Goal: Contribute content: Contribute content

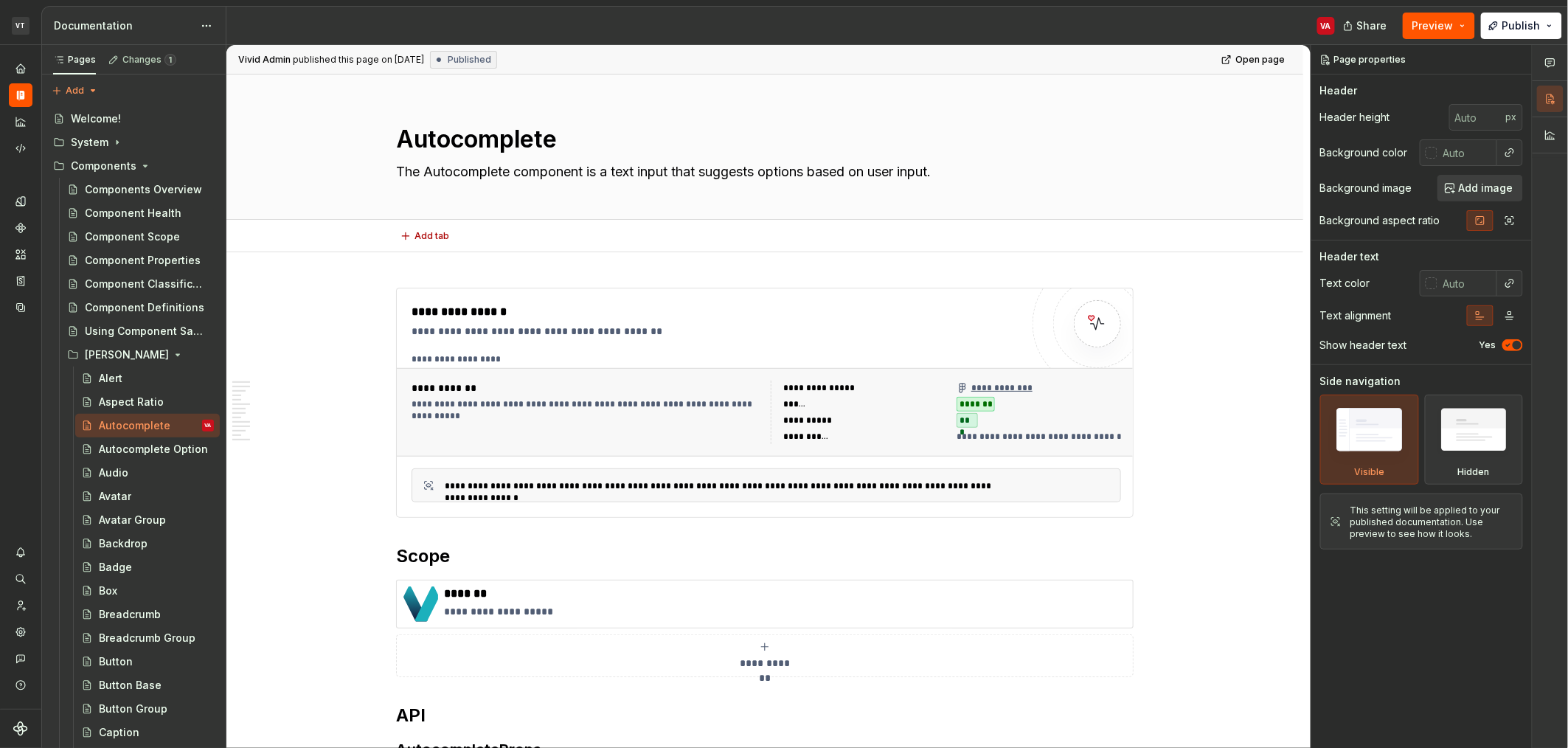
type textarea "*"
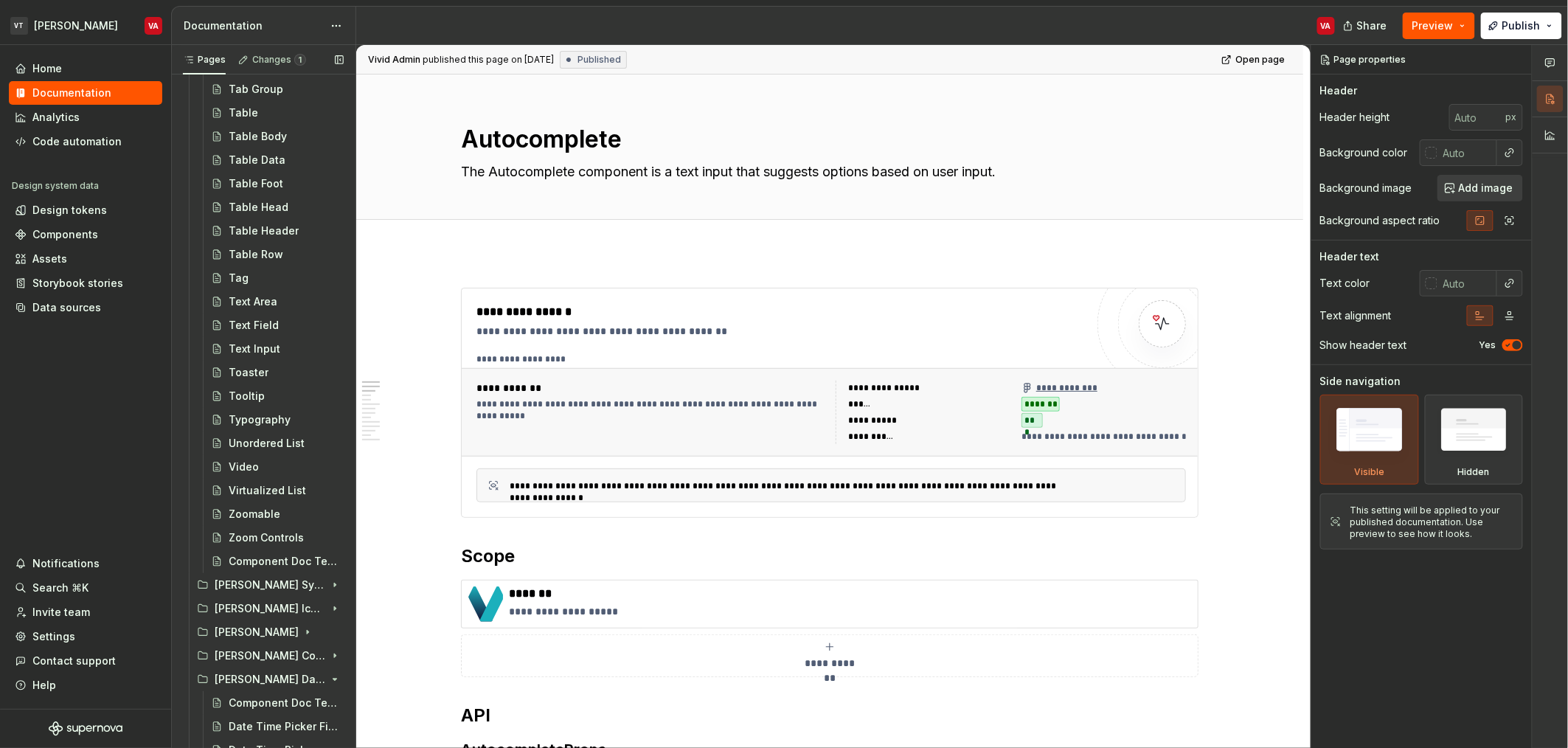
scroll to position [2658, 0]
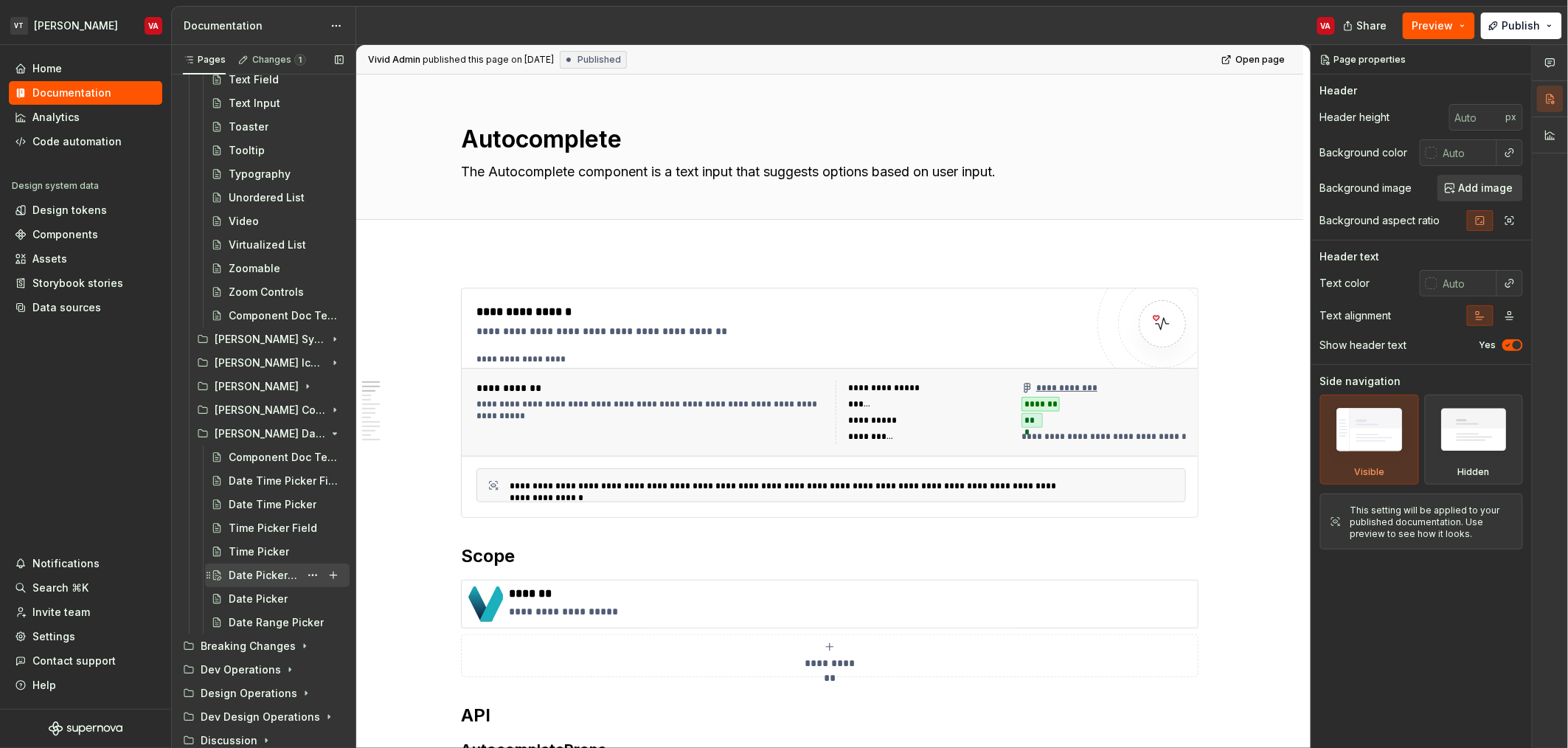
click at [249, 575] on div "Date Picker Field" at bounding box center [264, 575] width 71 height 15
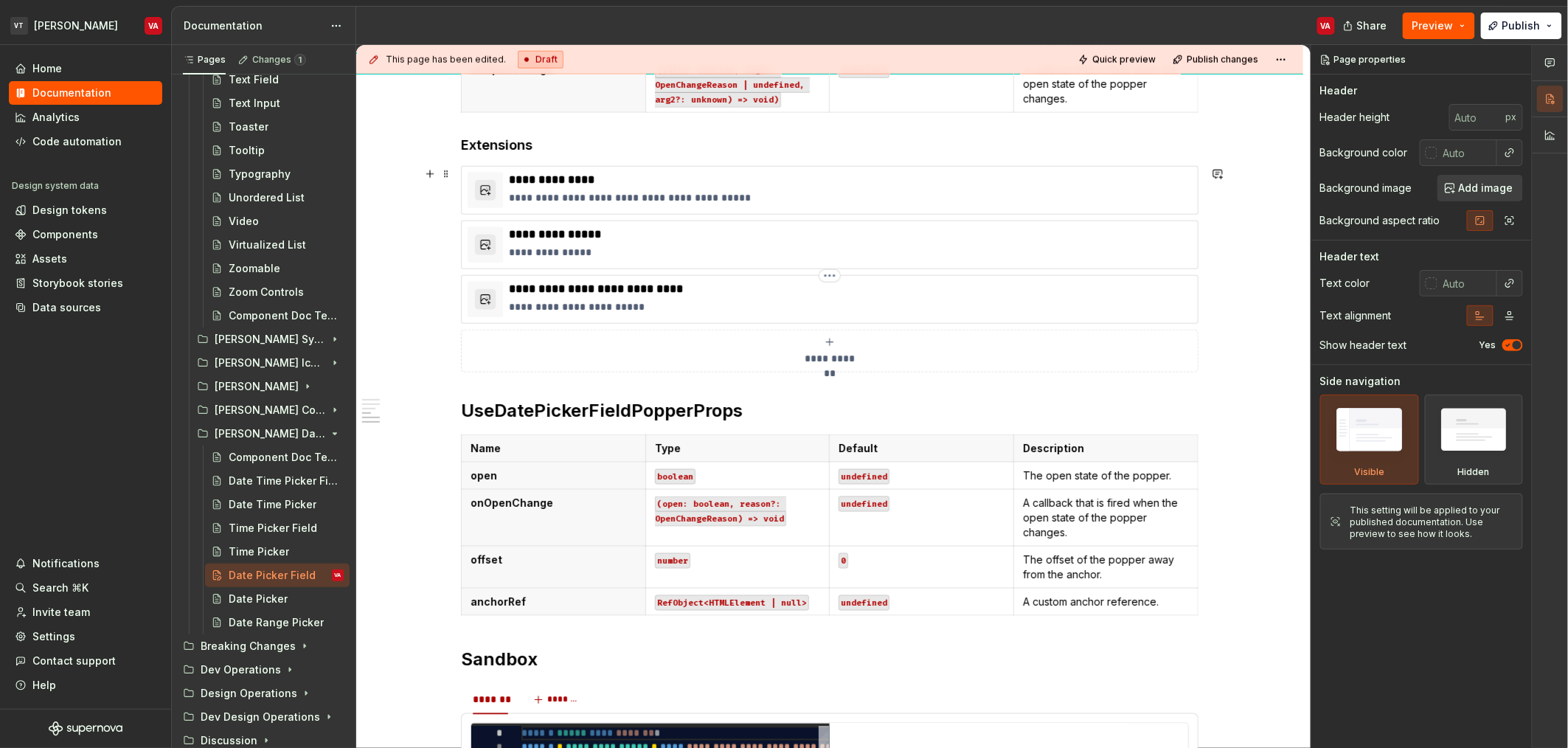
scroll to position [868, 0]
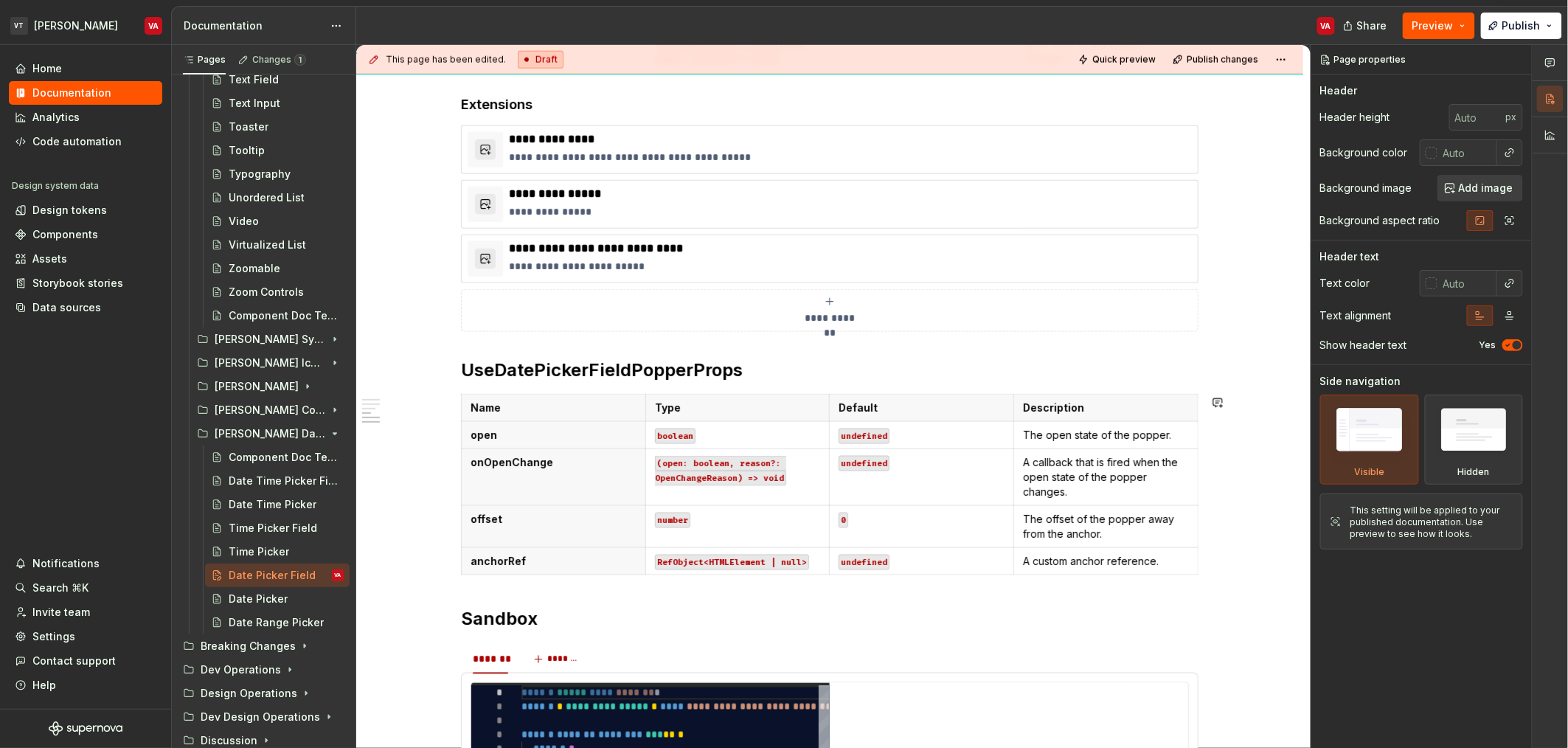
click at [550, 565] on p "anchorRef" at bounding box center [553, 561] width 166 height 15
type textarea "*"
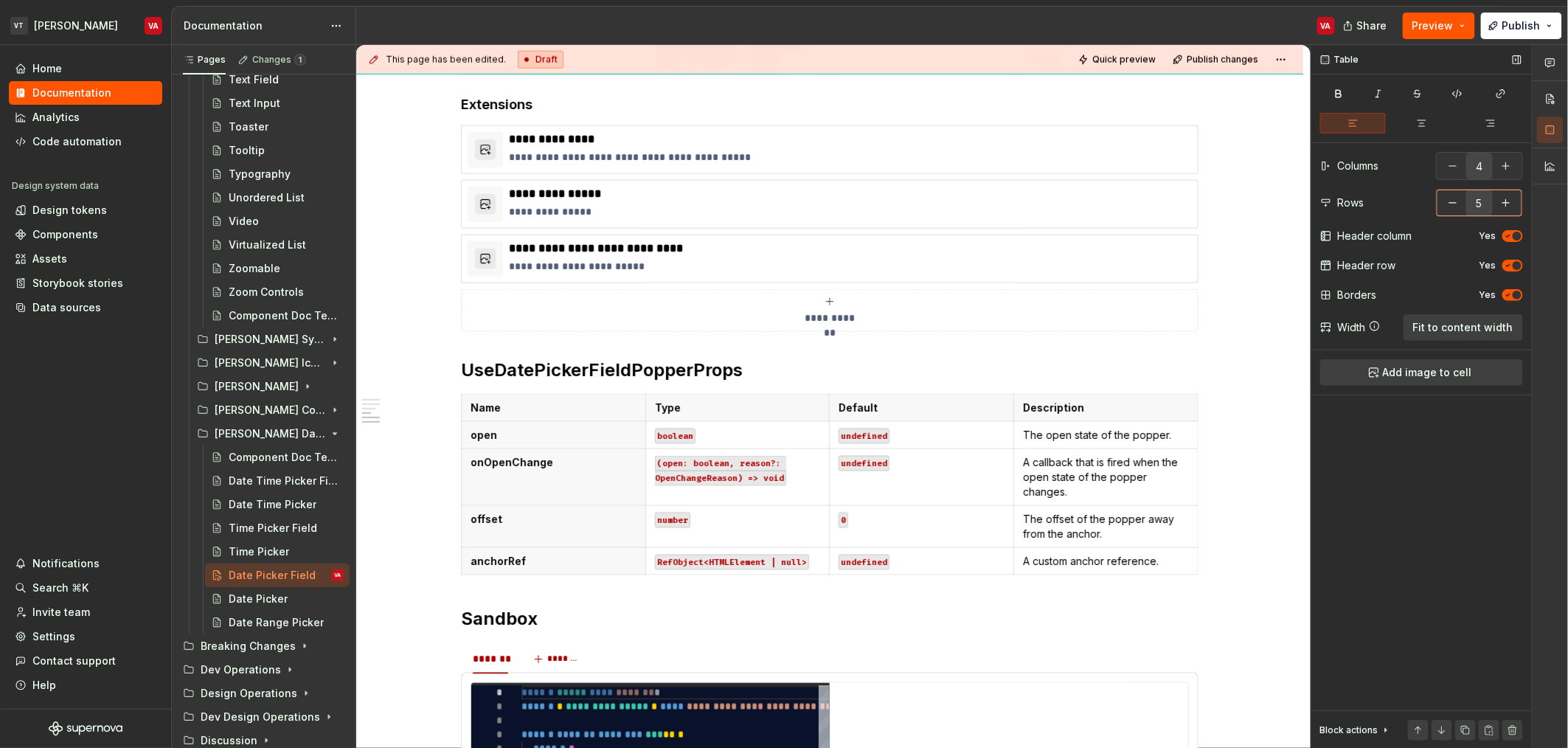
click at [781, 208] on button "button" at bounding box center [1505, 202] width 27 height 27
type input "6"
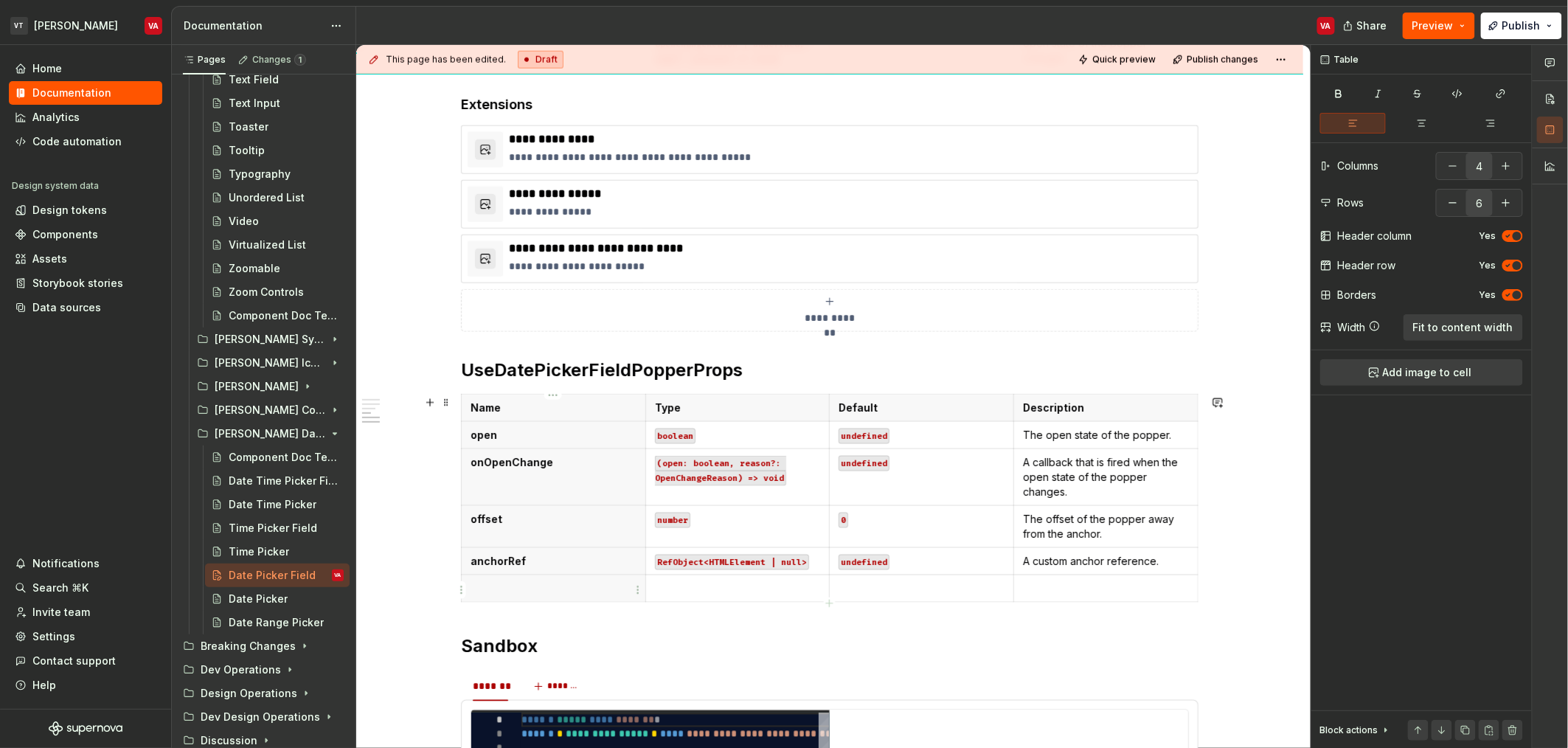
click at [525, 595] on p at bounding box center [553, 588] width 166 height 15
click at [497, 589] on p at bounding box center [553, 588] width 166 height 15
click at [680, 430] on code "boolean" at bounding box center [675, 436] width 40 height 15
click at [679, 430] on code "boolean" at bounding box center [675, 436] width 40 height 15
copy code "boolean"
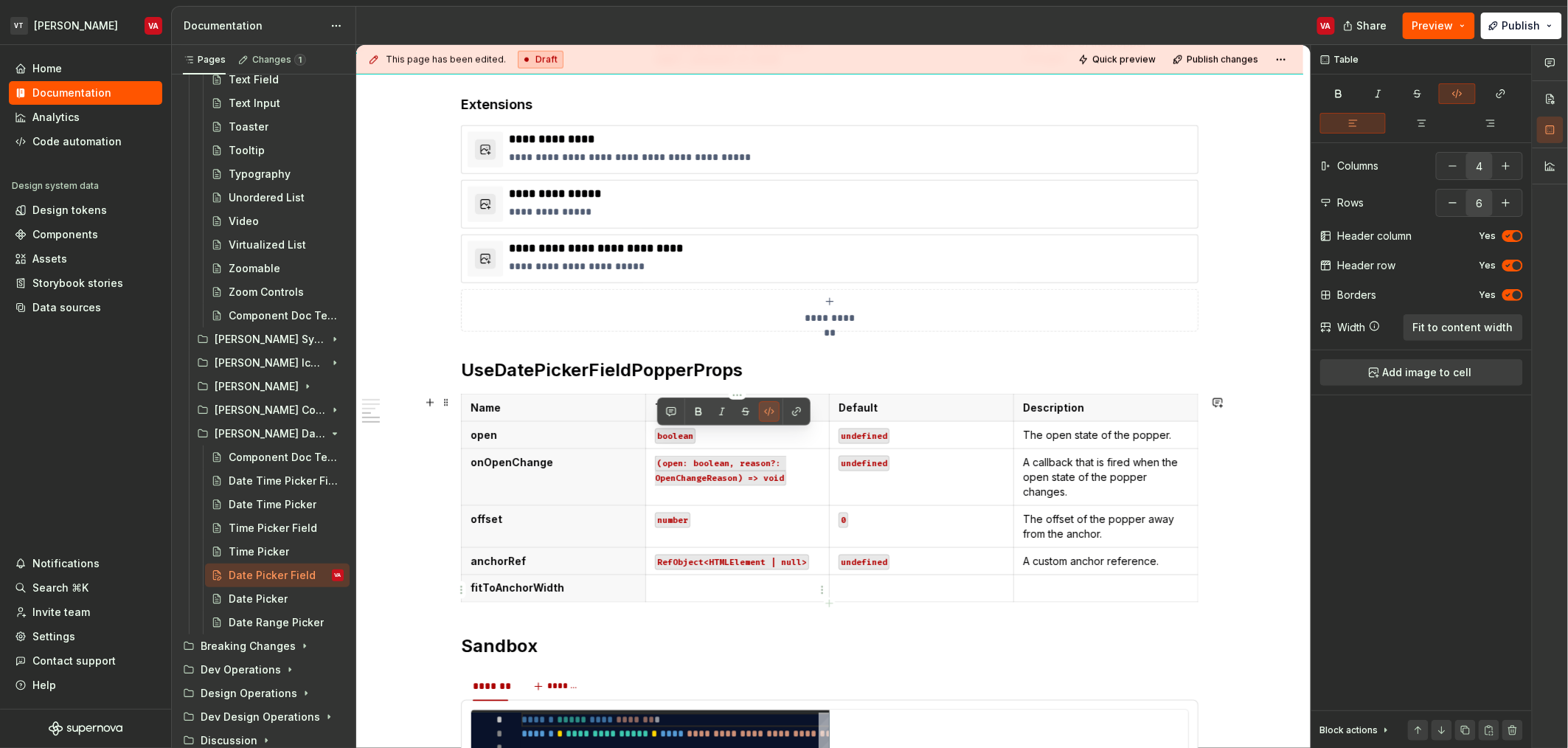
click at [675, 583] on p at bounding box center [737, 588] width 166 height 15
paste div
click at [781, 591] on p at bounding box center [921, 588] width 166 height 15
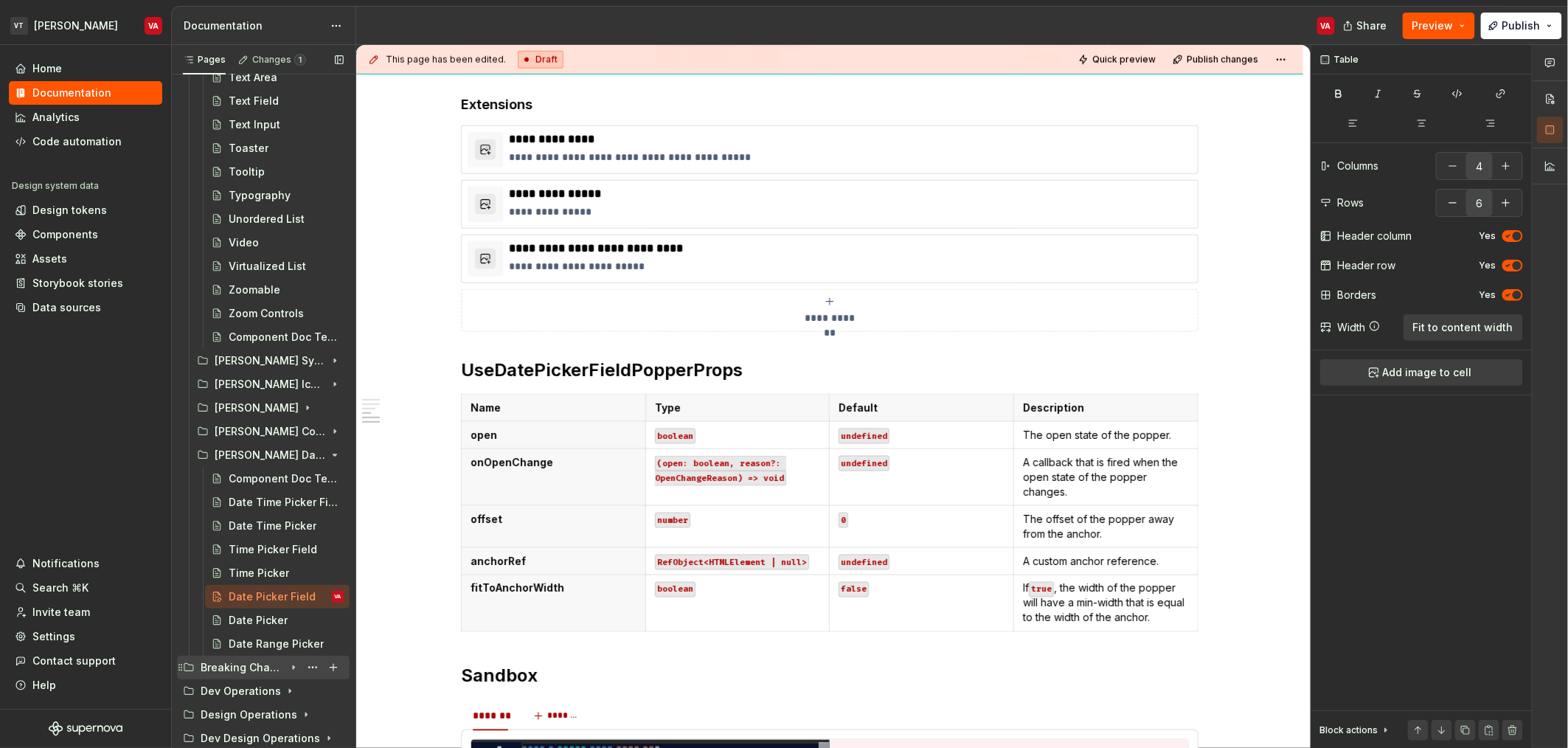
scroll to position [2621, 0]
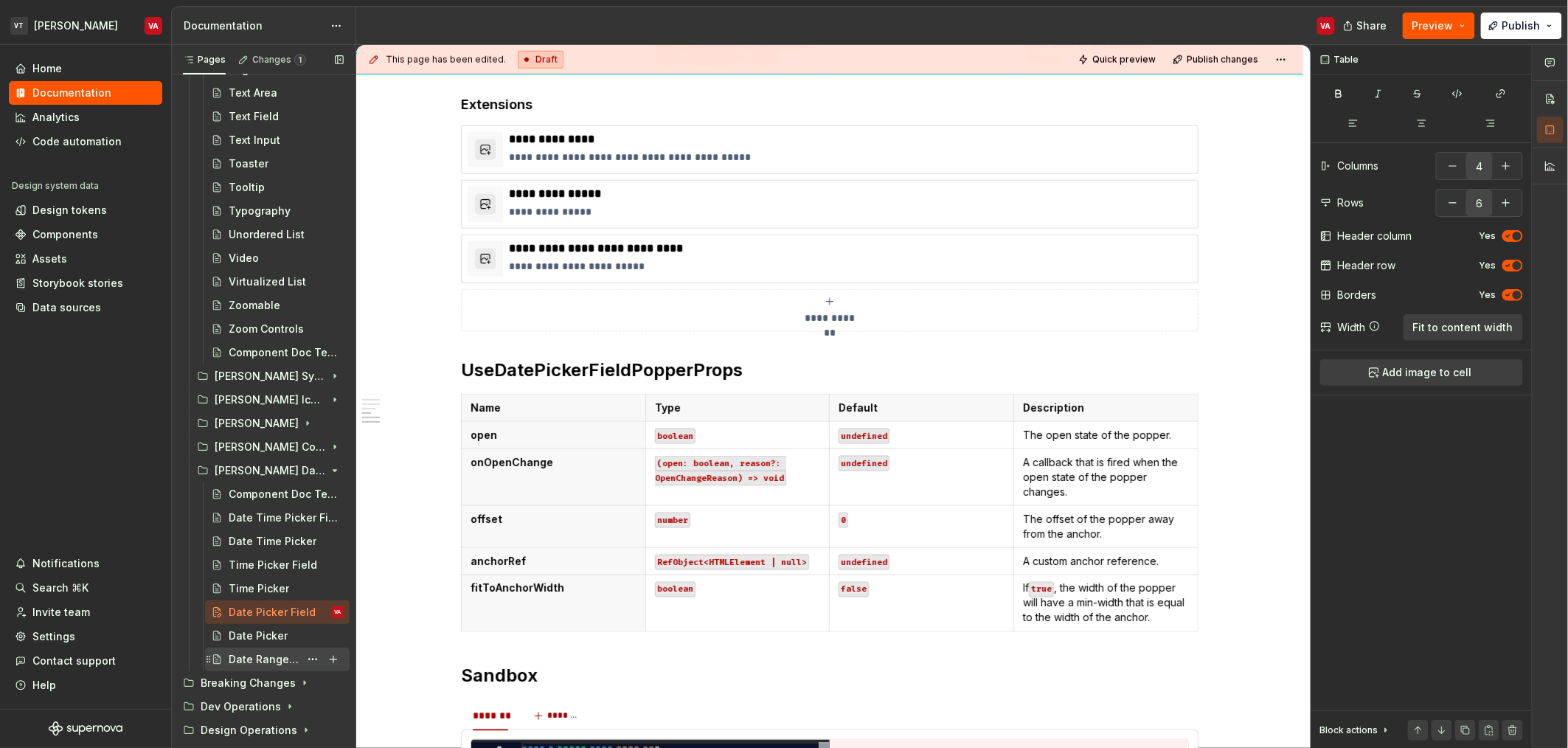
click at [245, 662] on div "Date Range Picker" at bounding box center [264, 659] width 71 height 15
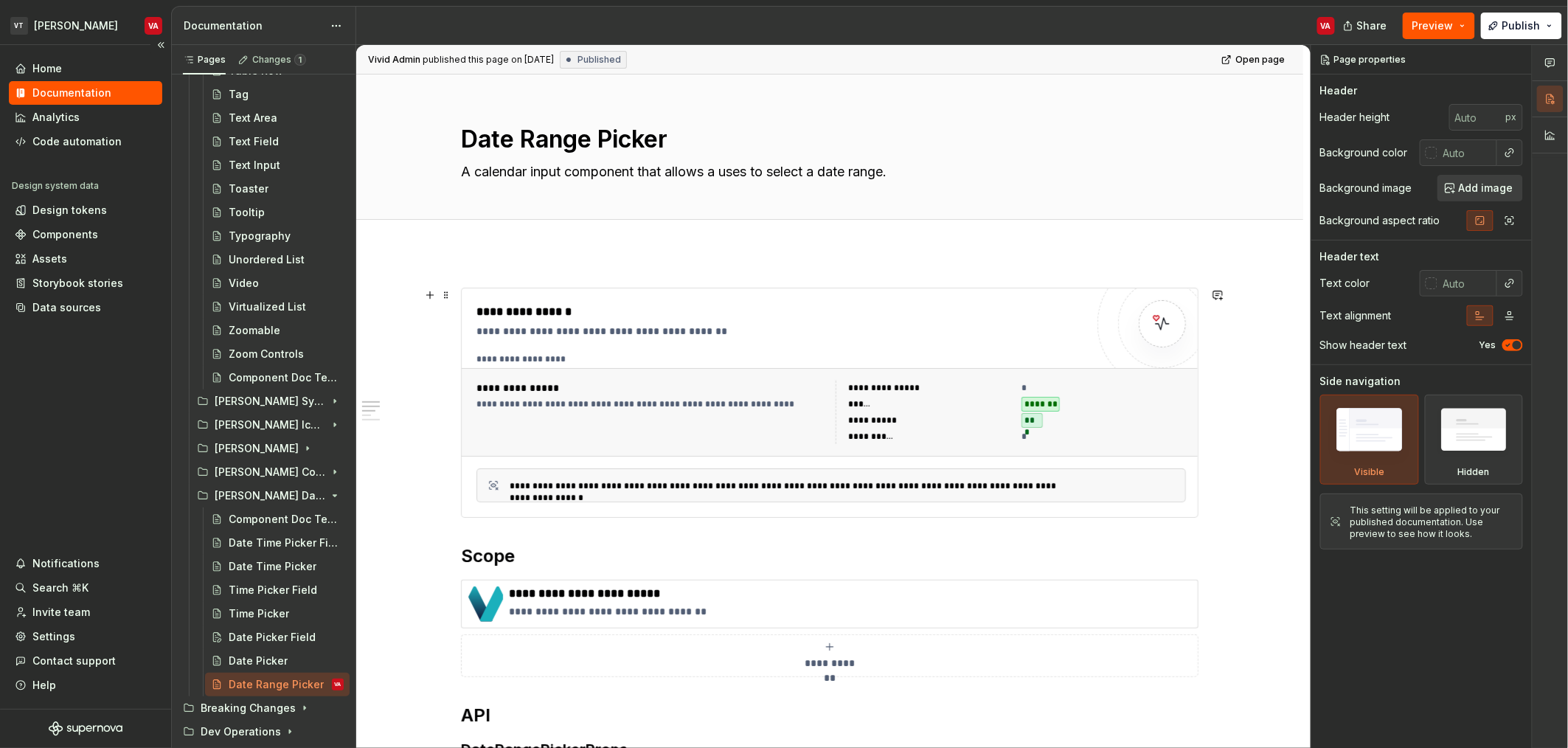
scroll to position [2585, 0]
click at [264, 536] on div "Component Doc Template" at bounding box center [264, 530] width 71 height 15
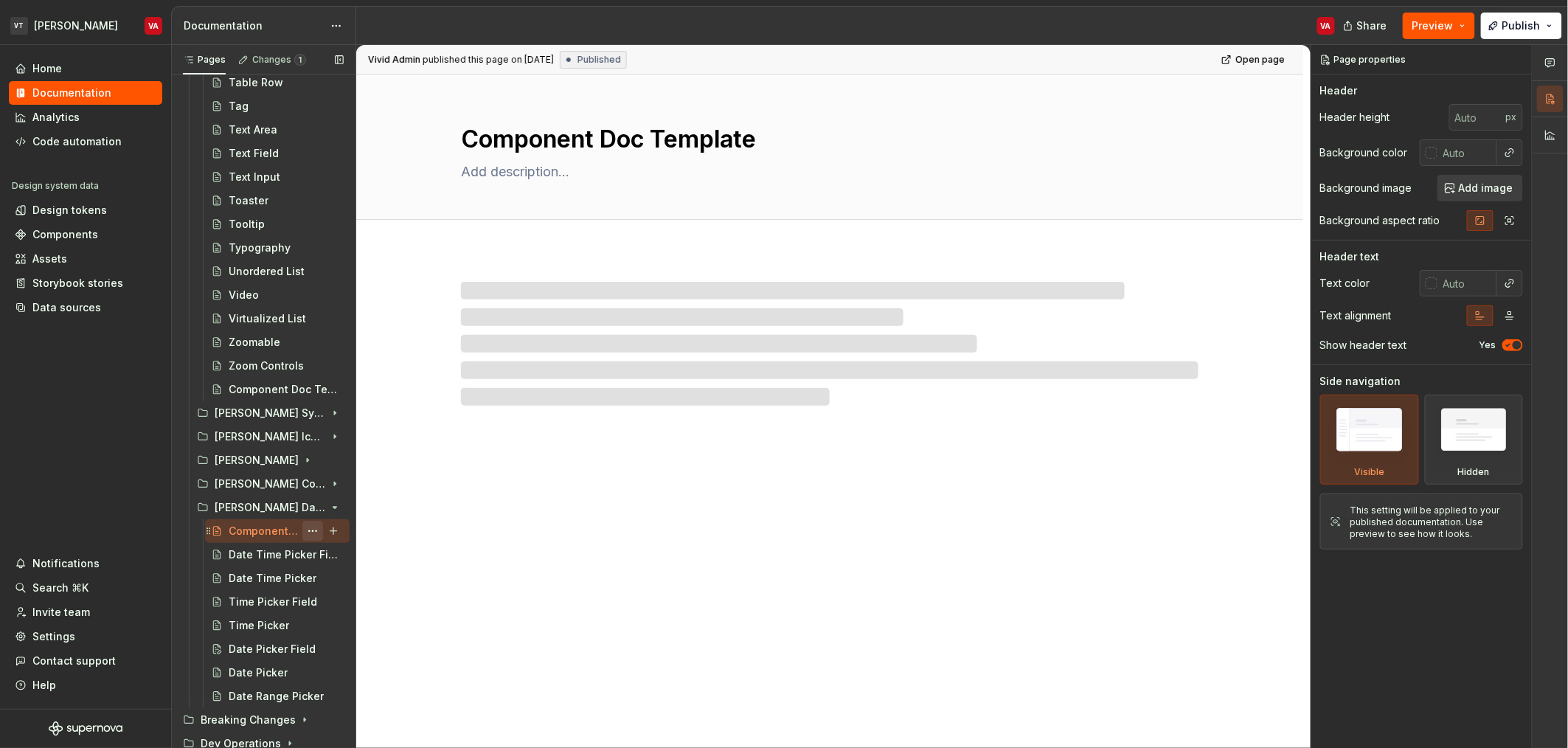
click at [303, 532] on button "Page tree" at bounding box center [313, 530] width 21 height 21
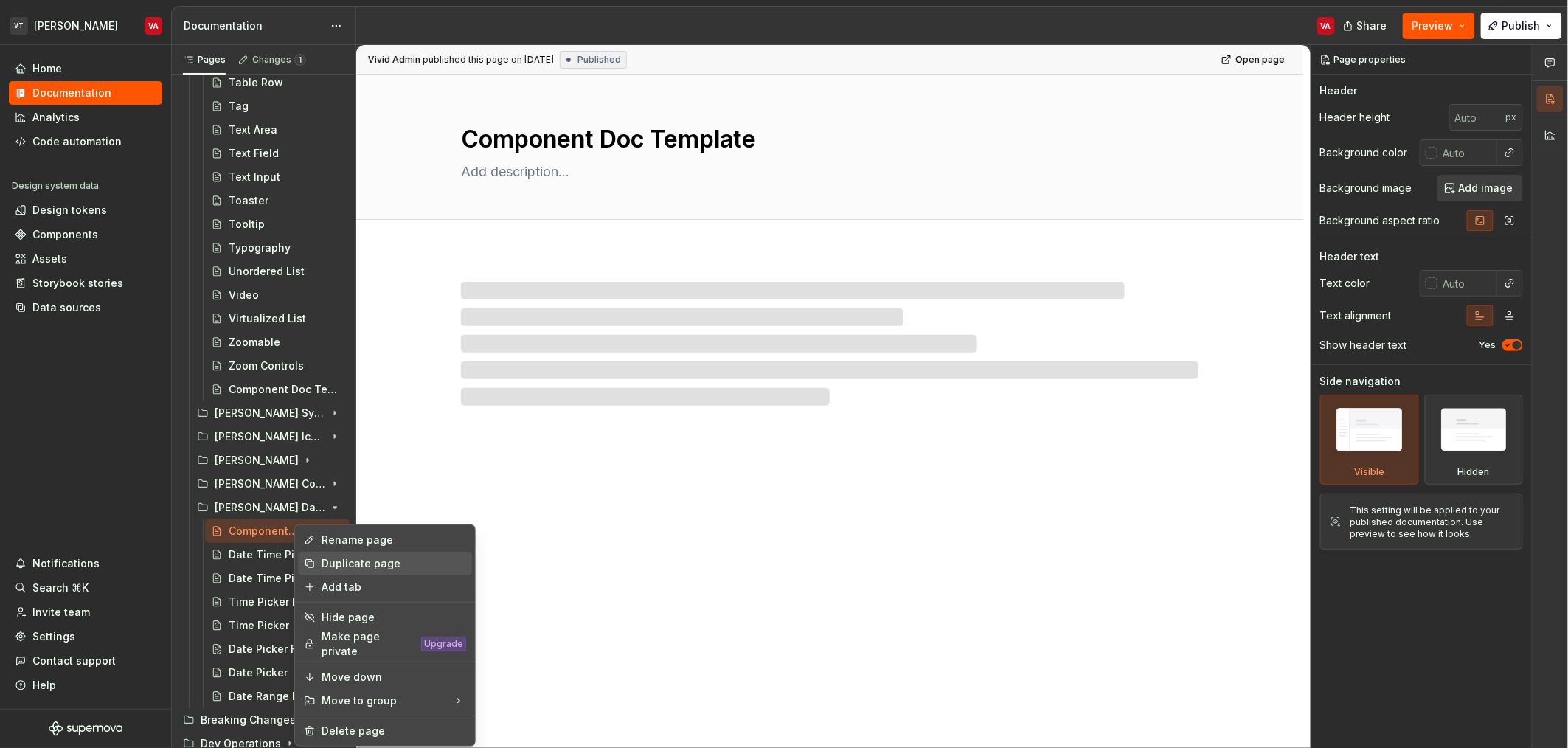
click at [335, 562] on div "Duplicate page" at bounding box center [394, 563] width 144 height 15
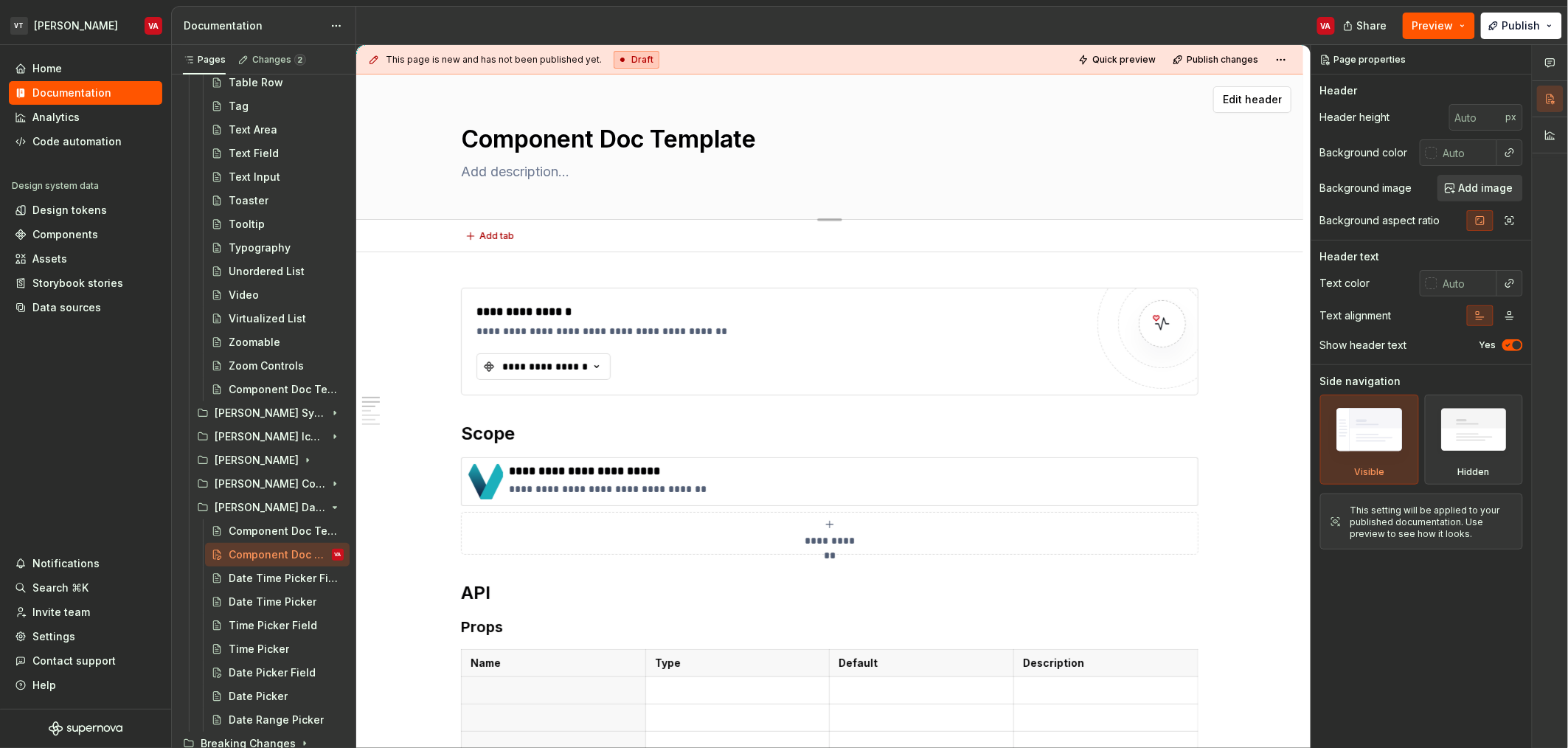
click at [698, 132] on textarea "Component Doc Template" at bounding box center [826, 139] width 737 height 35
type textarea "*"
type textarea "D"
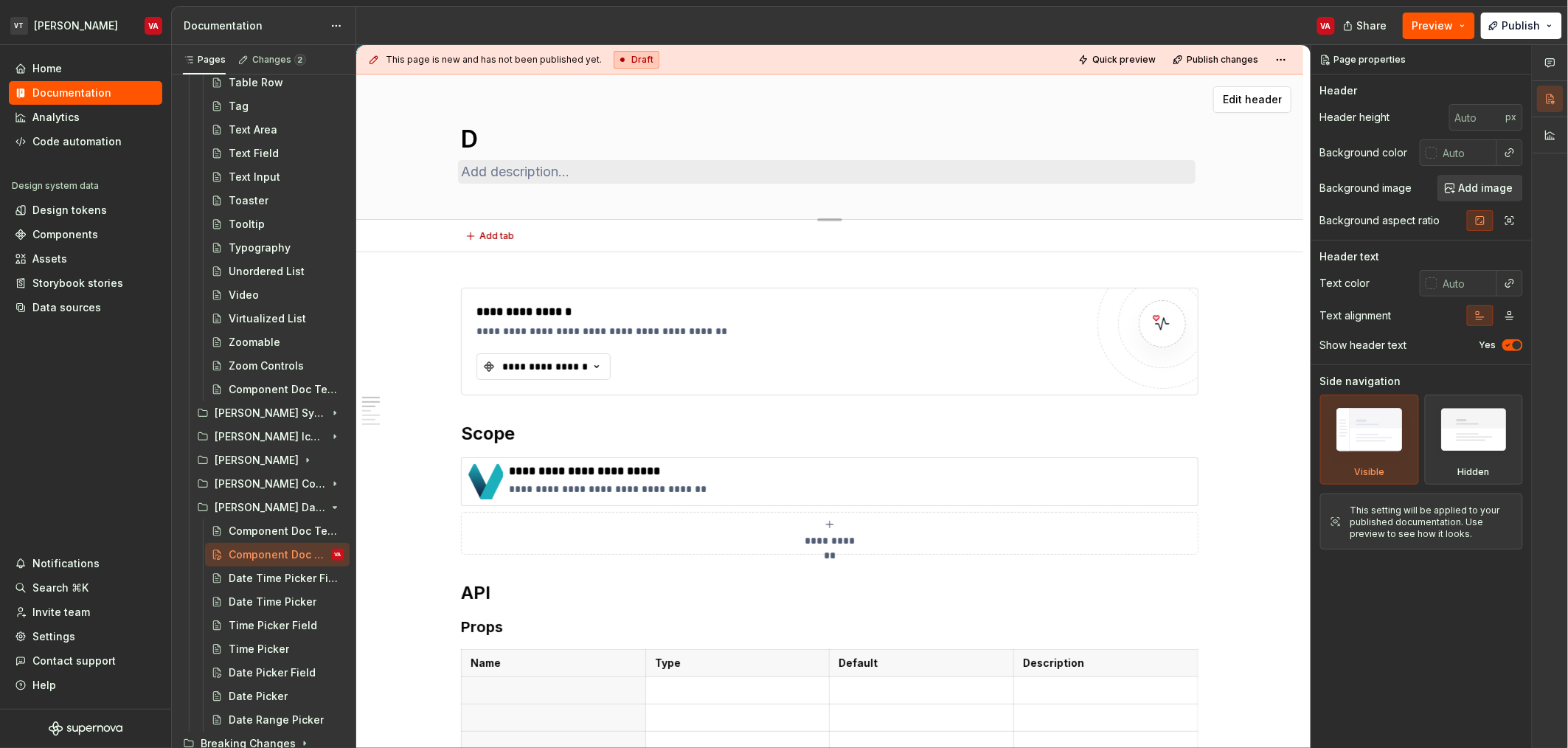
type textarea "*"
type textarea "Da"
type textarea "*"
type textarea "Dat"
type textarea "*"
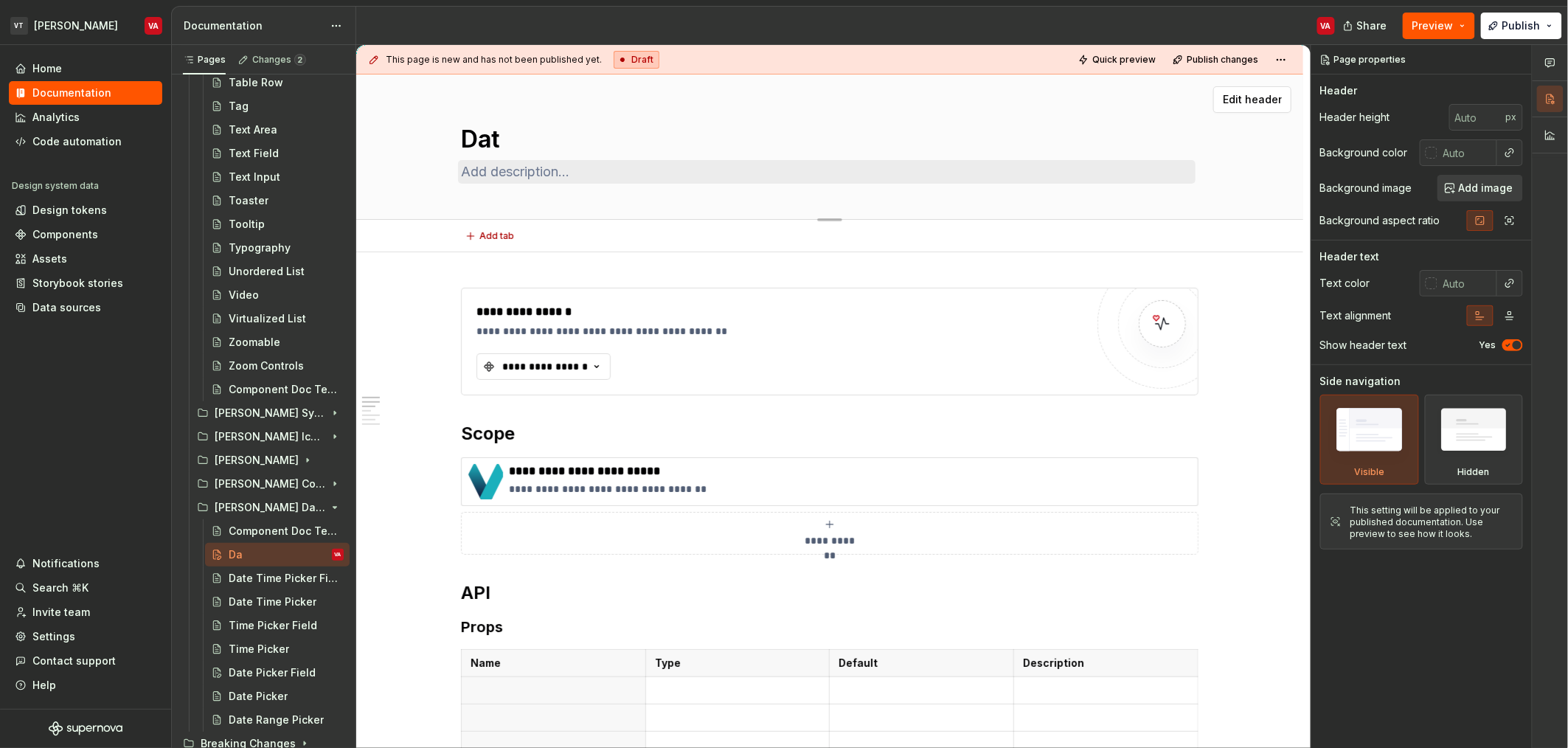
type textarea "Date"
type textarea "*"
type textarea "Date"
type textarea "*"
type textarea "Date R"
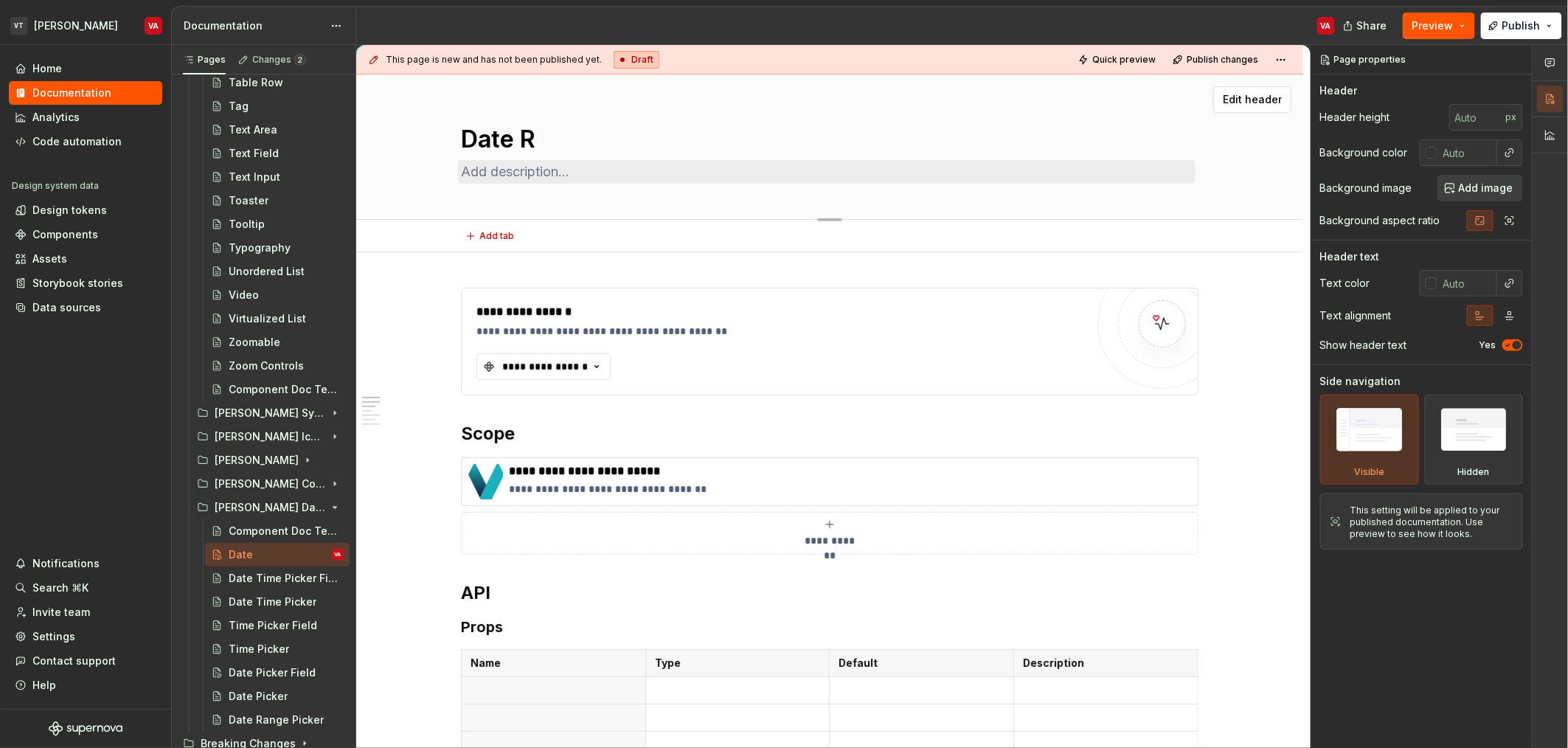
type textarea "*"
type textarea "Date Ra"
type textarea "*"
type textarea "Date Ran"
type textarea "*"
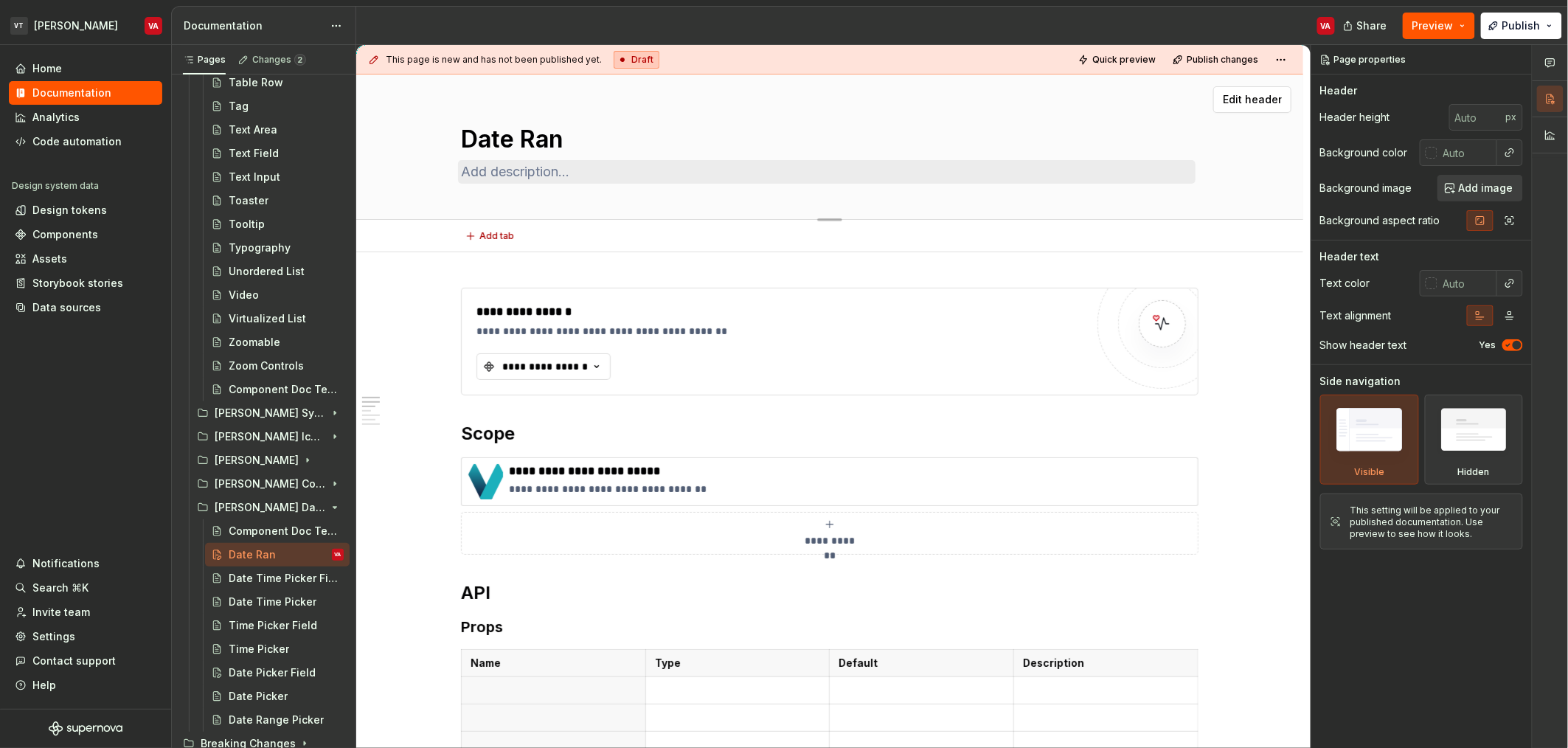
type textarea "Date Rang"
type textarea "*"
type textarea "Date Range"
type textarea "*"
type textarea "Date Range"
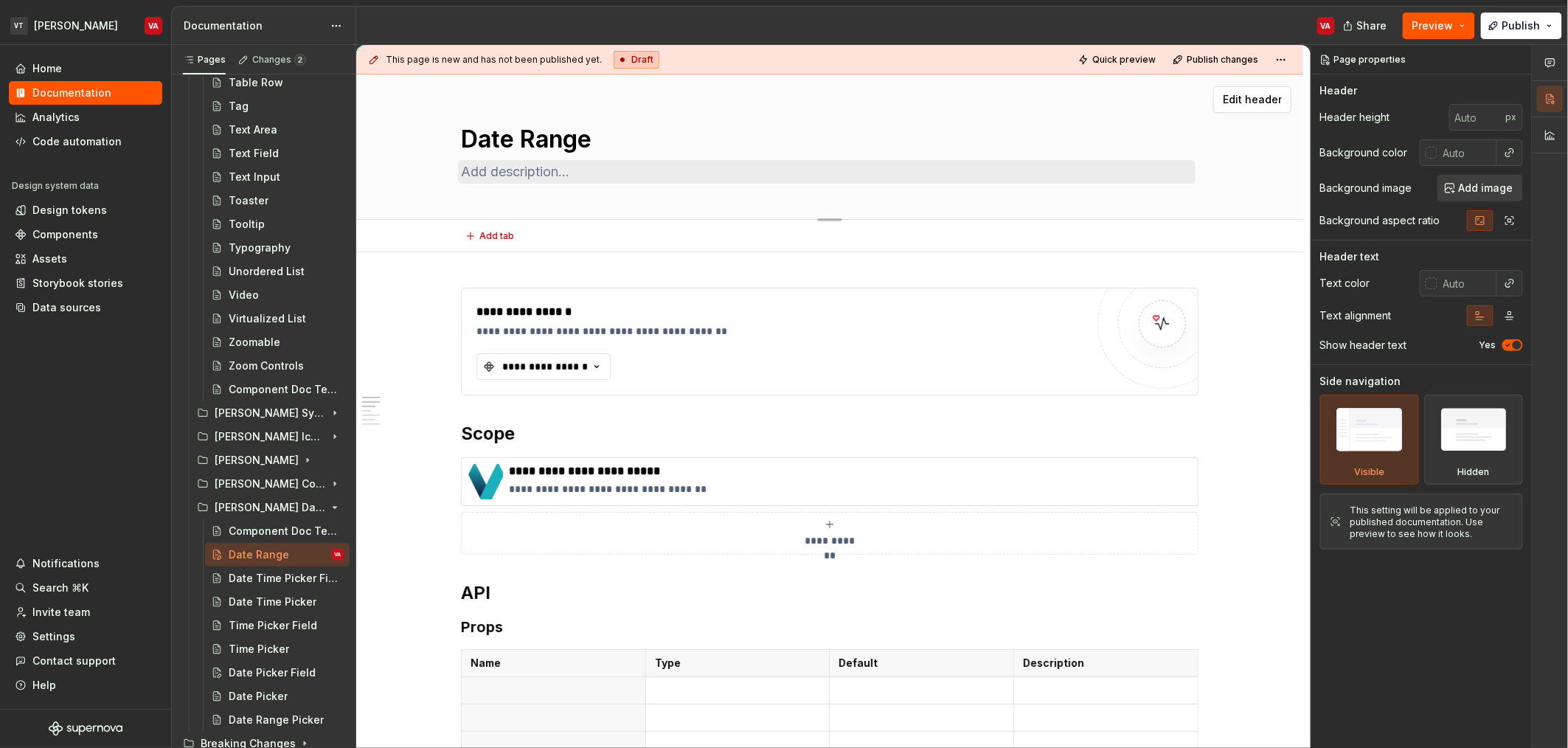
type textarea "*"
type textarea "Date Range P"
type textarea "*"
type textarea "Date Range Pi"
type textarea "*"
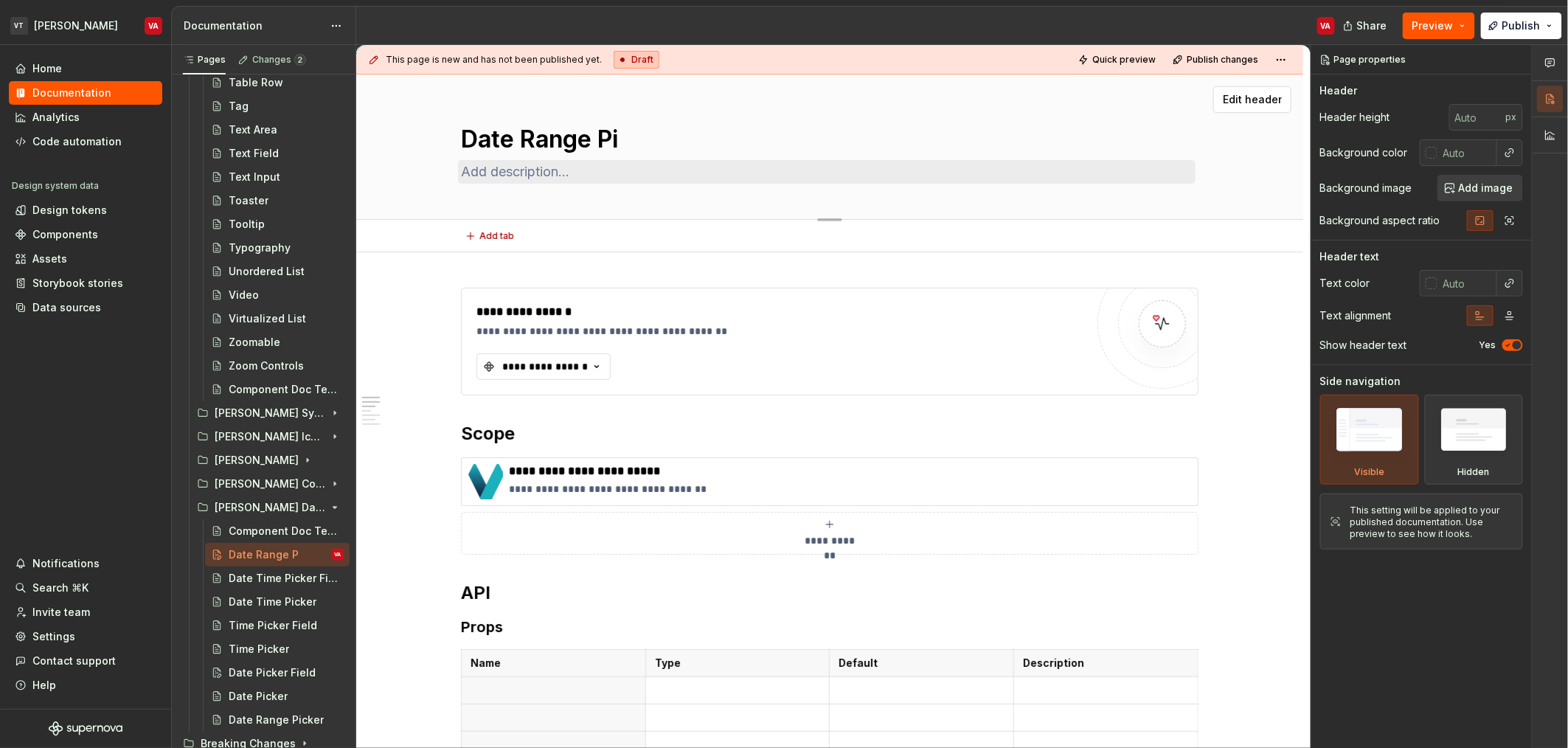
type textarea "Date Range Pic"
type textarea "*"
type textarea "Date Range Pick"
type textarea "*"
type textarea "Date Range Picke"
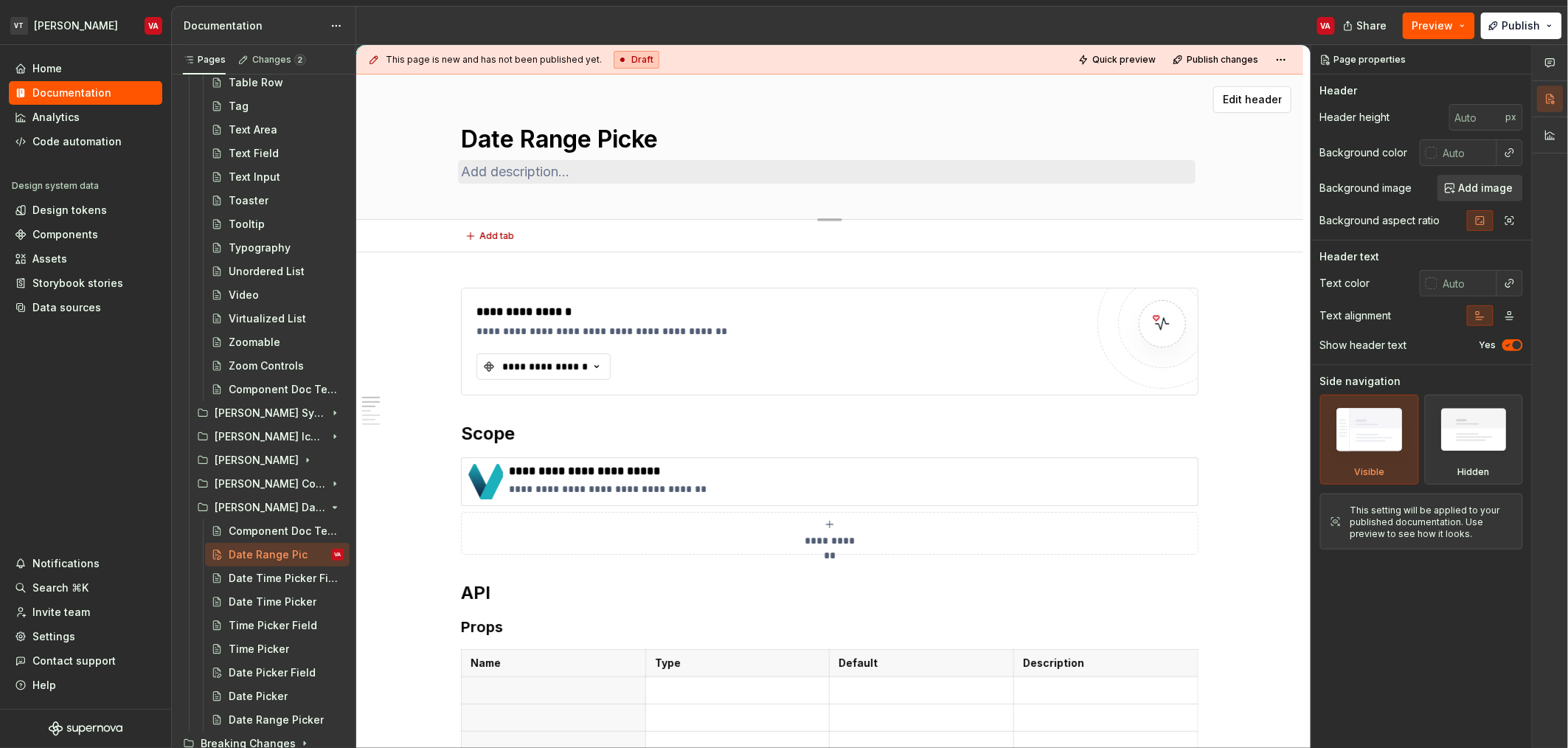
type textarea "*"
type textarea "Date Range Picker"
type textarea "*"
type textarea "Date Range Picker F"
type textarea "*"
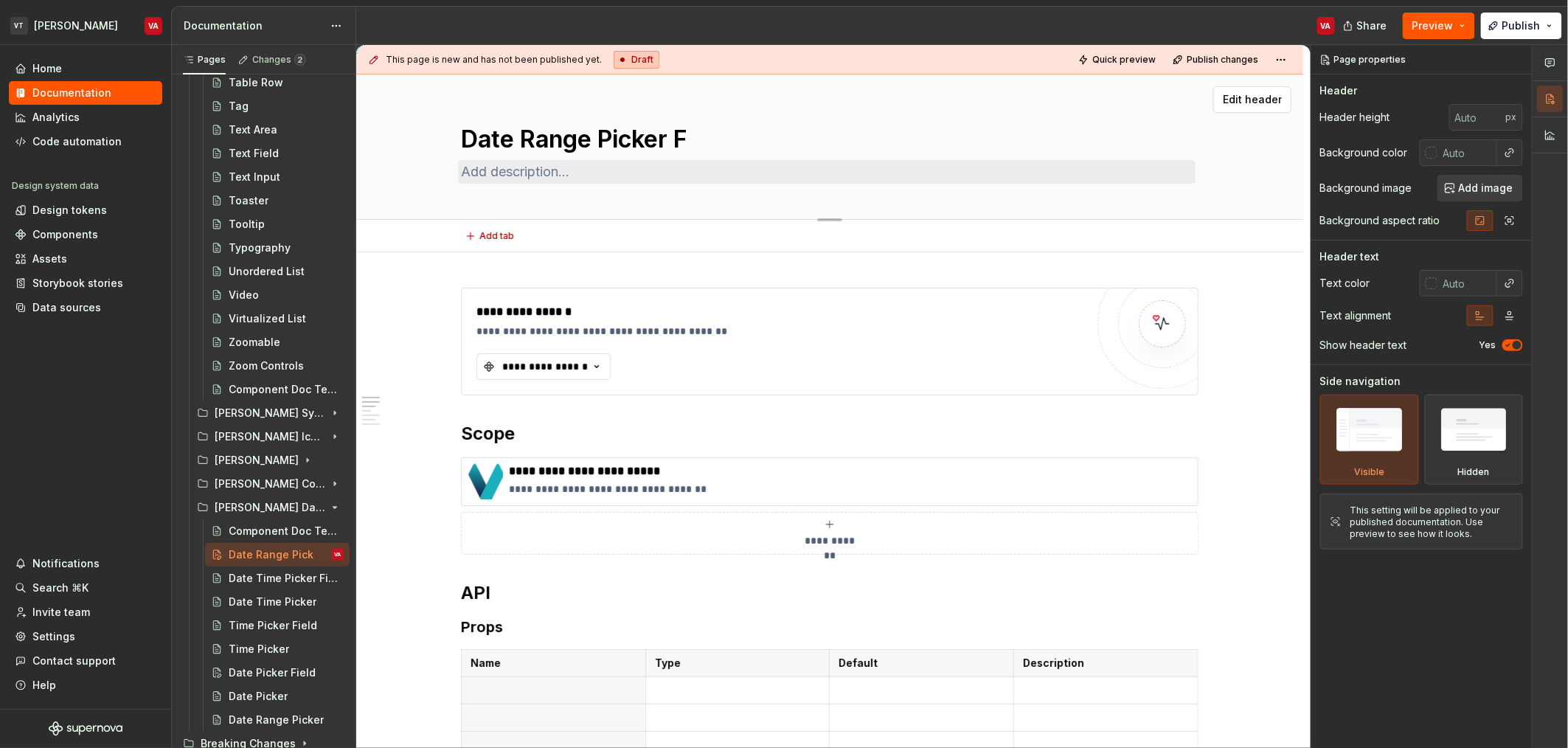
type textarea "Date Range Picker Fi"
type textarea "*"
type textarea "Date Range Picker Fie"
type textarea "*"
type textarea "Date Range Picker Fiel"
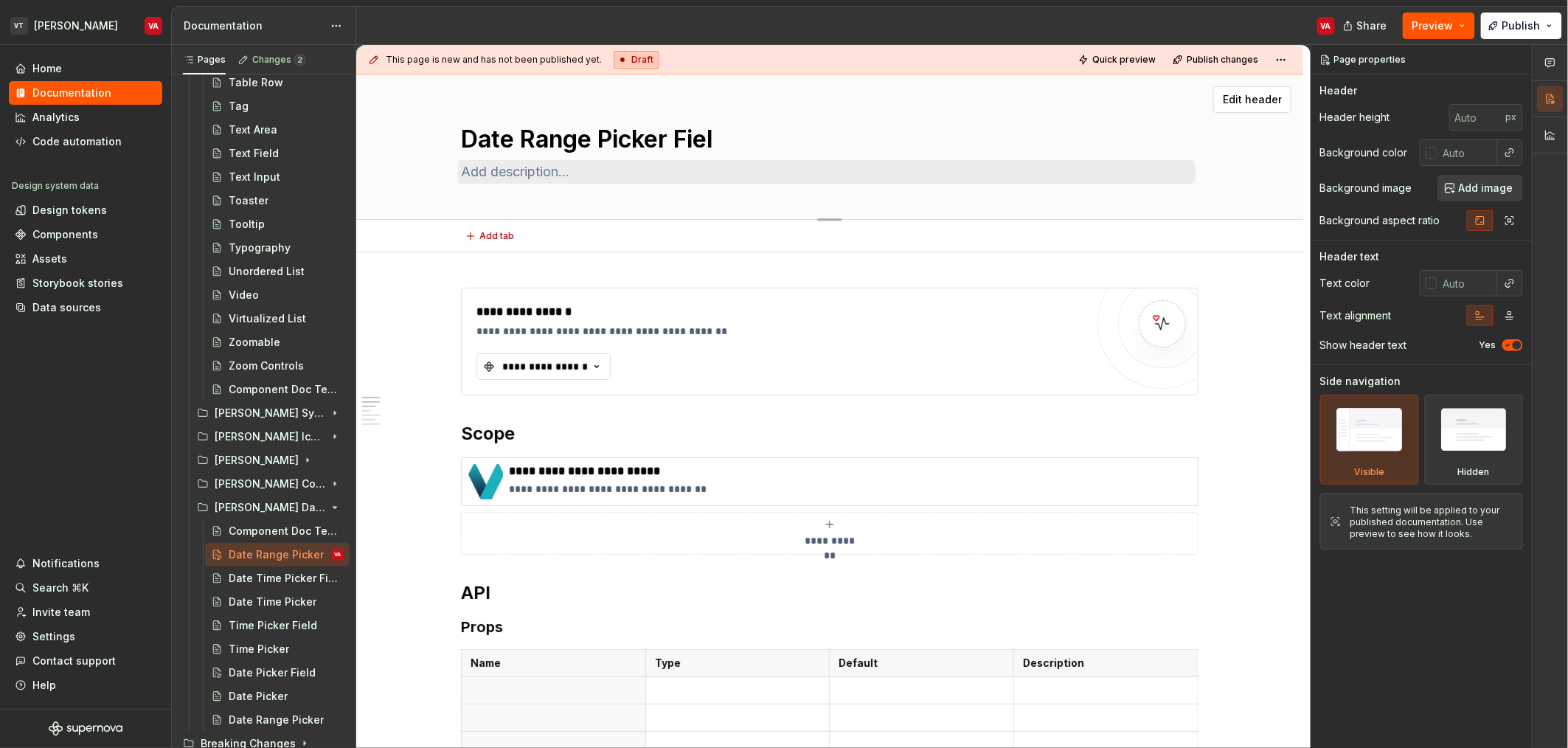
type textarea "*"
type textarea "Date Range [GEOGRAPHIC_DATA]"
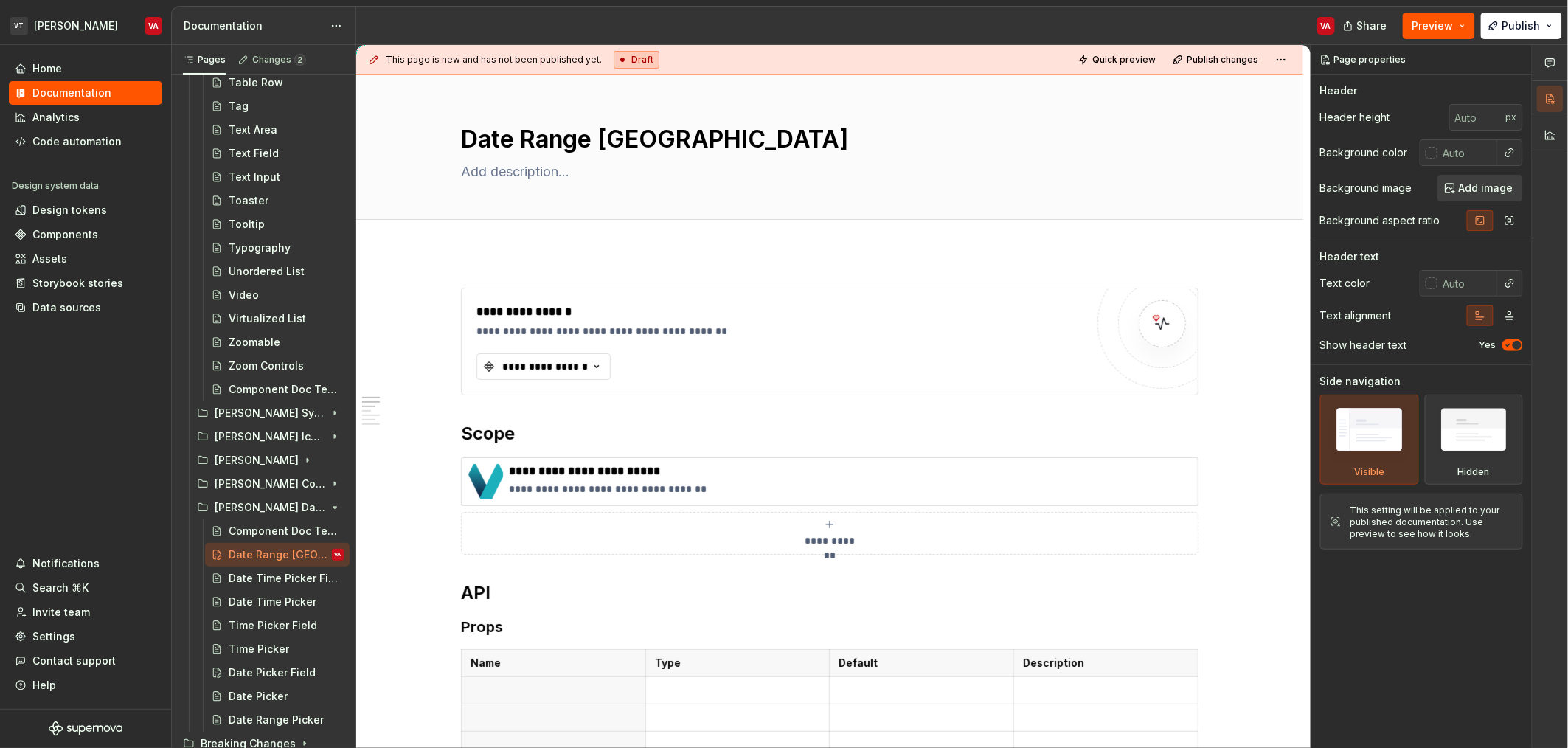
type textarea "*"
type textarea "Date Range [GEOGRAPHIC_DATA]"
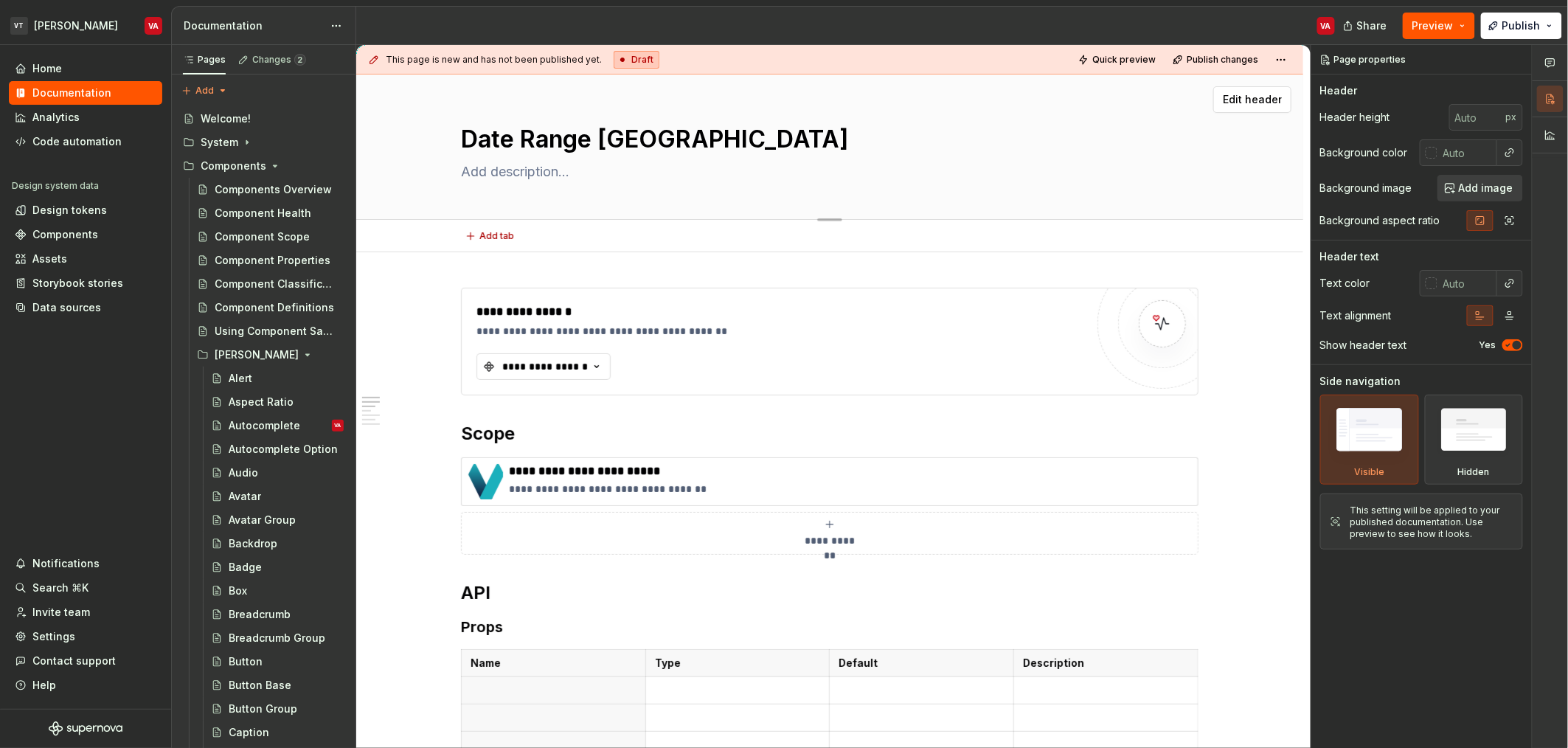
click at [576, 183] on div "Date Range [GEOGRAPHIC_DATA]" at bounding box center [829, 146] width 737 height 144
click at [576, 178] on textarea at bounding box center [826, 171] width 737 height 24
paste textarea "A date field that allows a user to input a start and end date."
type textarea "*"
type textarea "A date field that allows a user to input a start and end date."
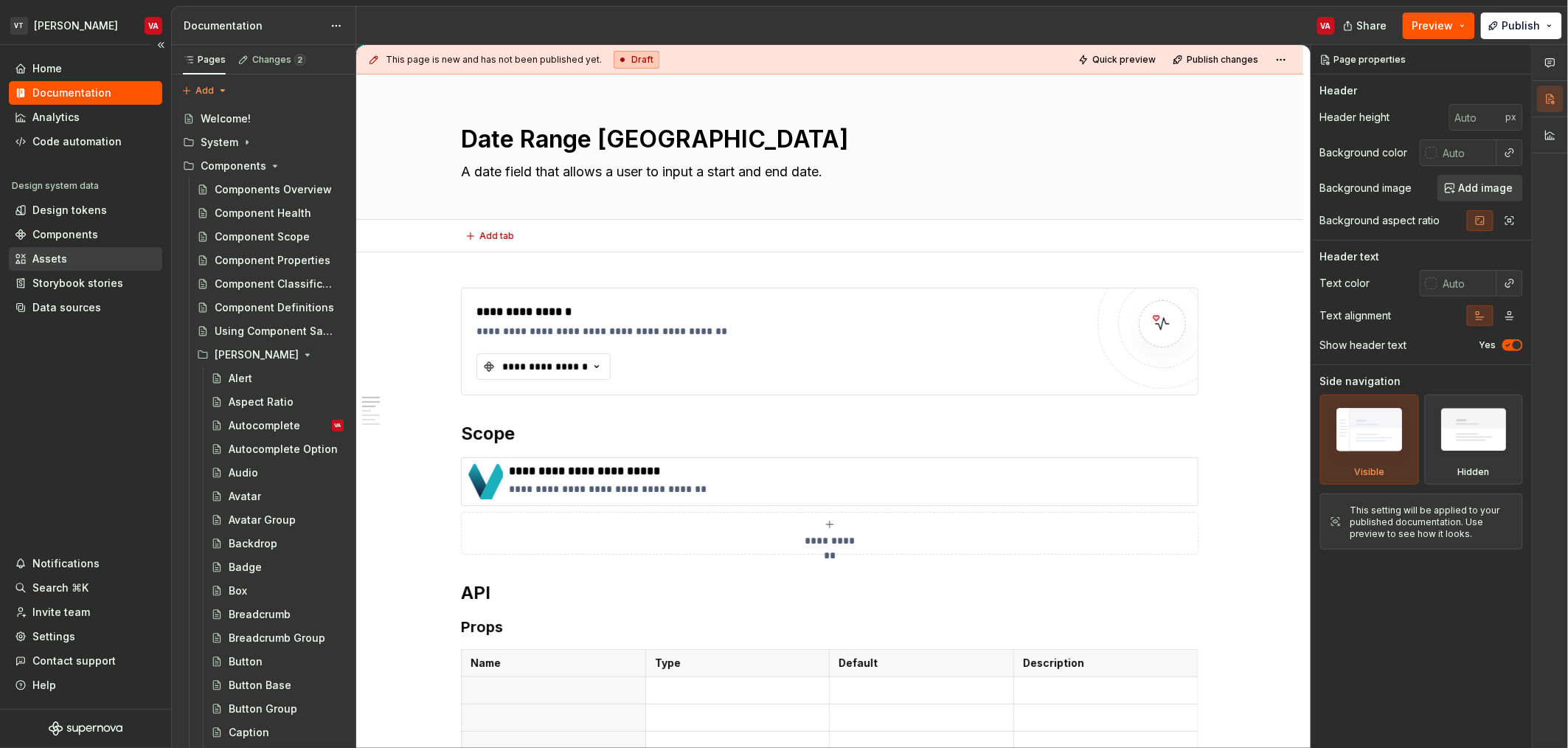
type textarea "*"
type textarea "A date field that allows a user to input a start and end date."
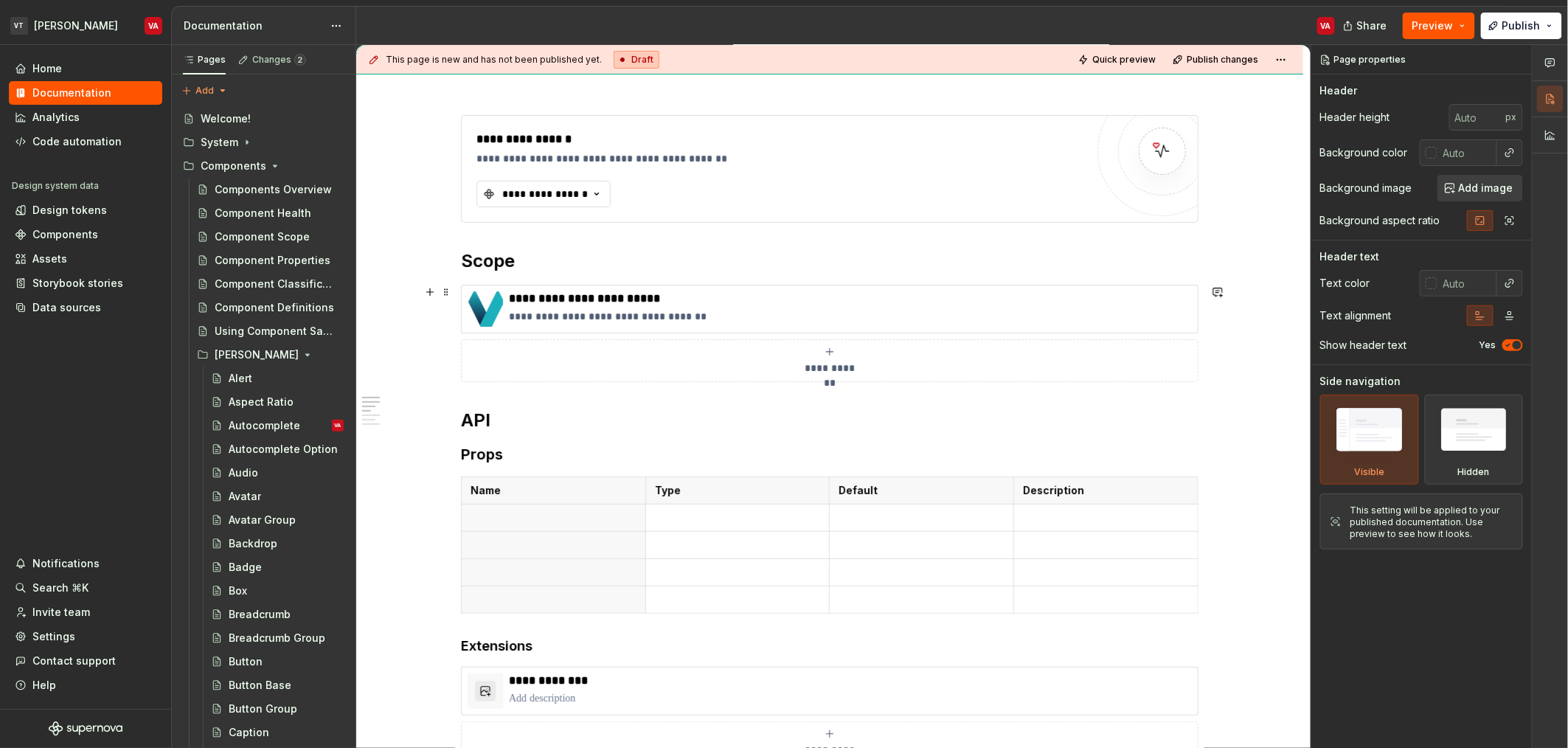
scroll to position [254, 0]
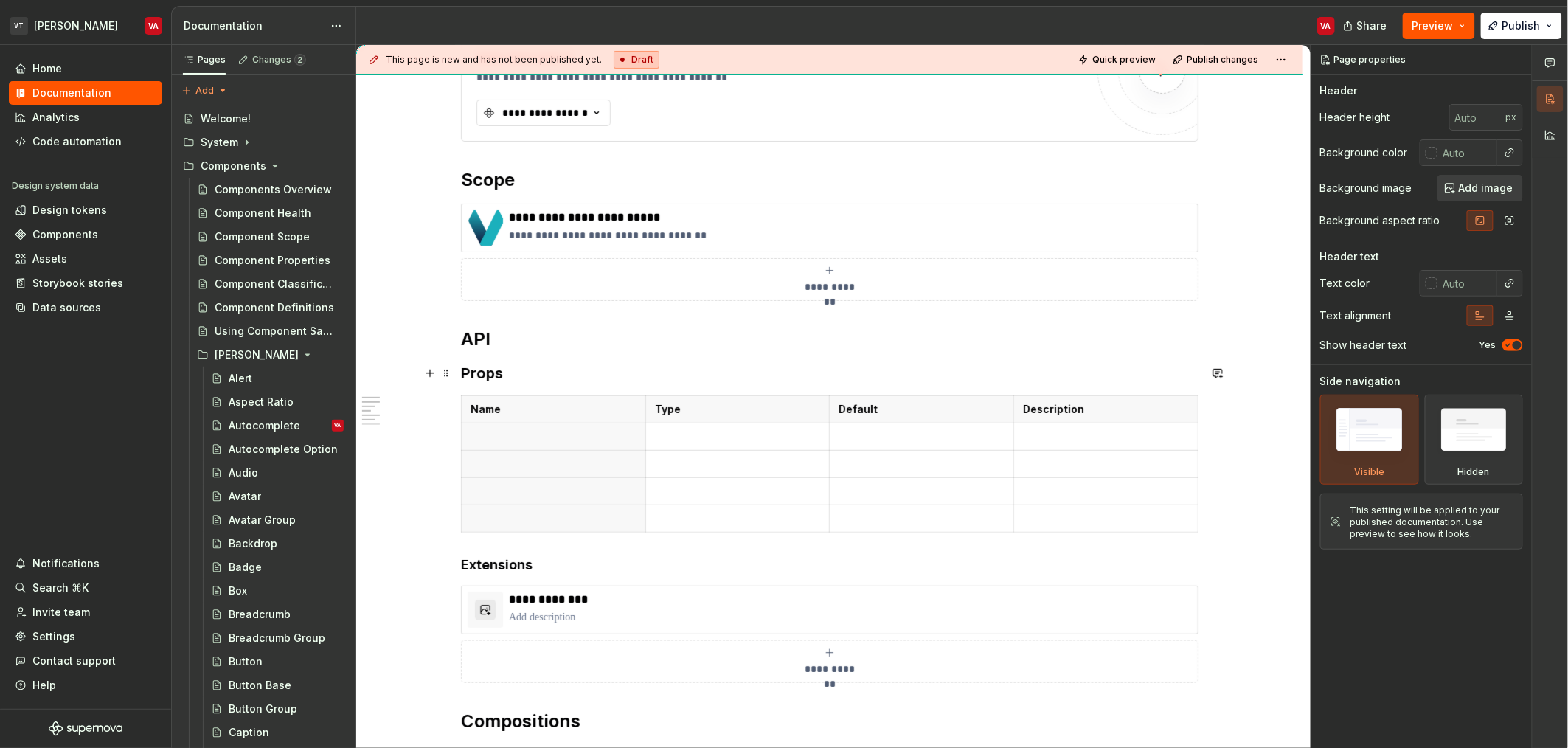
click at [489, 378] on h3 "Props" at bounding box center [829, 373] width 737 height 21
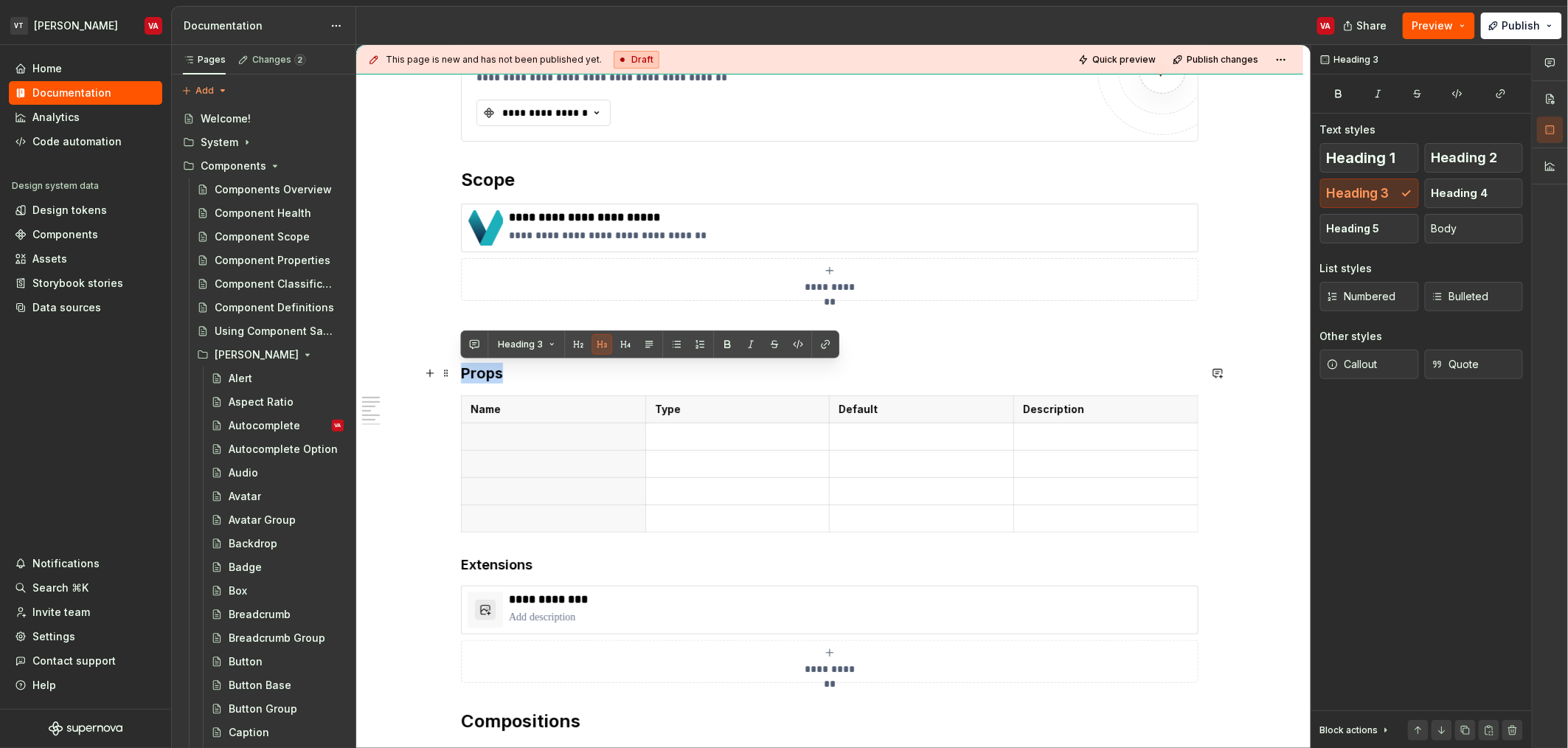
click at [489, 378] on h3 "Props" at bounding box center [829, 373] width 737 height 21
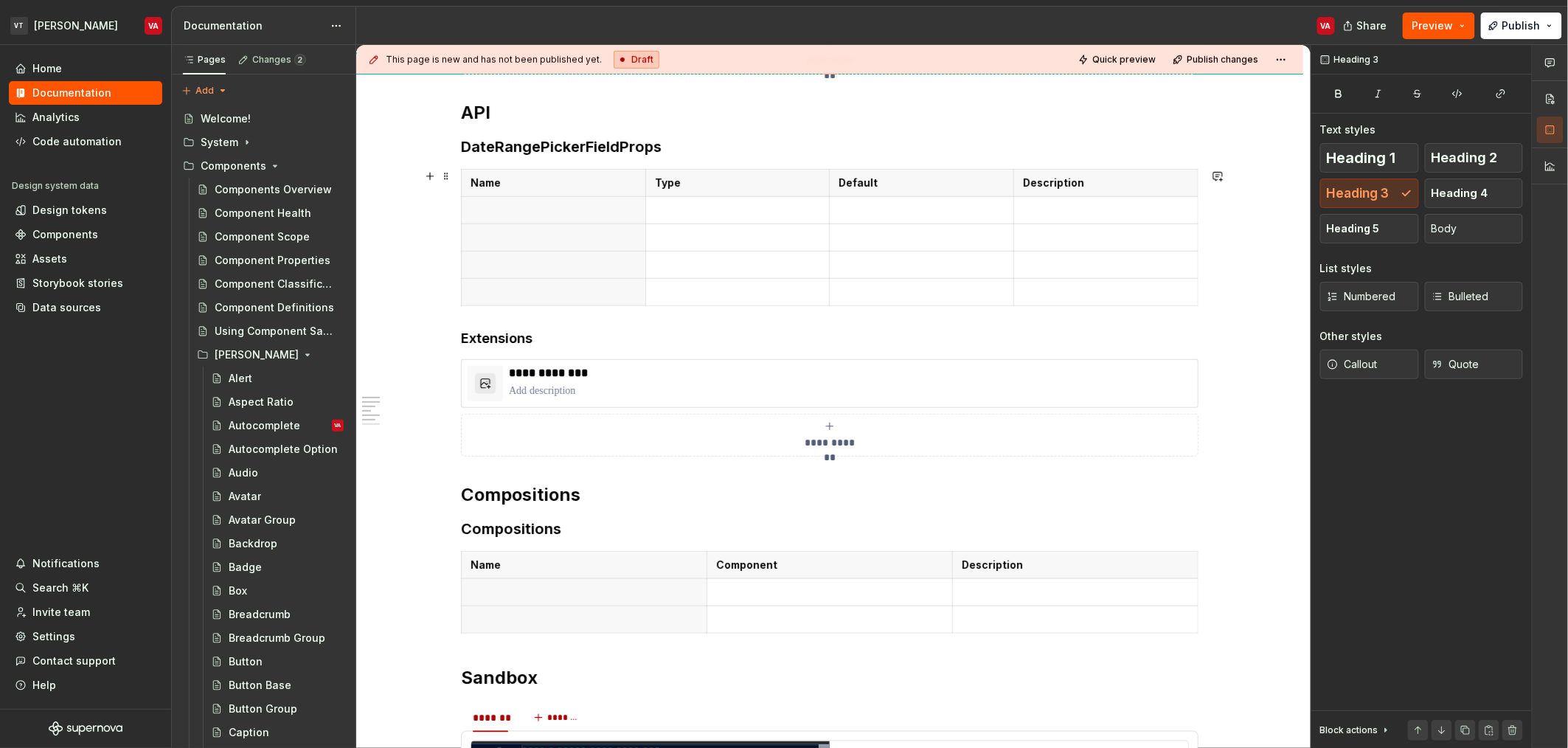
scroll to position [489, 0]
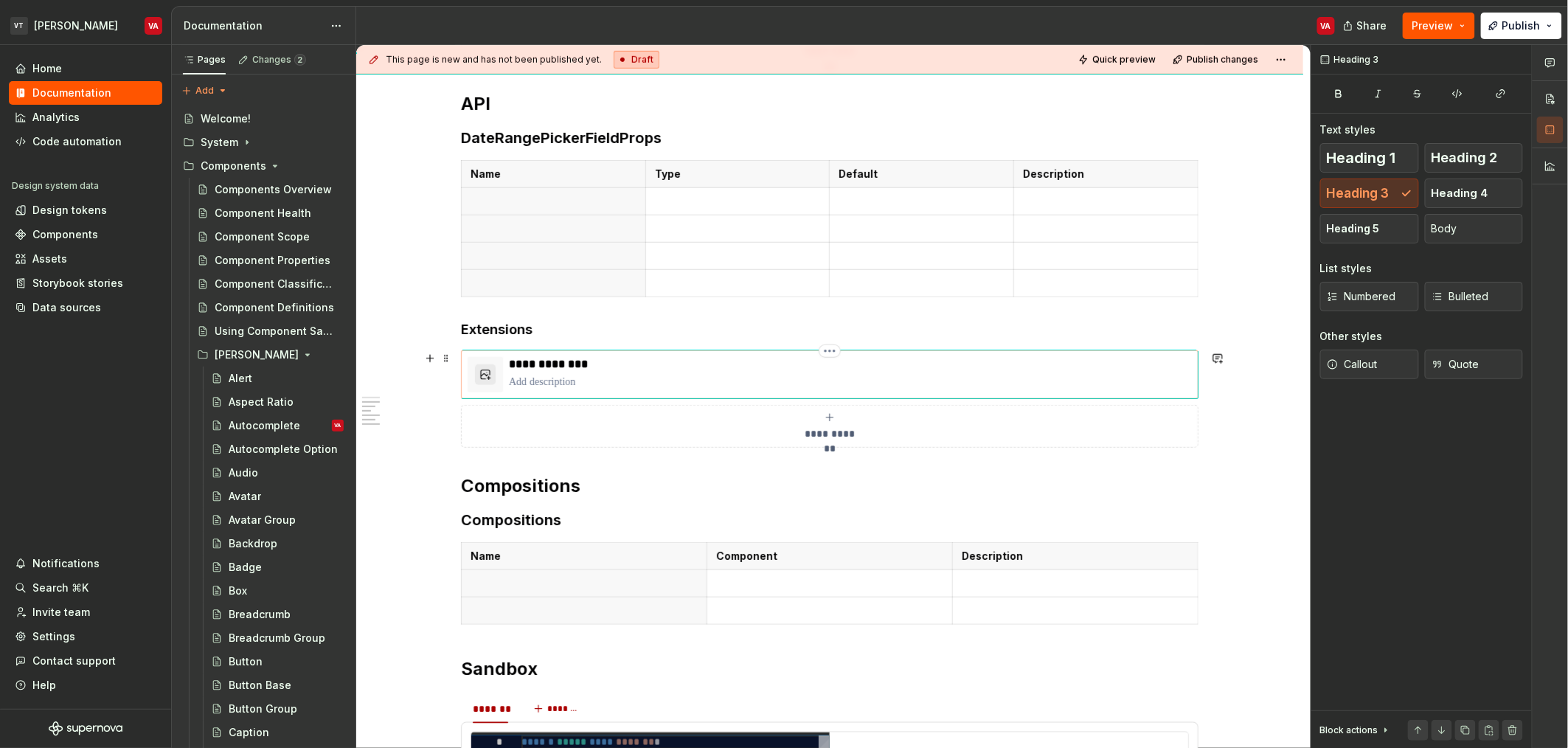
click at [575, 367] on p "**********" at bounding box center [850, 364] width 683 height 15
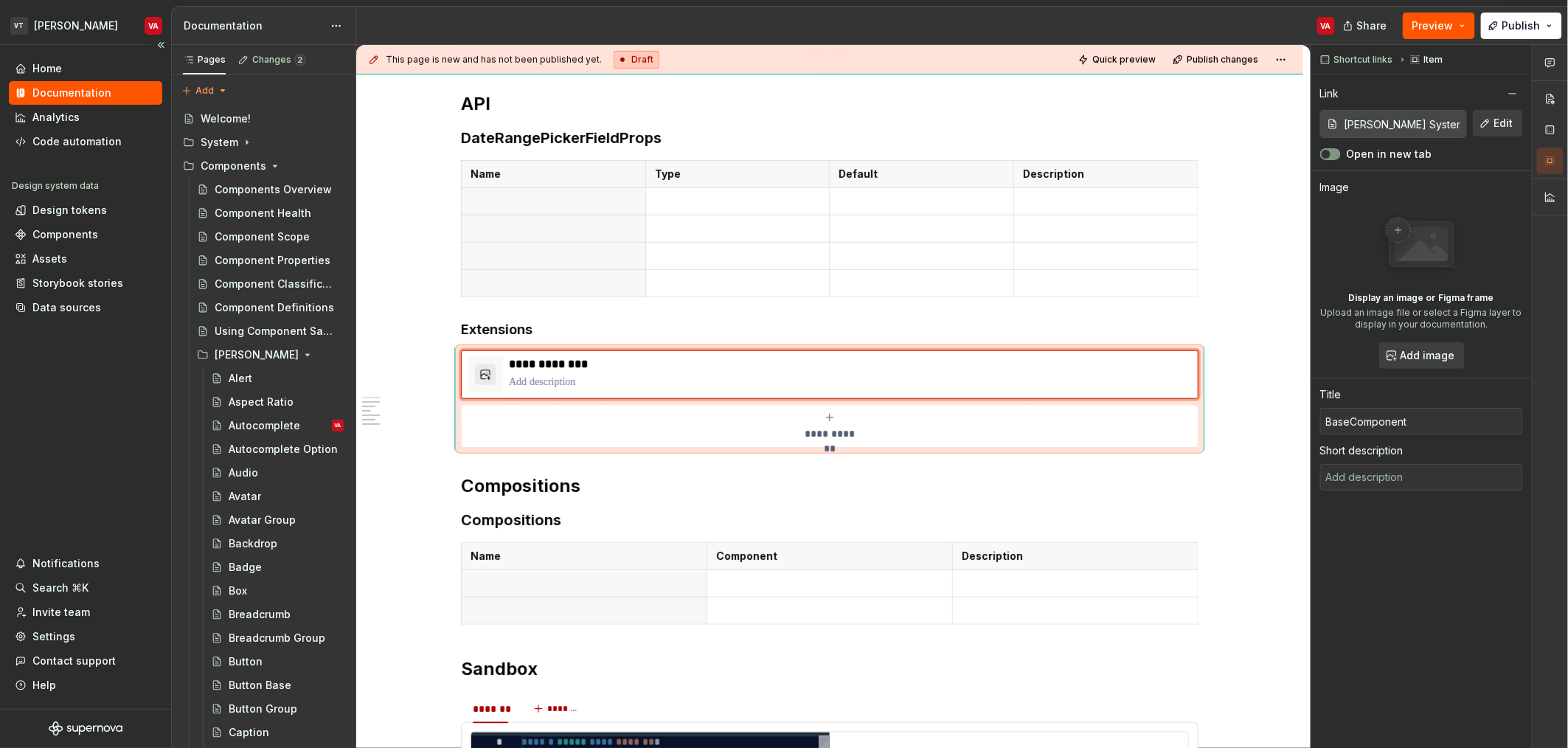
type textarea "*"
type input "Minerva System / Base Component/ API"
click at [566, 358] on p "**********" at bounding box center [850, 364] width 683 height 15
drag, startPoint x: 614, startPoint y: 367, endPoint x: 510, endPoint y: 361, distance: 104.2
click at [510, 361] on p "**********" at bounding box center [850, 364] width 683 height 15
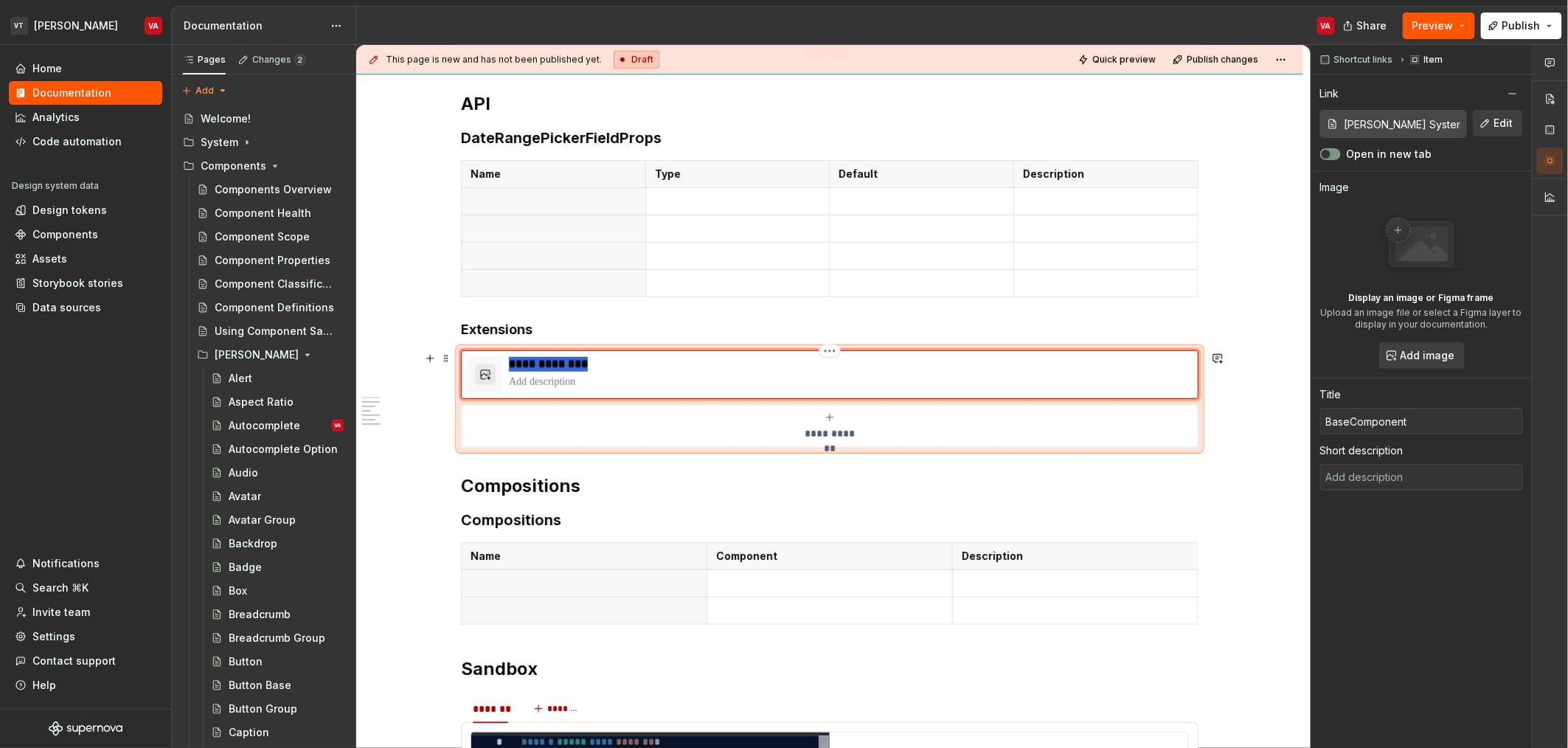
type textarea "*"
type input "DoubleTextFieldProps"
click at [709, 384] on p at bounding box center [850, 381] width 683 height 15
click at [781, 124] on span "Edit" at bounding box center [1503, 123] width 19 height 15
type textarea "*"
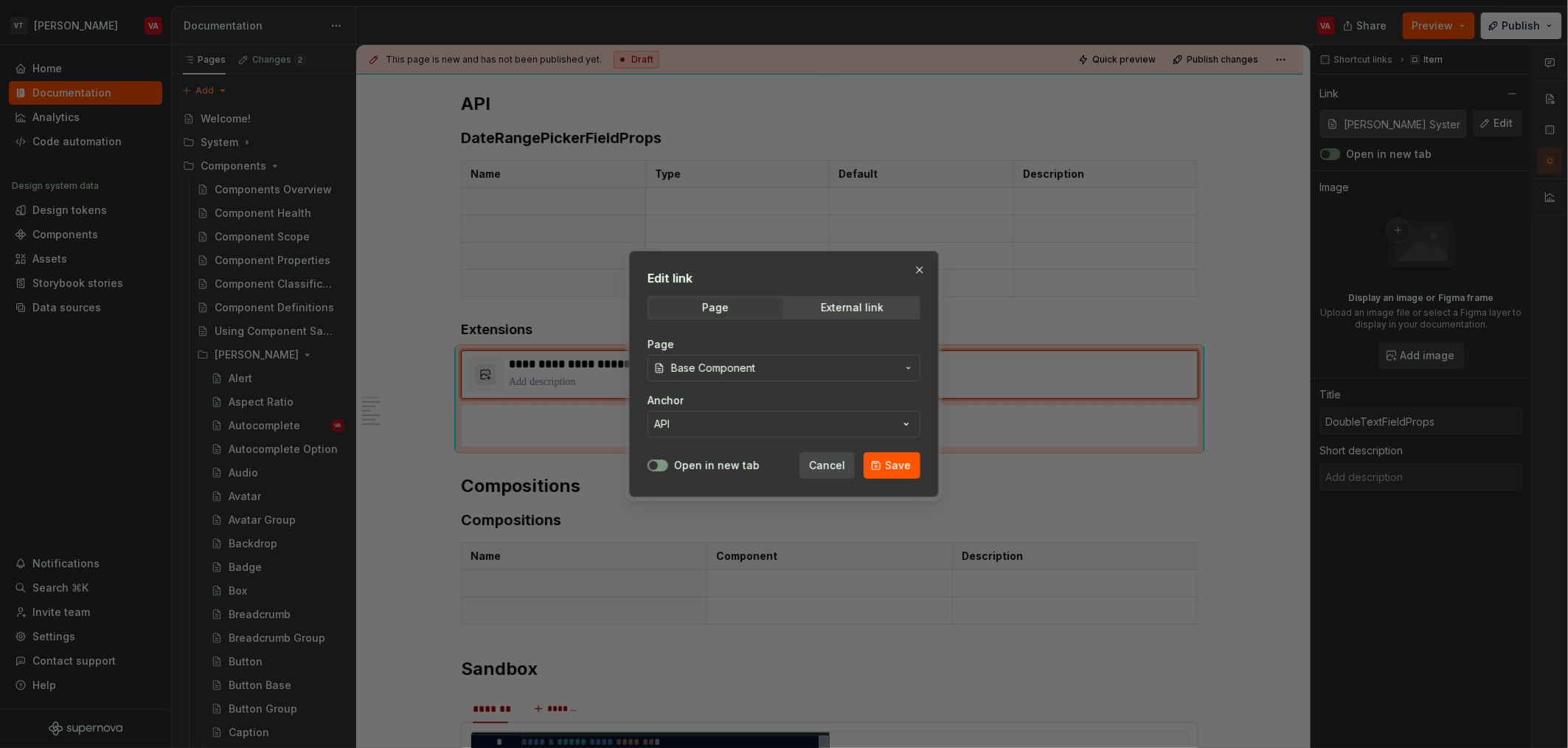
click at [760, 367] on span "Base Component" at bounding box center [783, 368] width 225 height 15
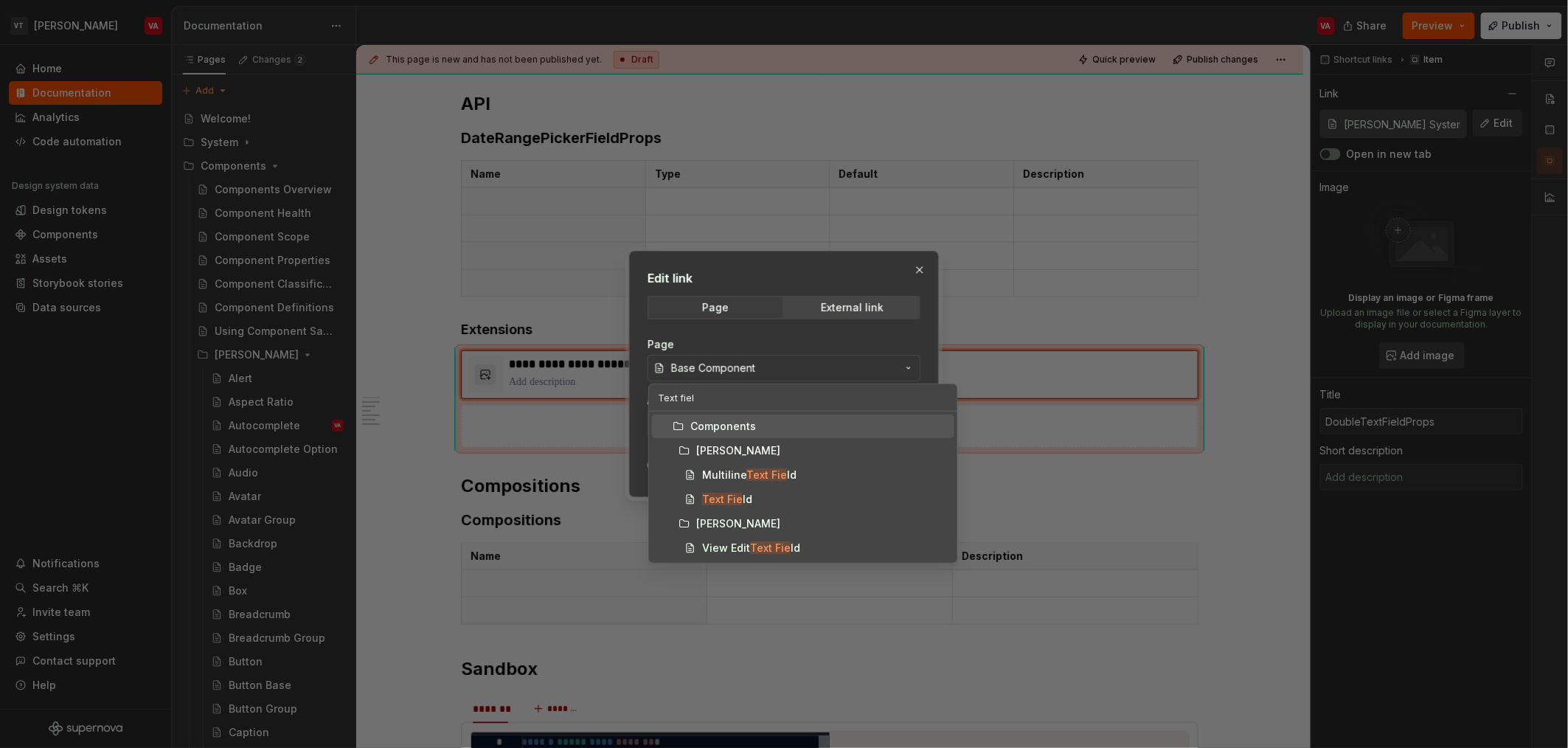
type input "Text field"
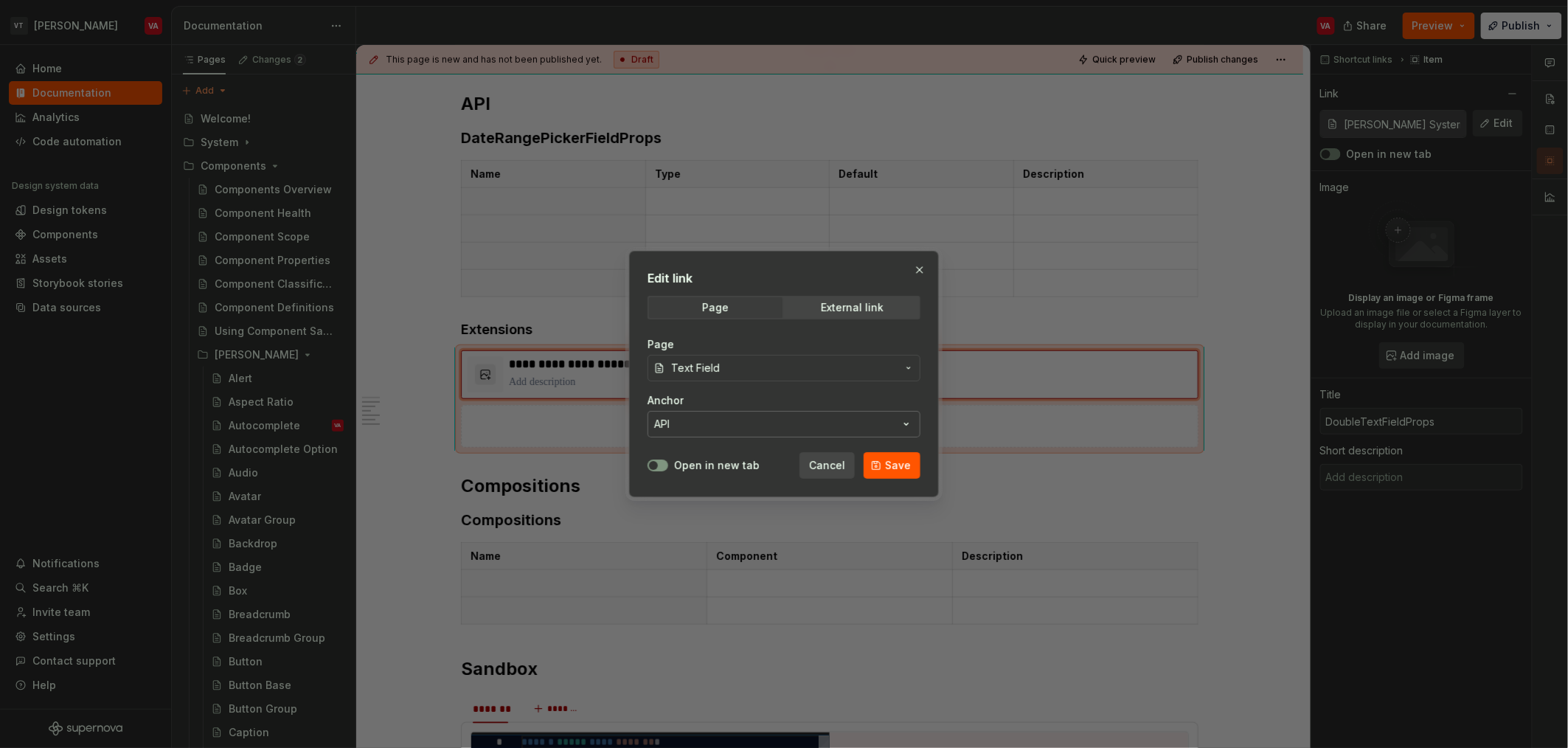
click at [726, 418] on button "API" at bounding box center [783, 424] width 273 height 27
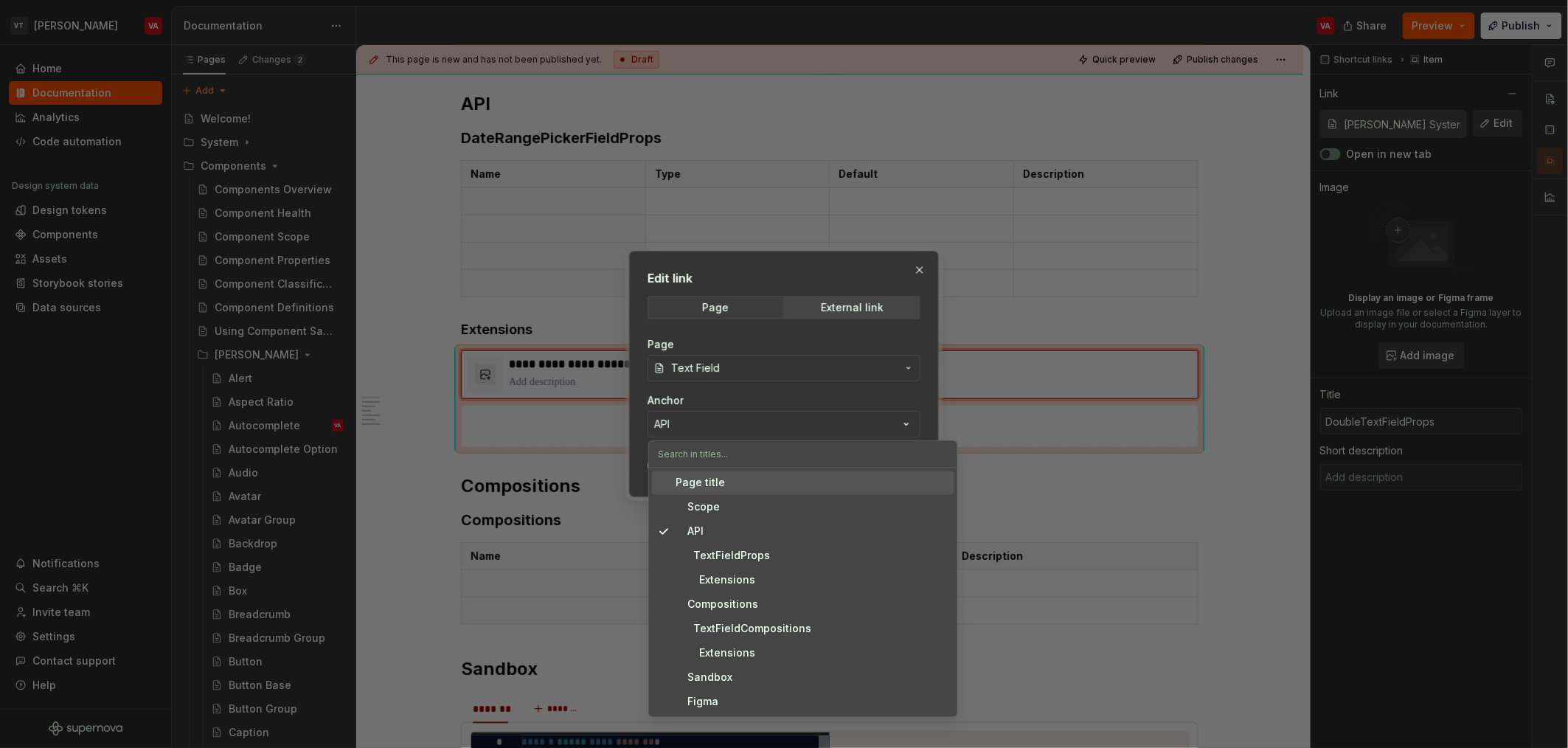
click at [641, 442] on div "Edit link Page External link Page Text Field Anchor API Open in new tab Cancel …" at bounding box center [784, 374] width 1568 height 748
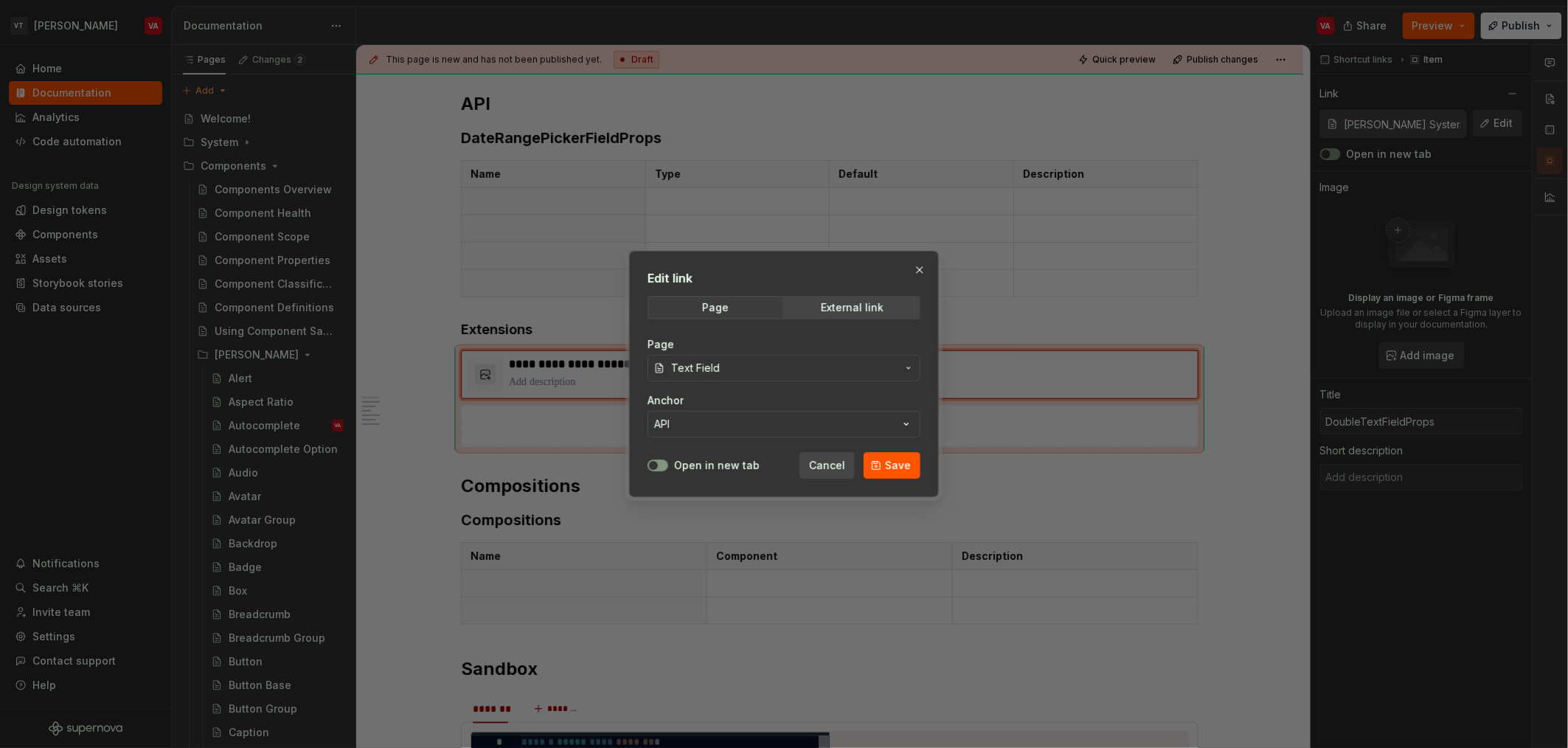
click at [670, 470] on div "Open in new tab" at bounding box center [703, 465] width 112 height 15
click at [655, 461] on span "button" at bounding box center [653, 465] width 9 height 9
click at [781, 468] on span "Save" at bounding box center [898, 465] width 26 height 15
type textarea "*"
type input "Minerva / Text Field"
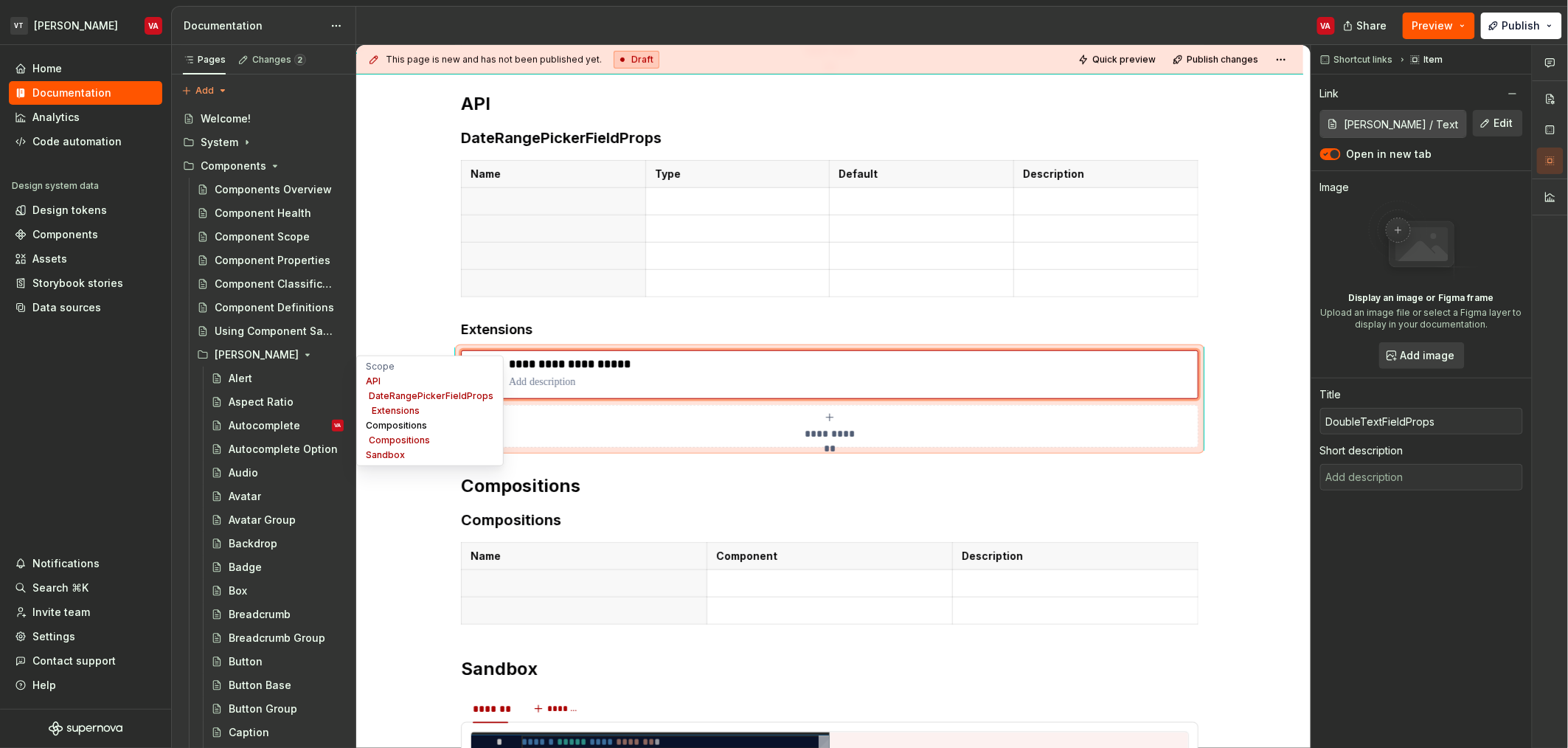
type textarea "*"
type textarea "A labelled input component that handles text input from the user."
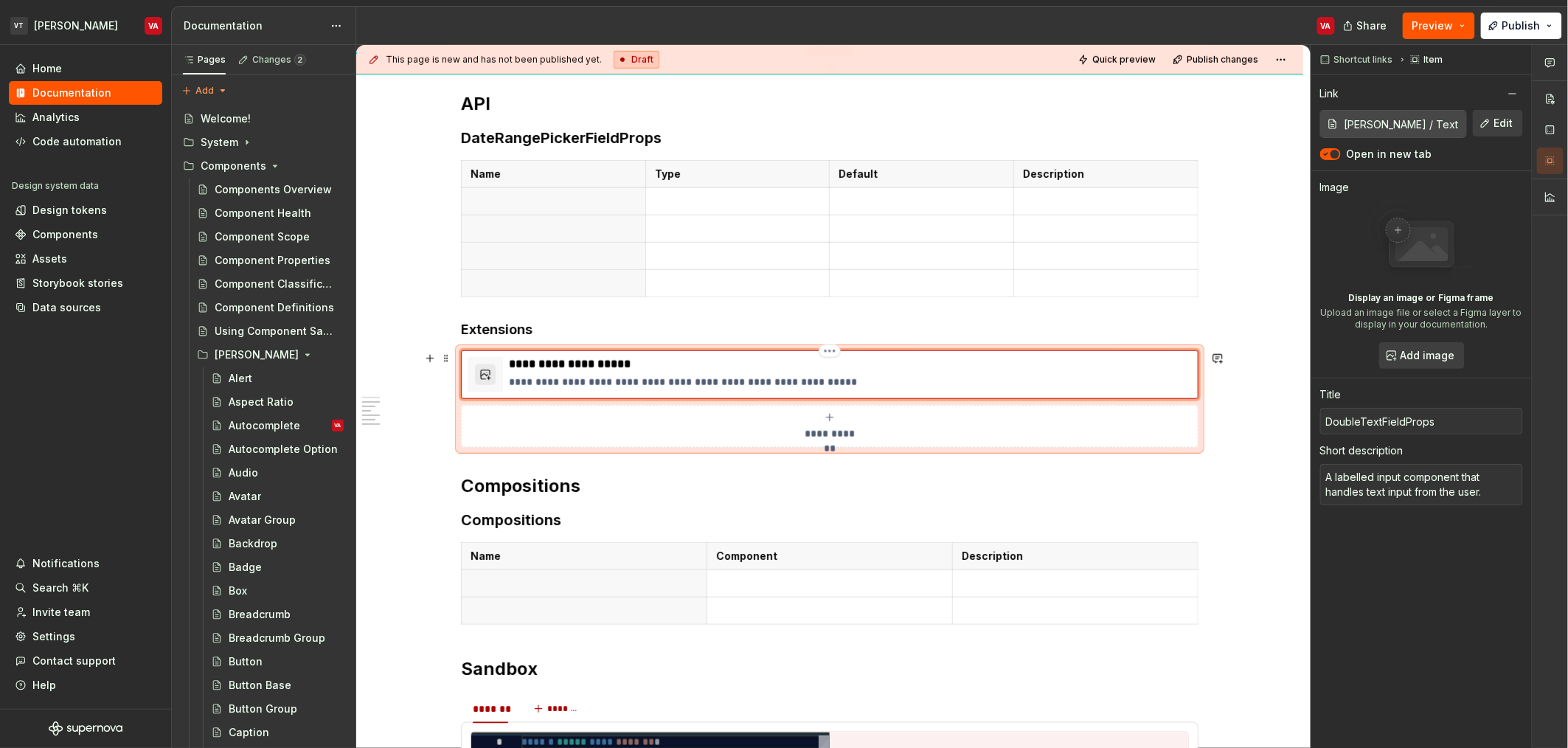
click at [556, 388] on p "**********" at bounding box center [850, 381] width 683 height 15
type textarea "*"
paste div
type textarea "*"
type textarea ""defaultValue" | "value" | "onChange" | "type""
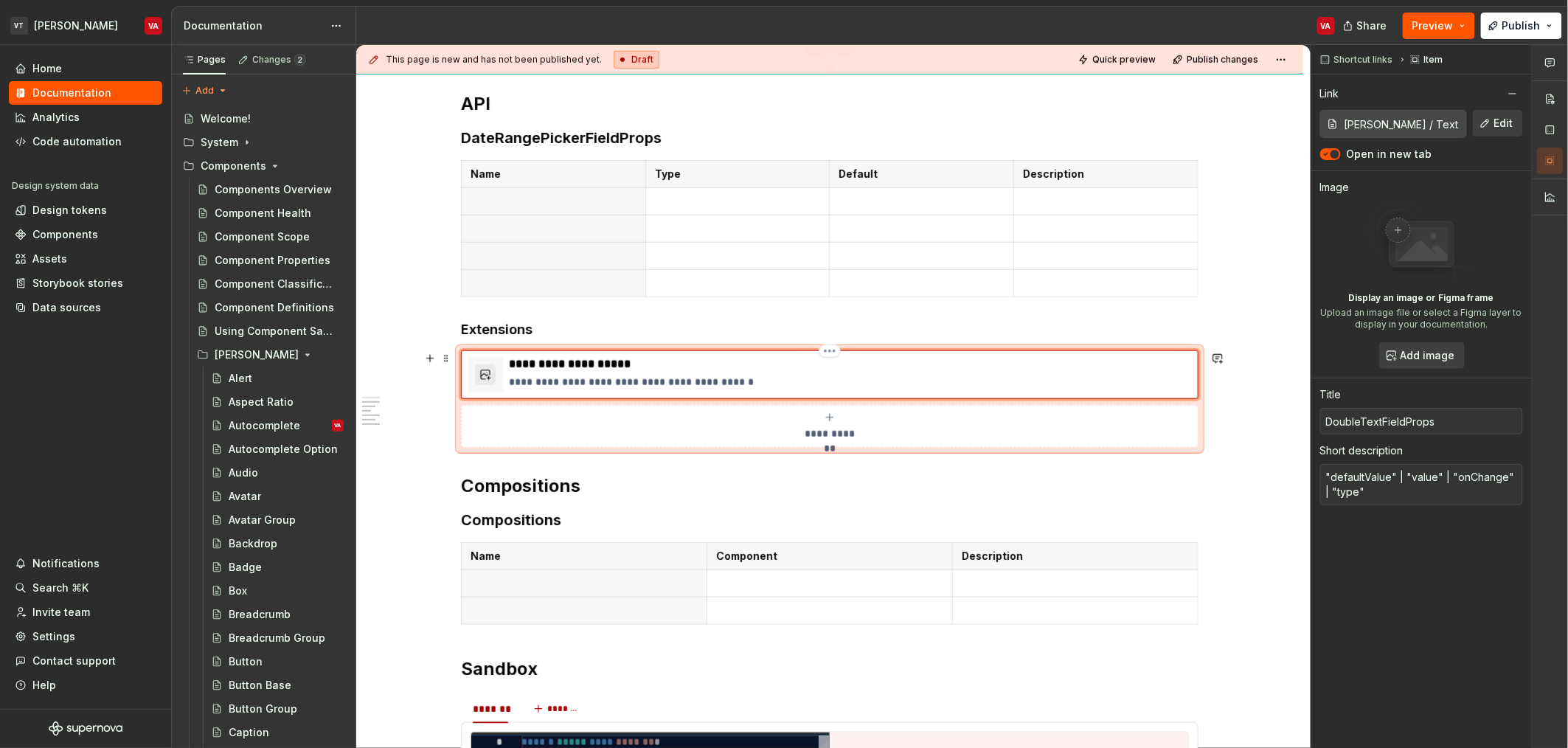
type textarea "*"
type textarea "O"defaultValue" | "value" | "onChange" | "type""
type textarea "*"
type textarea "Om"defaultValue" | "value" | "onChange" | "type""
type textarea "*"
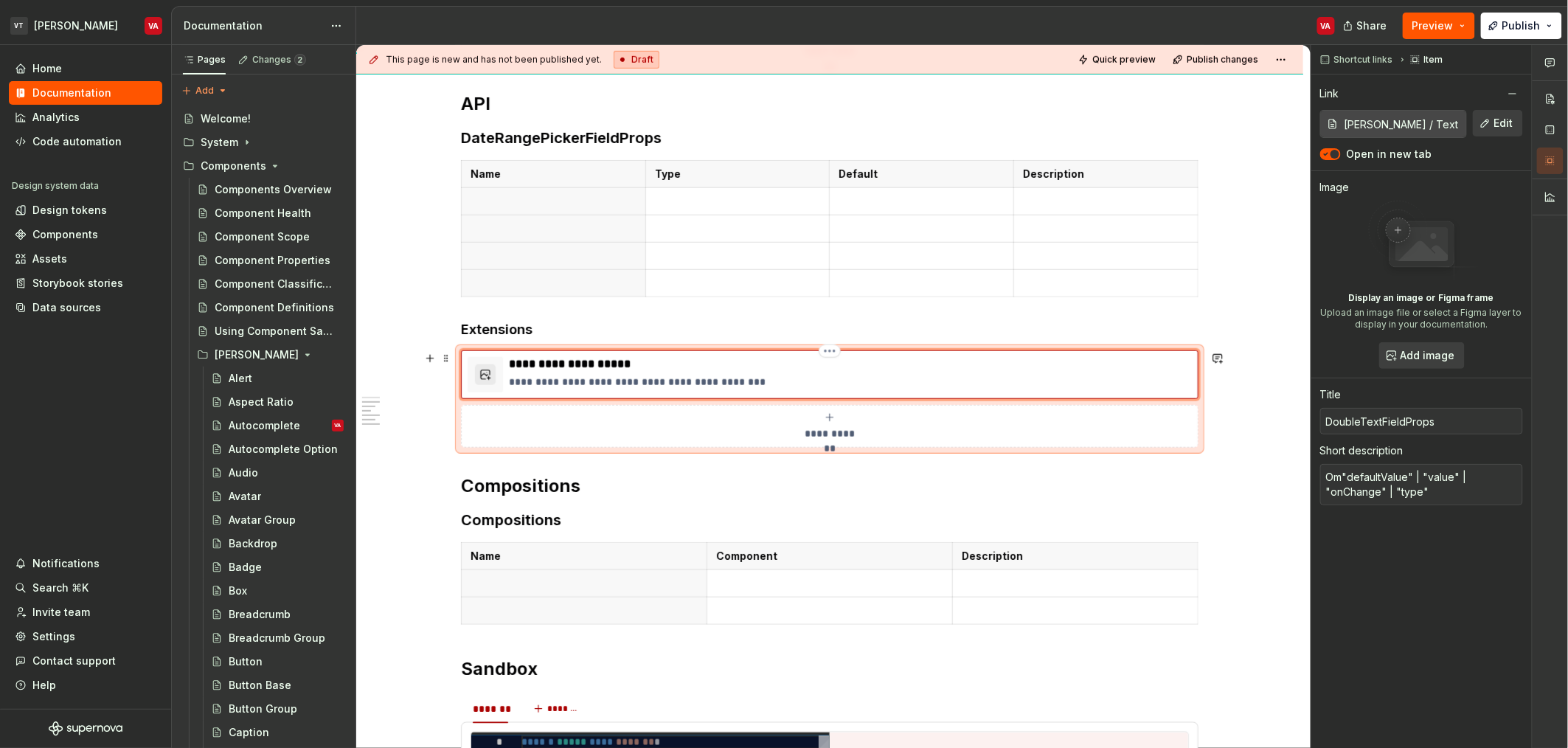
type textarea "Omi"defaultValue" | "value" | "onChange" | "type""
type textarea "*"
type textarea "Omit"defaultValue" | "value" | "onChange" | "type""
type textarea "*"
type textarea "Omit "defaultValue" | "value" | "onChange" | "type""
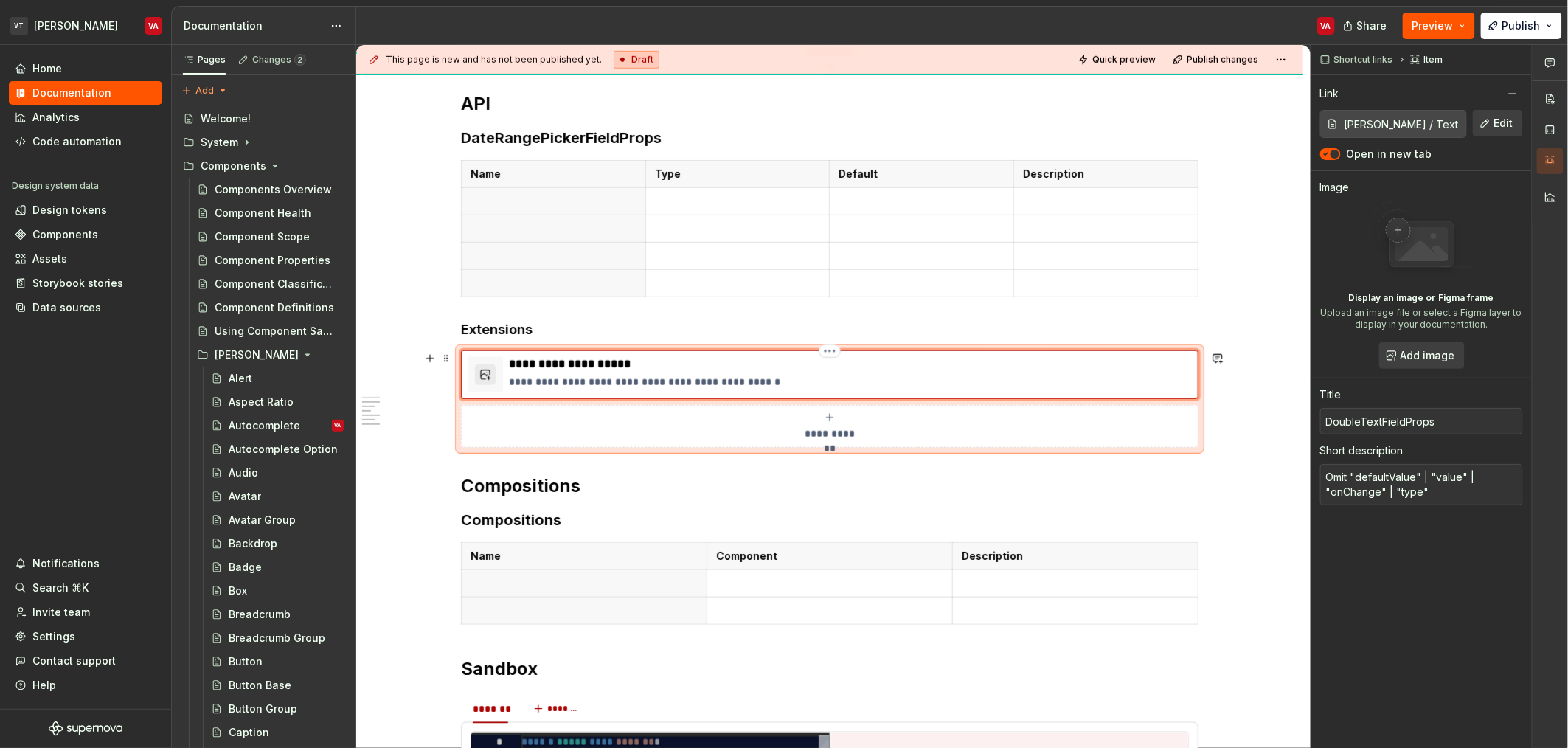
type textarea "*"
type textarea "Omit -"defaultValue" | "value" | "onChange" | "type""
type textarea "*"
type textarea "Omit - "defaultValue" | "value" | "onChange" | "type""
type textarea "*"
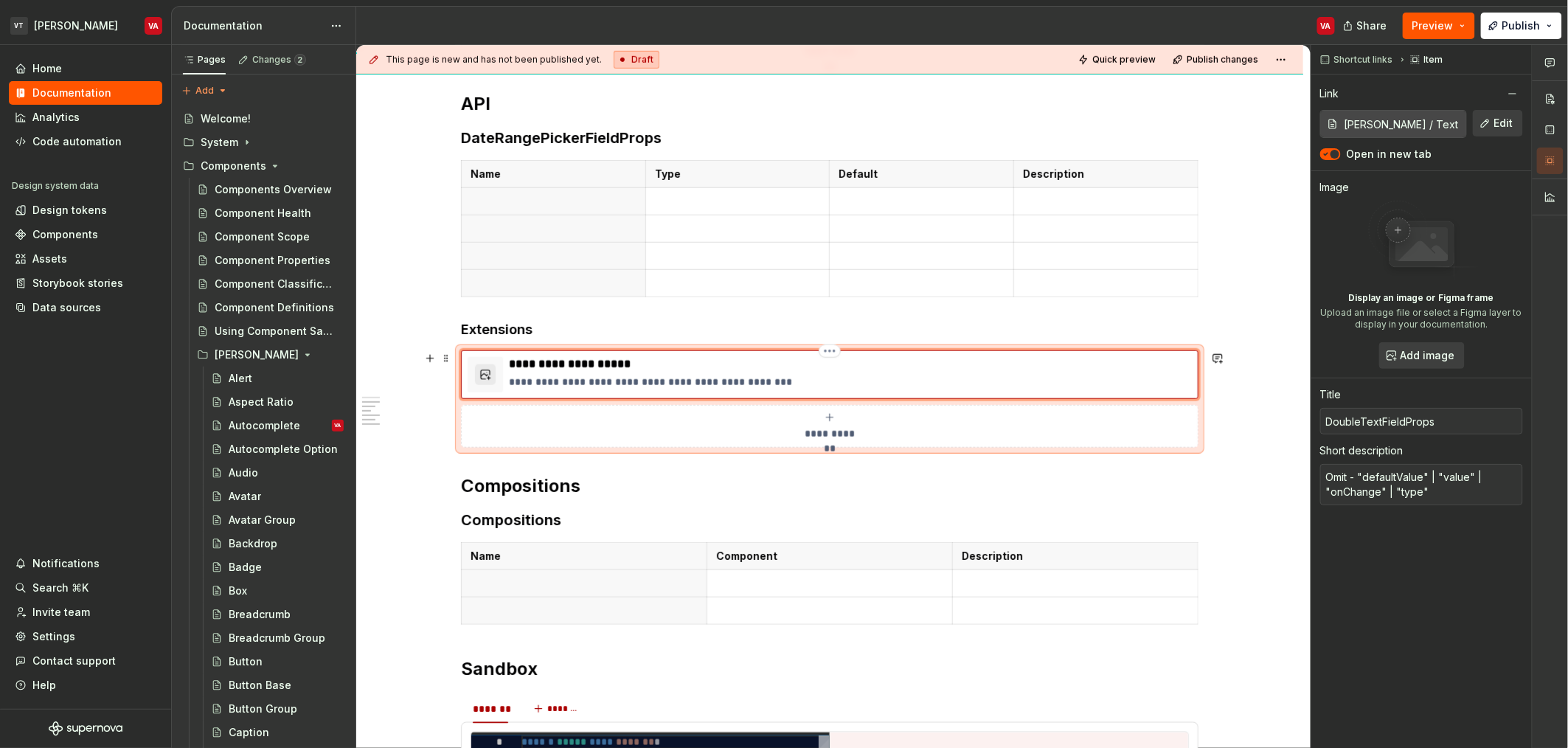
type textarea "Omit - defaultValue" | "value" | "onChange" | "type""
type textarea "*"
type textarea "Omit - defaultValue | "value" | "onChange" | "type""
type textarea "*"
type textarea "Omit - defaultValue |"value" | "onChange" | "type""
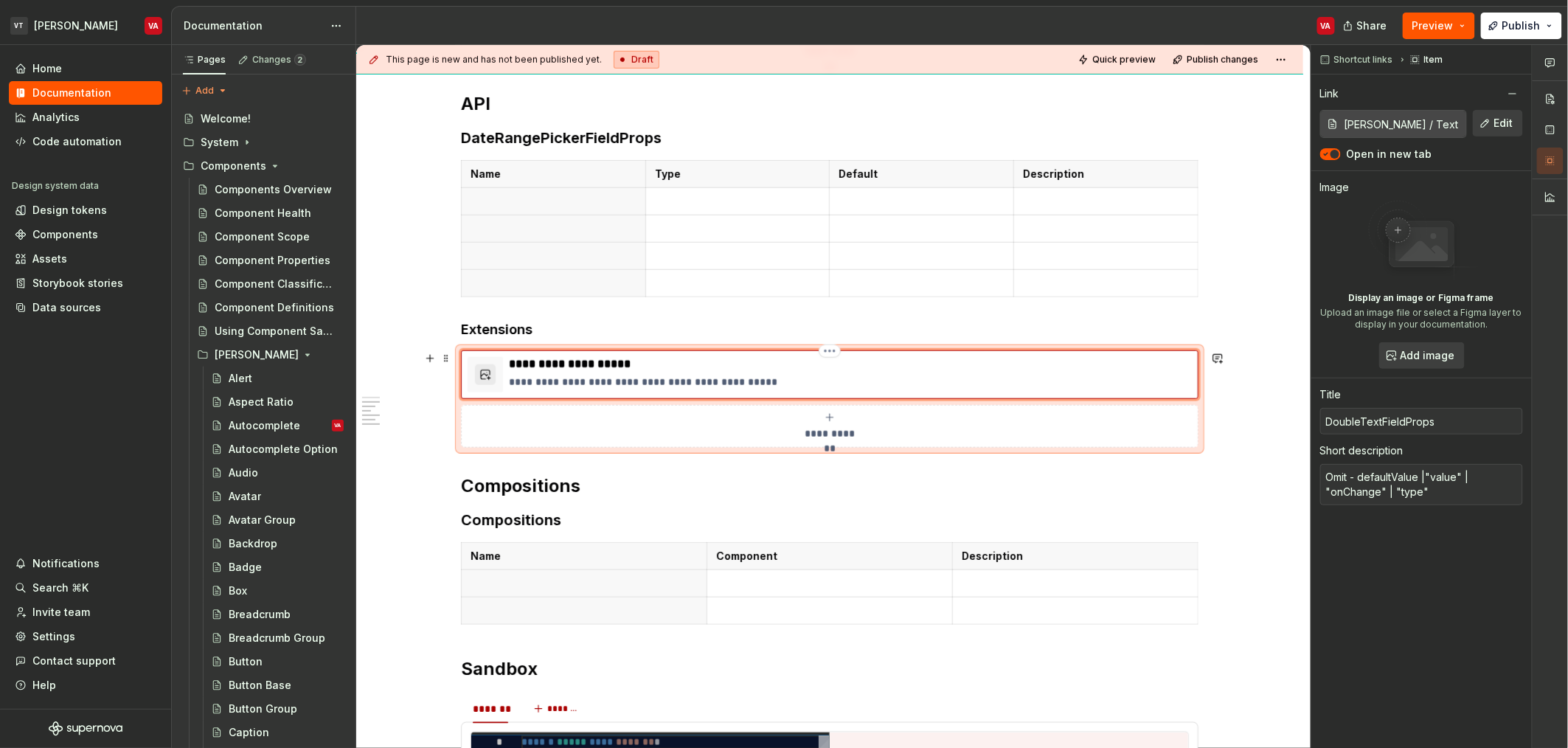
type textarea "*"
type textarea "Omit - defaultValue | "value" | "onChange" | "type""
type textarea "*"
type textarea "Omit - defaultValue | value" | "onChange" | "type""
type textarea "*"
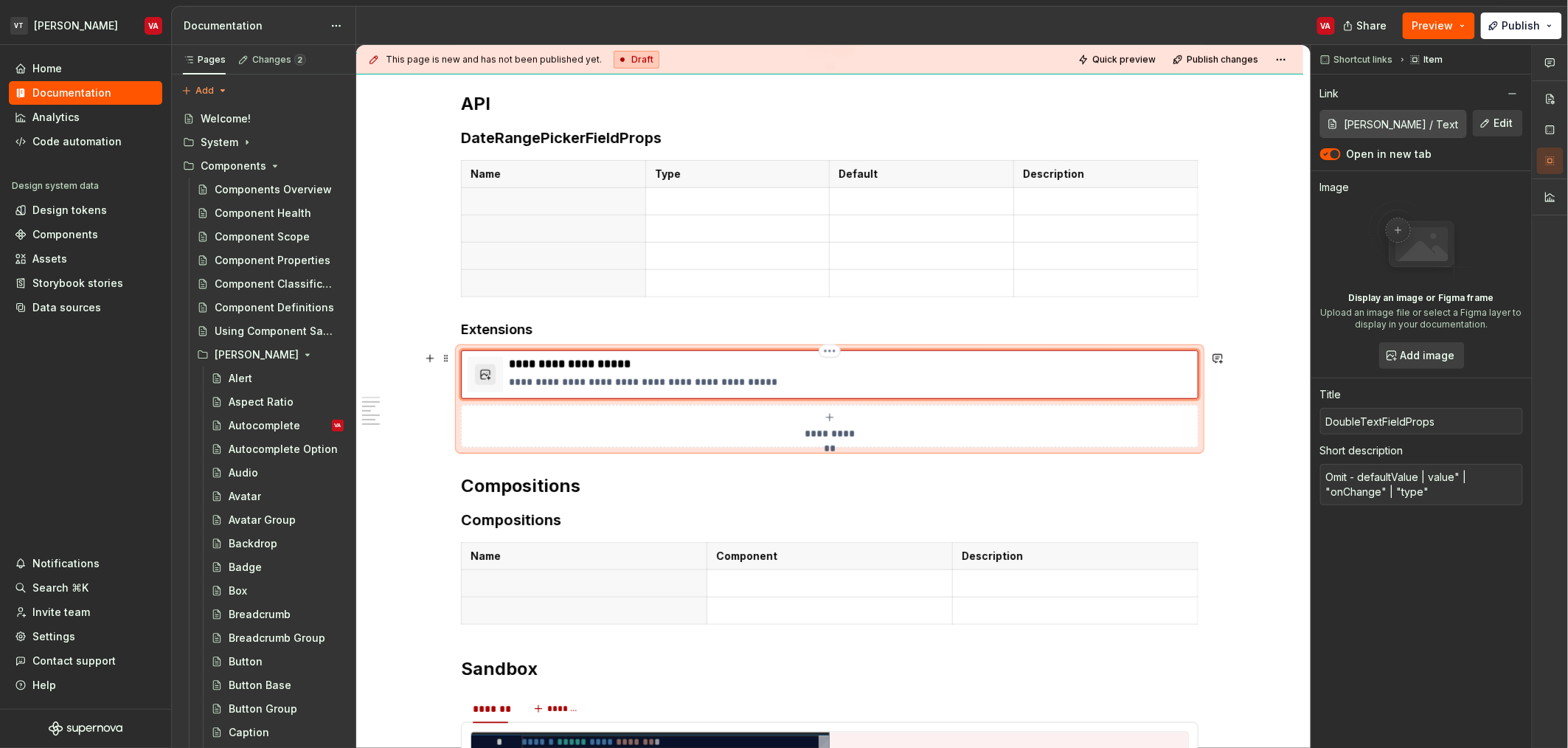
type textarea "Omit - defaultValue | value | "onChange" | "type""
type textarea "*"
type textarea "Omit - defaultValue | value | onChange" | "type""
type textarea "*"
type textarea "Omit - defaultValue | value | onChange | "type""
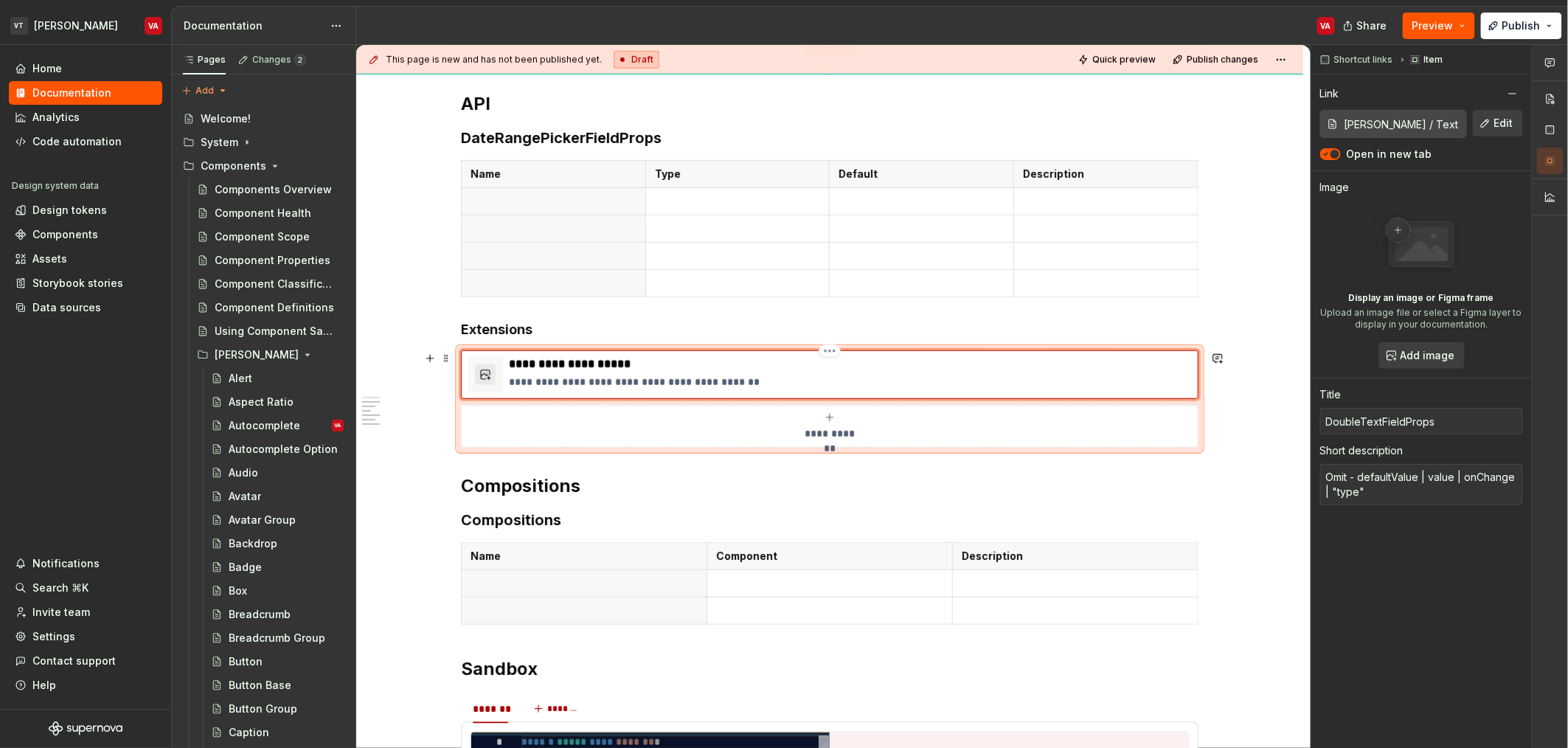
type textarea "*"
type textarea "Omit - defaultValue | value | onChange | type""
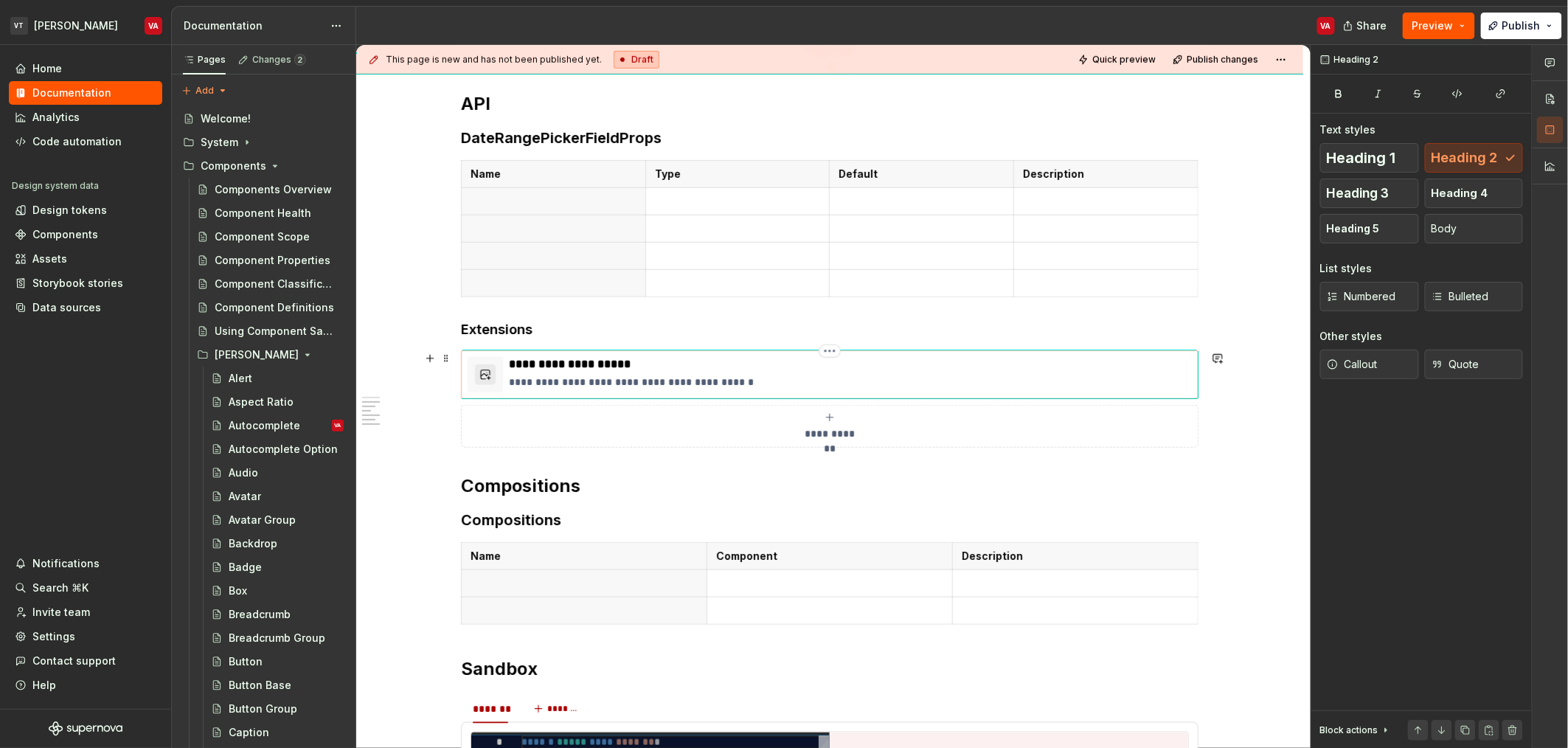
click at [769, 376] on p "**********" at bounding box center [850, 381] width 683 height 15
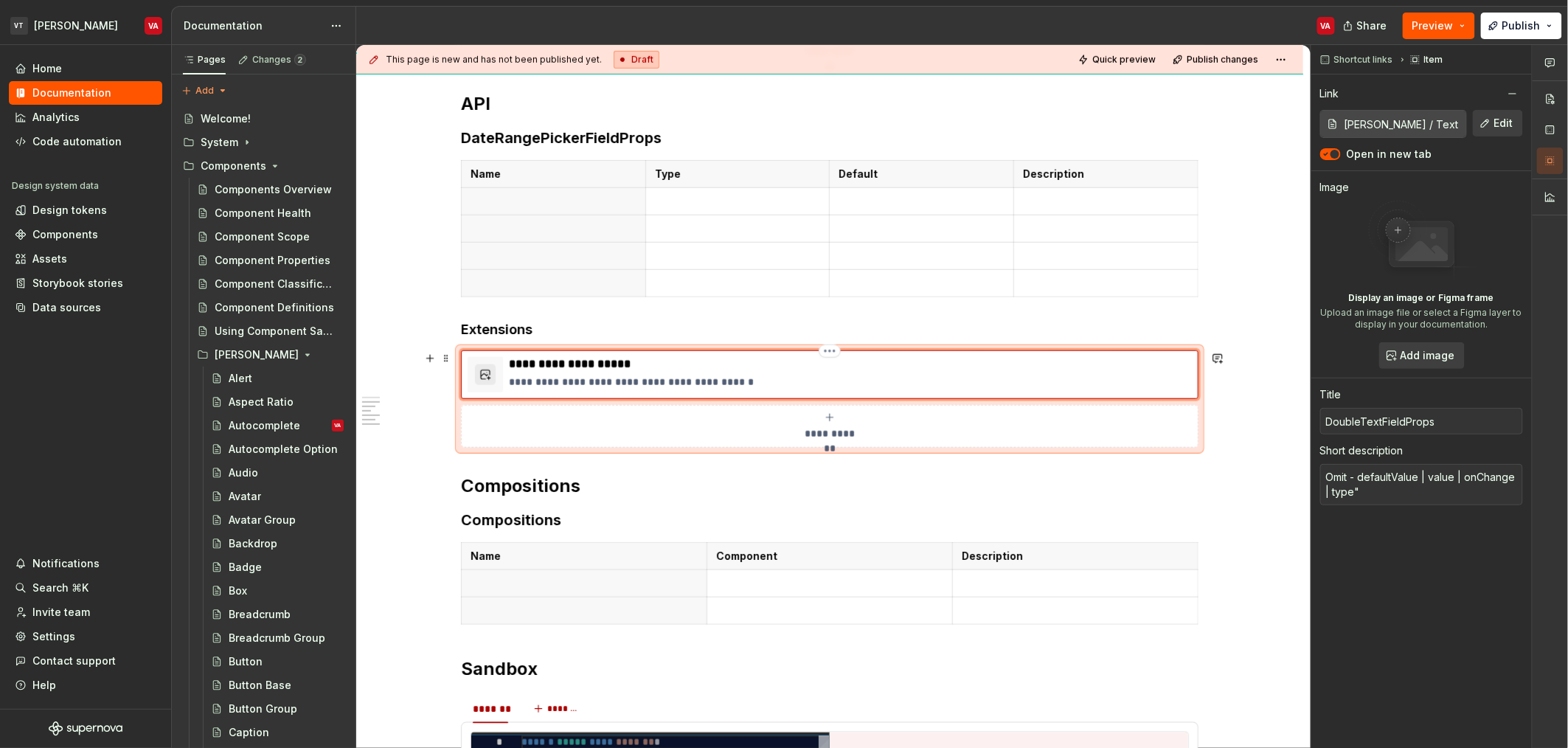
type textarea "*"
type textarea "Omit - defaultValue | value | onChange | type"
click at [711, 446] on button "**********" at bounding box center [829, 426] width 737 height 43
type textarea "*"
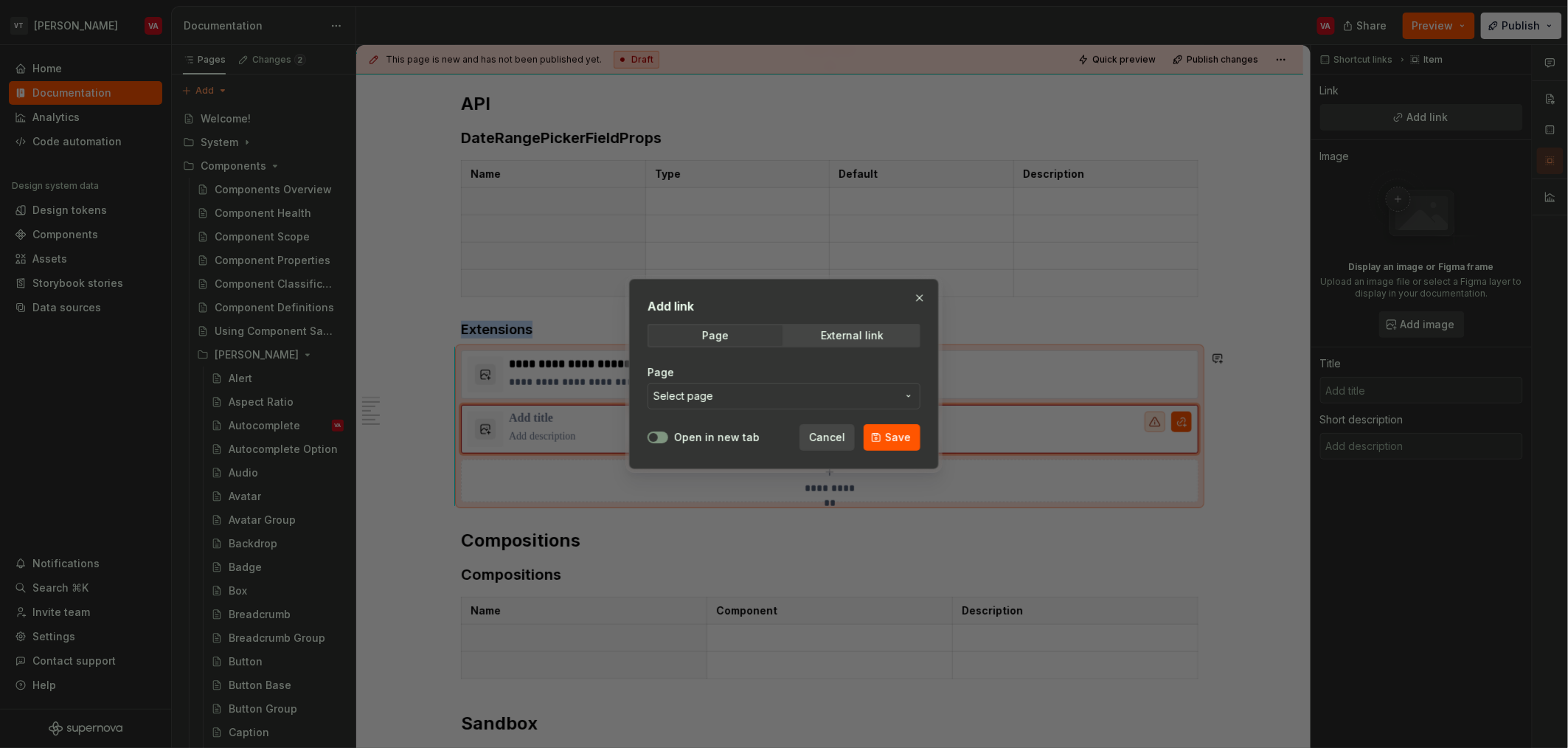
click at [718, 402] on span "Select page" at bounding box center [775, 396] width 243 height 15
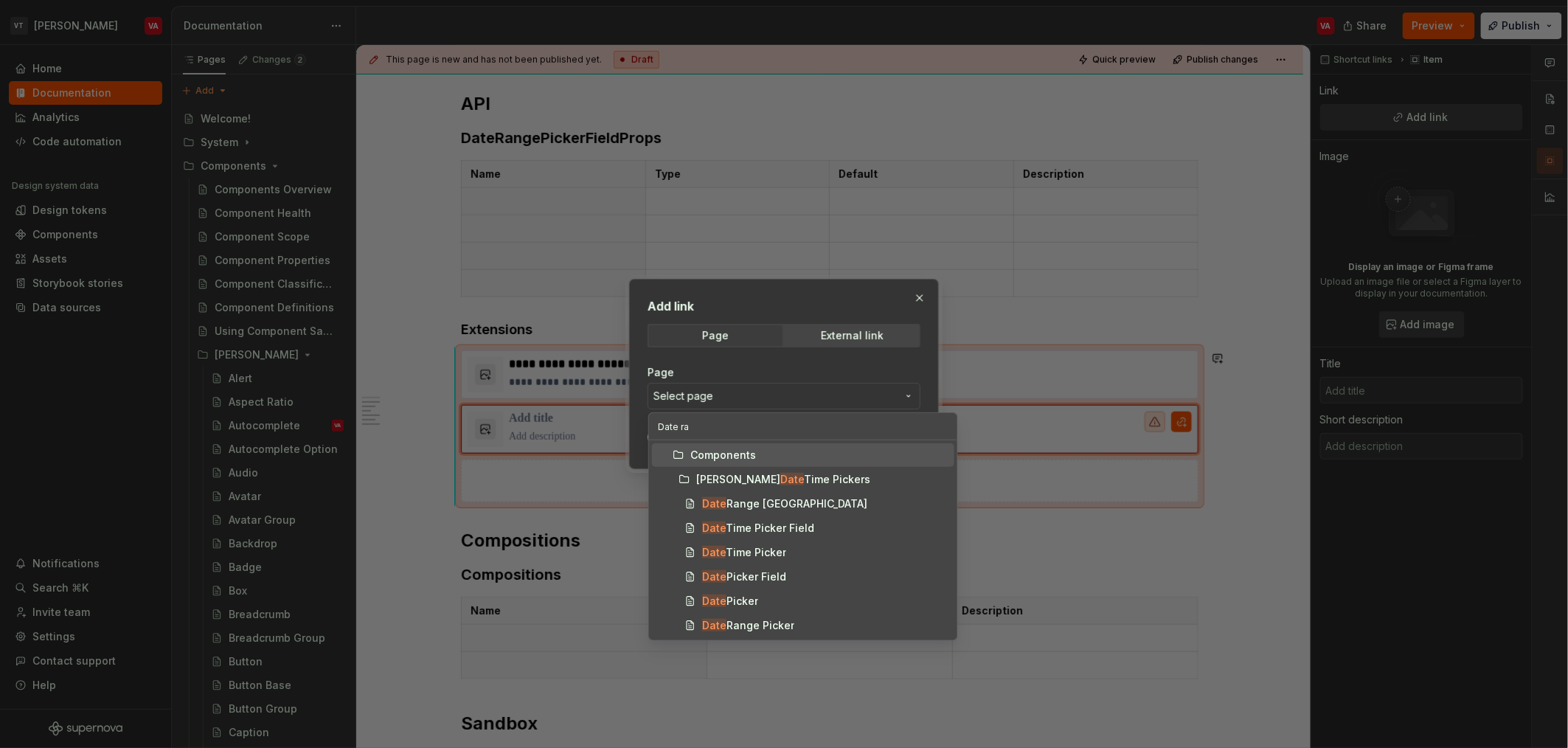
type input "Date ran"
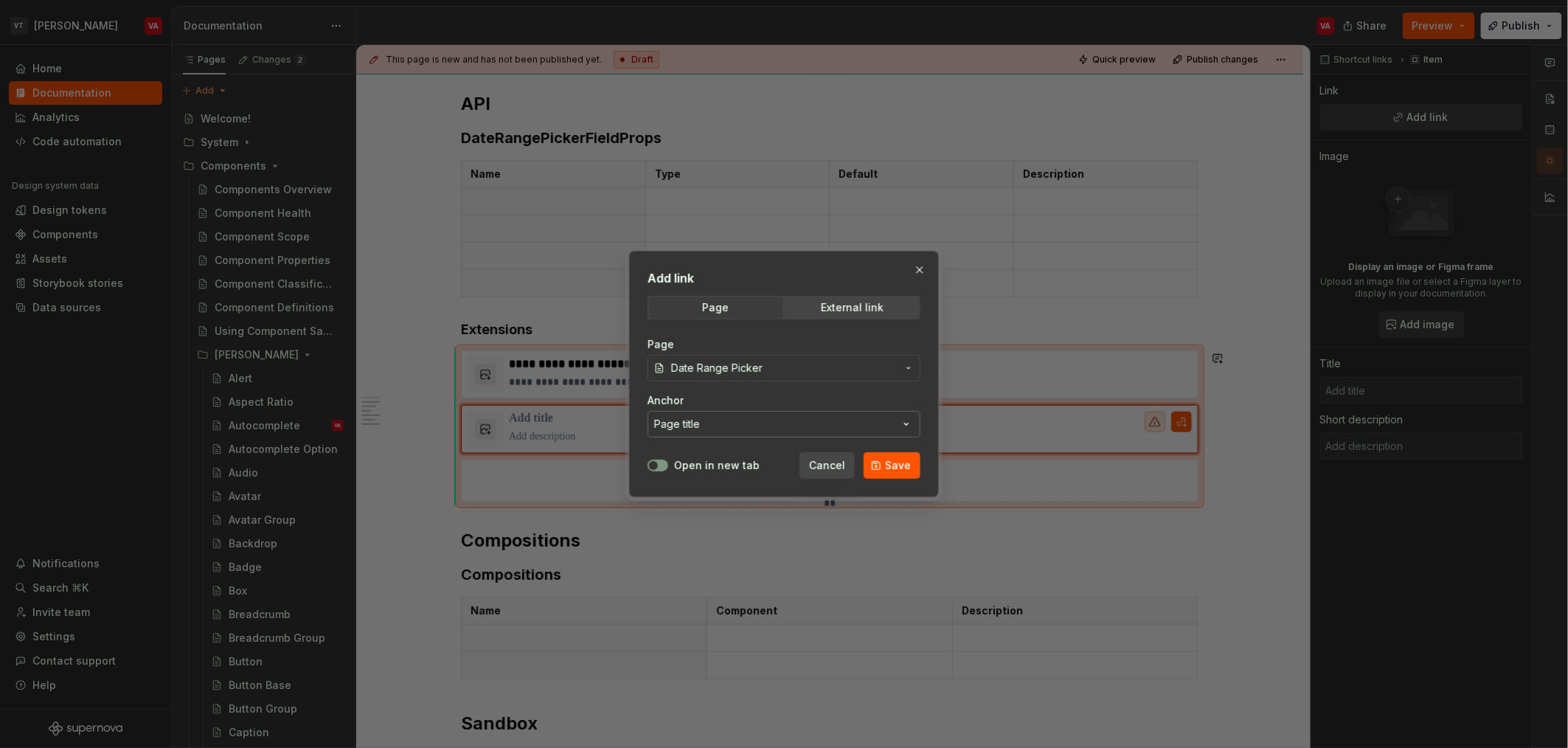
click at [675, 431] on button "Page title" at bounding box center [783, 424] width 273 height 27
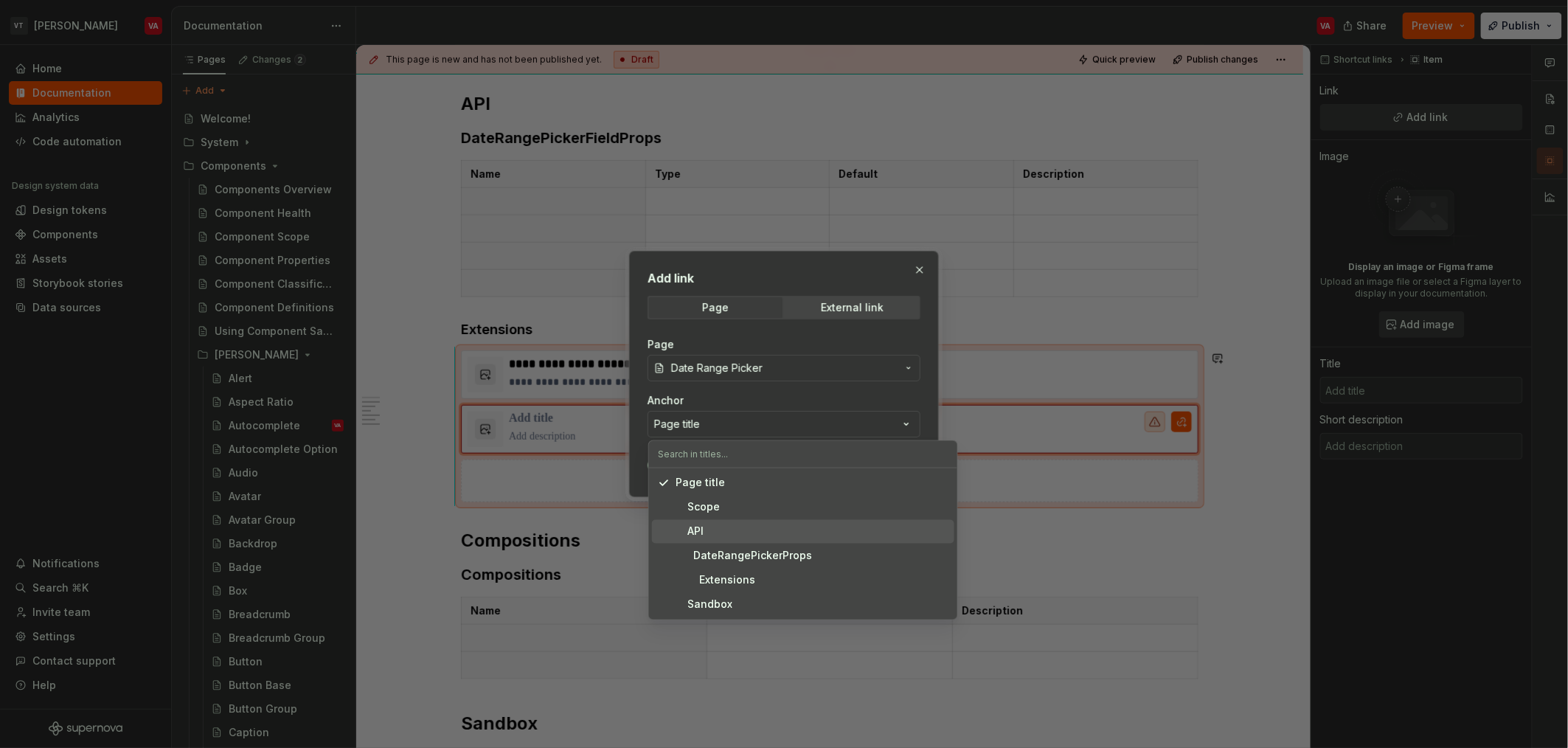
click at [704, 531] on div "API" at bounding box center [689, 531] width 28 height 15
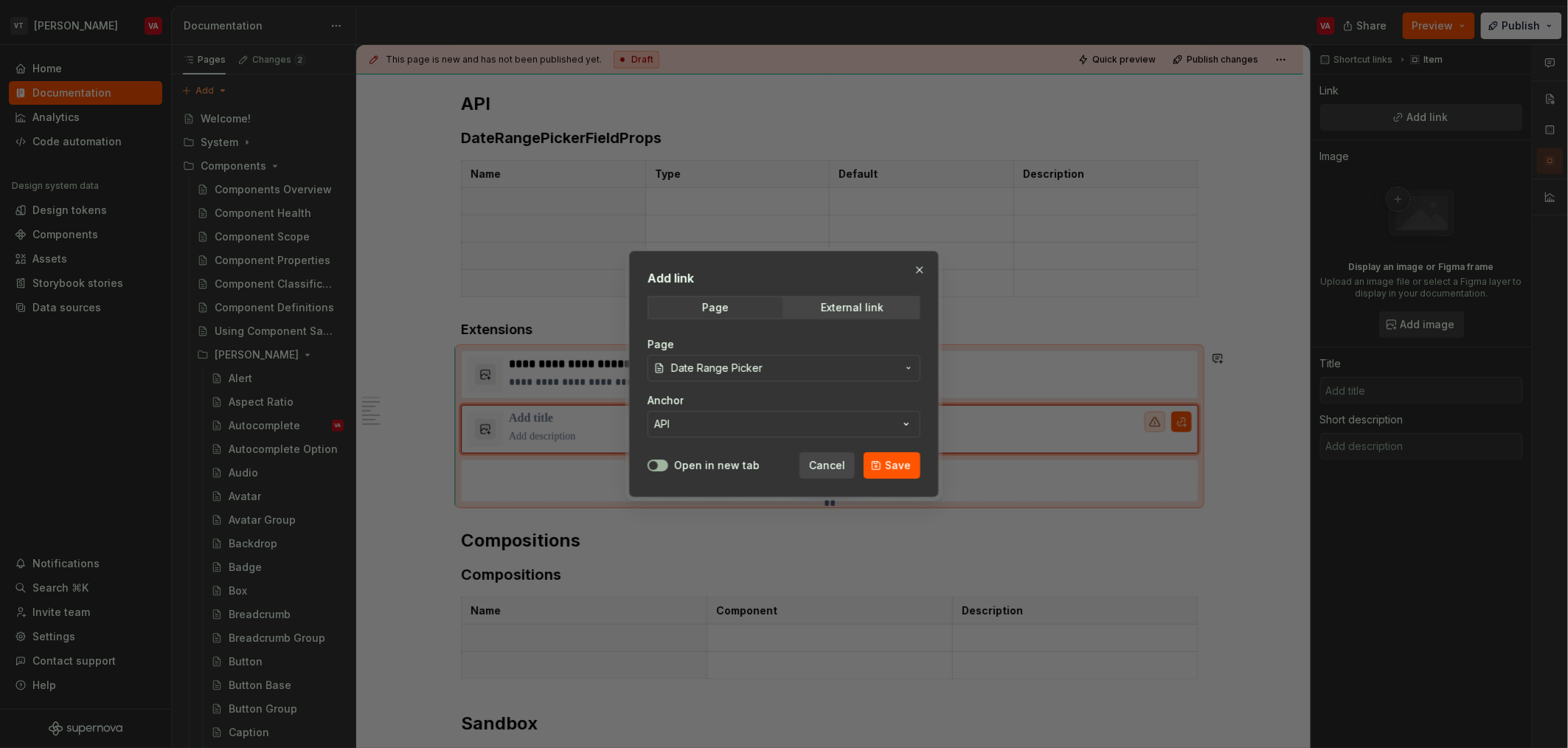
click at [659, 467] on icon "button" at bounding box center [653, 465] width 11 height 9
click at [781, 462] on span "Save" at bounding box center [898, 465] width 26 height 15
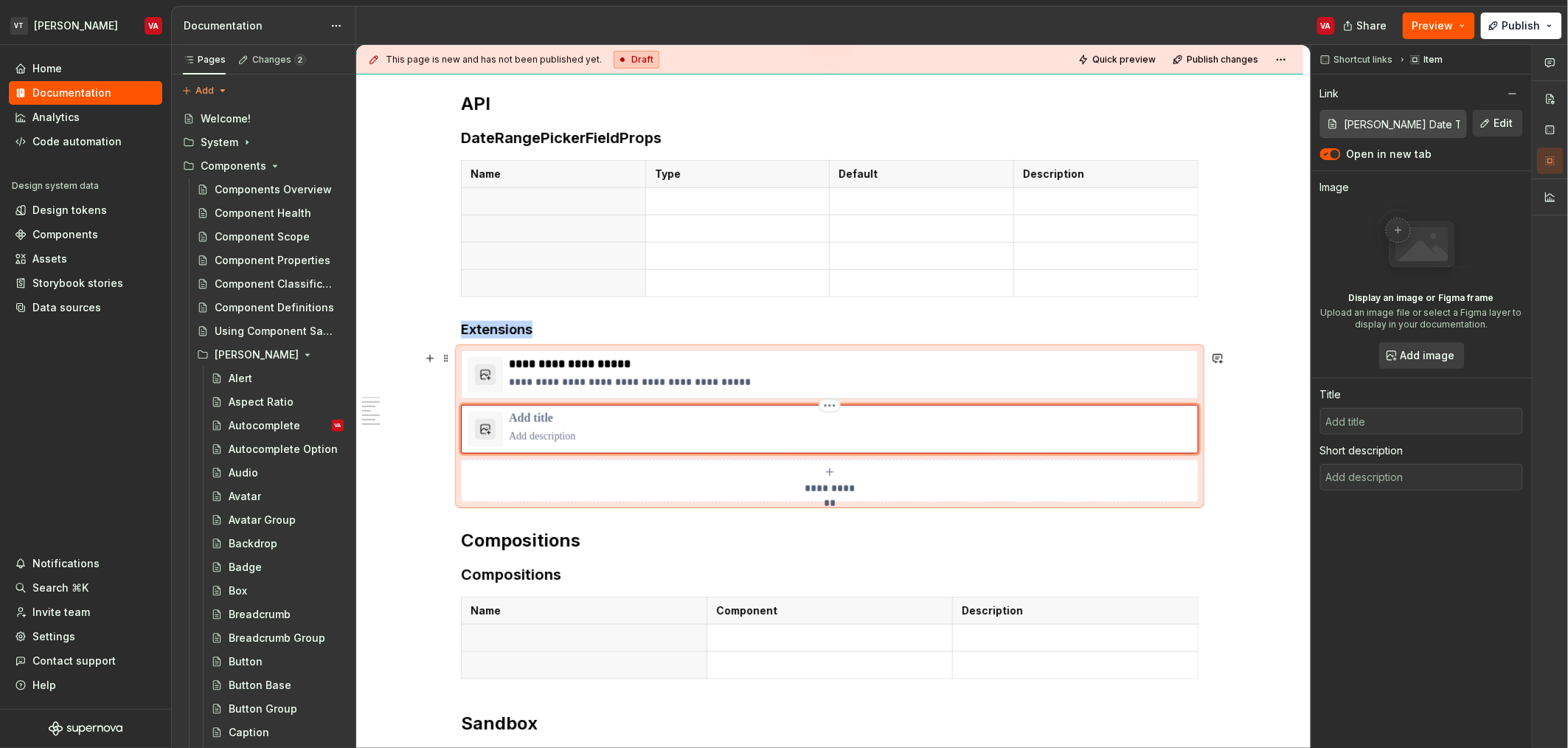
type textarea "*"
type input "Date Range Picker"
type textarea "A calendar input component that allows a uses to select a date range."
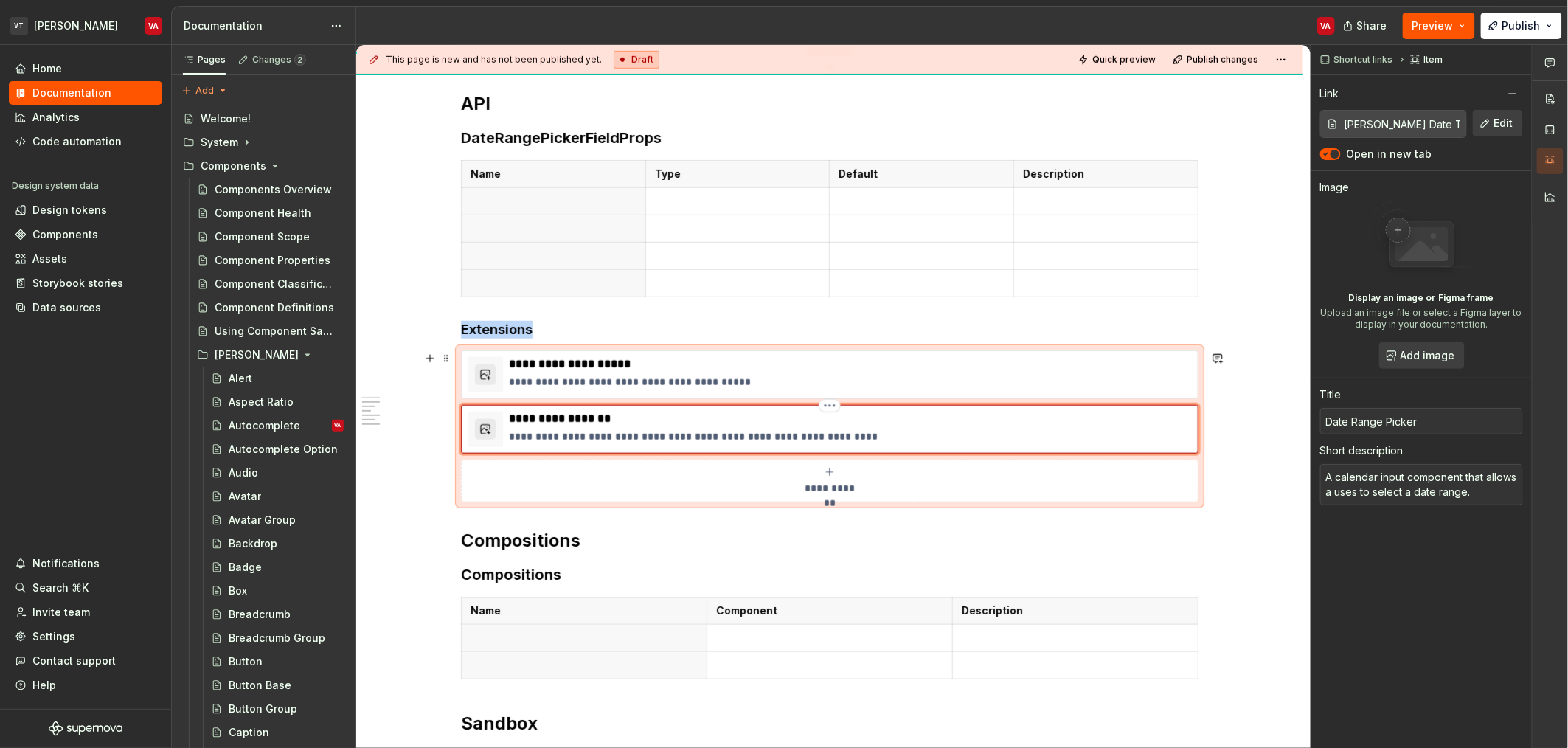
click at [651, 421] on p "**********" at bounding box center [850, 419] width 683 height 15
click at [643, 418] on p "**********" at bounding box center [850, 419] width 683 height 15
type textarea "*"
type input "DateRangePickerProps"
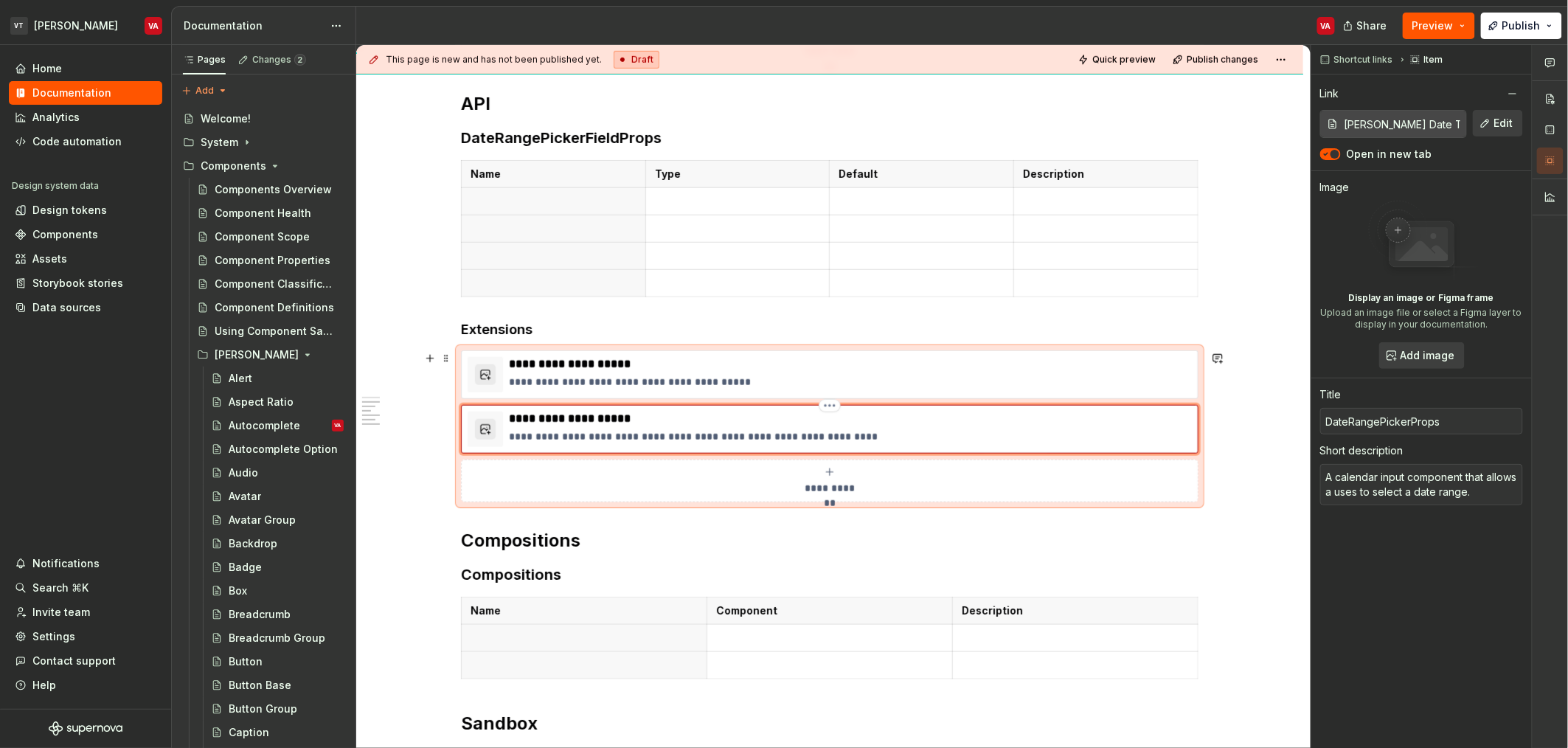
click at [632, 439] on p "**********" at bounding box center [850, 436] width 683 height 15
type textarea "*"
type textarea "O"
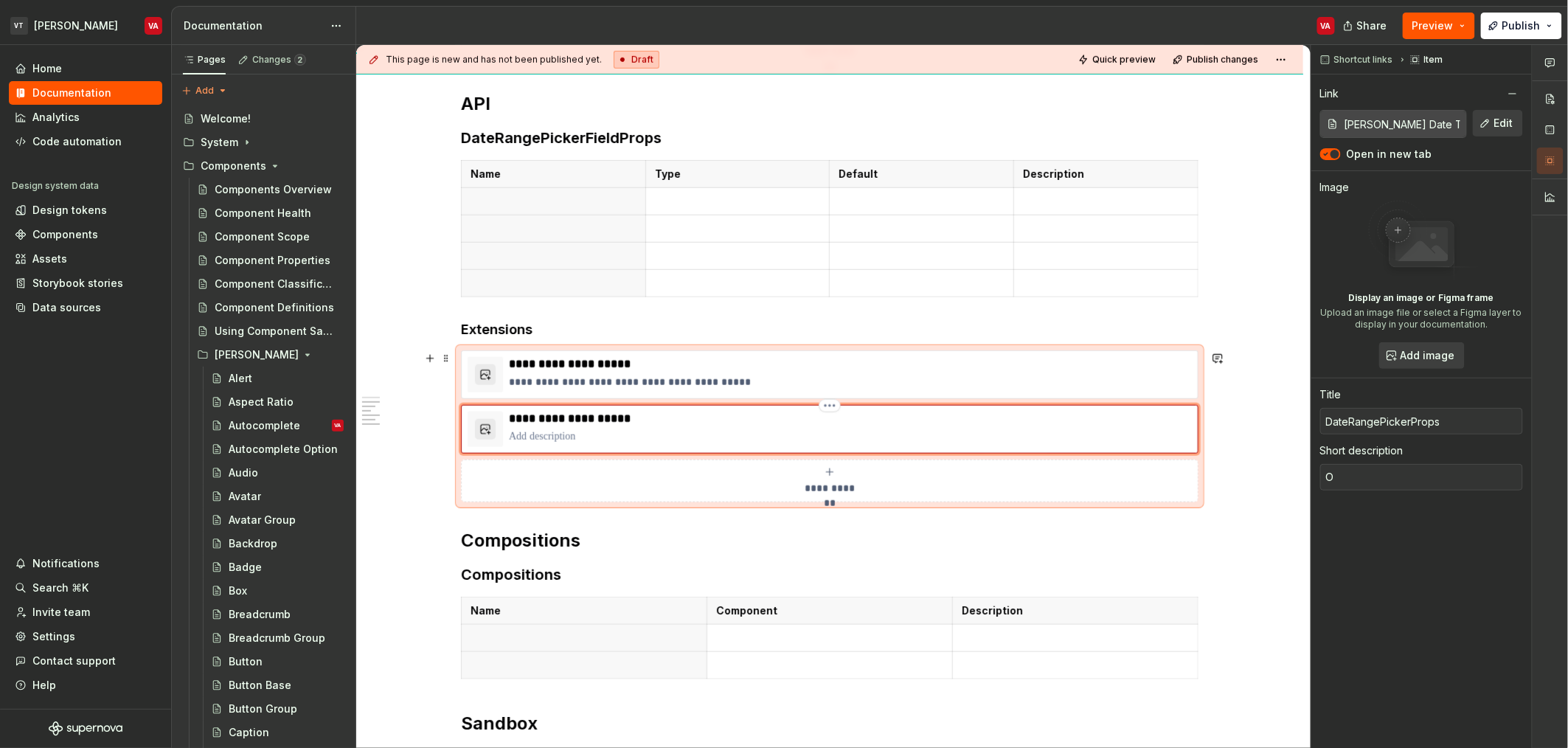
type textarea "*"
type textarea "Om"
type textarea "*"
type textarea "Omi"
type textarea "*"
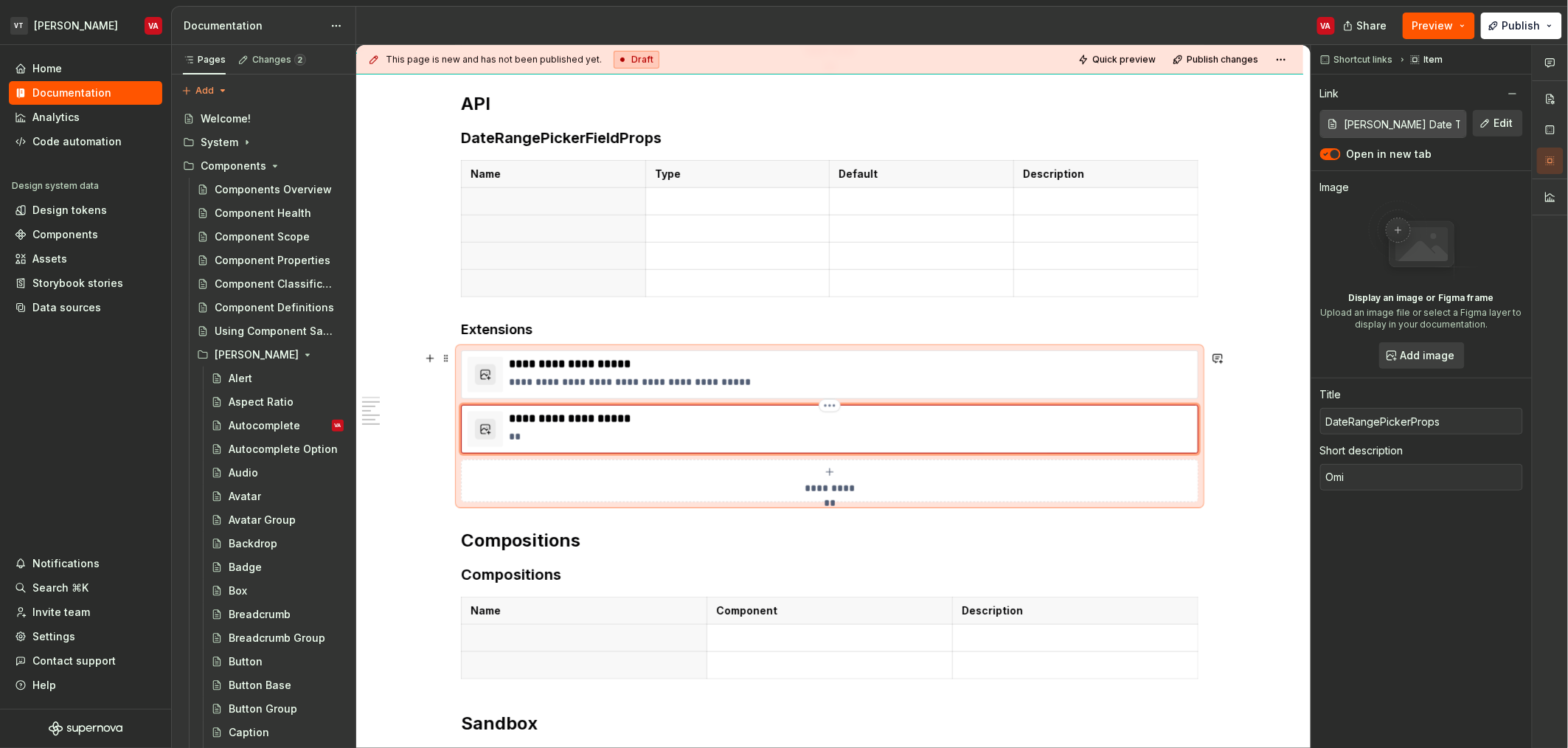
type textarea "Omit"
type textarea "*"
type textarea "Omit"
type textarea "*"
type textarea "Omit -"
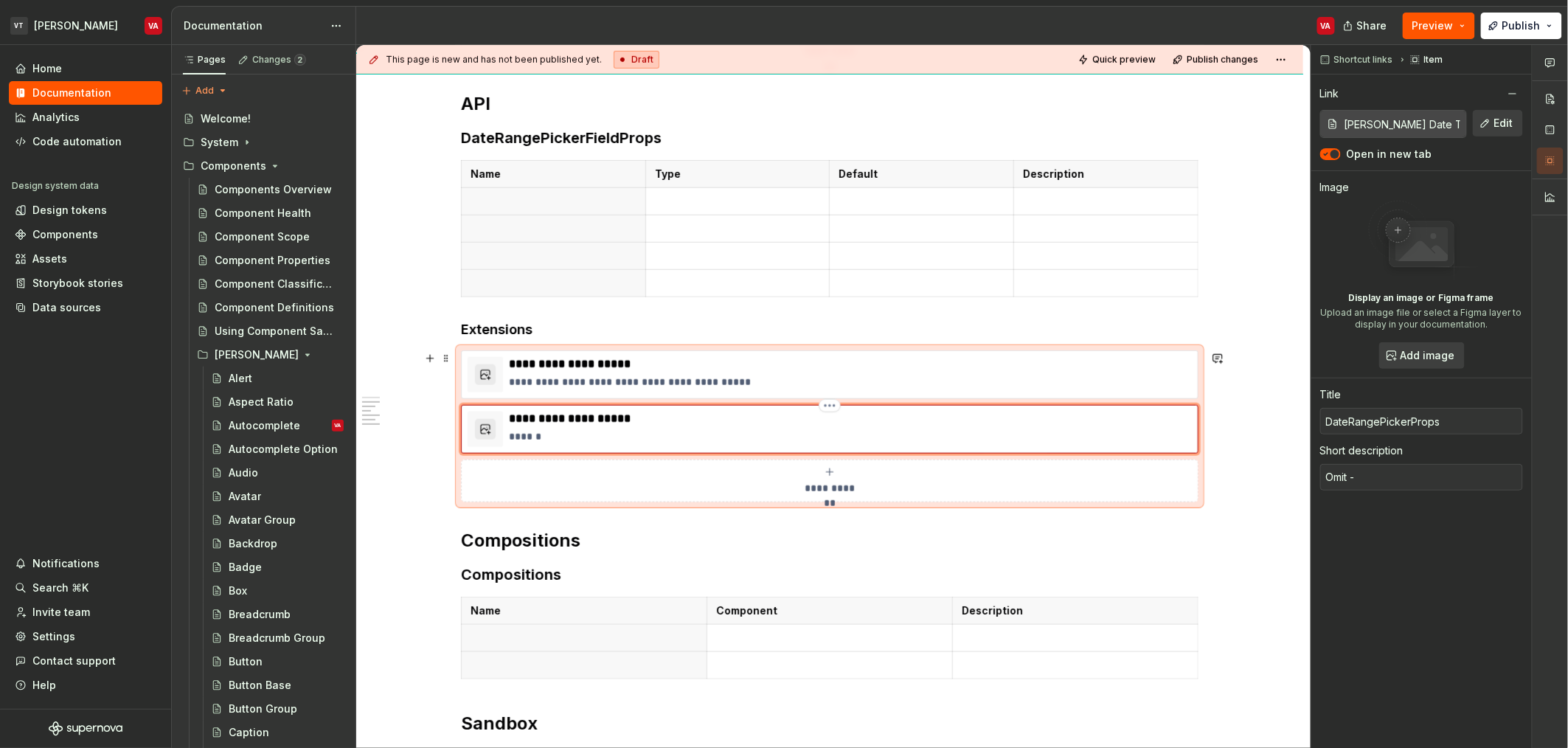
type textarea "*"
type textarea "Omit -"
type textarea "*"
type textarea "Omit - r"
type textarea "*"
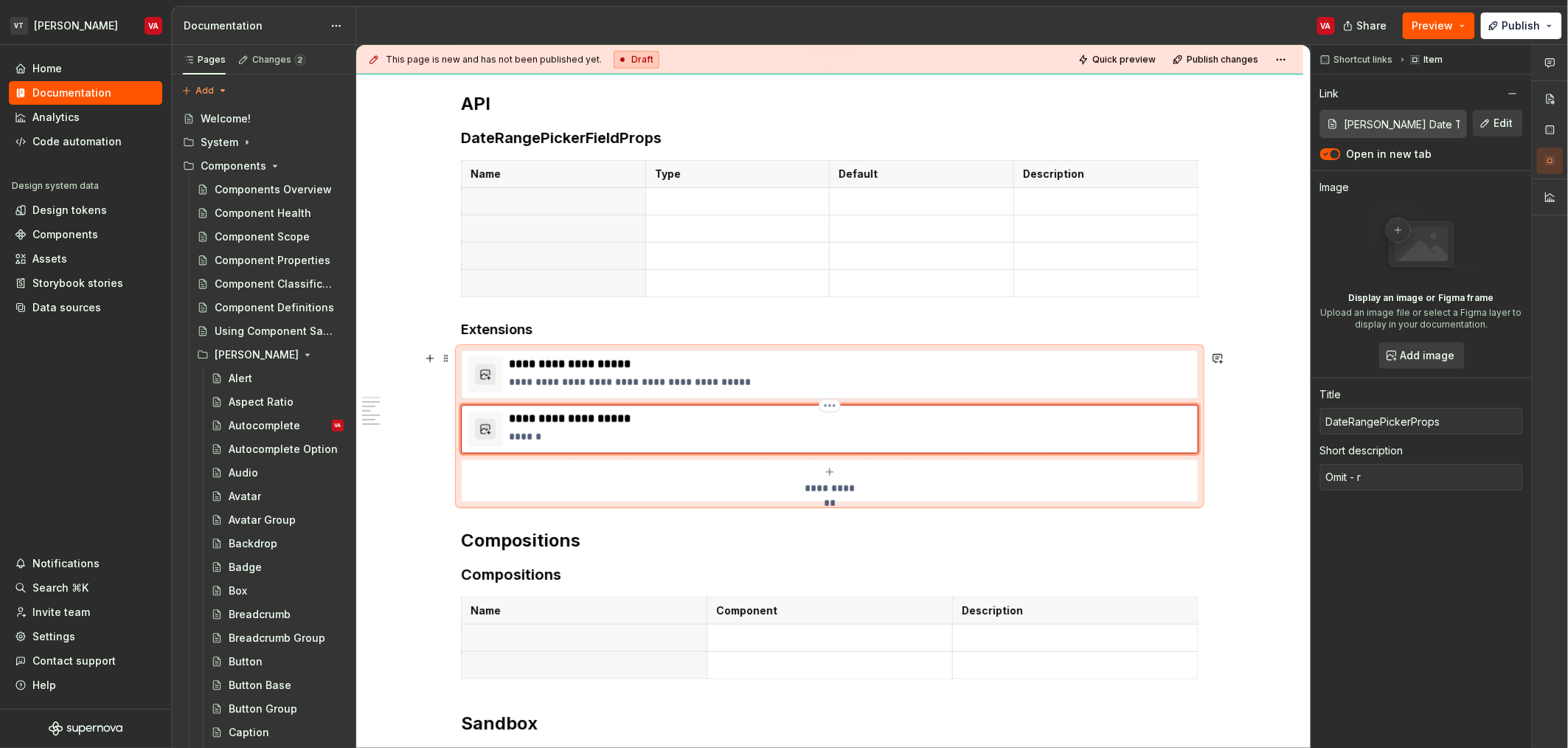
type textarea "Omit - ra"
type textarea "*"
type textarea "Omit - rad"
type textarea "*"
type textarea "Omit - rade"
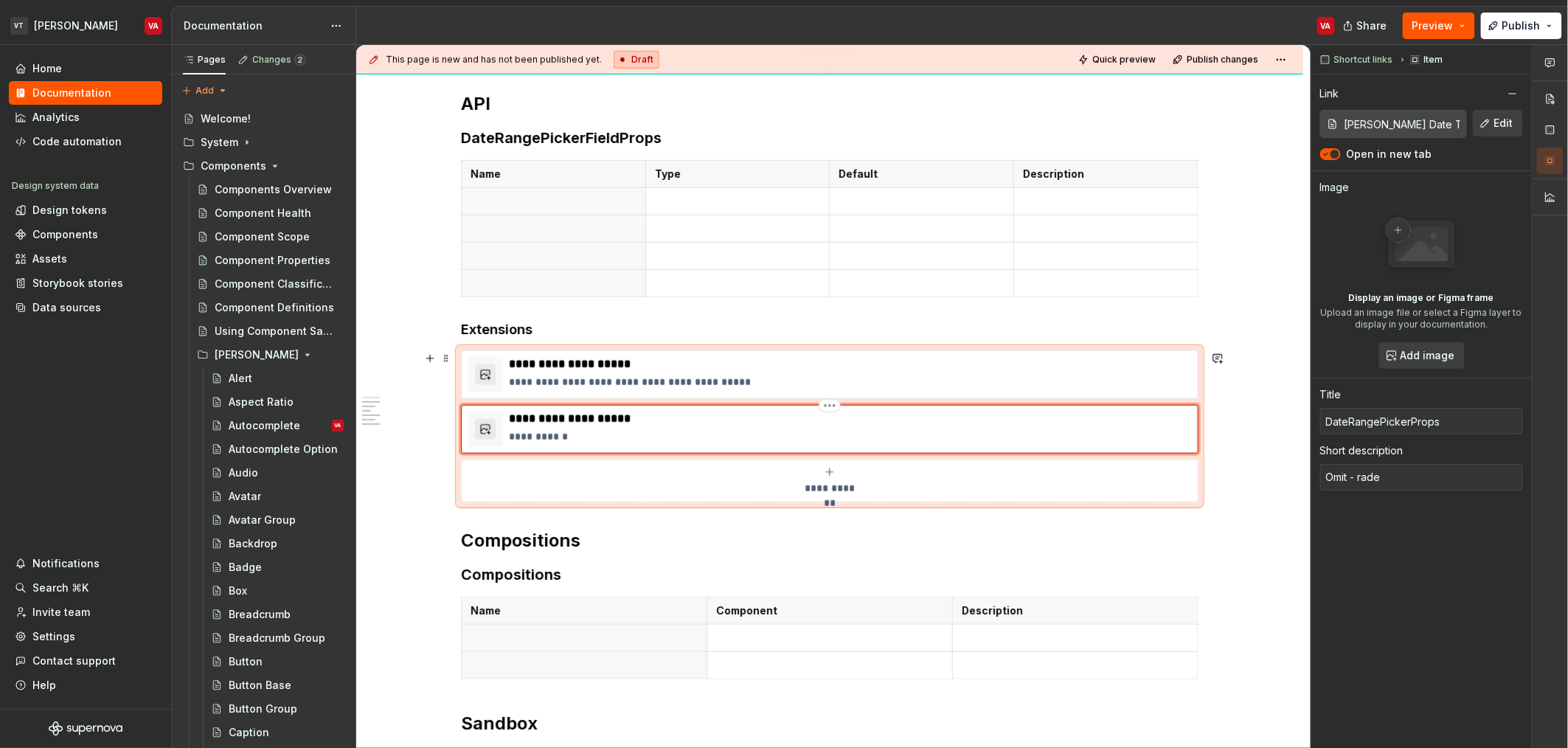
type textarea "*"
type textarea "Omit - rad"
type textarea "*"
type textarea "Omit - ra"
type textarea "*"
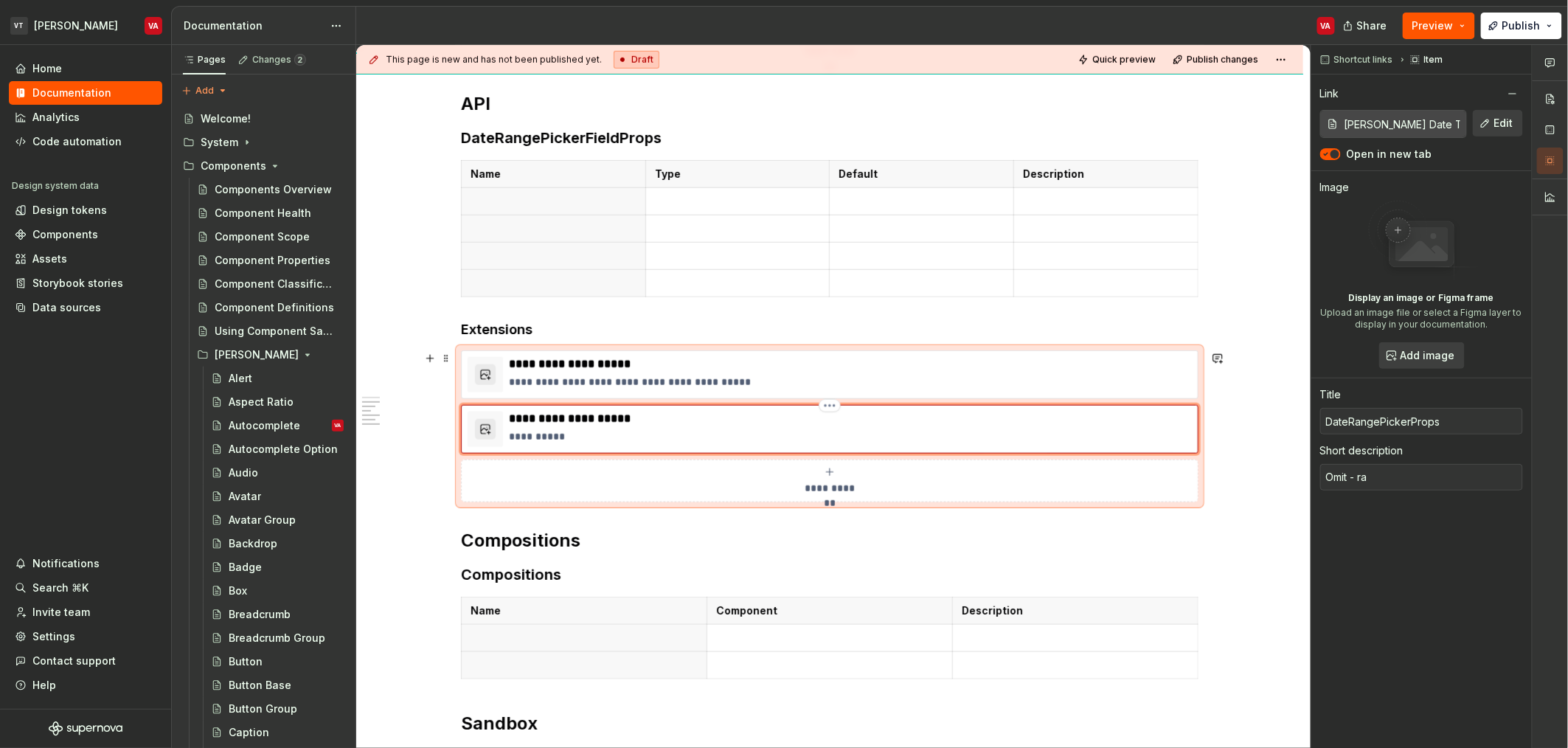
type textarea "Omit - r"
type textarea "*"
type textarea "Omit - re"
type textarea "*"
type textarea "Omit - rea"
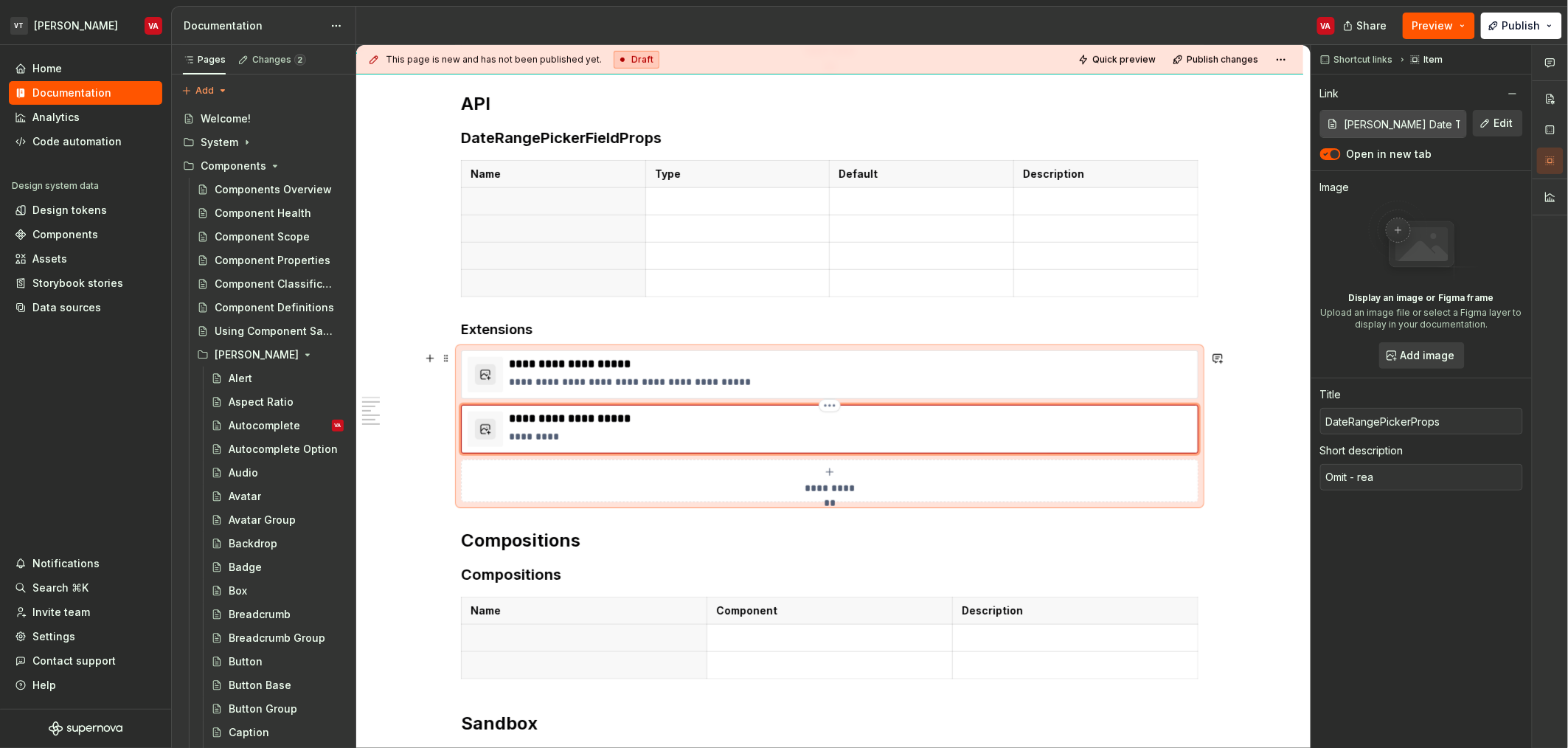
type textarea "*"
type textarea "Omit - read"
type textarea "*"
type textarea "Omit - readO"
type textarea "*"
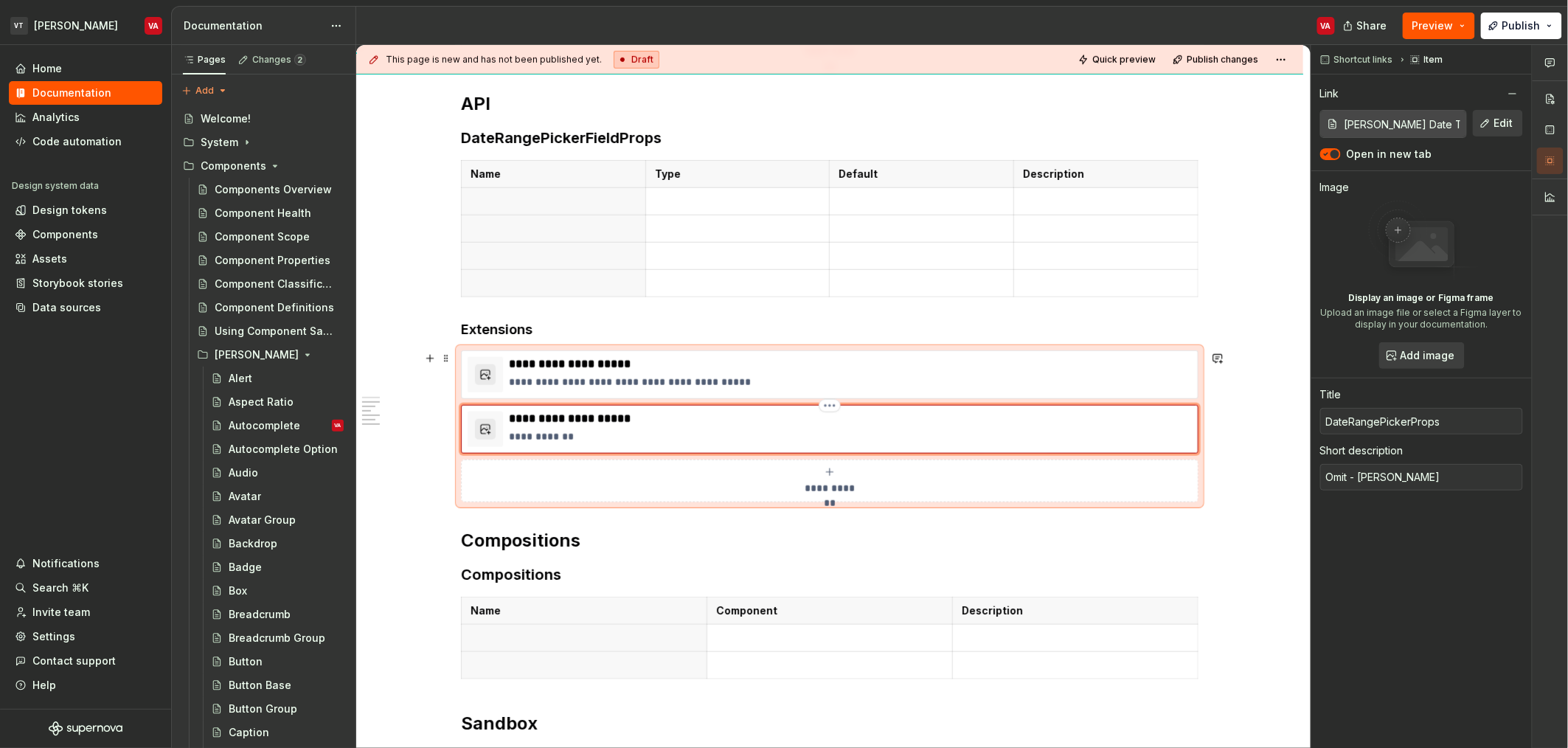
type textarea "Omit - readOn"
type textarea "*"
type textarea "Omit - readOnl"
type textarea "*"
type textarea "Omit - readOnly"
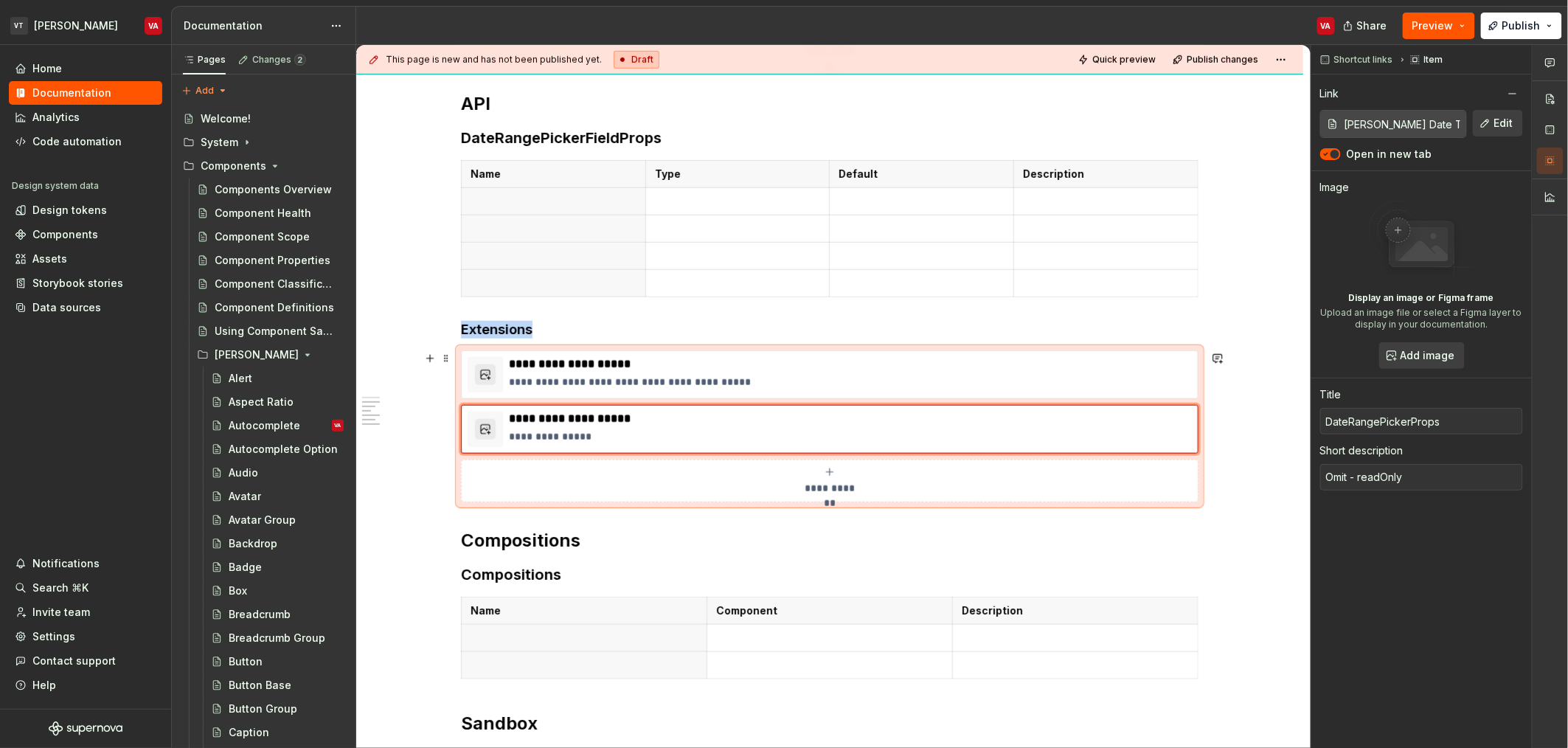
click at [610, 481] on div "**********" at bounding box center [830, 481] width 724 height 30
type textarea "*"
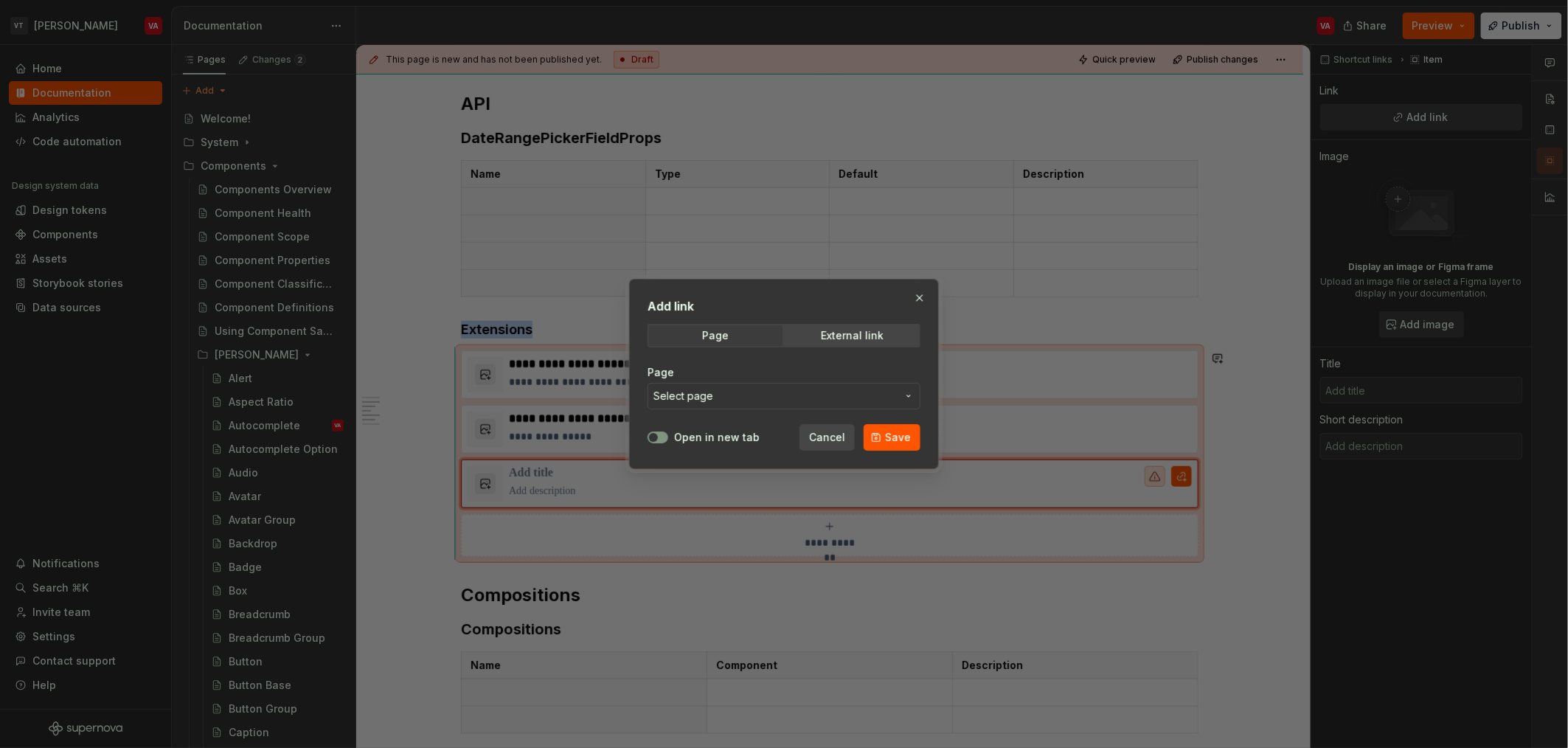
click at [721, 402] on span "Select page" at bounding box center [775, 396] width 243 height 15
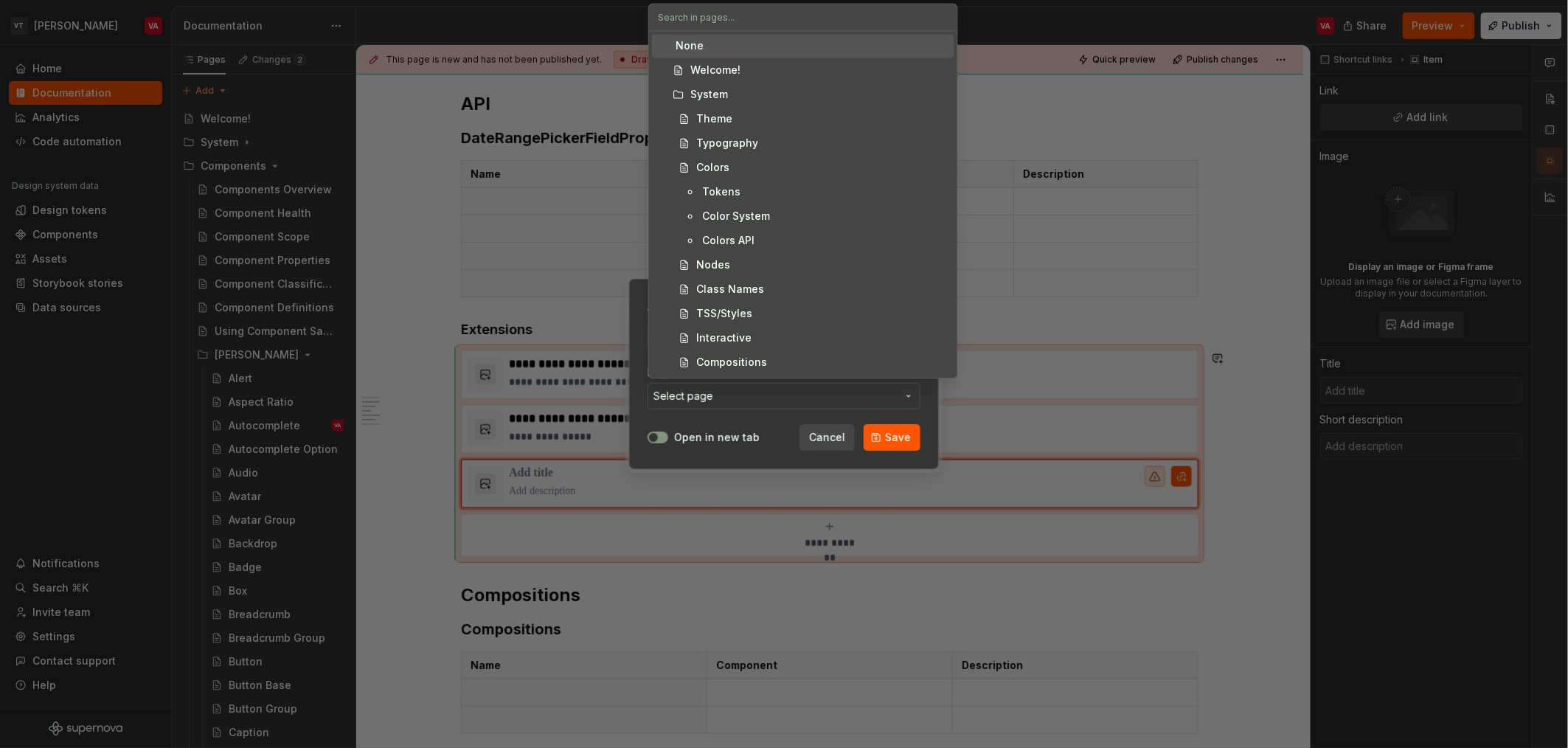
type textarea "*"
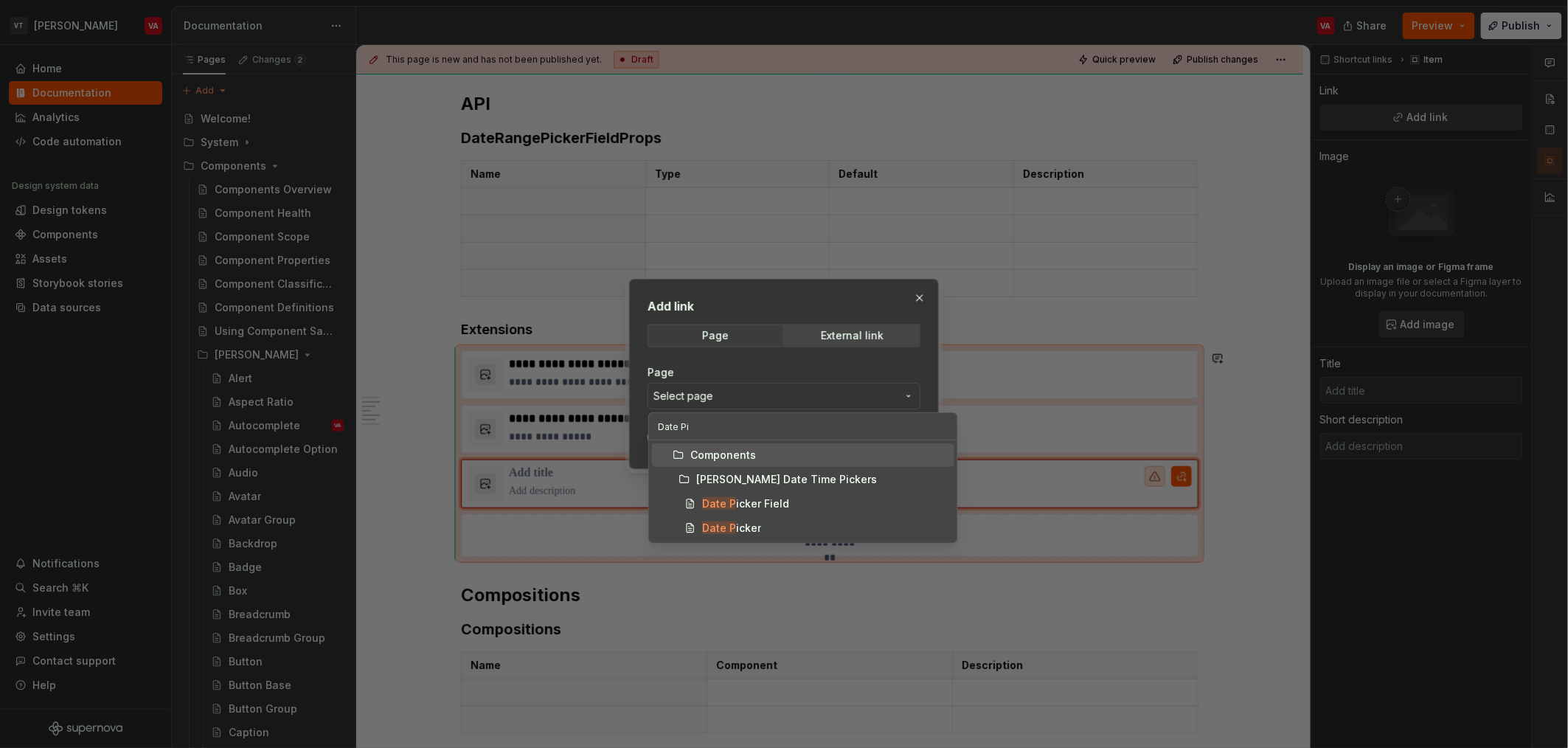
type input "Date Pic"
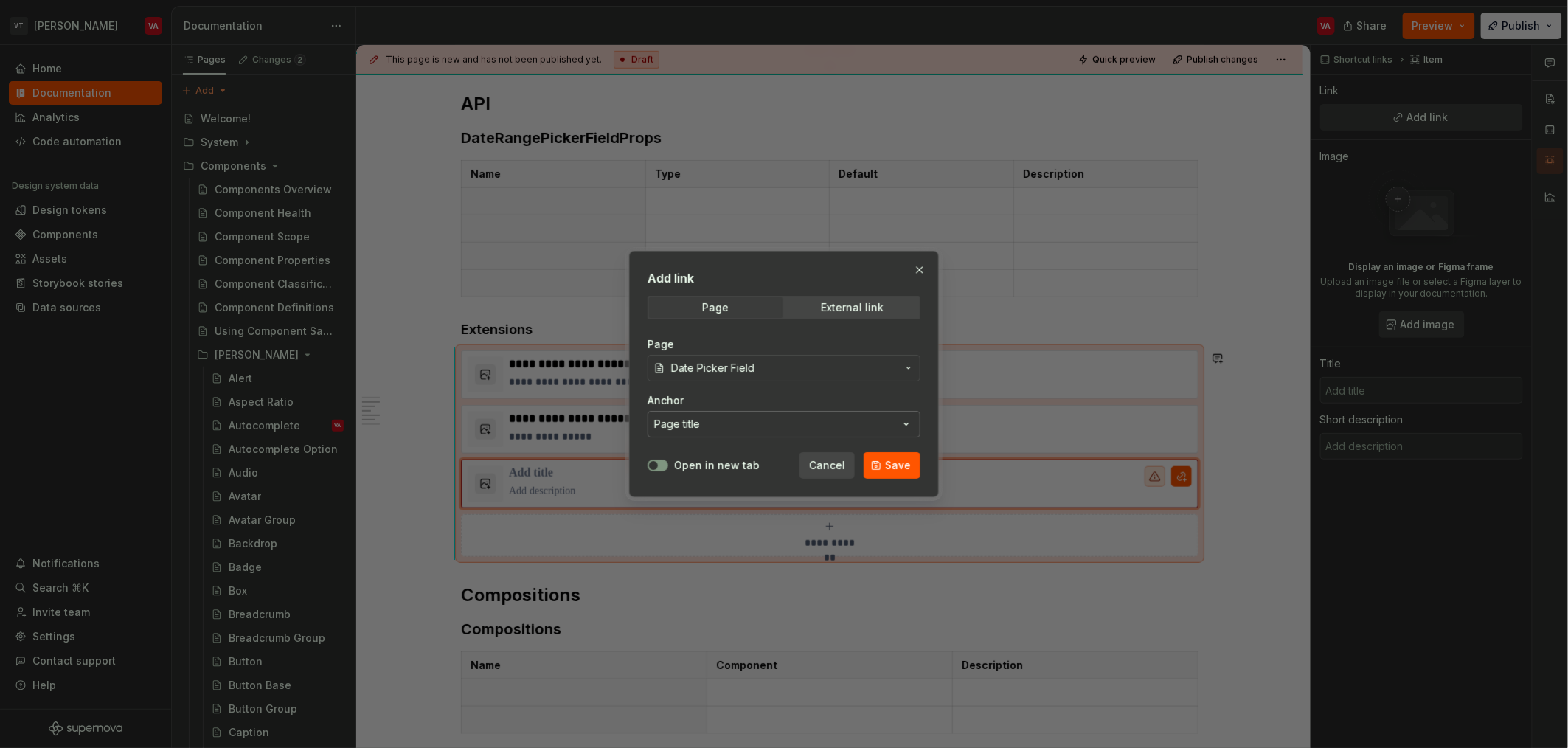
click at [714, 423] on button "Page title" at bounding box center [783, 424] width 273 height 27
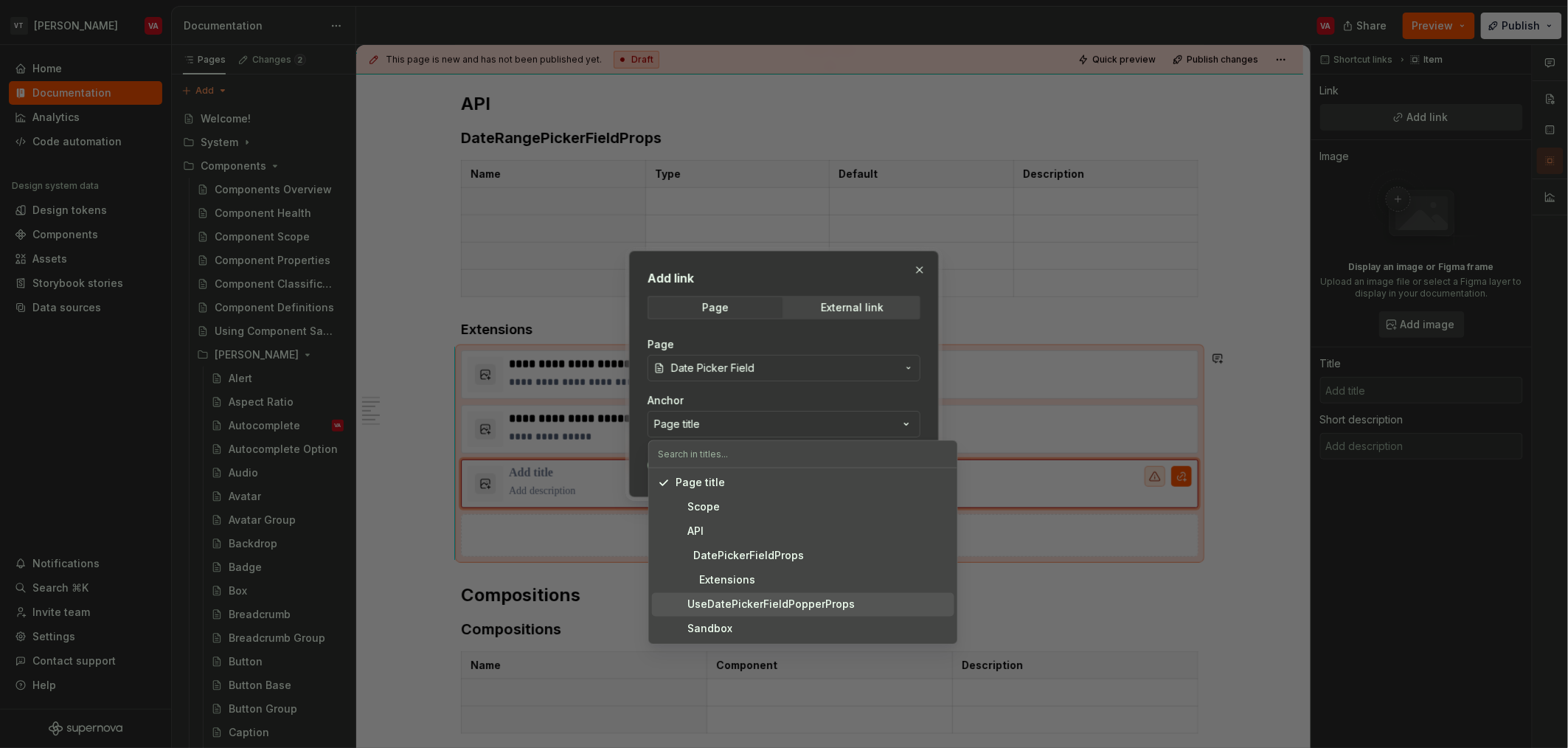
click at [774, 604] on div "UseDatePickerFieldPopperProps" at bounding box center [765, 604] width 180 height 15
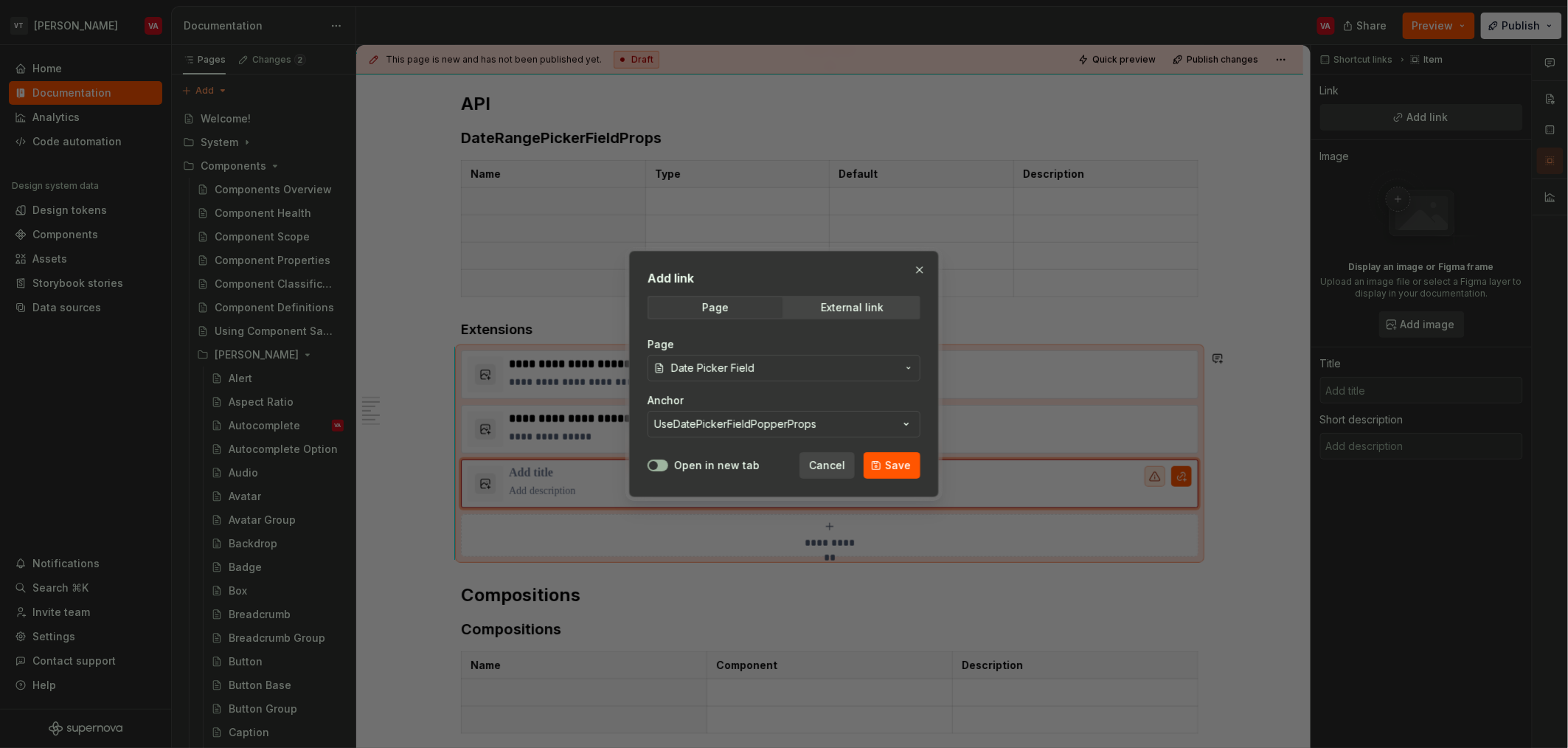
click at [659, 468] on icon "button" at bounding box center [653, 465] width 11 height 9
click at [781, 461] on button "Save" at bounding box center [892, 465] width 57 height 27
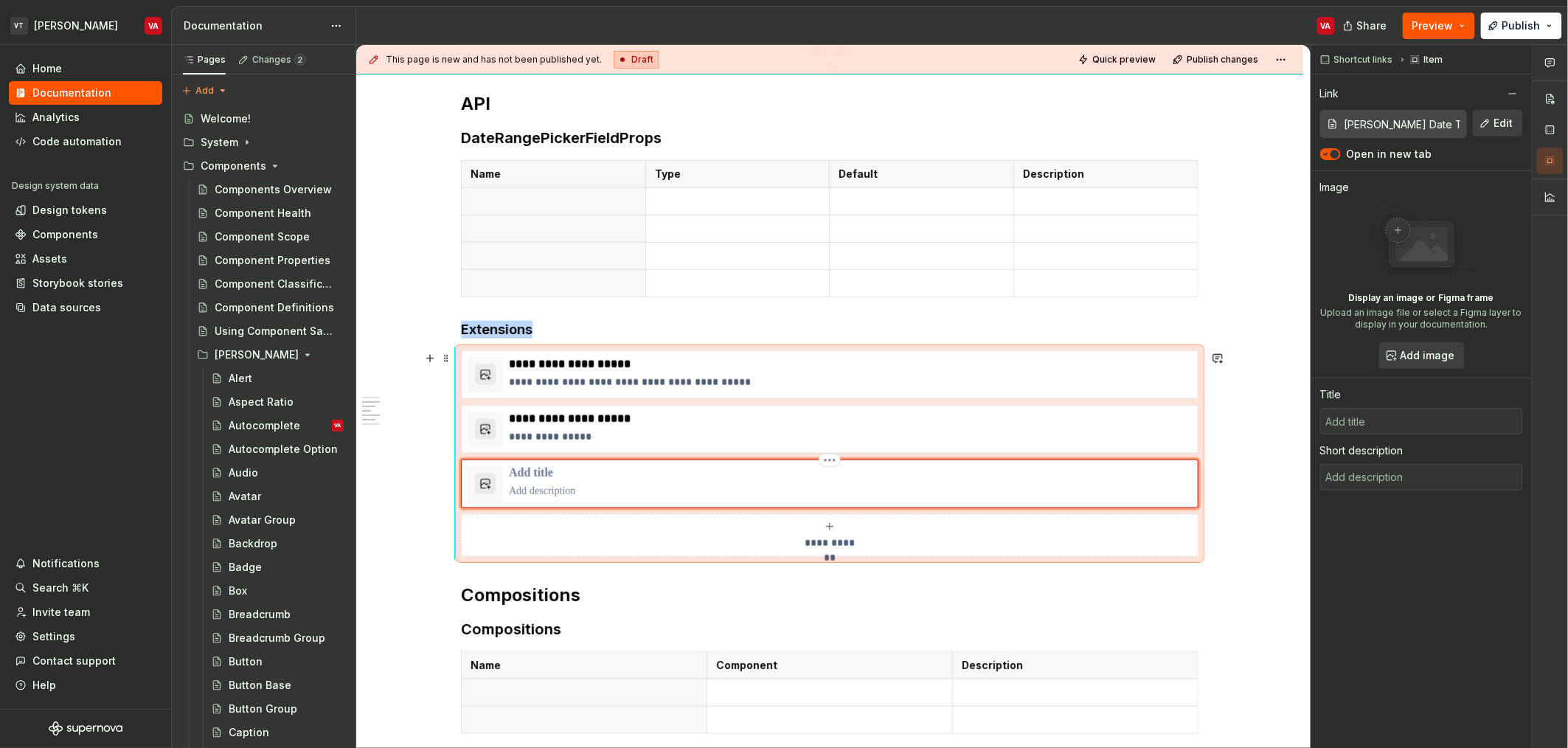
type textarea "*"
type input "Date Picker Field"
type textarea "A date field component that allows the user to input a date."
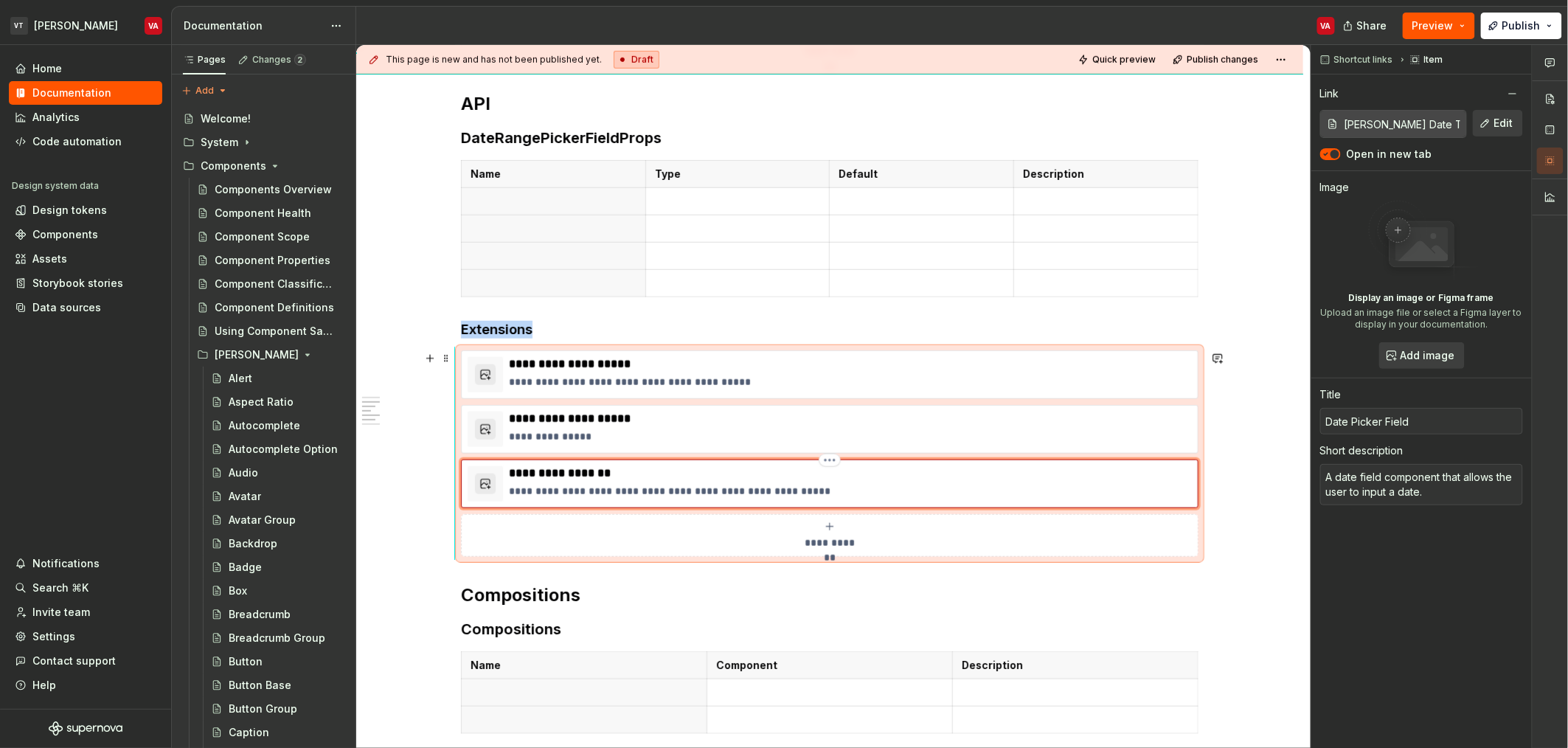
drag, startPoint x: 584, startPoint y: 465, endPoint x: 581, endPoint y: 481, distance: 16.3
click at [584, 470] on div "**********" at bounding box center [829, 484] width 737 height 49
click at [581, 481] on p "**********" at bounding box center [850, 473] width 683 height 15
type textarea "*"
type input "UseDatePickerFieldPopperProps"
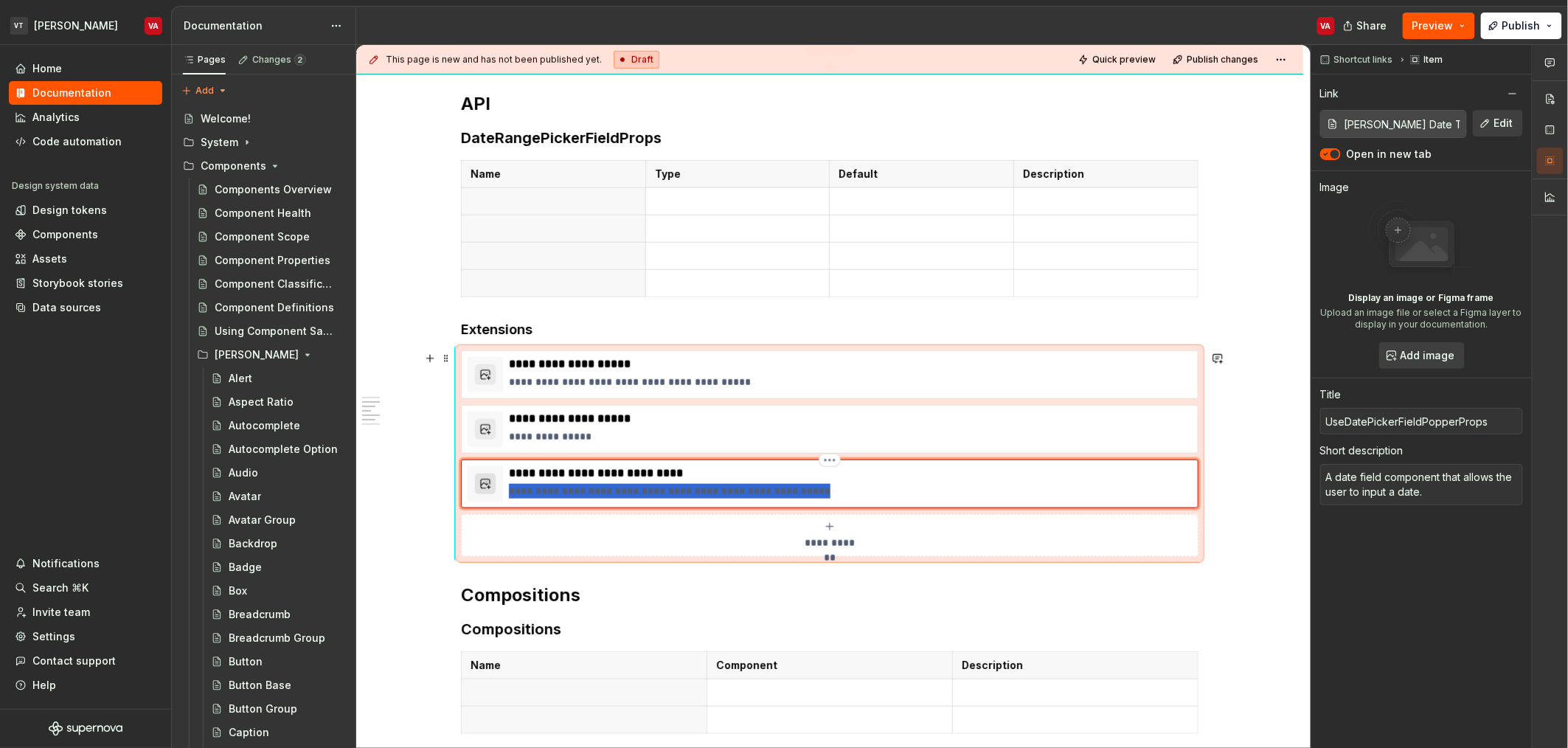
drag, startPoint x: 821, startPoint y: 494, endPoint x: 484, endPoint y: 477, distance: 337.4
click at [484, 477] on div "**********" at bounding box center [830, 484] width 724 height 35
type textarea "*"
type textarea "P"
type textarea "*"
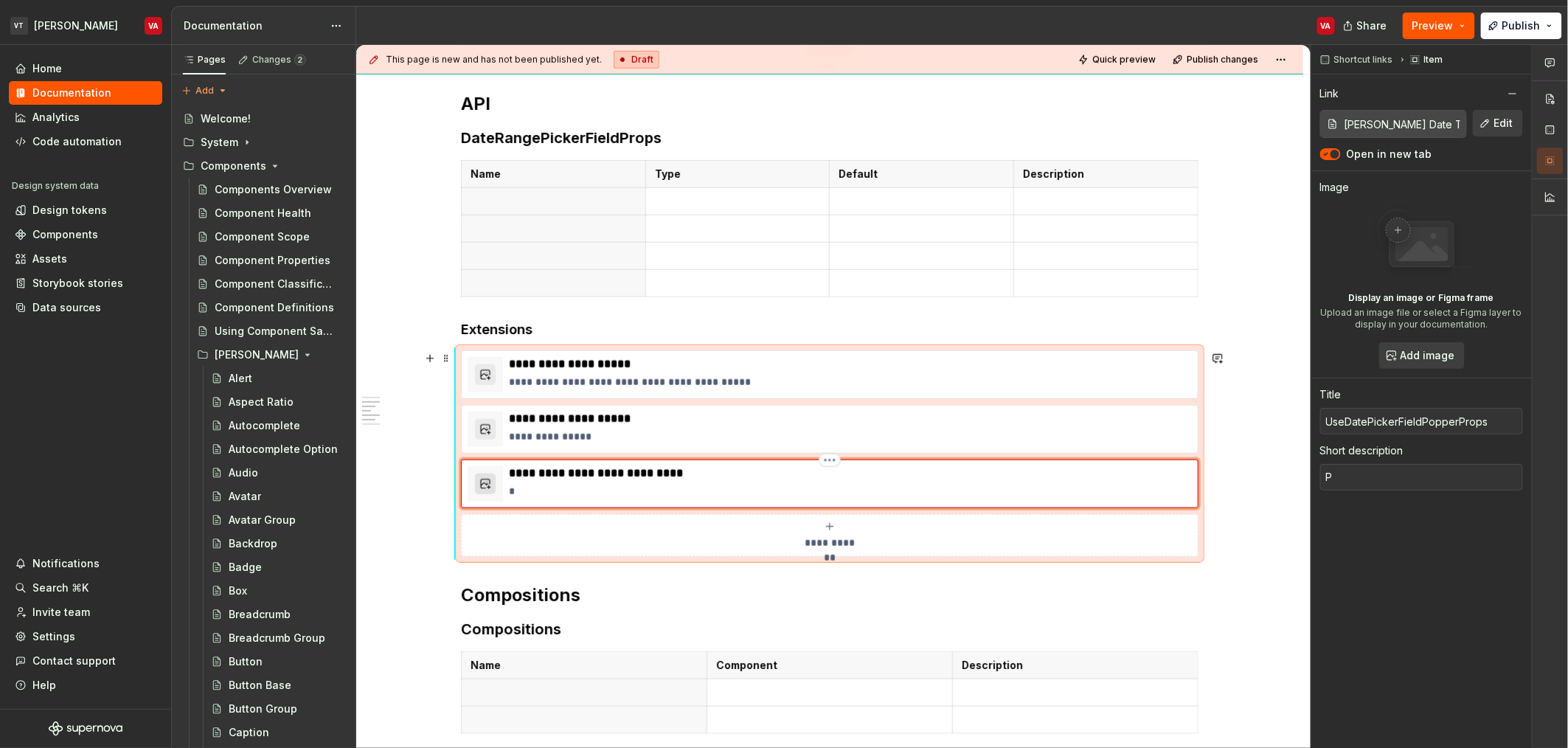
type textarea "Pi"
type textarea "*"
type textarea "Pic"
type textarea "*"
type textarea "Pick"
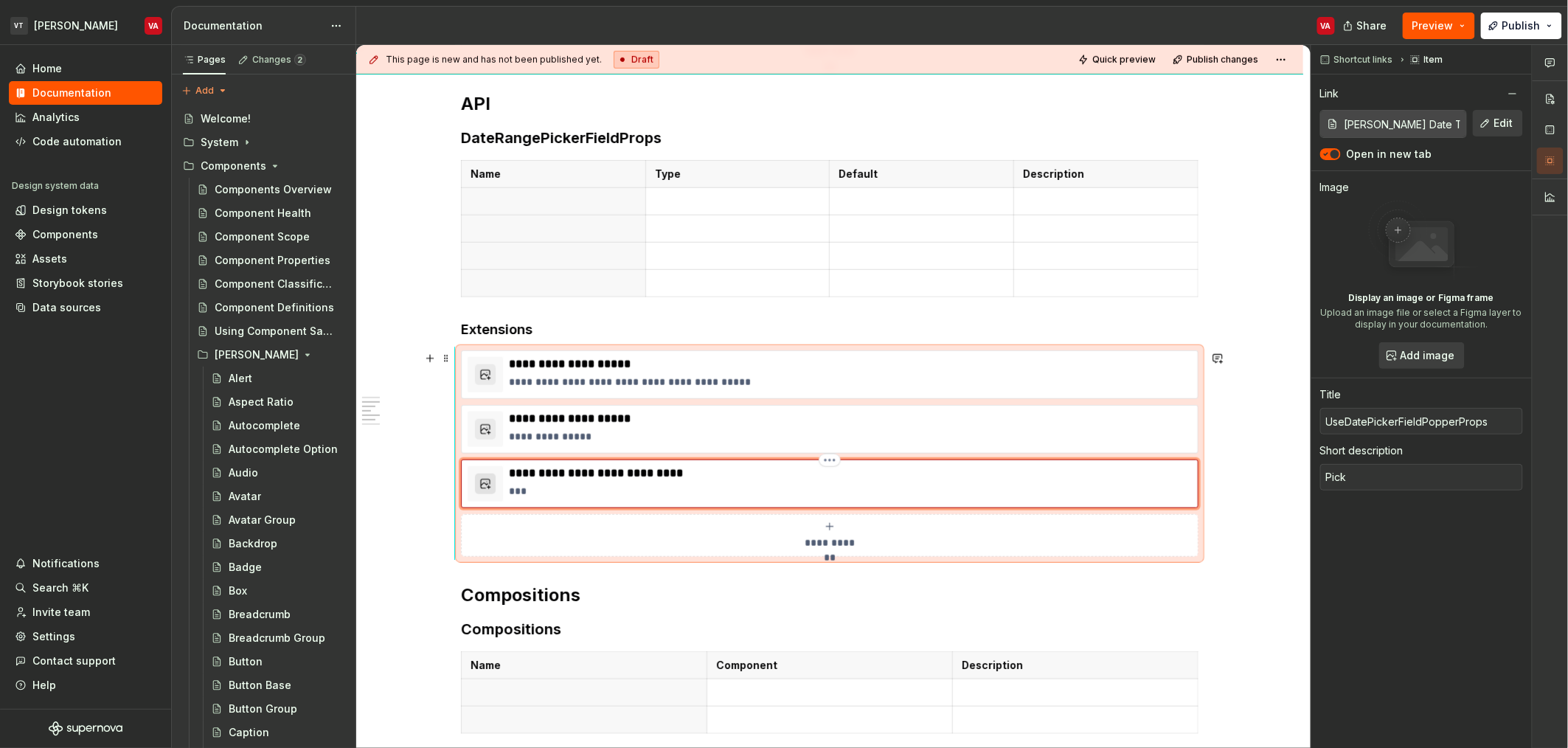
type textarea "*"
type textarea "Pick"
type textarea "*"
type textarea "Pick -"
type textarea "*"
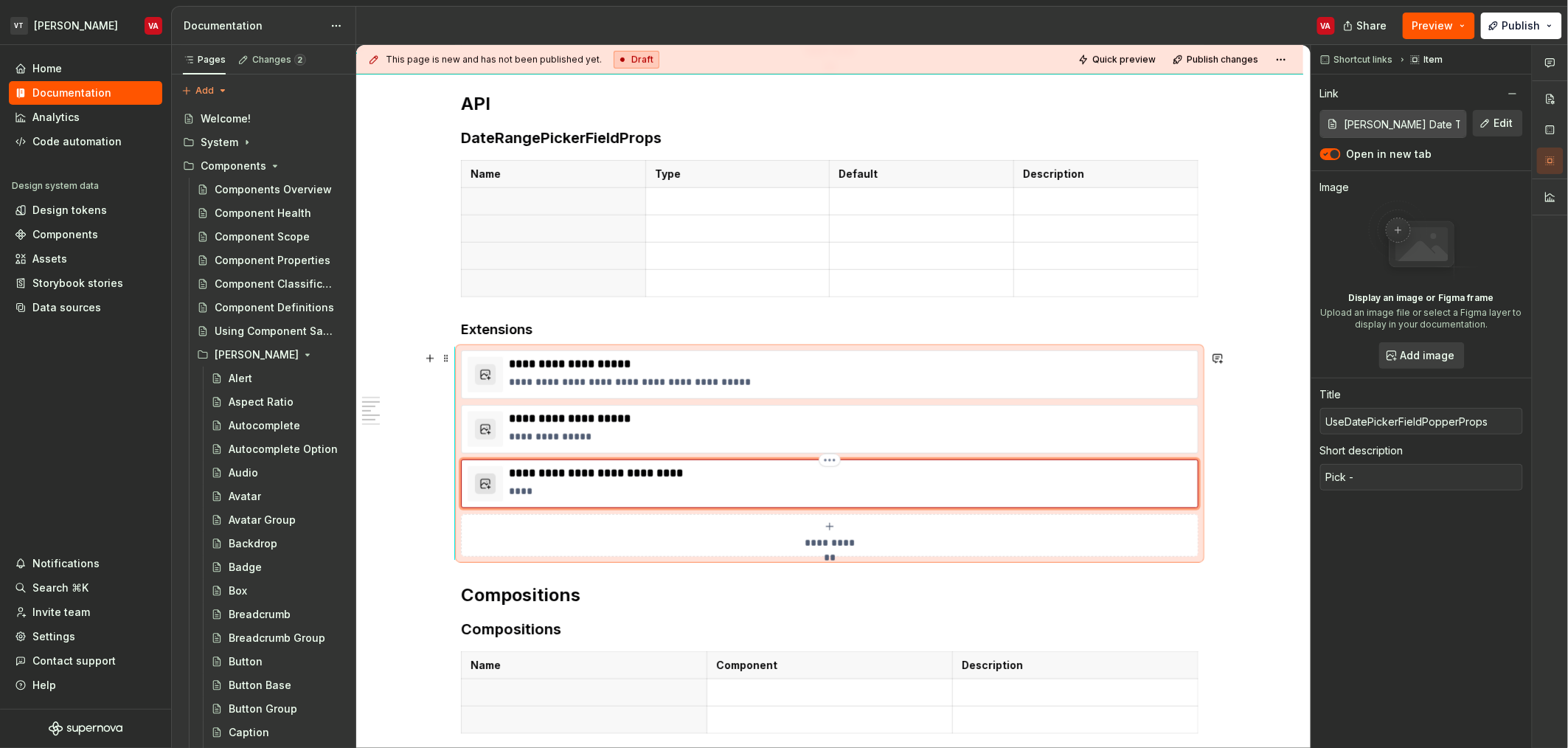
type textarea "Pick -"
type textarea "*"
type textarea "Pick - A"
type textarea "*"
type textarea "Pick - An"
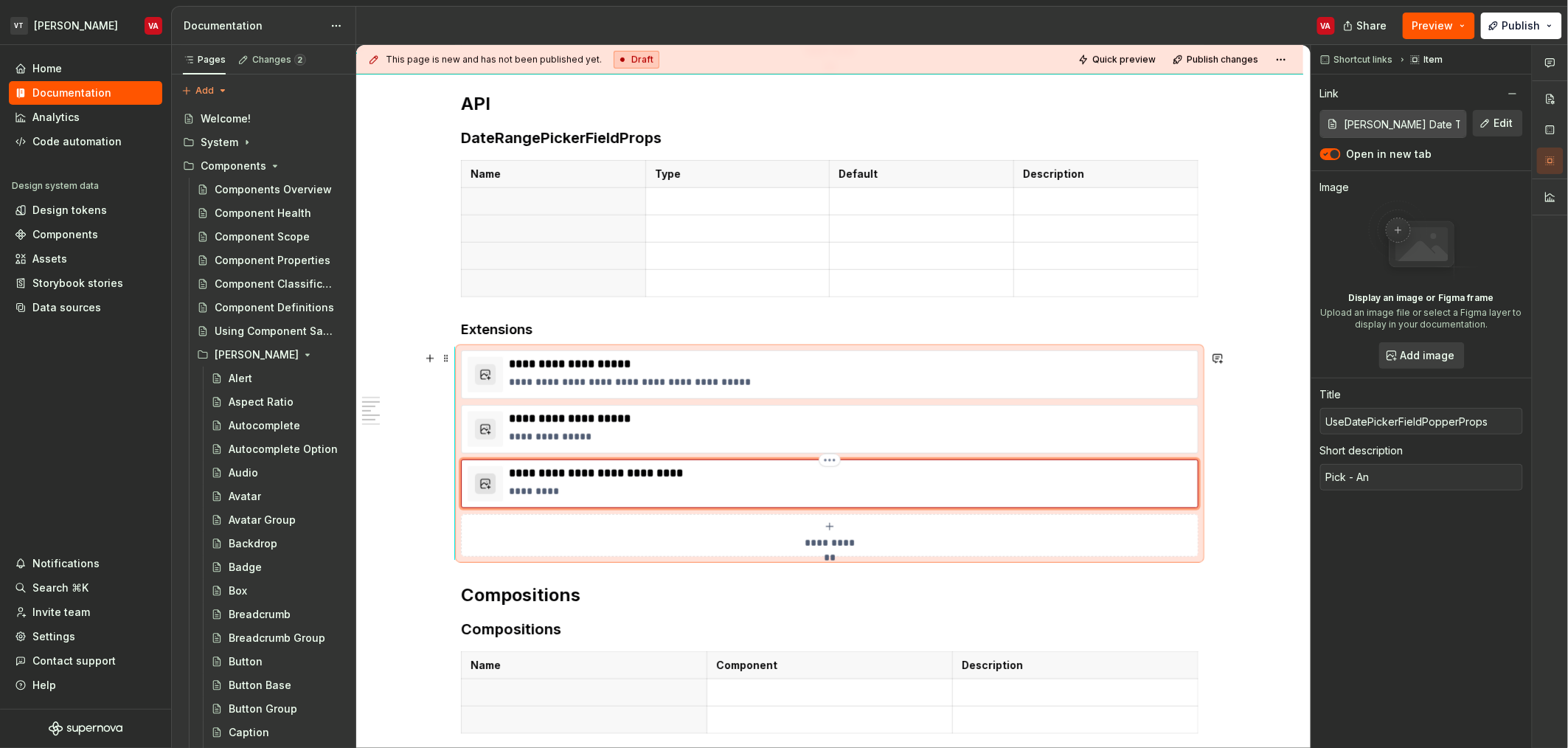
type textarea "*"
type textarea "Pick - A"
type textarea "*"
type textarea "Pick -"
type textarea "*"
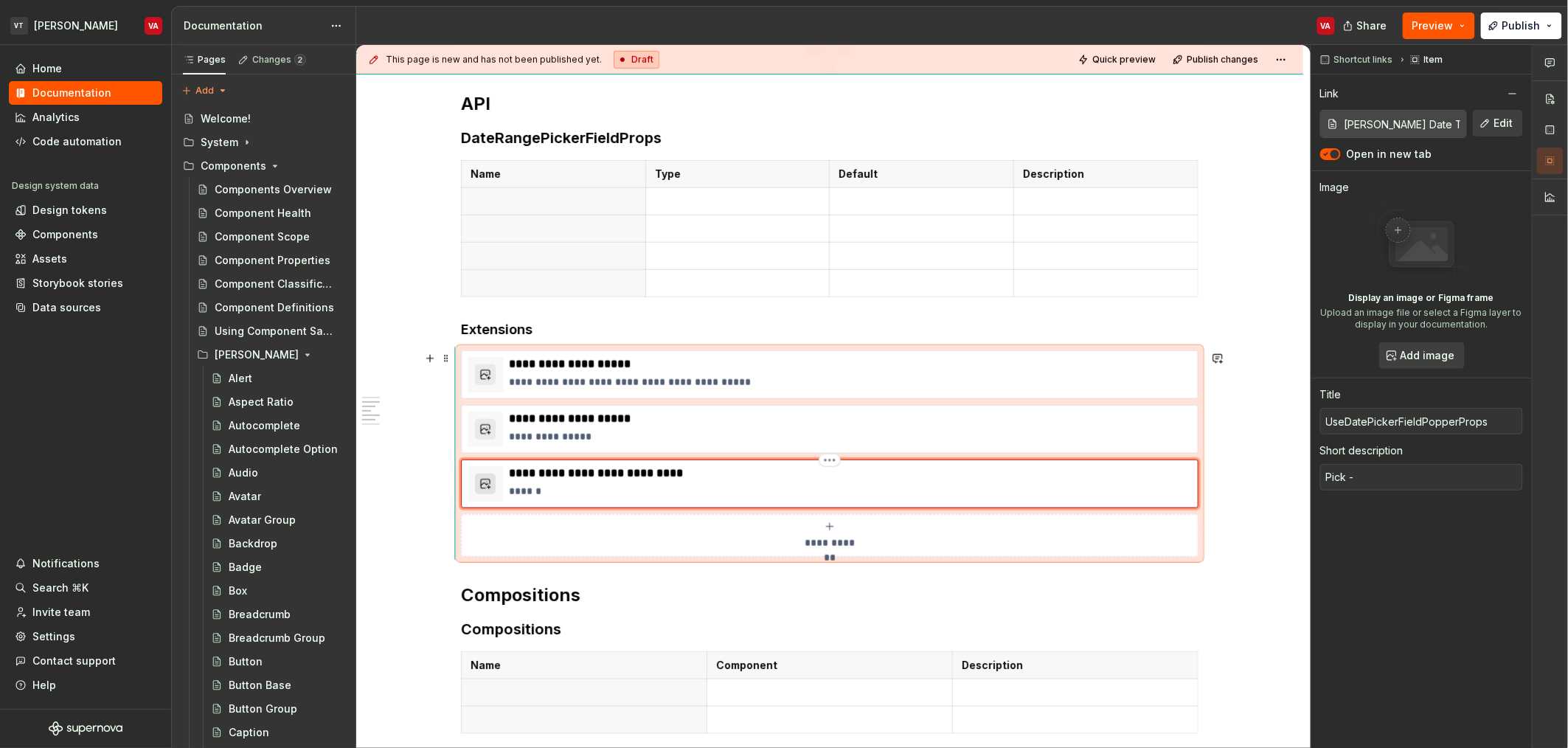
type textarea "Pick - a"
type textarea "*"
type textarea "Pick - an"
type textarea "*"
type textarea "Pick - anc"
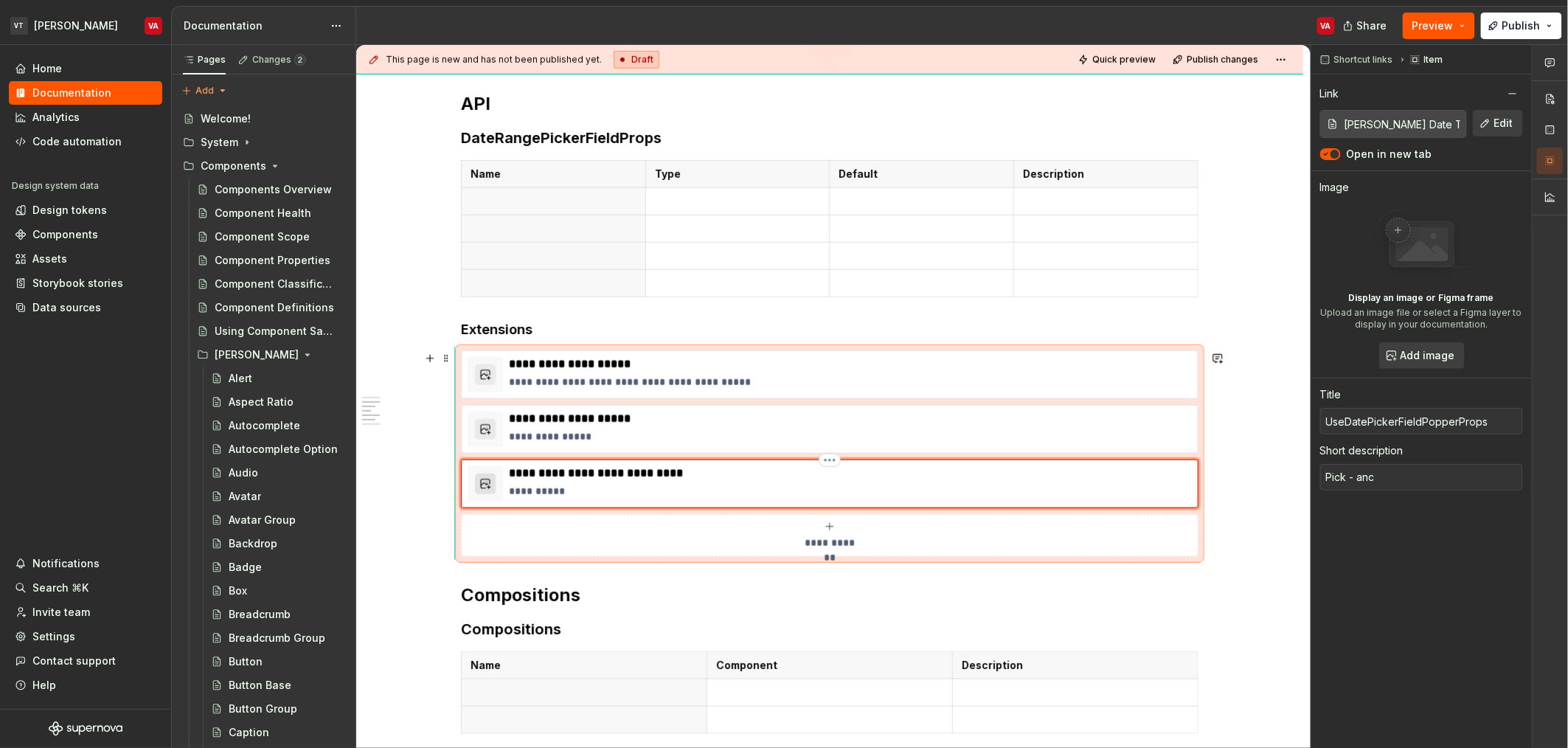
type textarea "*"
type textarea "Pick - anch"
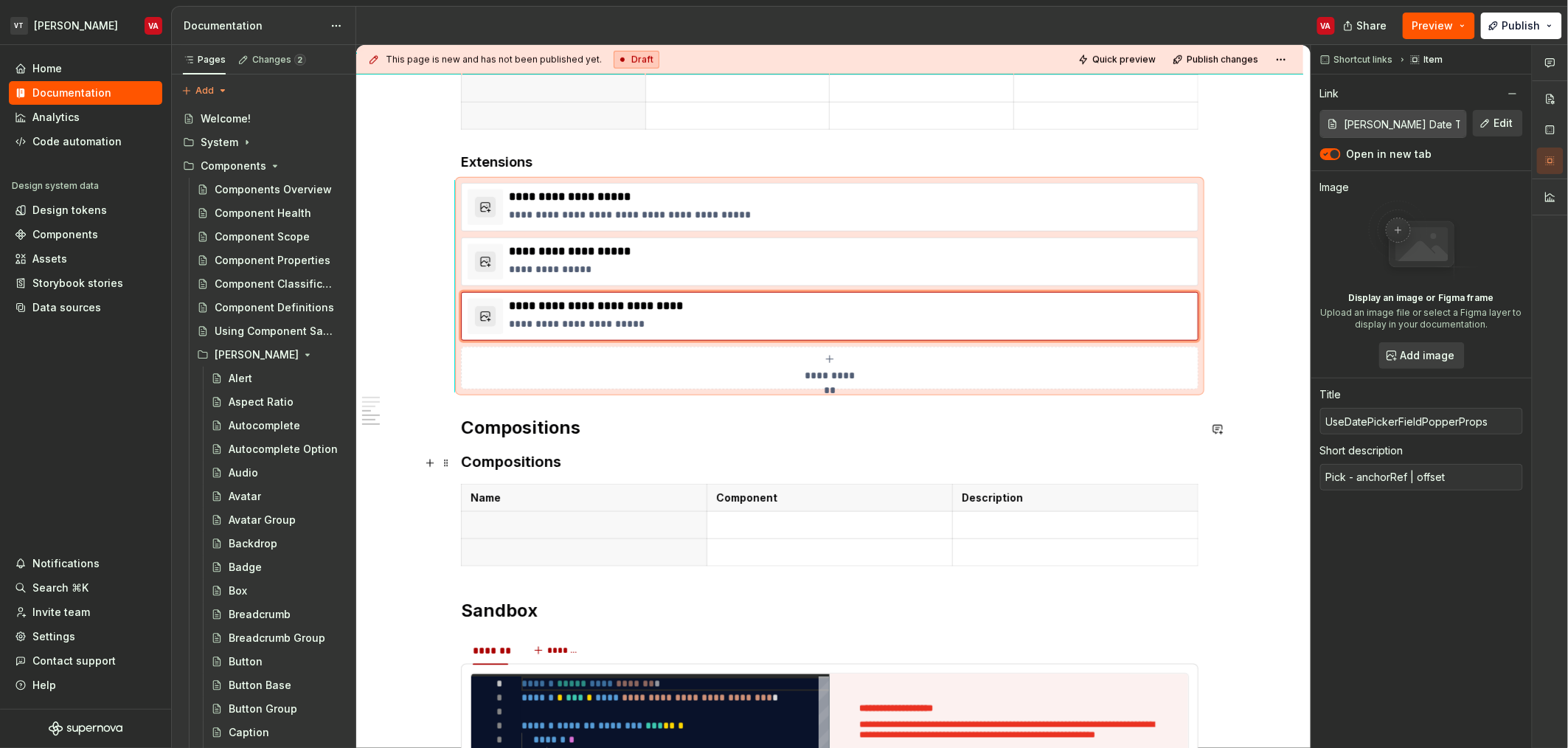
scroll to position [669, 0]
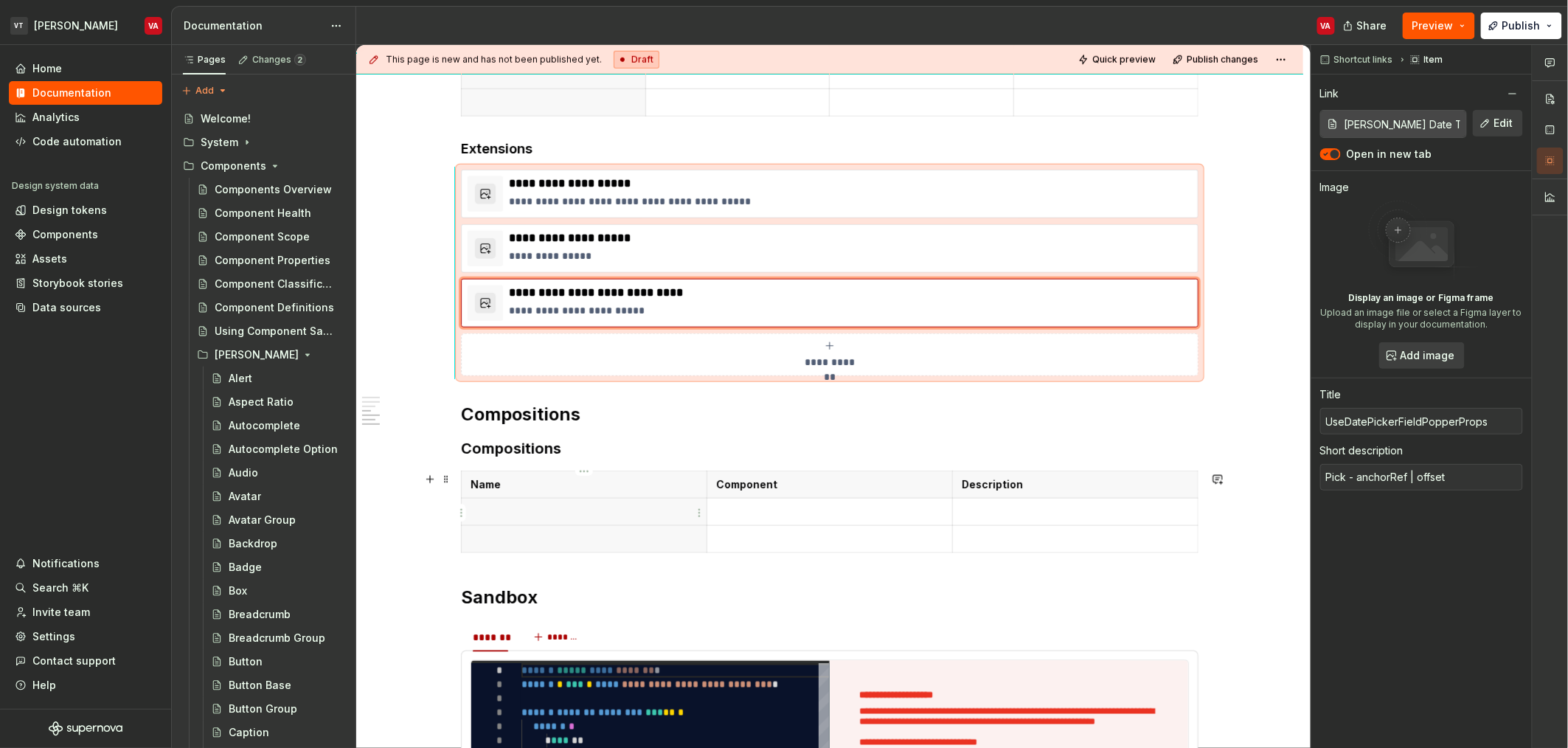
click at [540, 503] on th at bounding box center [584, 511] width 245 height 28
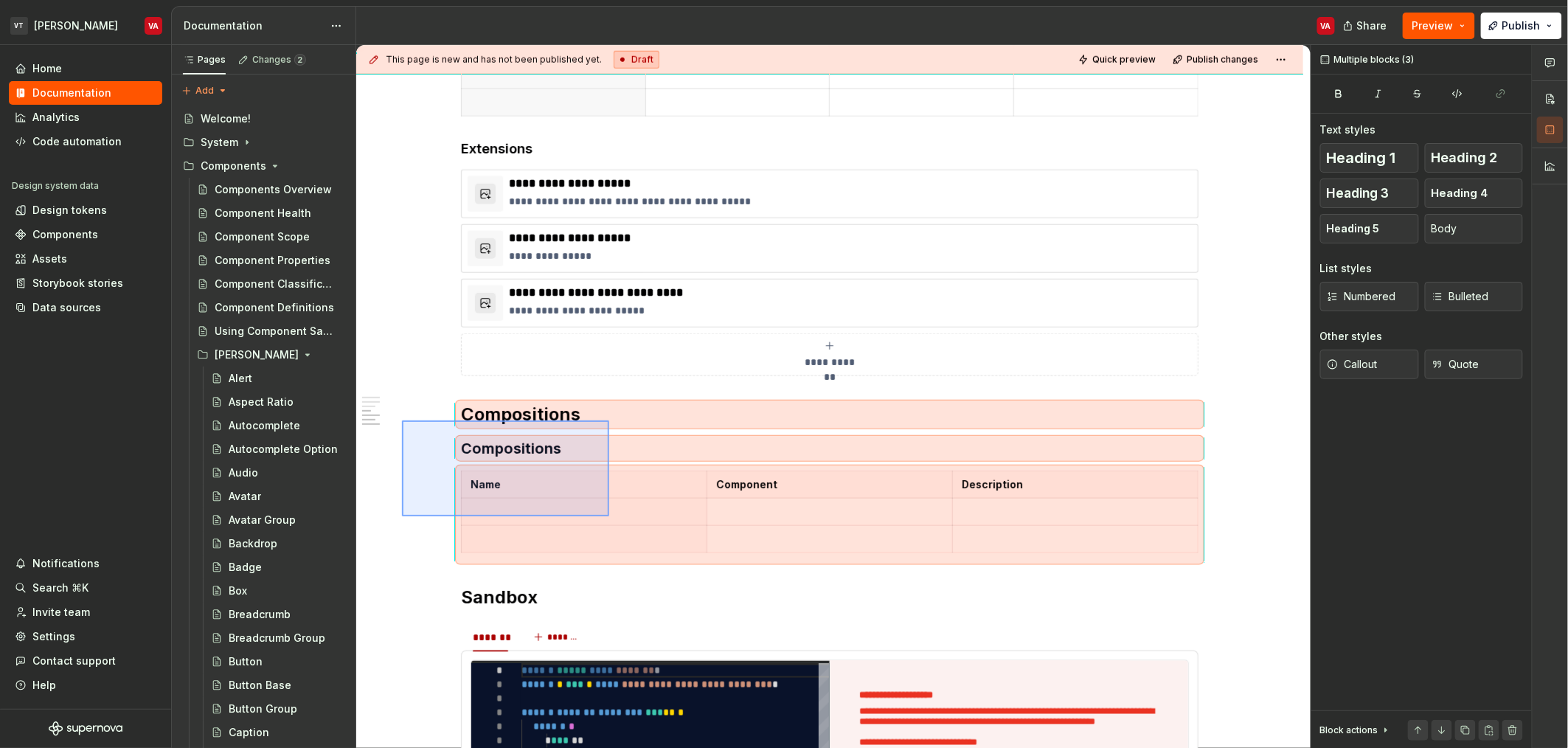
drag, startPoint x: 402, startPoint y: 420, endPoint x: 608, endPoint y: 520, distance: 229.0
click at [608, 520] on div "**********" at bounding box center [833, 397] width 954 height 704
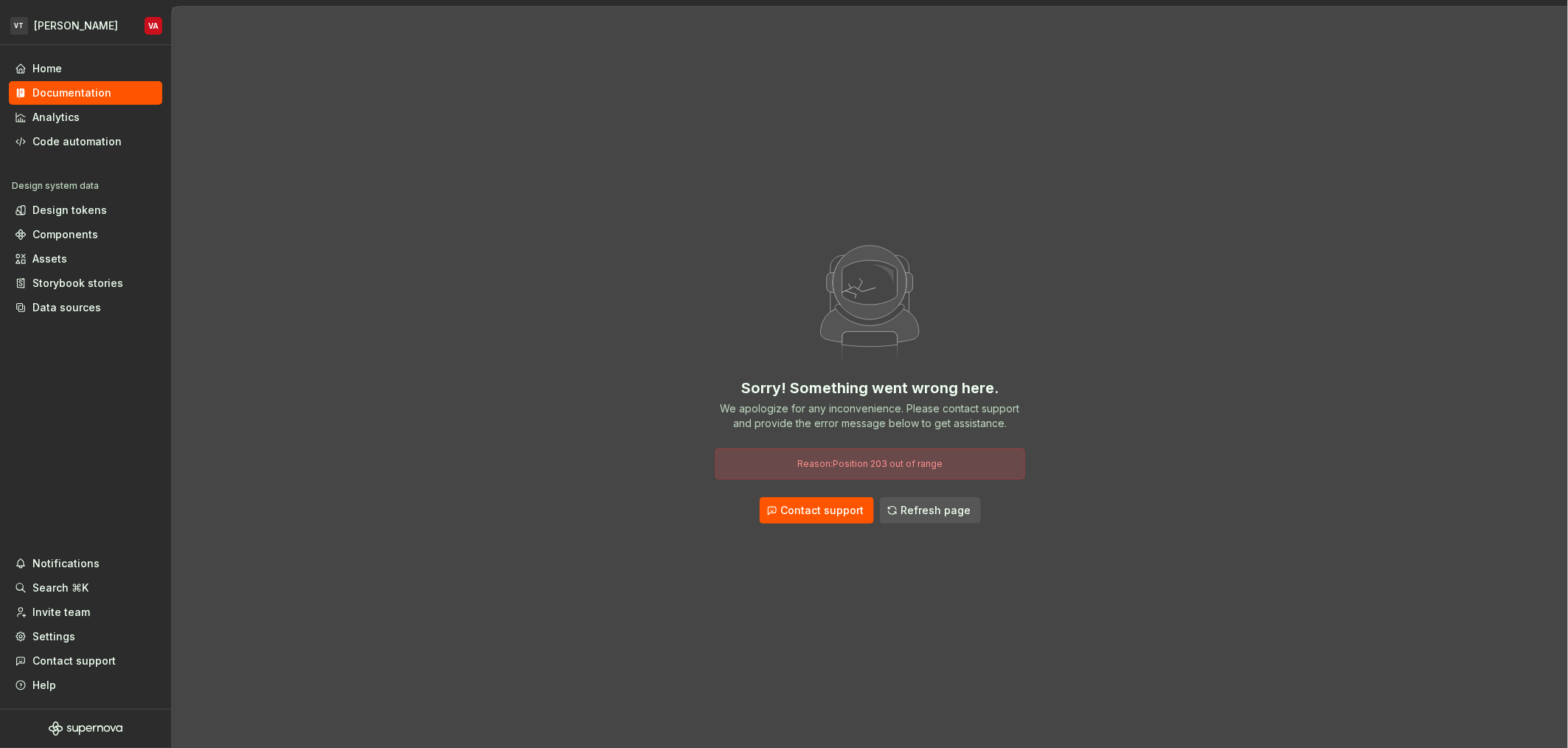
drag, startPoint x: 520, startPoint y: 467, endPoint x: 531, endPoint y: 467, distance: 11.0
click at [526, 467] on div "Sorry! Something went wrong here. We apologize for any inconvenience. Please co…" at bounding box center [870, 377] width 1396 height 741
click at [781, 516] on span "Refresh page" at bounding box center [936, 510] width 70 height 15
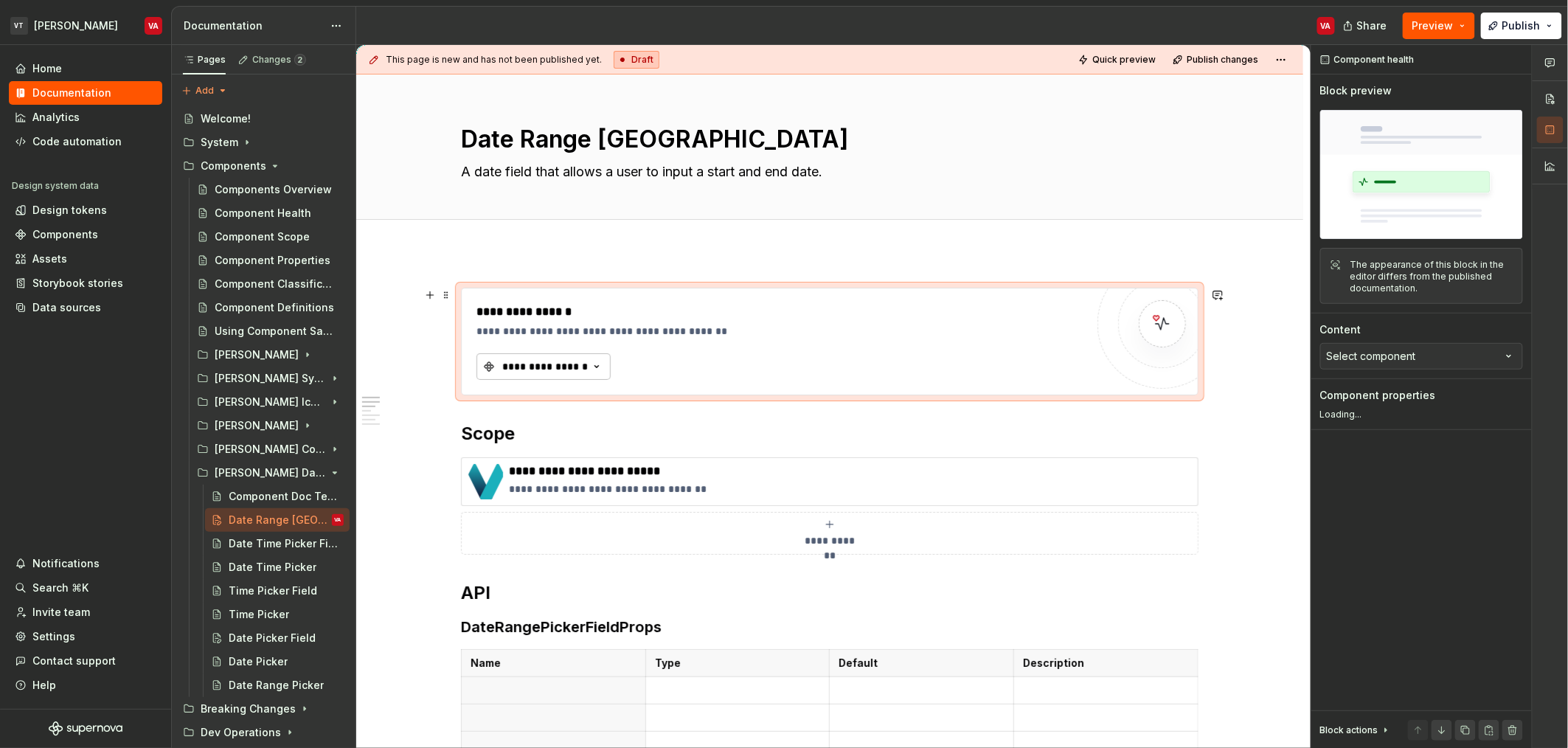
click at [556, 358] on button "**********" at bounding box center [543, 366] width 134 height 27
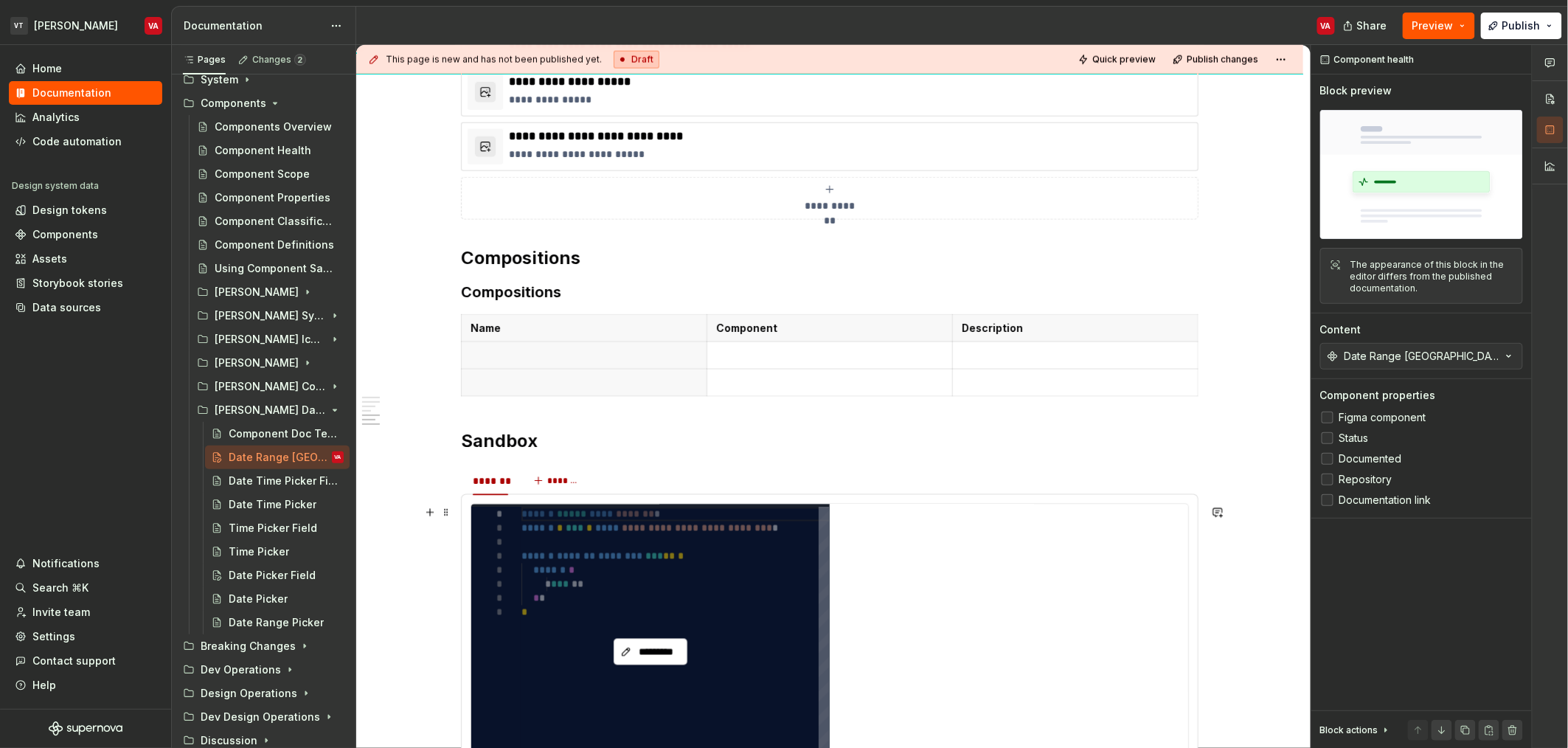
scroll to position [900, 0]
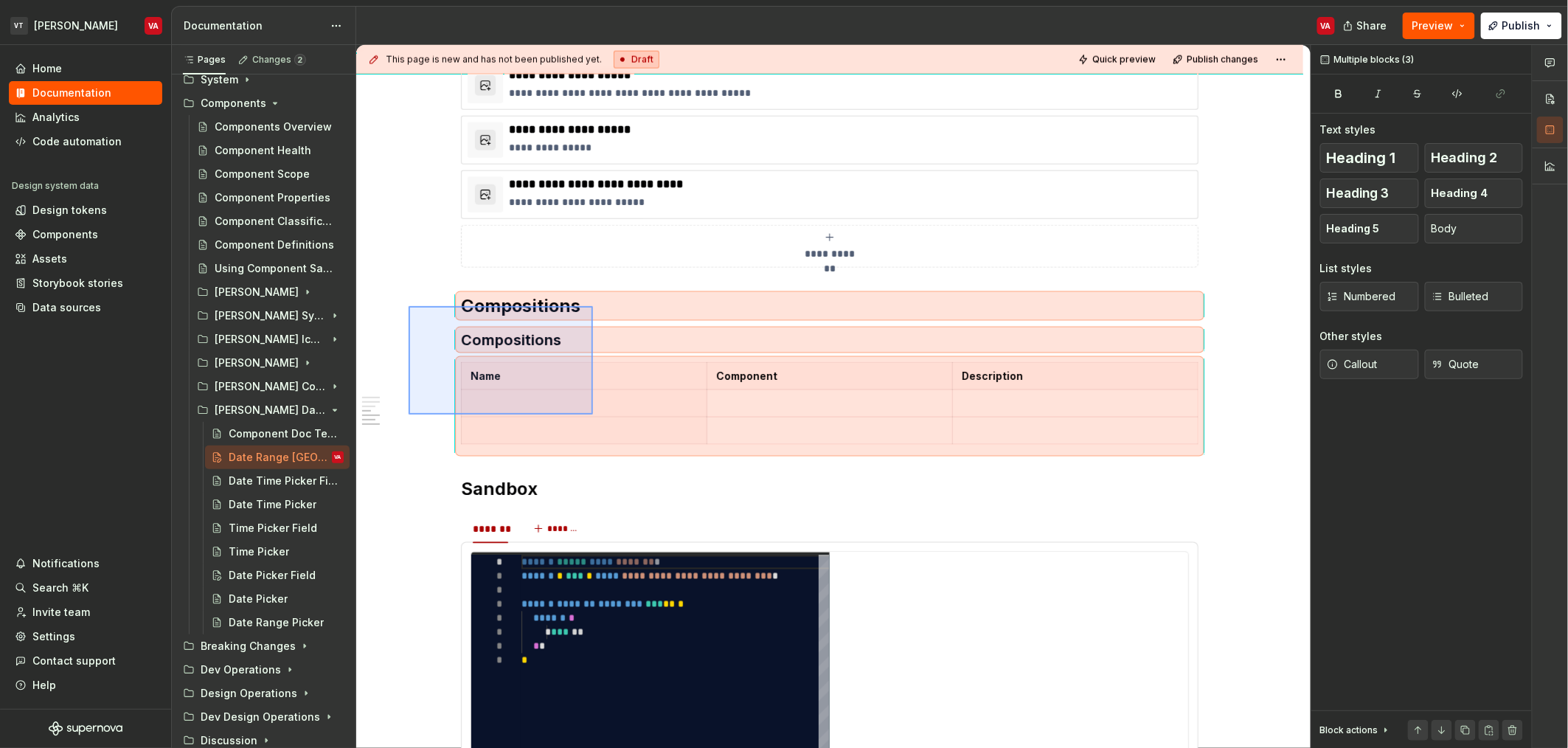
drag, startPoint x: 409, startPoint y: 306, endPoint x: 593, endPoint y: 414, distance: 213.4
click at [593, 414] on div "**********" at bounding box center [833, 397] width 954 height 704
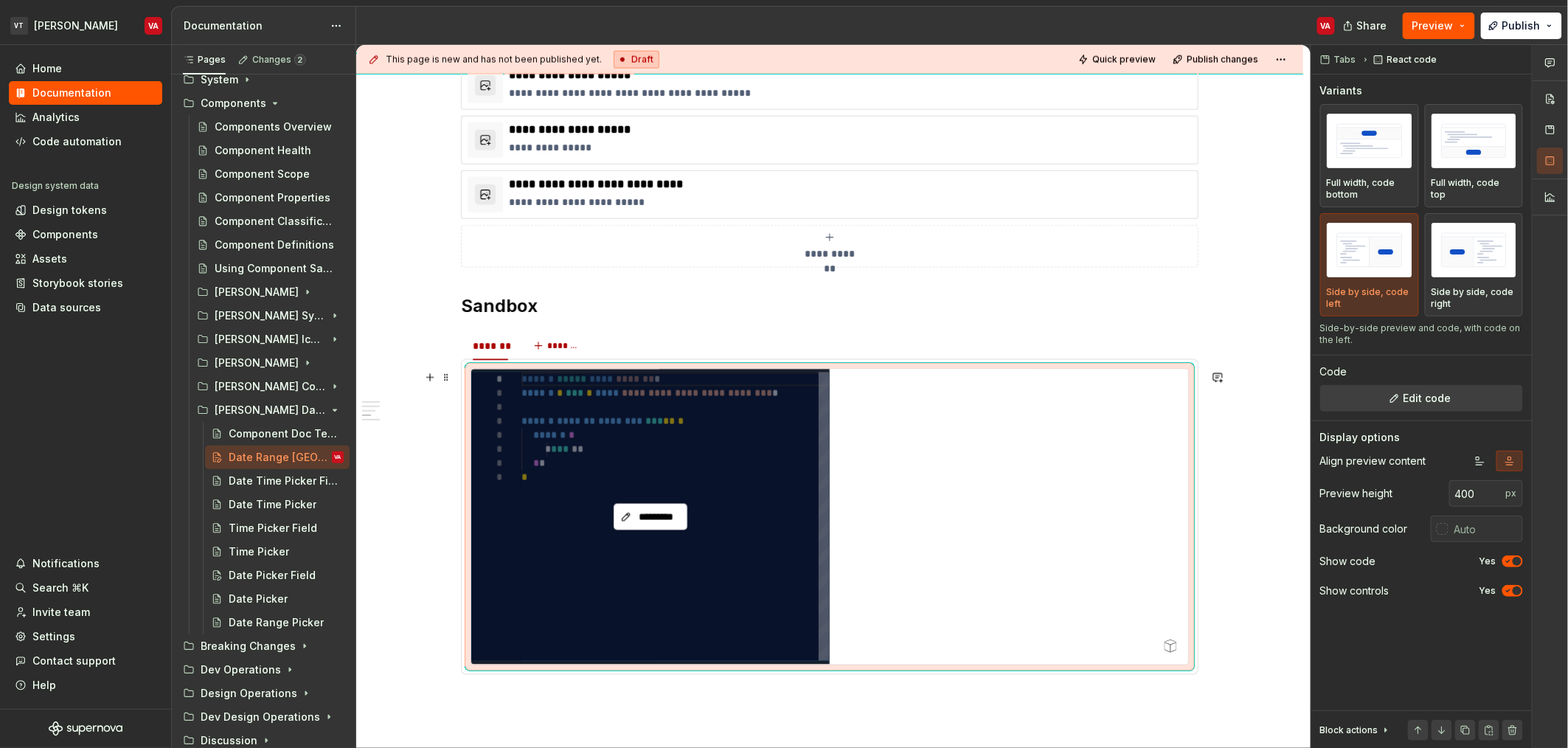
click at [647, 532] on div "*********" at bounding box center [650, 517] width 358 height 295
click at [650, 523] on span "*********" at bounding box center [656, 516] width 43 height 15
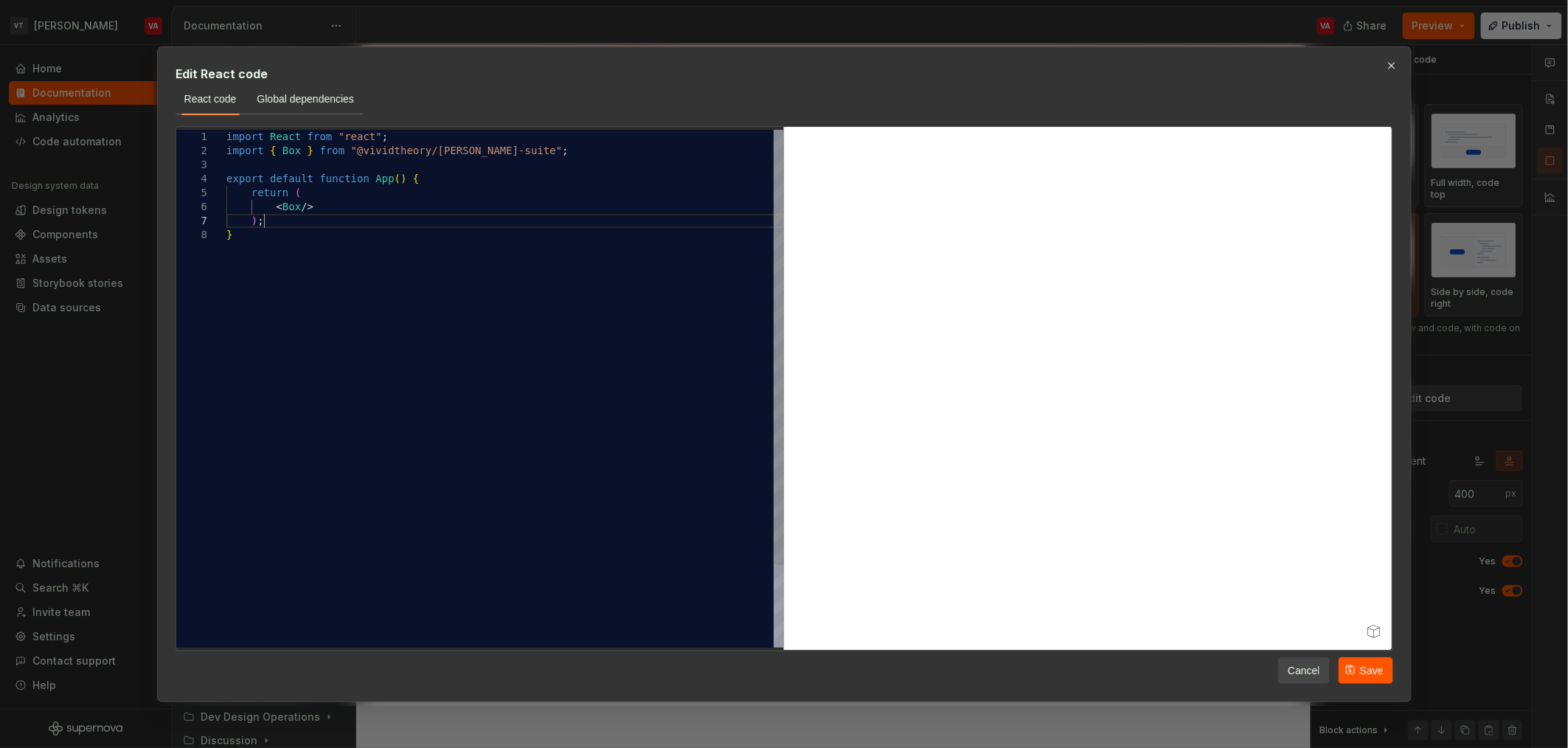
click at [292, 214] on div "import React from "react" ; import { Box } from "@vividtheory/minerva-suite" ; …" at bounding box center [505, 438] width 558 height 616
click at [292, 207] on div "import React from "react" ; import { Box } from "@vividtheory/minerva-suite" ; …" at bounding box center [505, 438] width 558 height 616
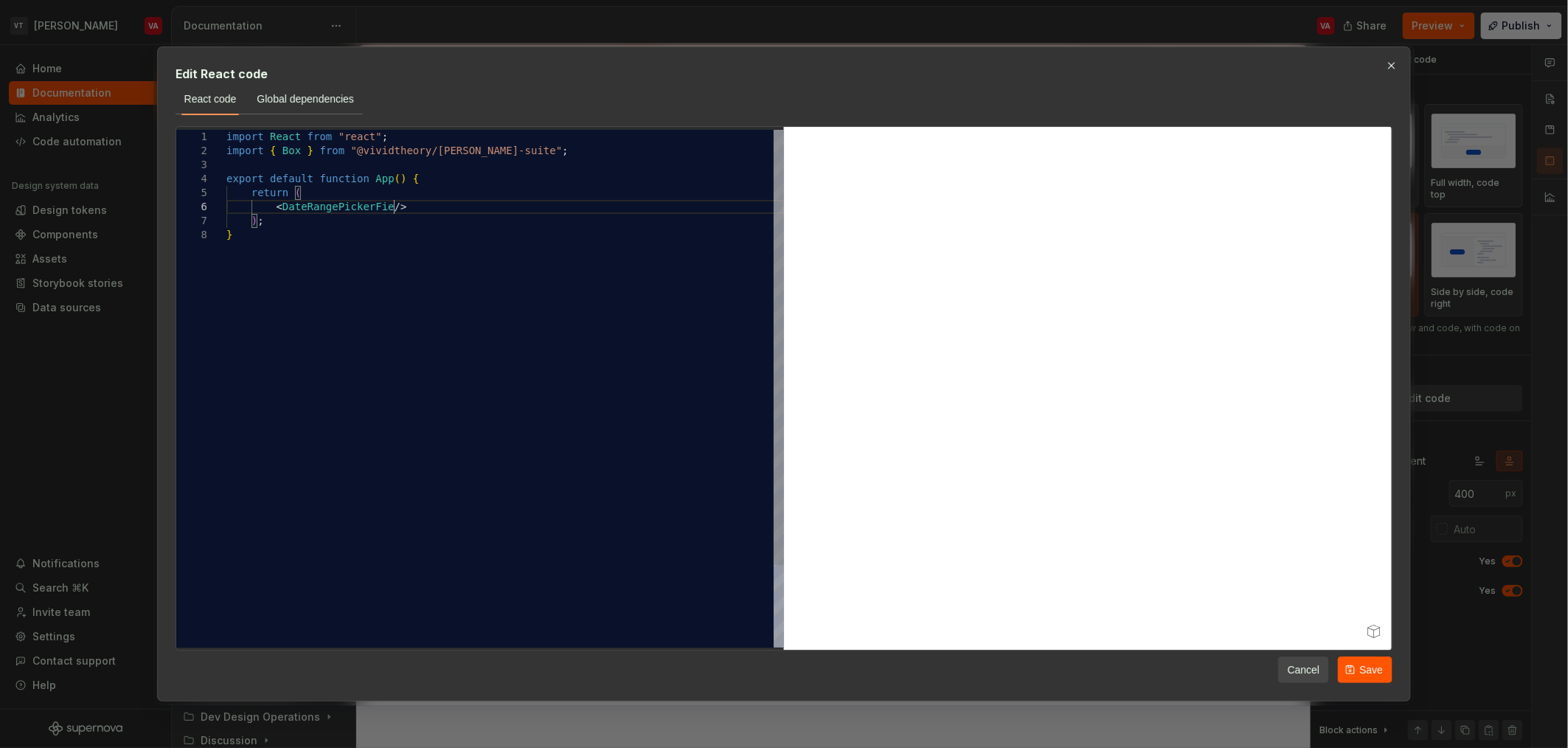
scroll to position [70, 179]
click at [359, 209] on div "import React from "react" ; import { Box } from "@vividtheory/minerva-suite" ; …" at bounding box center [505, 438] width 558 height 616
click at [319, 202] on div "import React from "react" ; import { Box } from "@vividtheory/minerva-suite" ; …" at bounding box center [505, 438] width 558 height 616
click at [298, 149] on div "import React from "react" ; import { Box } from "@vividtheory/minerva-suite" ; …" at bounding box center [505, 438] width 558 height 616
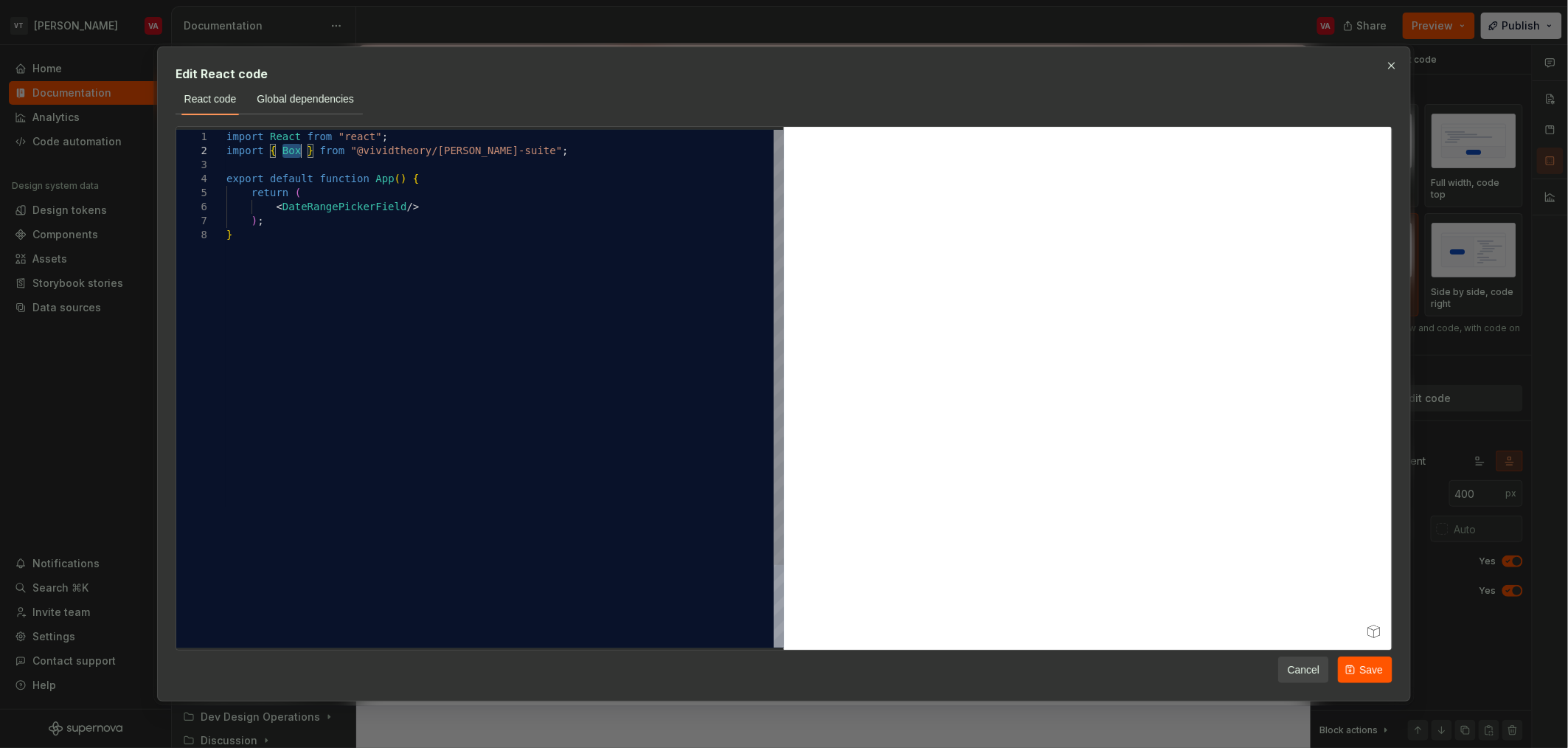
click at [298, 149] on div "import React from "react" ; import { Box } from "@vividtheory/minerva-suite" ; …" at bounding box center [505, 438] width 558 height 616
click at [781, 663] on span "Save" at bounding box center [1371, 669] width 24 height 15
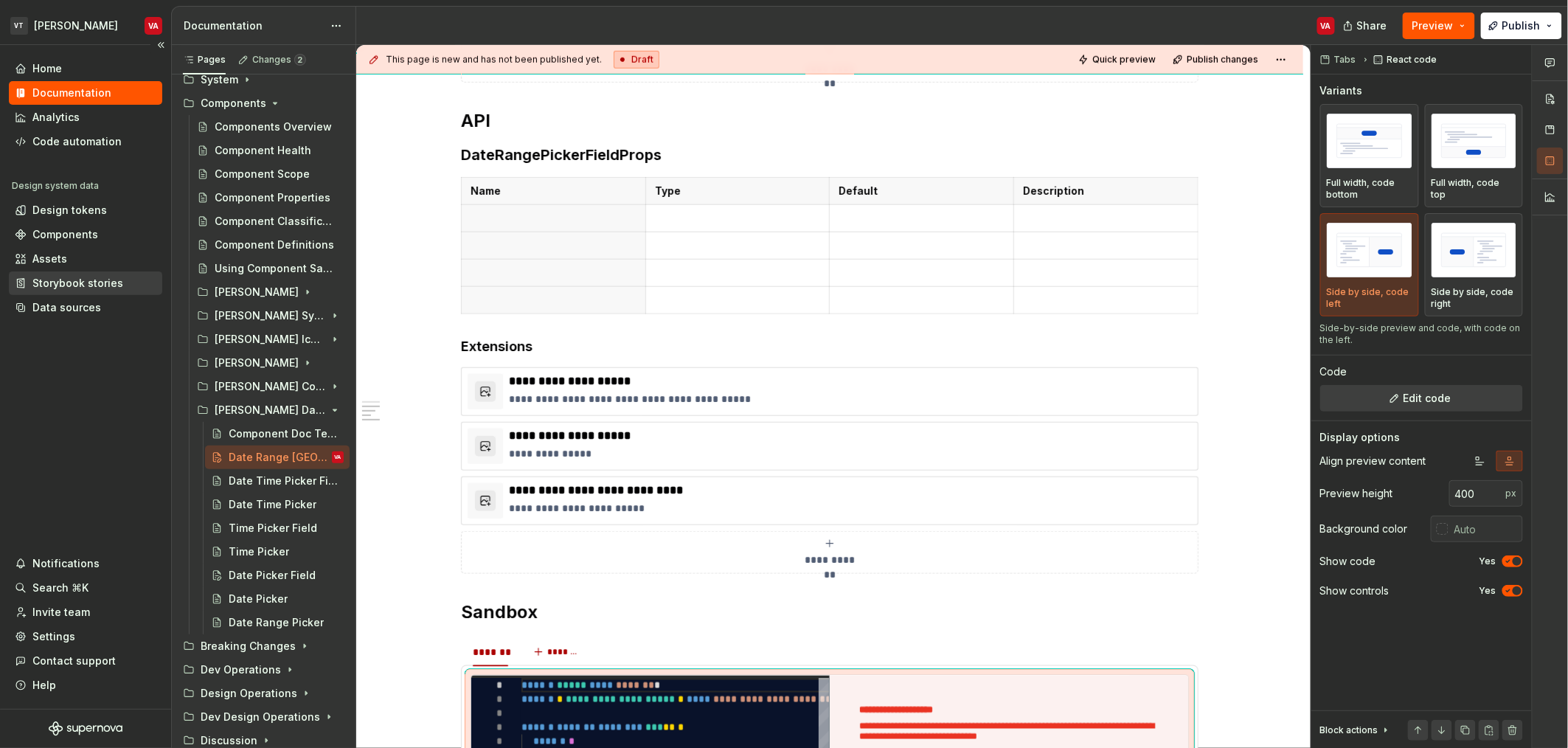
scroll to position [635, 0]
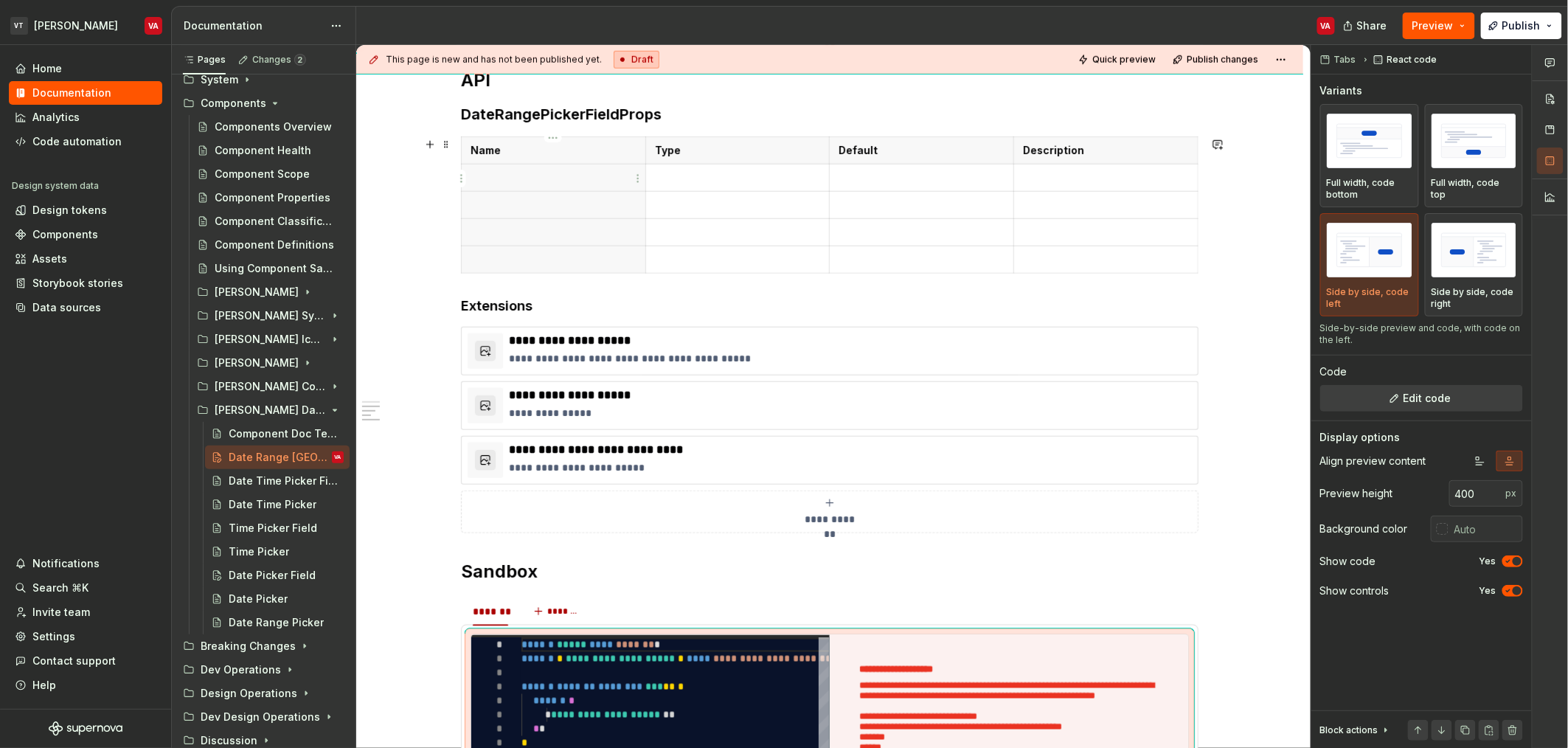
click at [513, 186] on th at bounding box center [553, 177] width 184 height 28
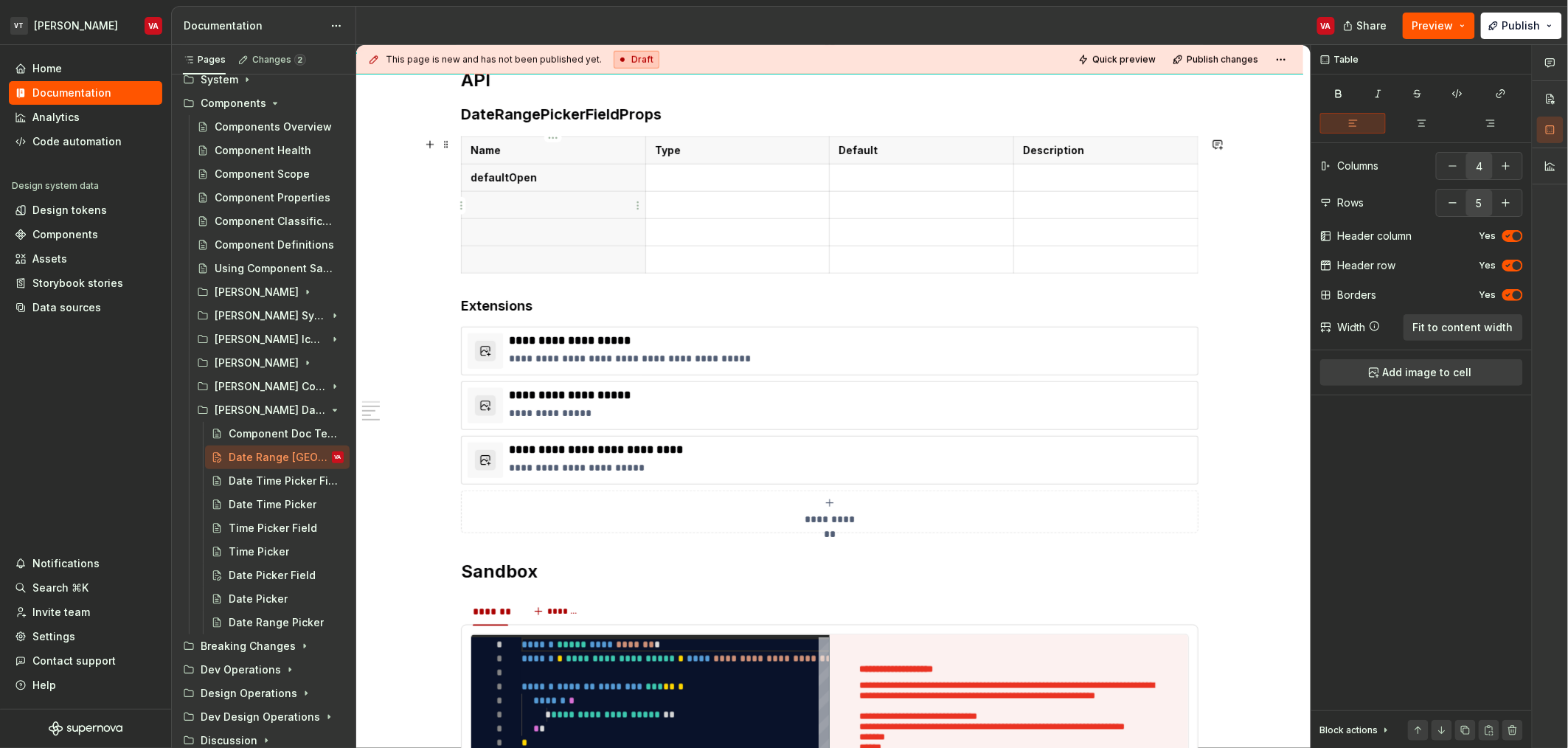
click at [521, 204] on p at bounding box center [553, 205] width 166 height 15
click at [517, 222] on th at bounding box center [553, 232] width 184 height 28
click at [701, 230] on p at bounding box center [737, 232] width 166 height 15
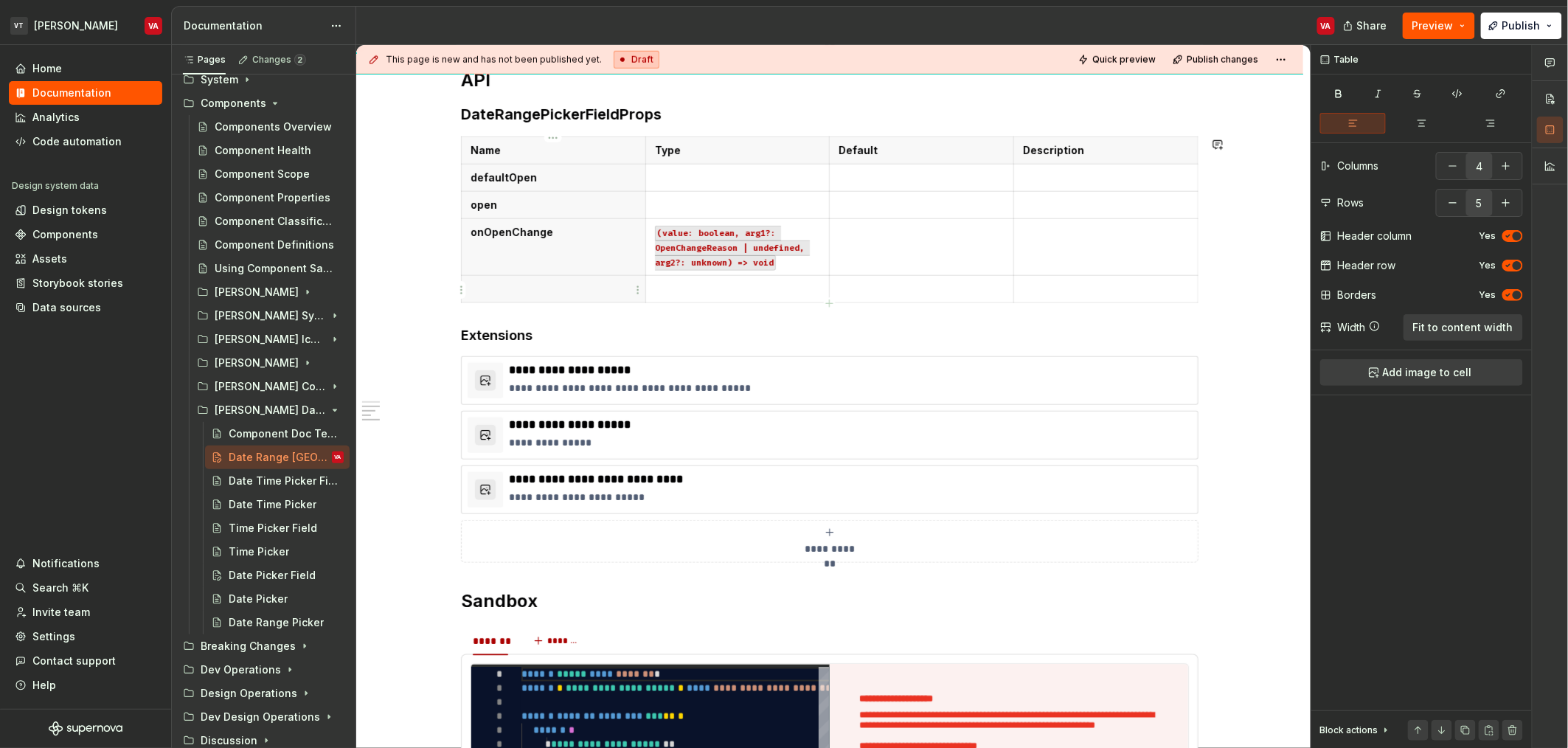
click at [516, 304] on div "Name Type Default Description defaultOpen open onOpenChange (value: boolean, ar…" at bounding box center [829, 223] width 737 height 173
click at [781, 202] on button "button" at bounding box center [1453, 202] width 27 height 27
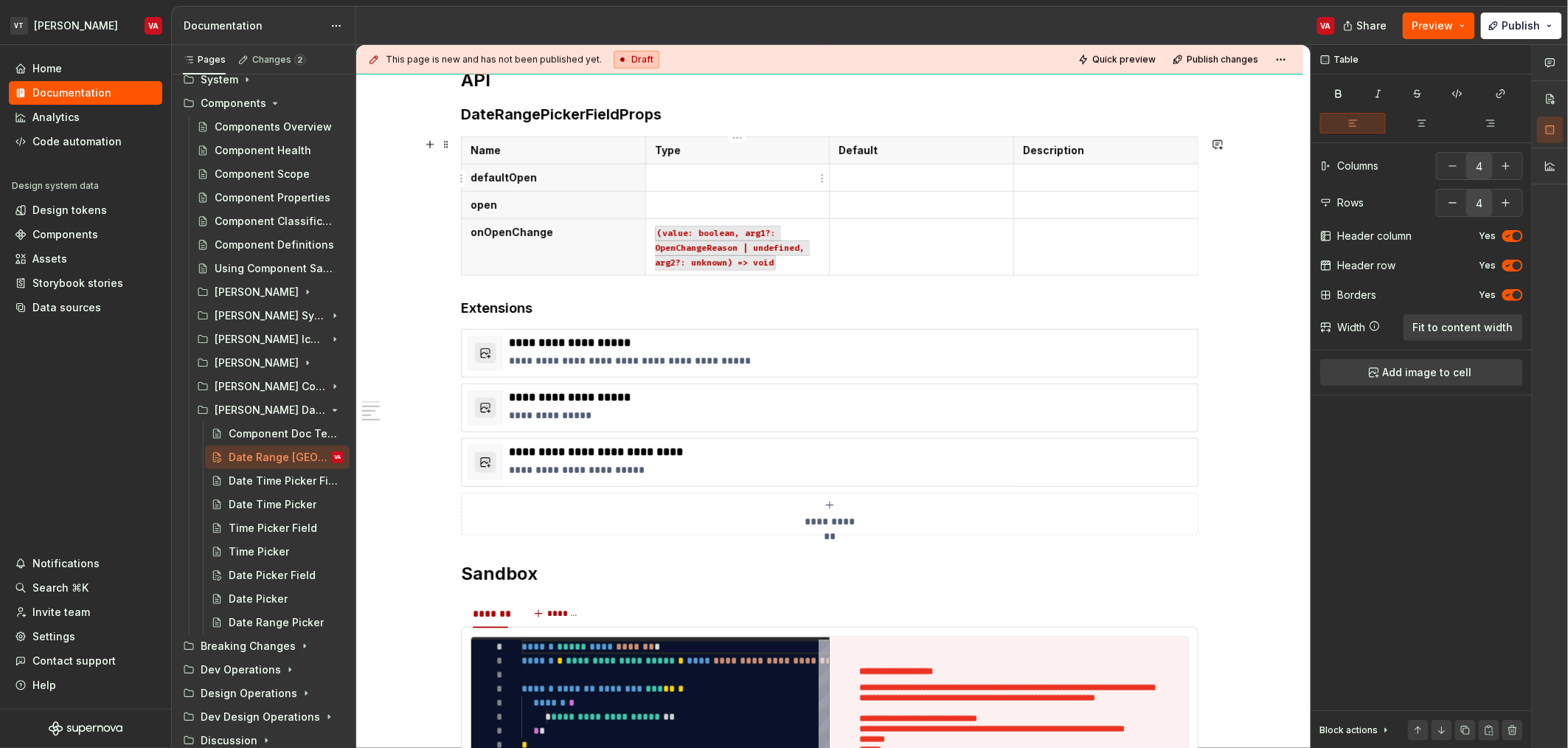
click at [693, 185] on p at bounding box center [737, 177] width 166 height 15
copy code "boolean"
click at [690, 209] on p at bounding box center [737, 205] width 166 height 15
click at [781, 173] on p at bounding box center [921, 177] width 166 height 15
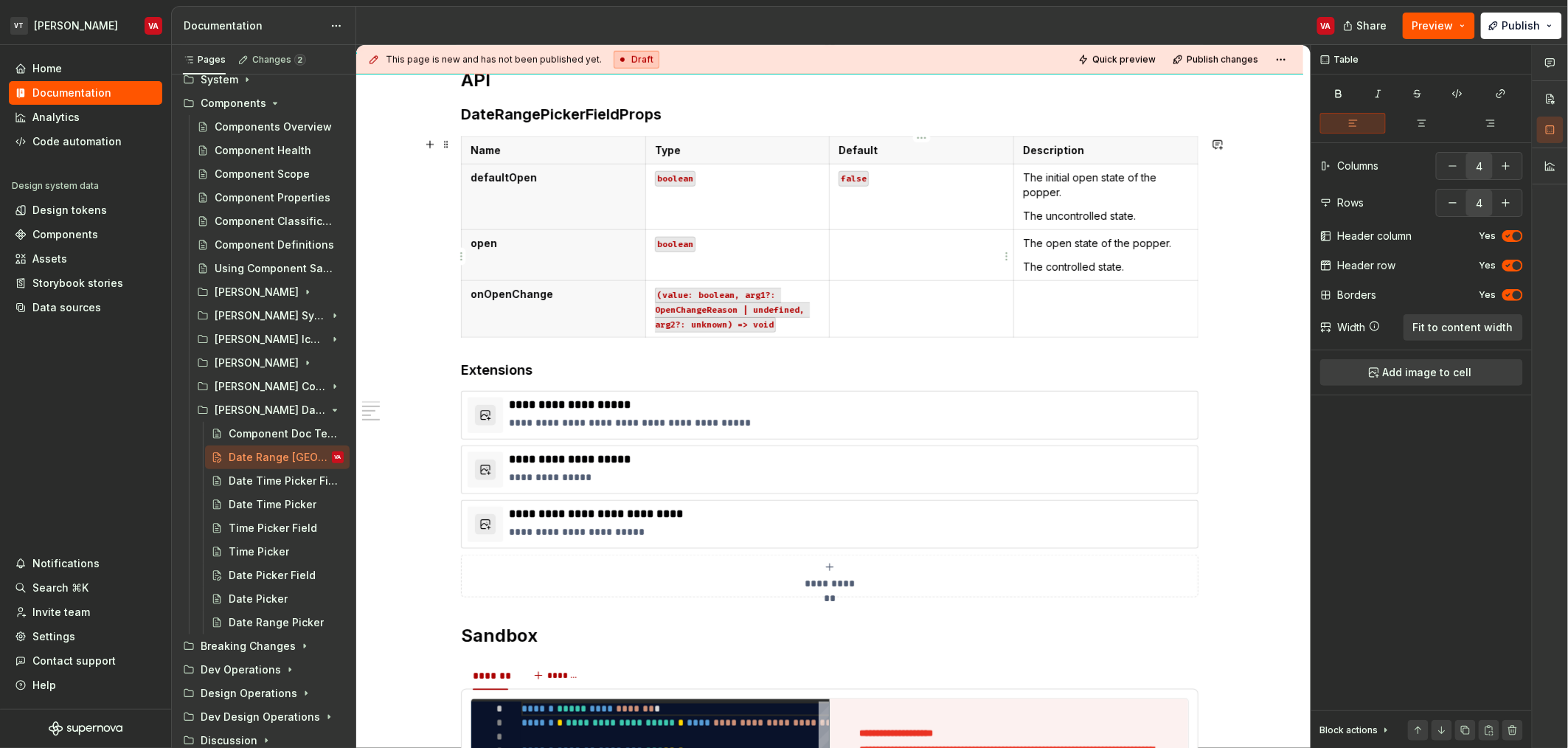
click at [781, 241] on p at bounding box center [921, 243] width 166 height 15
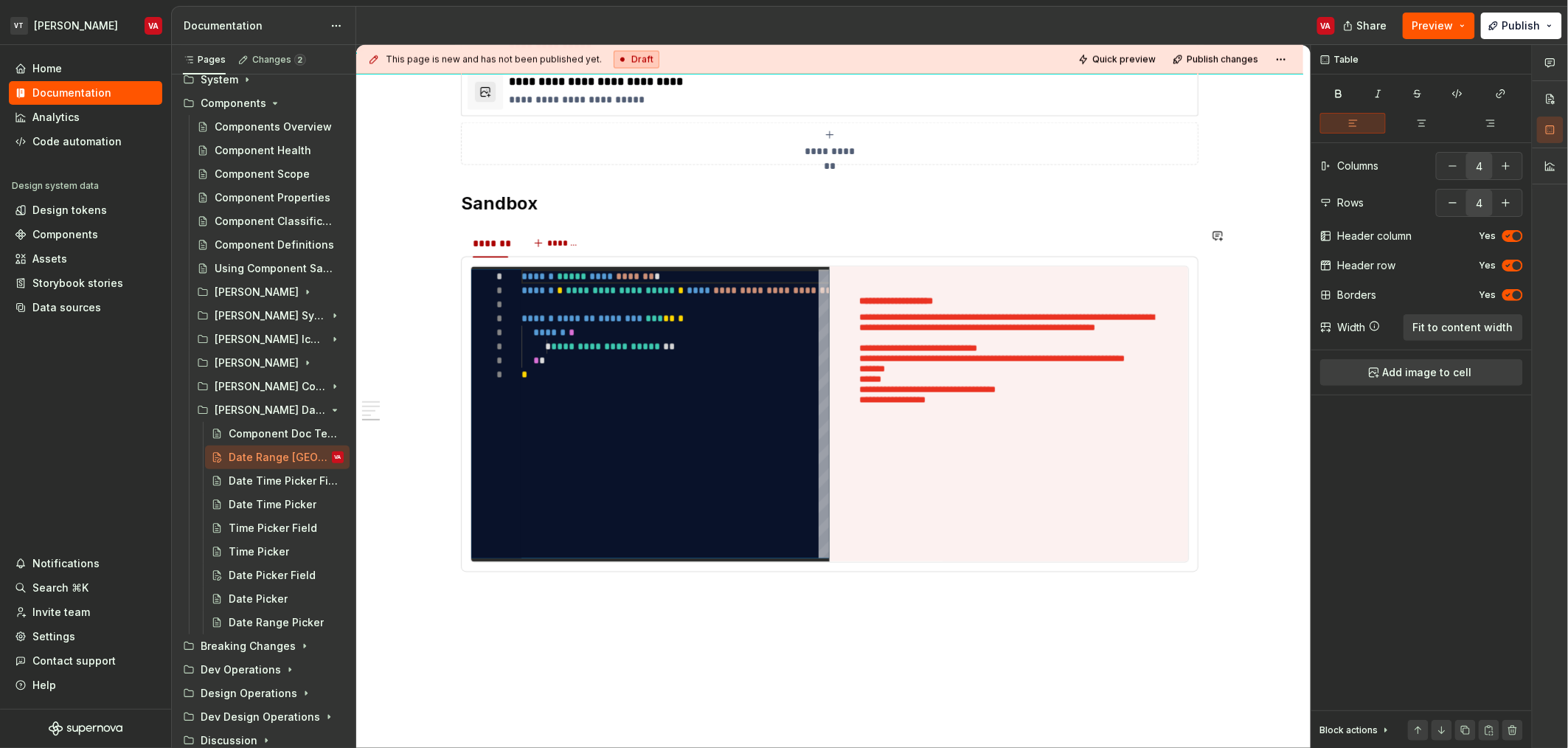
scroll to position [0, 0]
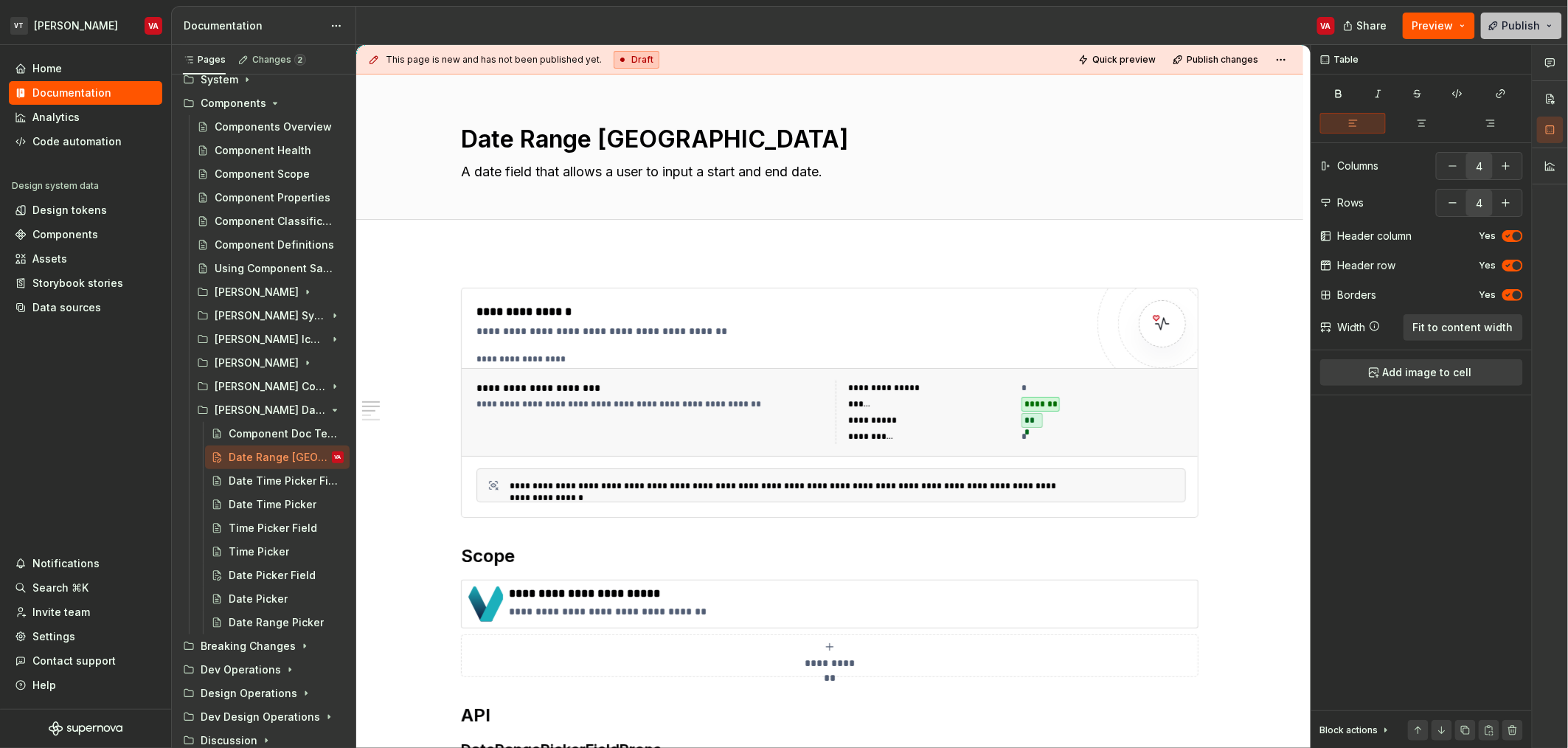
click at [781, 19] on button "Publish" at bounding box center [1521, 25] width 81 height 27
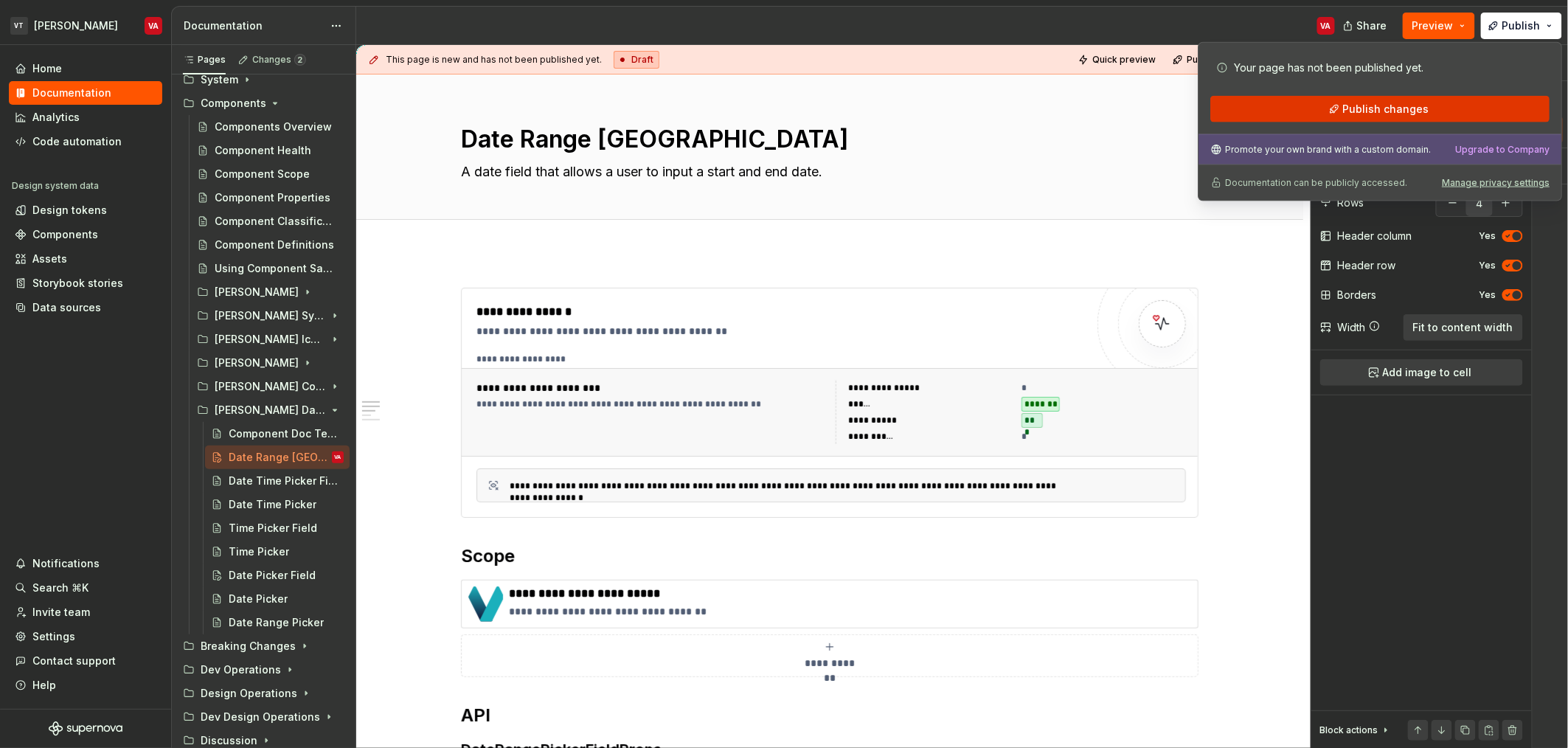
click at [781, 115] on span "Publish changes" at bounding box center [1385, 108] width 86 height 15
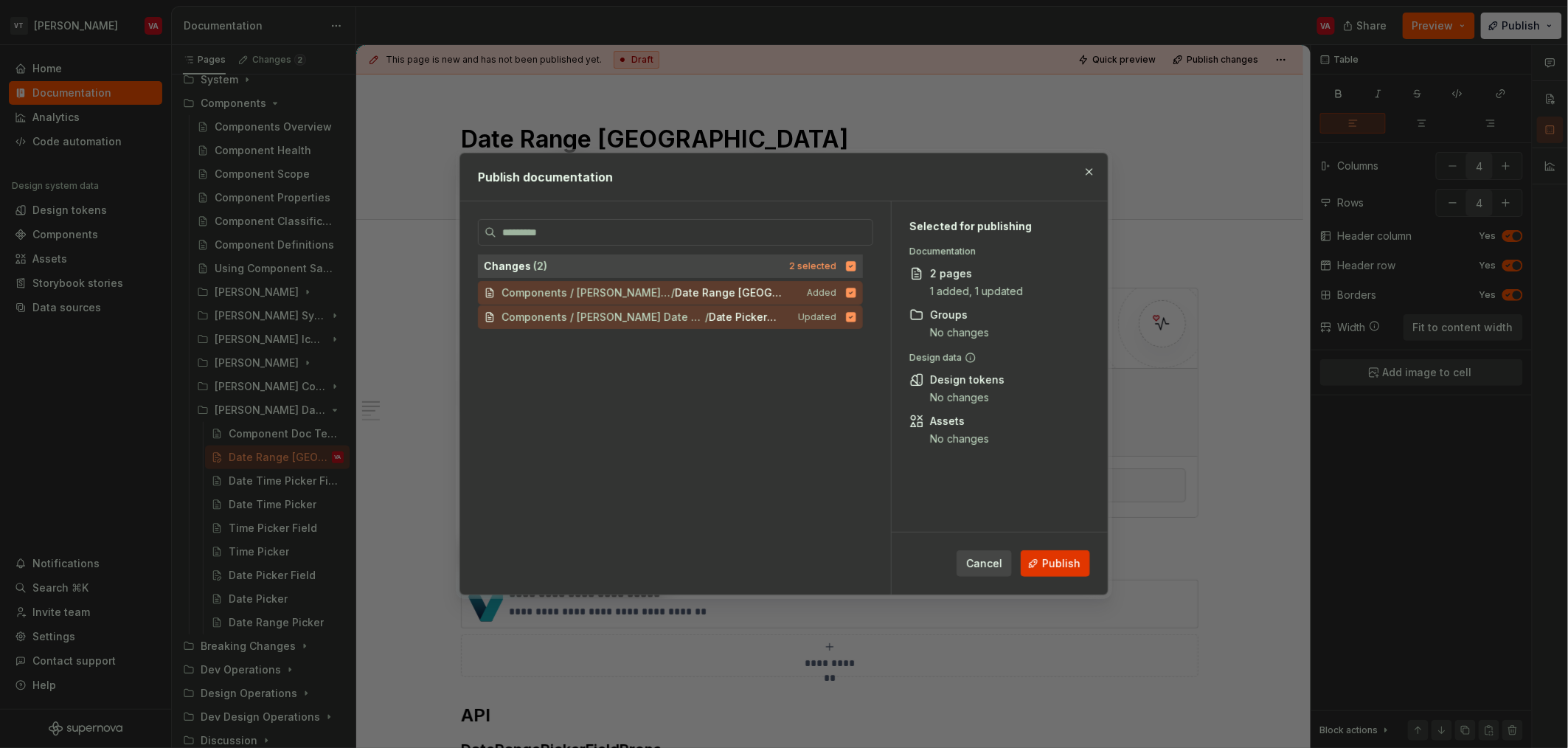
click at [781, 566] on span "Publish" at bounding box center [1061, 563] width 38 height 15
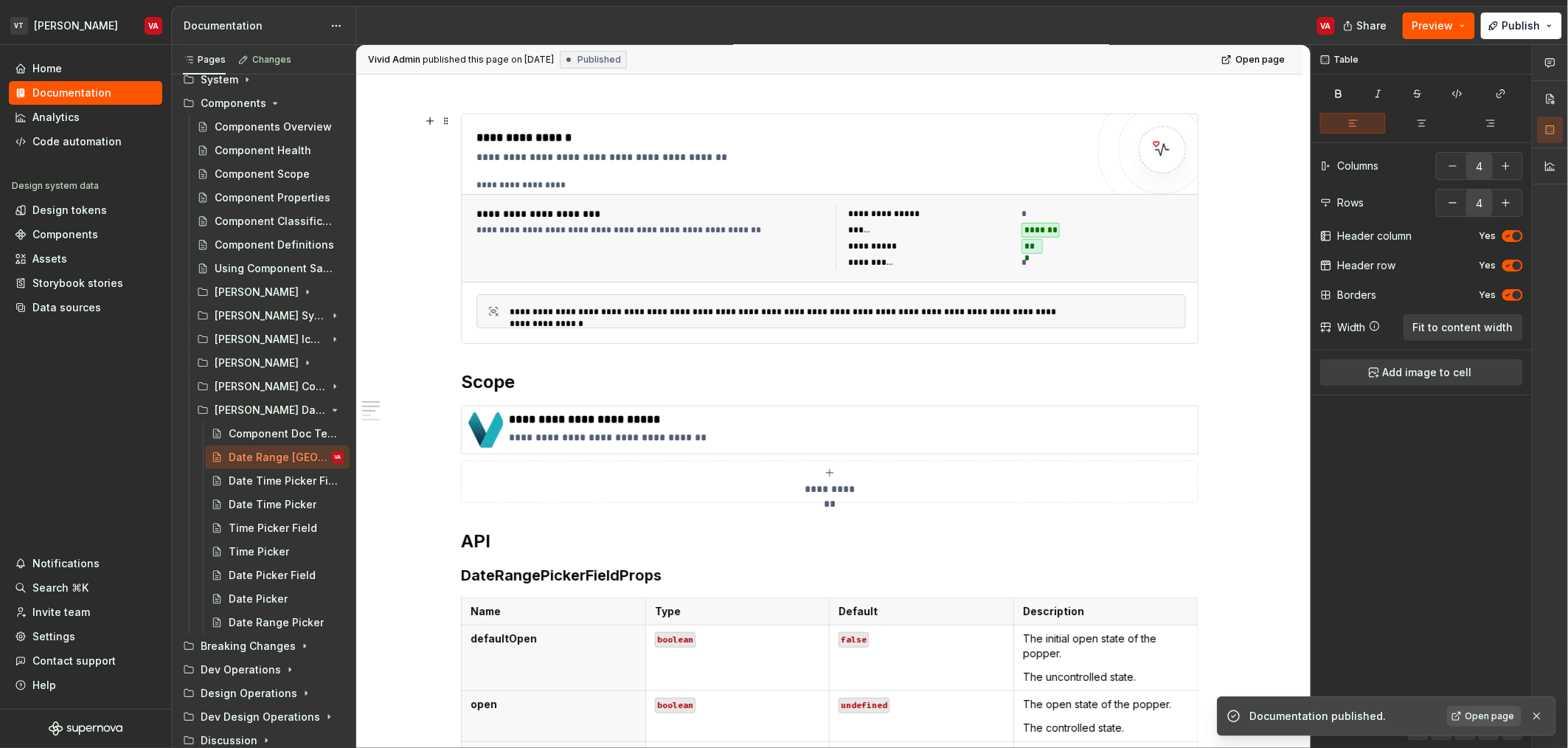
scroll to position [180, 0]
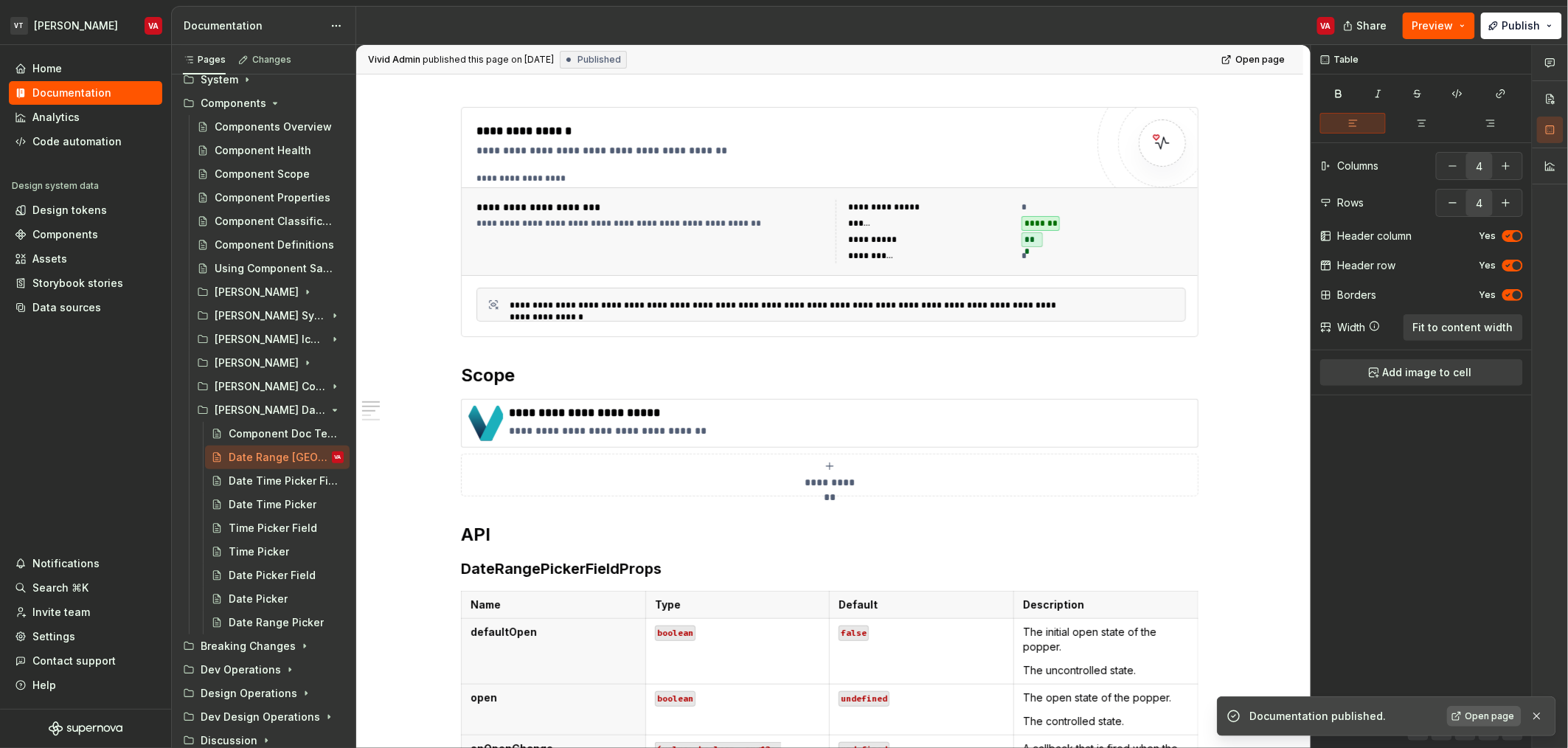
click at [781, 714] on link "Open page" at bounding box center [1484, 716] width 74 height 21
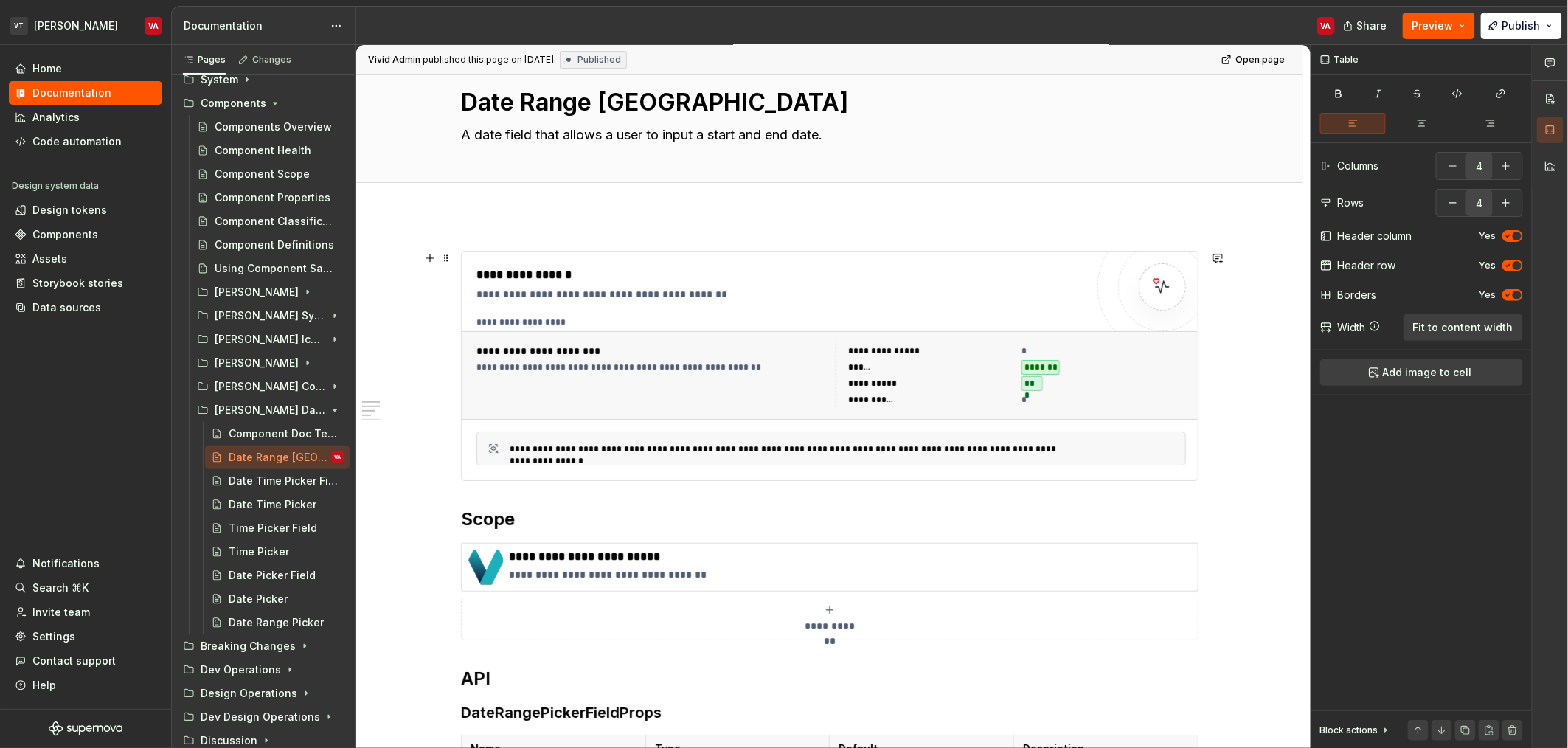
scroll to position [0, 0]
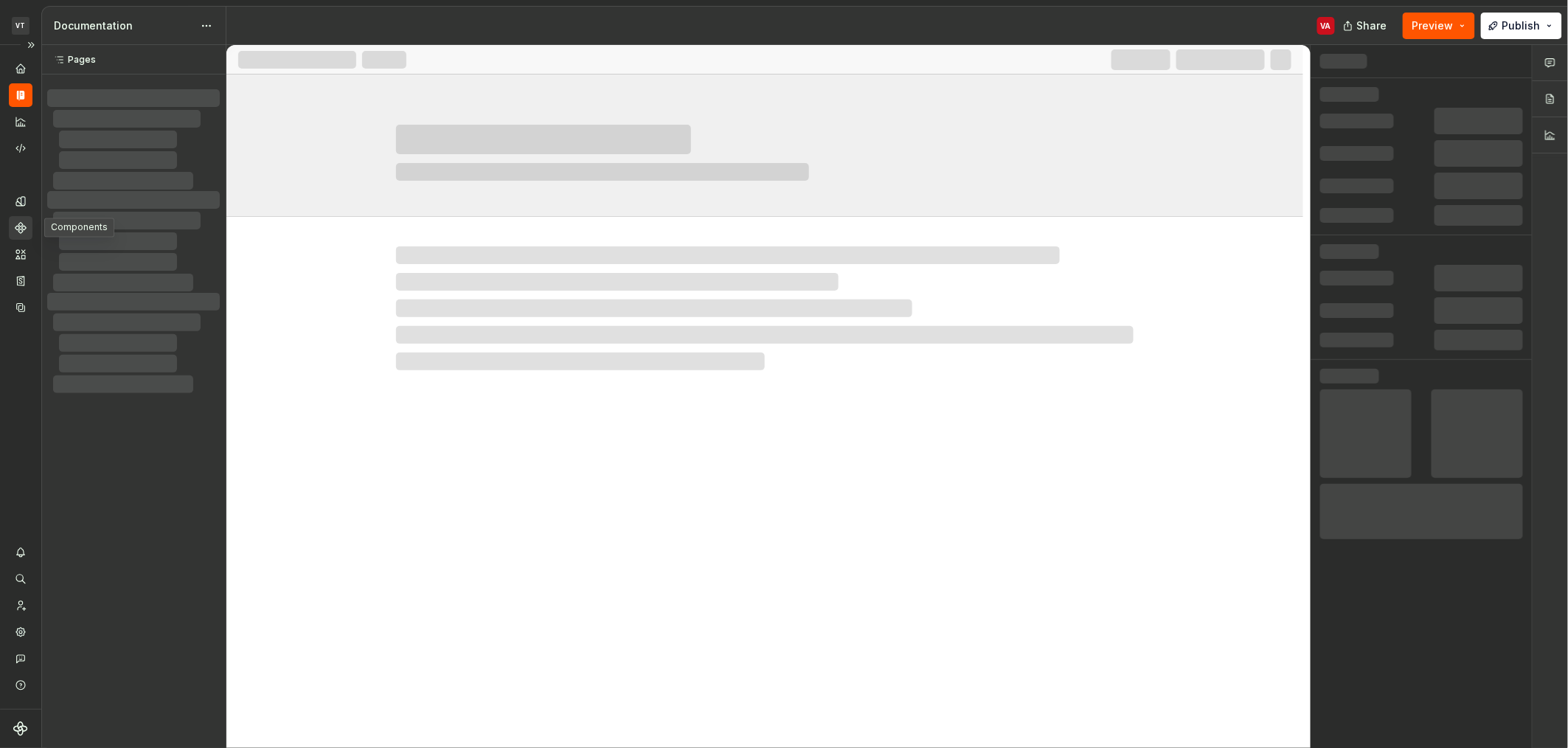
click at [15, 227] on icon "Components" at bounding box center [20, 228] width 13 height 13
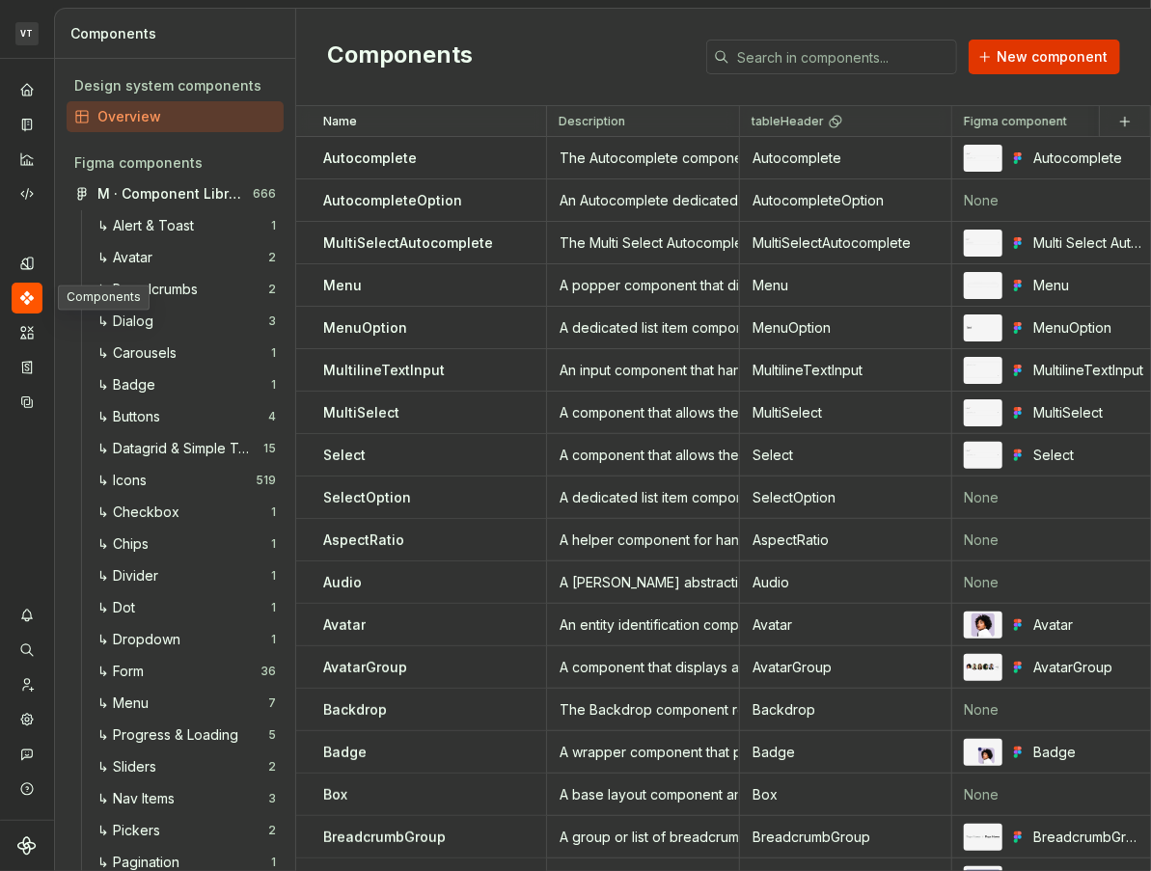
click at [1032, 61] on span "New component" at bounding box center [1052, 56] width 111 height 19
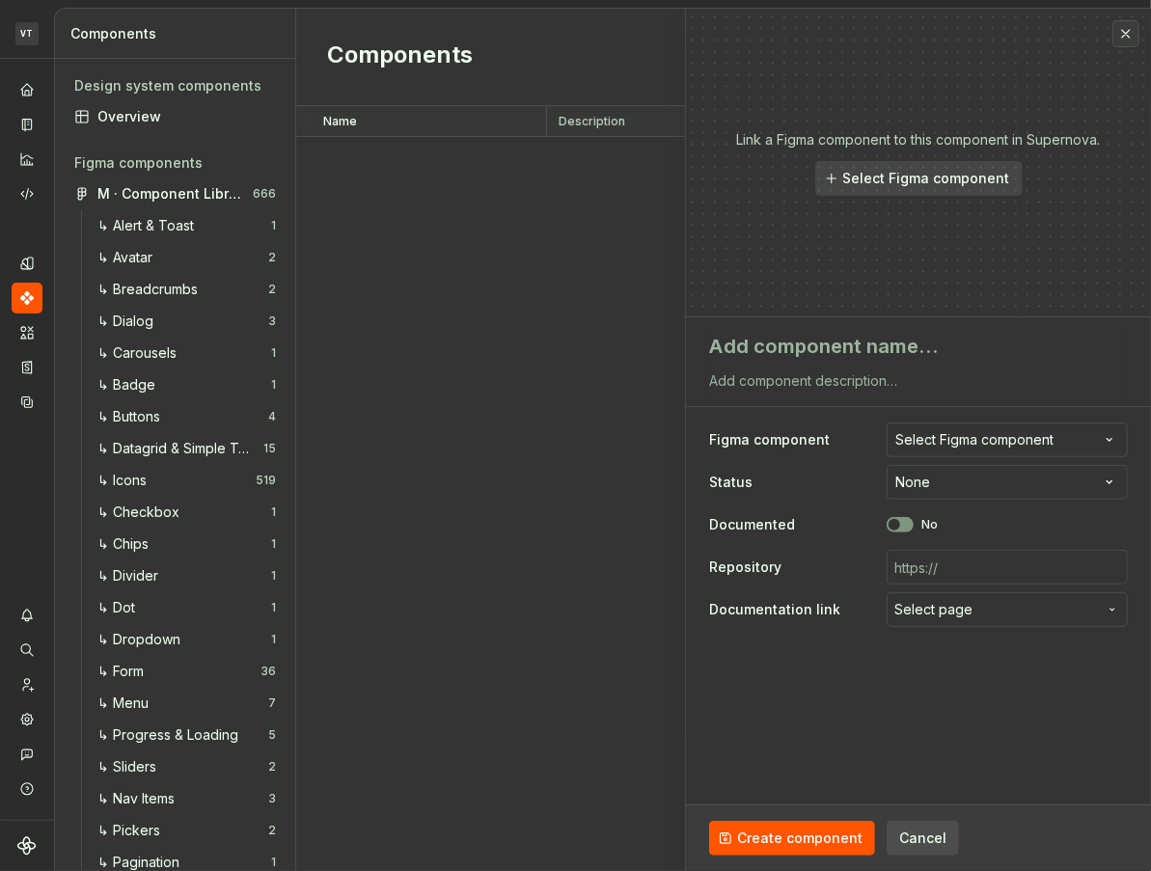
scroll to position [5390, 0]
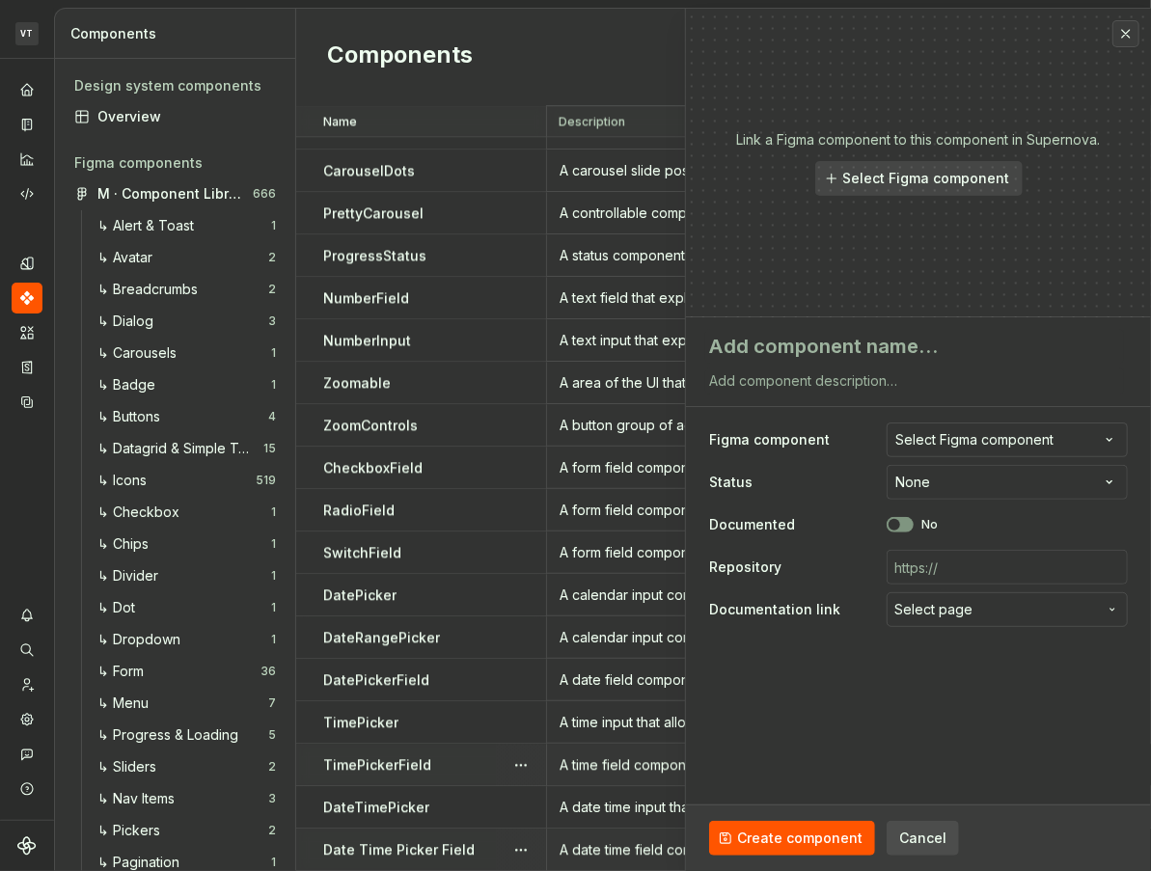
click at [586, 841] on div "A date time field component that allows a user to input a date and time." at bounding box center [643, 850] width 190 height 19
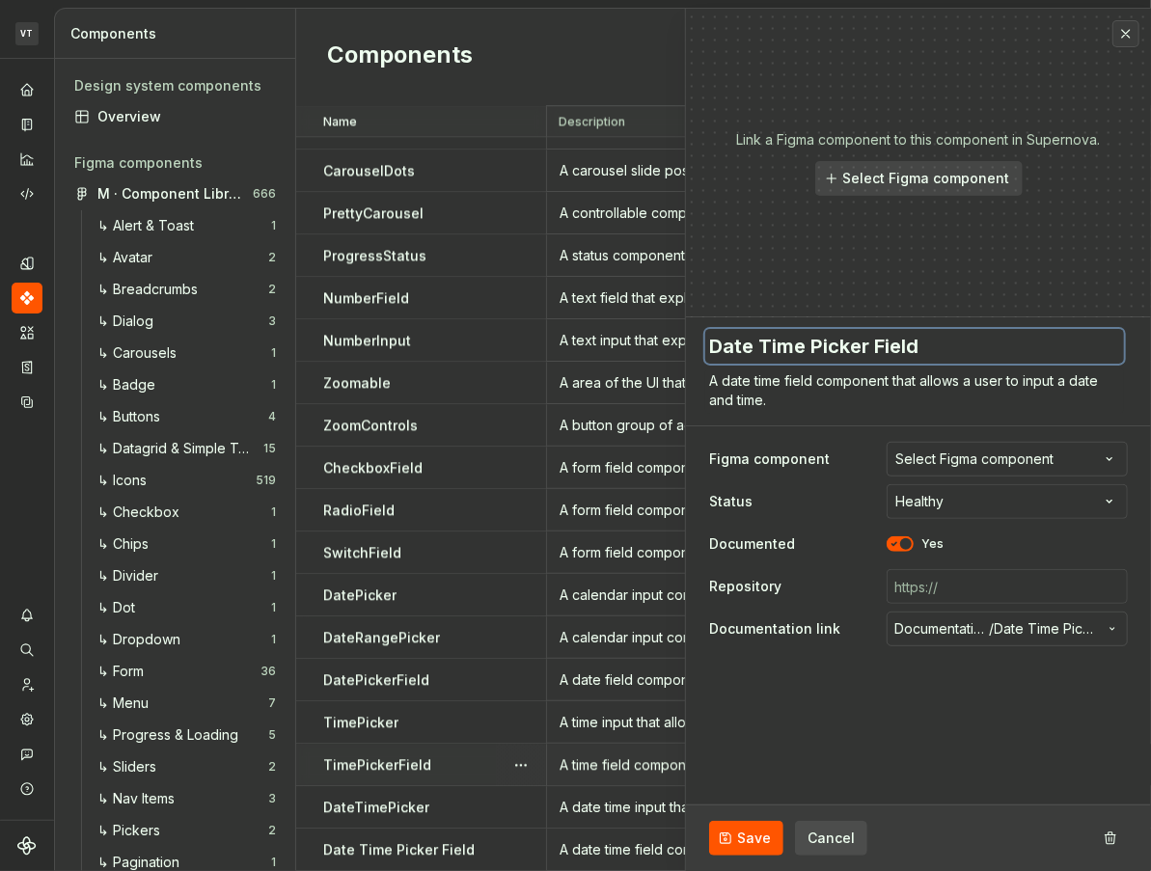
click at [832, 361] on textarea "Date Time Picker Field" at bounding box center [914, 346] width 419 height 35
click at [822, 394] on textarea "A date time field component that allows a user to input a date and time." at bounding box center [914, 391] width 419 height 46
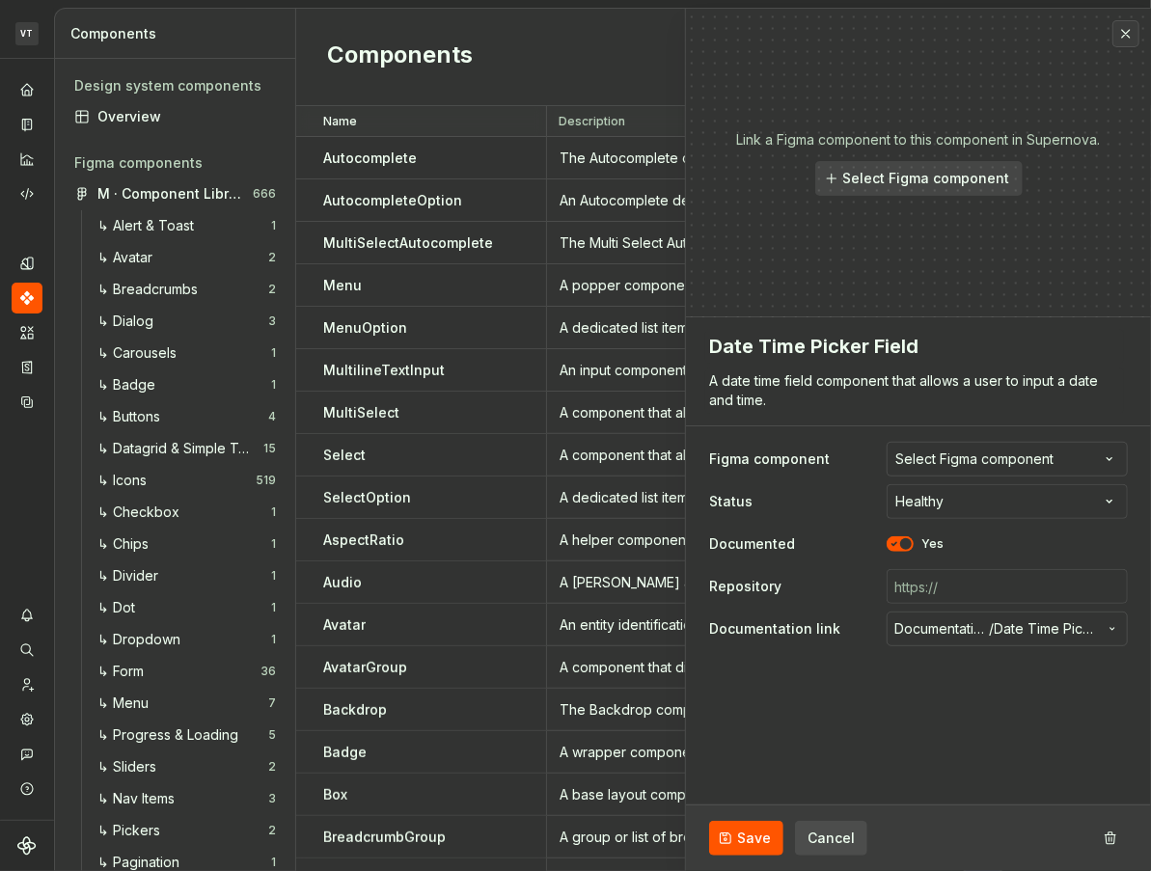
click at [603, 76] on div "Components New component" at bounding box center [723, 57] width 855 height 97
click at [1131, 33] on button "button" at bounding box center [1126, 33] width 27 height 27
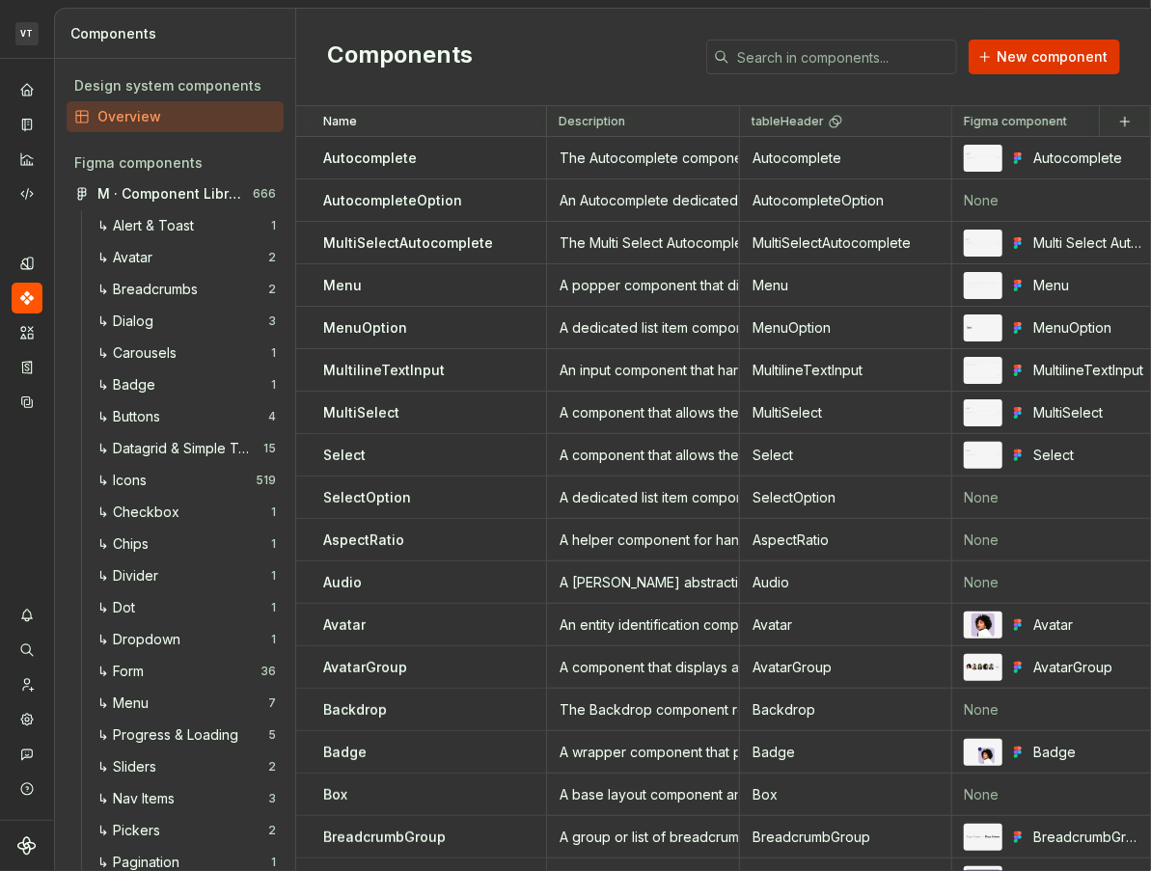
click at [1033, 50] on span "New component" at bounding box center [1052, 56] width 111 height 19
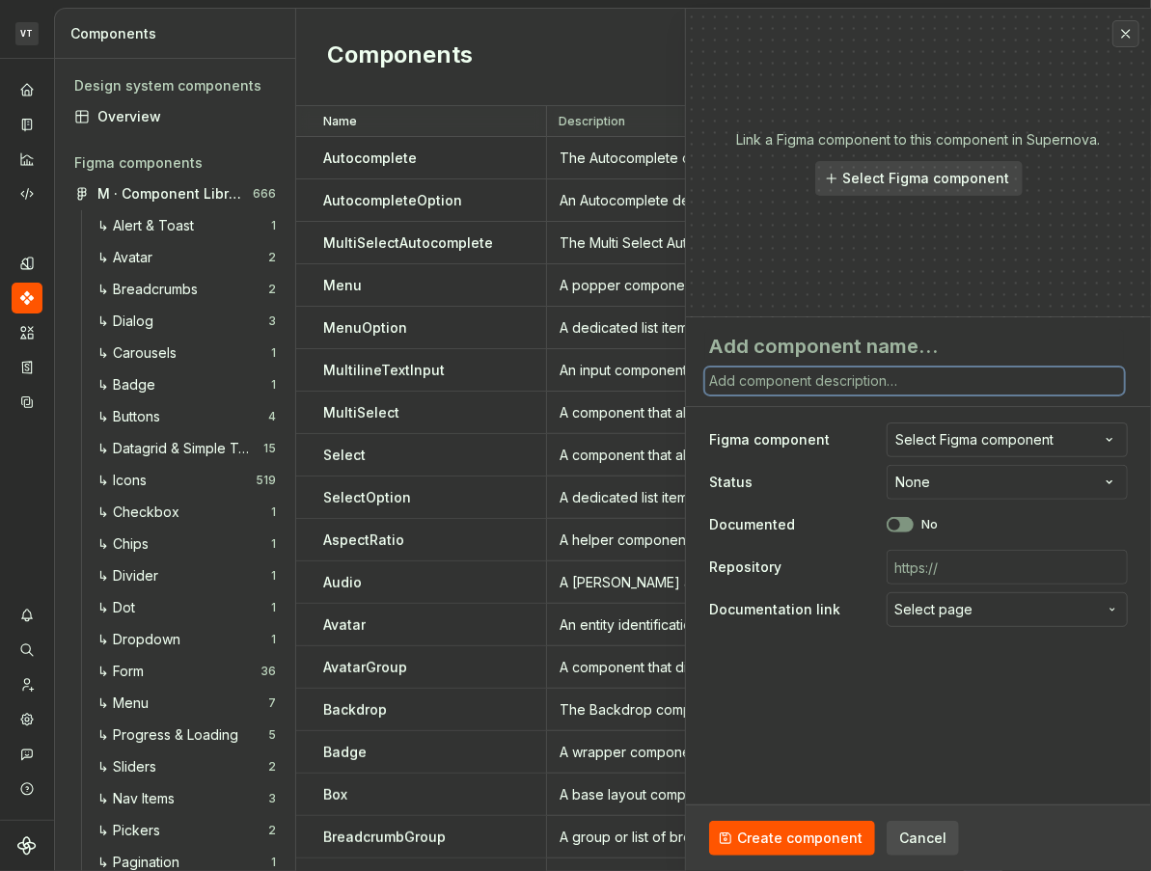
click at [788, 385] on textarea at bounding box center [914, 381] width 419 height 27
paste textarea "A date time field component that allows a user to input a date and time."
type textarea "*"
type textarea "A date time field component that allows a user to input a date and time."
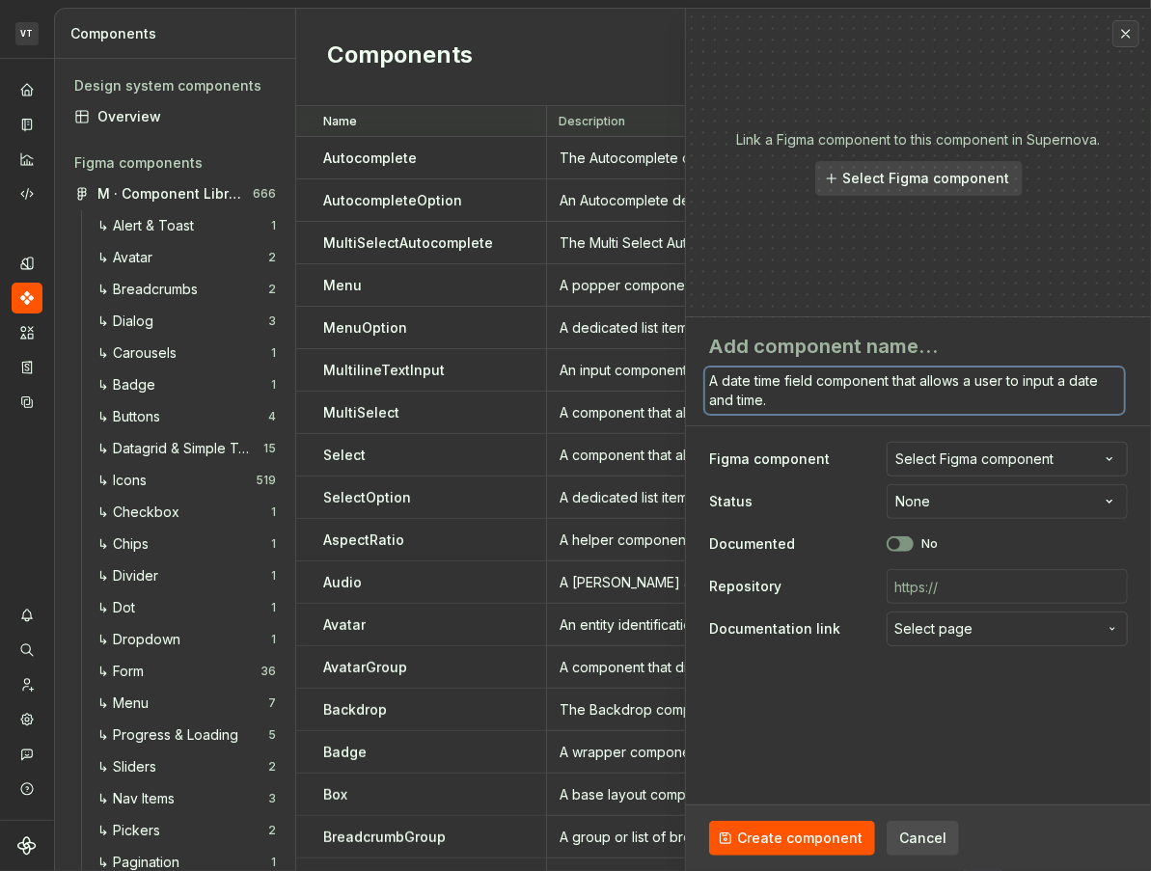
type textarea "*"
type textarea "A date field component that allows a user to input a date and time."
type textarea "*"
type textarea "A date r field component that allows a user to input a date and time."
type textarea "*"
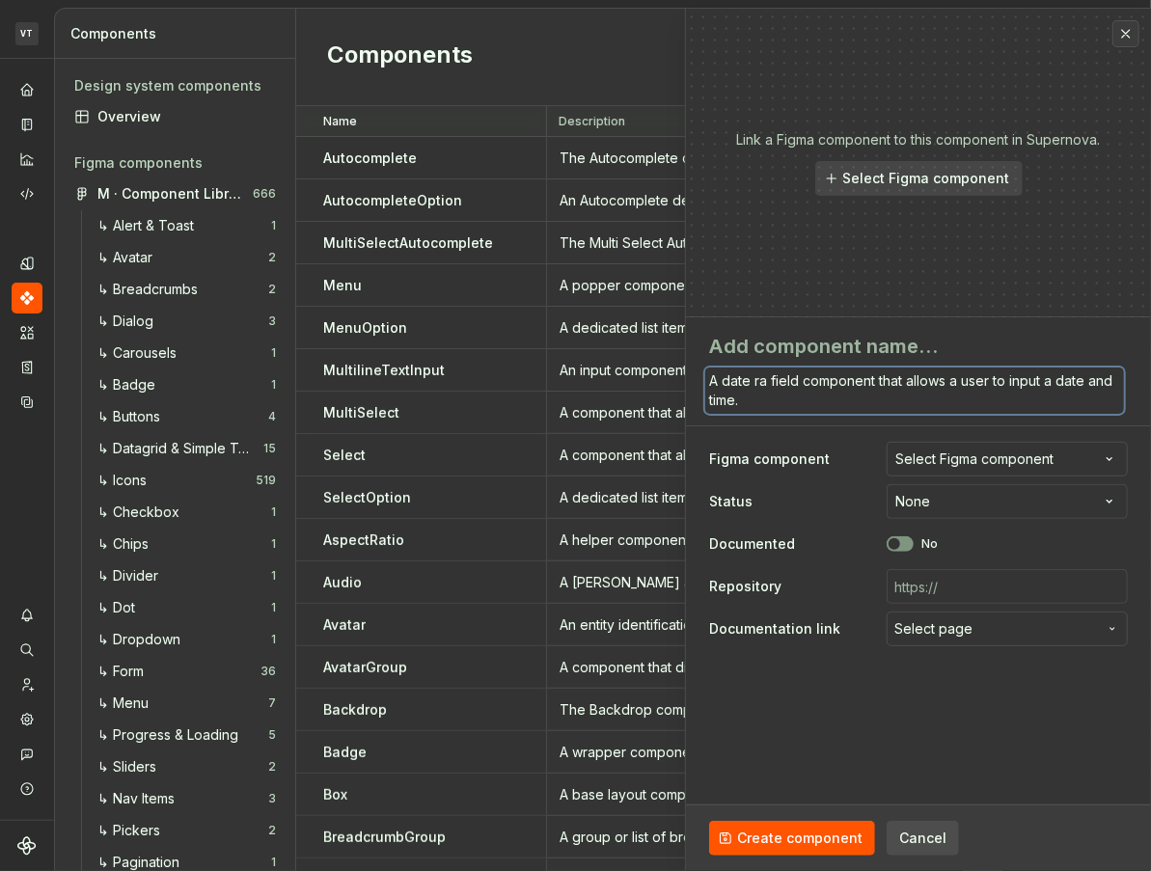
type textarea "A date ran field component that allows a user to input a date and time."
type textarea "*"
type textarea "A date rang field component that allows a user to input a date and time."
type textarea "*"
type textarea "A date range field component that allows a user to input a date and time."
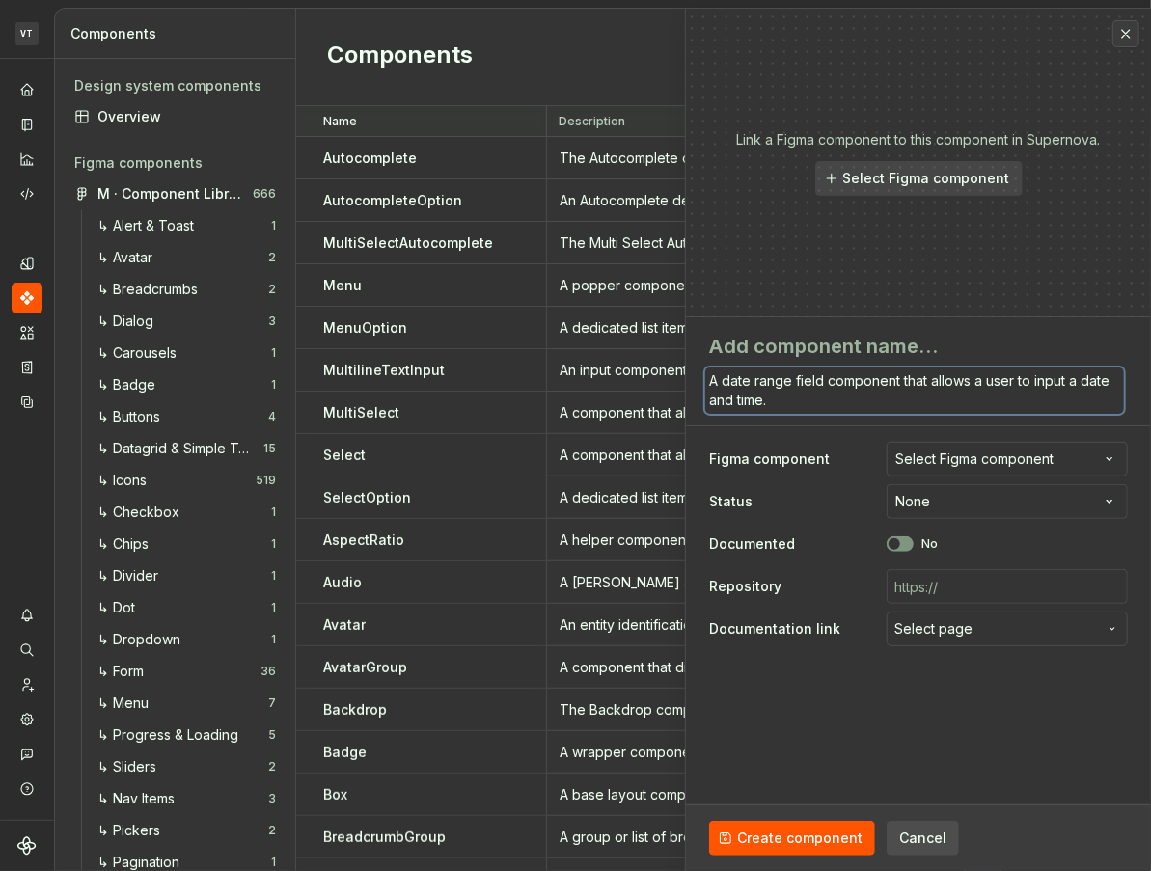
type textarea "*"
type textarea "A date range field component that allows a user to input a date and time."
type textarea "*"
type textarea "A date range field component that allows a user to input a s date and time."
type textarea "*"
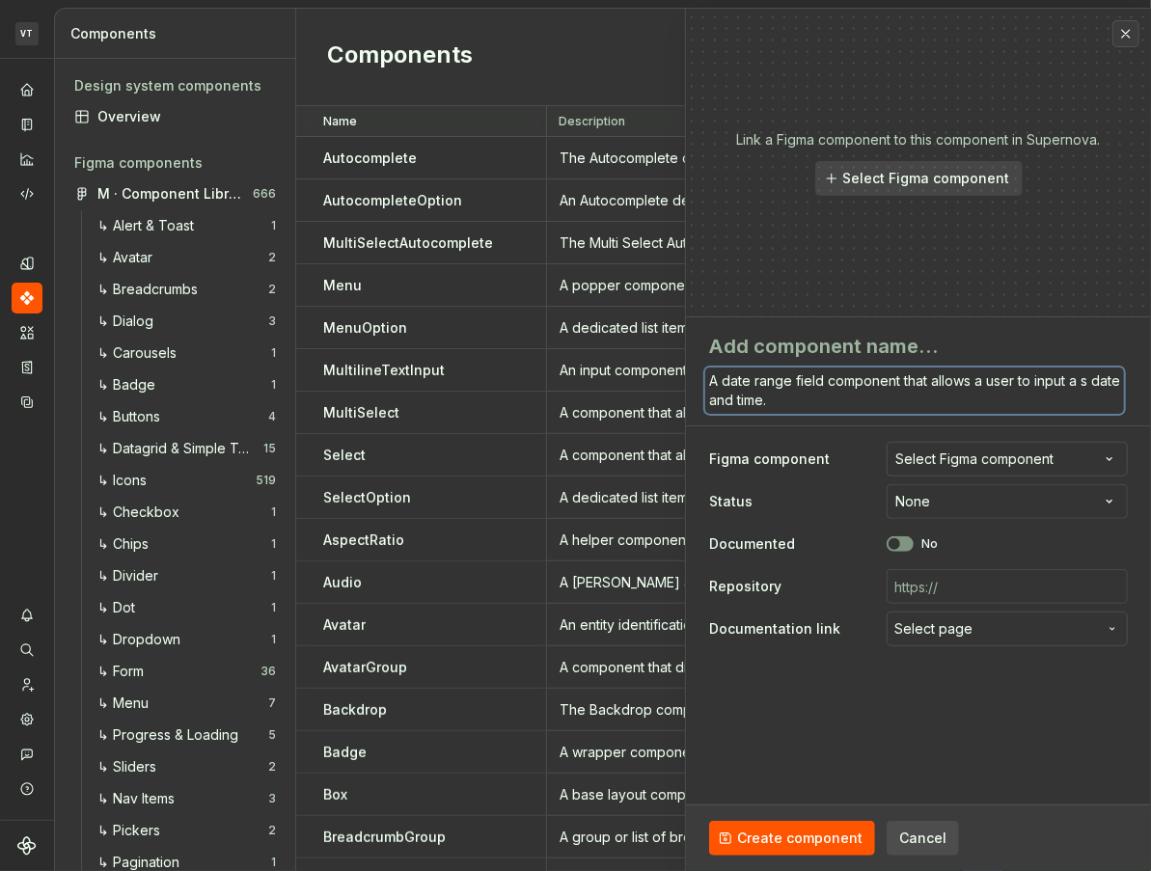
type textarea "A date range field component that allows a user to input a st date and time."
type textarea "*"
type textarea "A date range field component that allows a user to input a sta date and time."
type textarea "*"
type textarea "A date range field component that allows a user to input a star date and time."
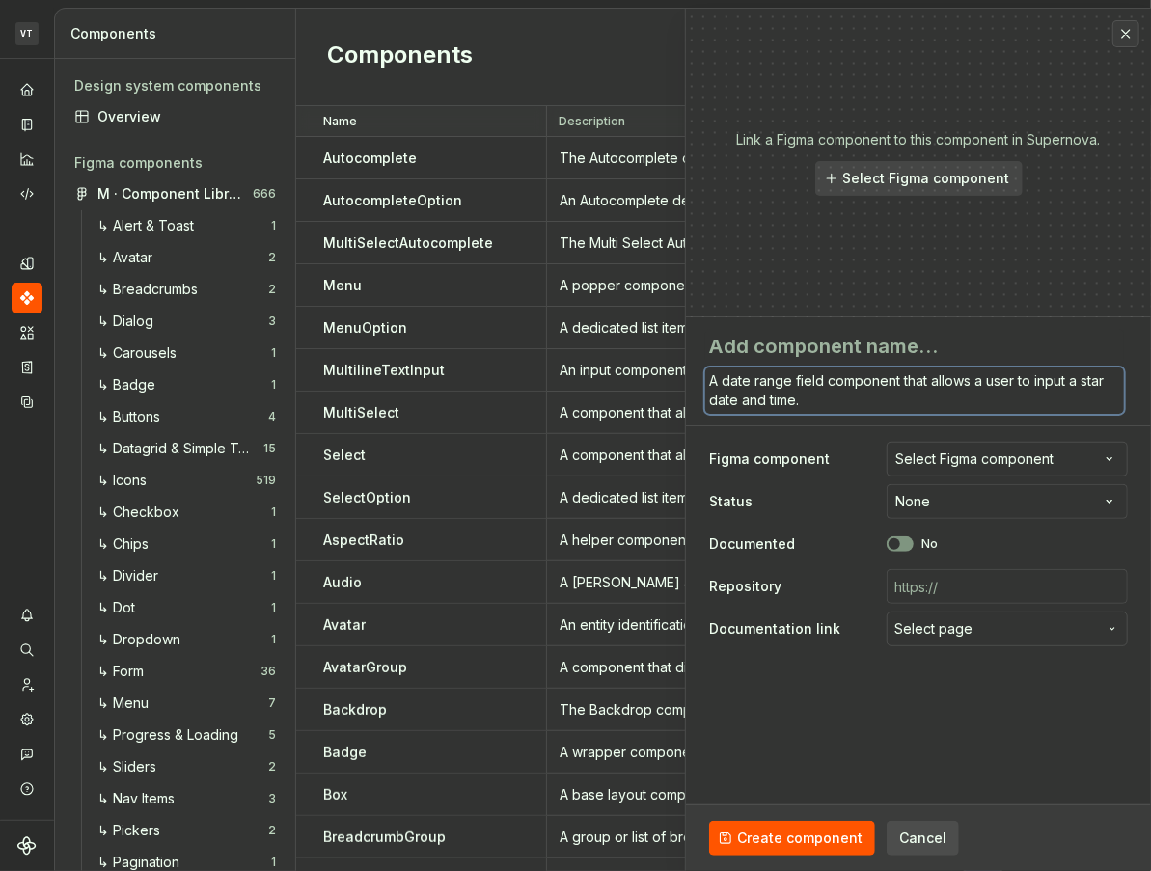
type textarea "*"
type textarea "A date range field component that allows a user to input a start date and time."
type textarea "*"
type textarea "A date range field component that allows a user to input a start date and time."
type textarea "*"
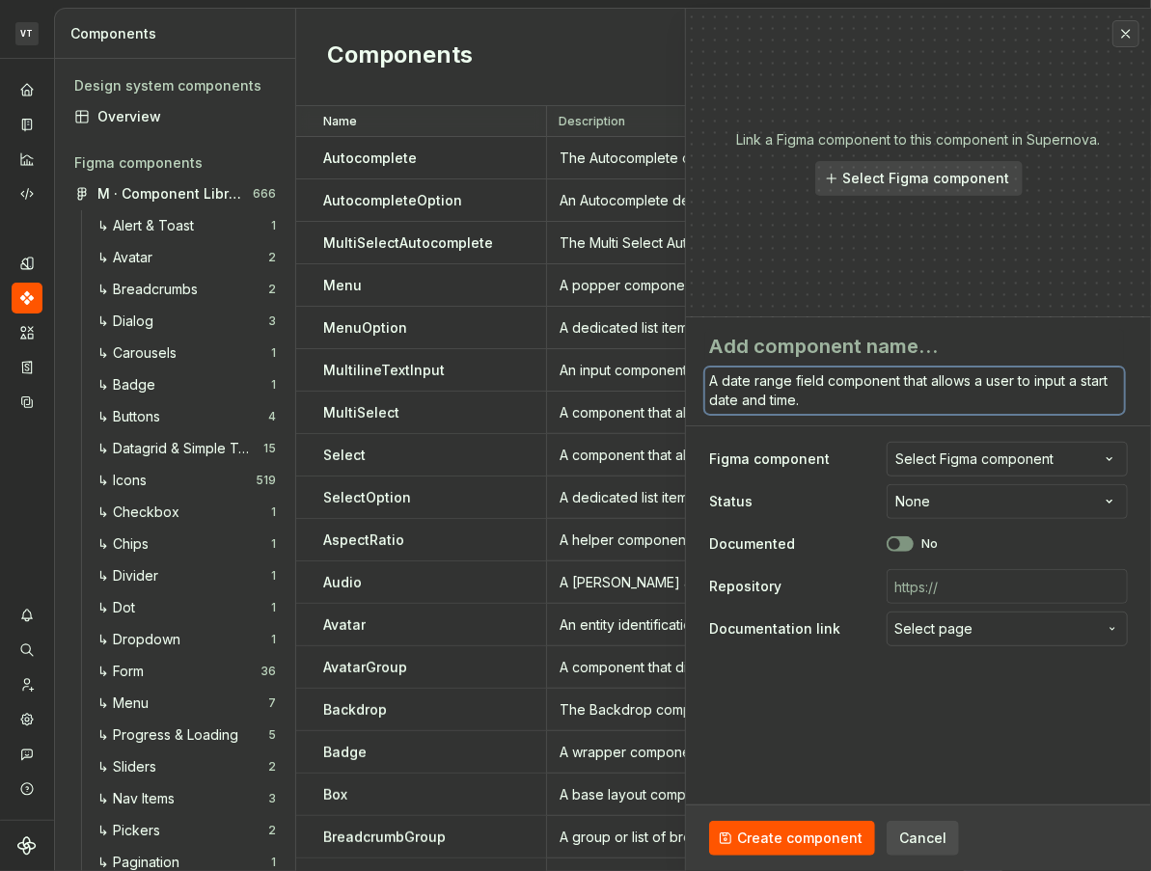
type textarea "A date range field component that allows a user to input a start date and time."
type textarea "*"
type textarea "A date range field component that allows a user to input a start and time."
type textarea "*"
type textarea "A date range field component that allows a user to input a start and ."
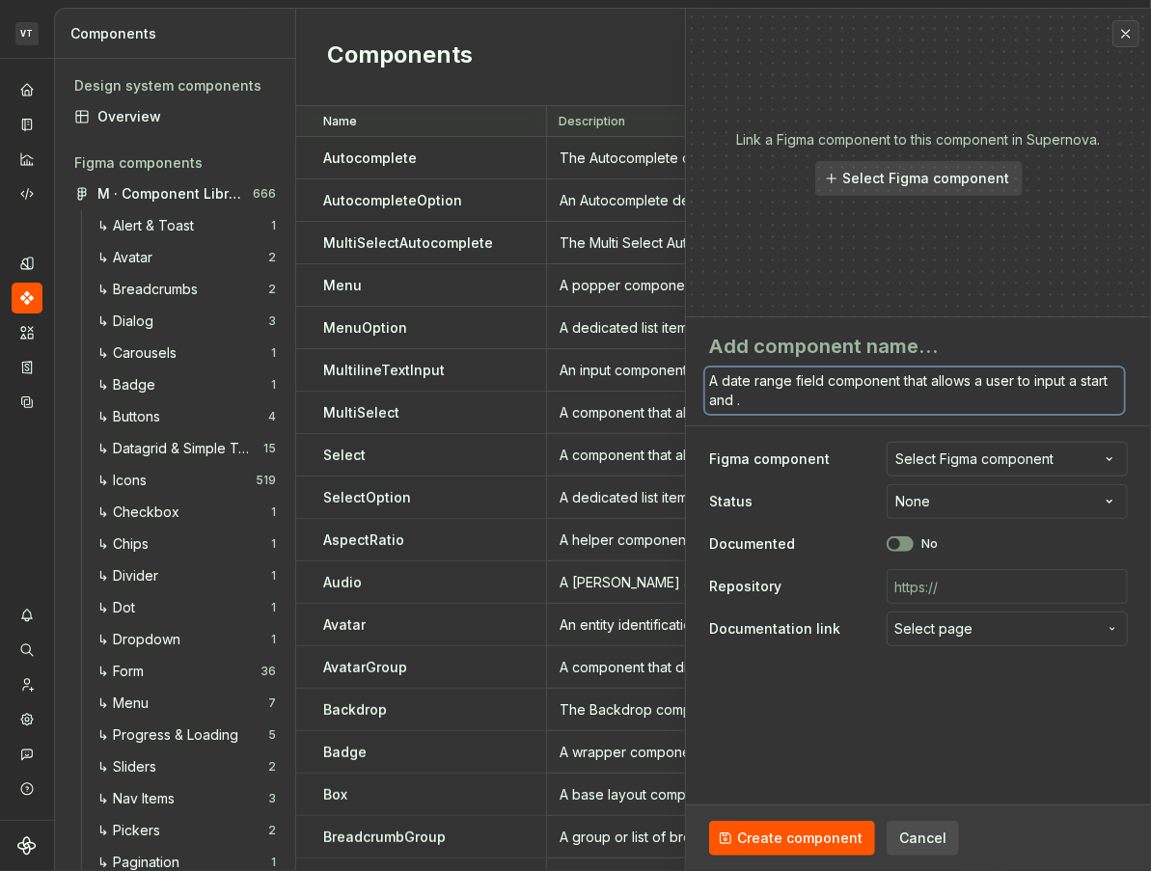
type textarea "*"
type textarea "A date range field component that allows a user to input a start ."
type textarea "*"
type textarea "A date range field component that allows a user to input a start ."
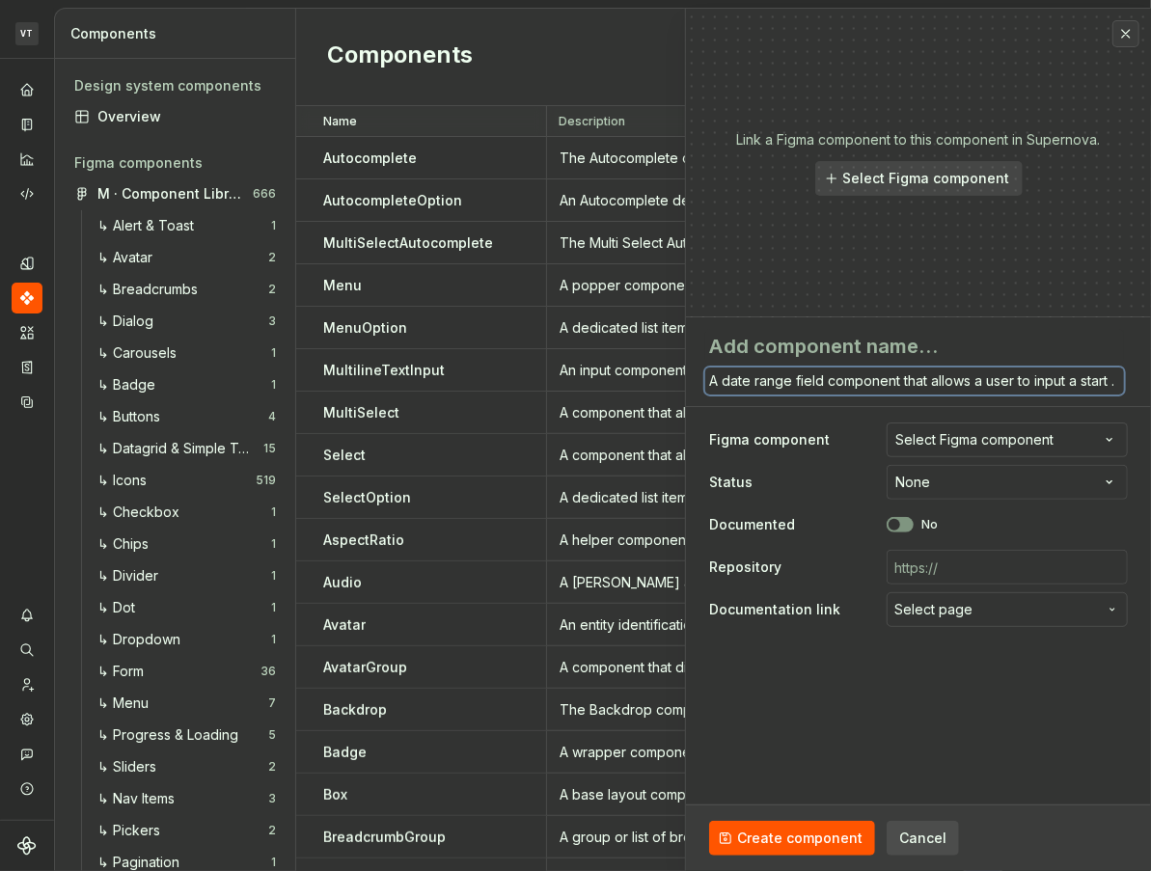
type textarea "*"
type textarea "A date range field component that allows a user to input a start."
type textarea "*"
type textarea "A date range field component that allows a user to input a start ."
type textarea "*"
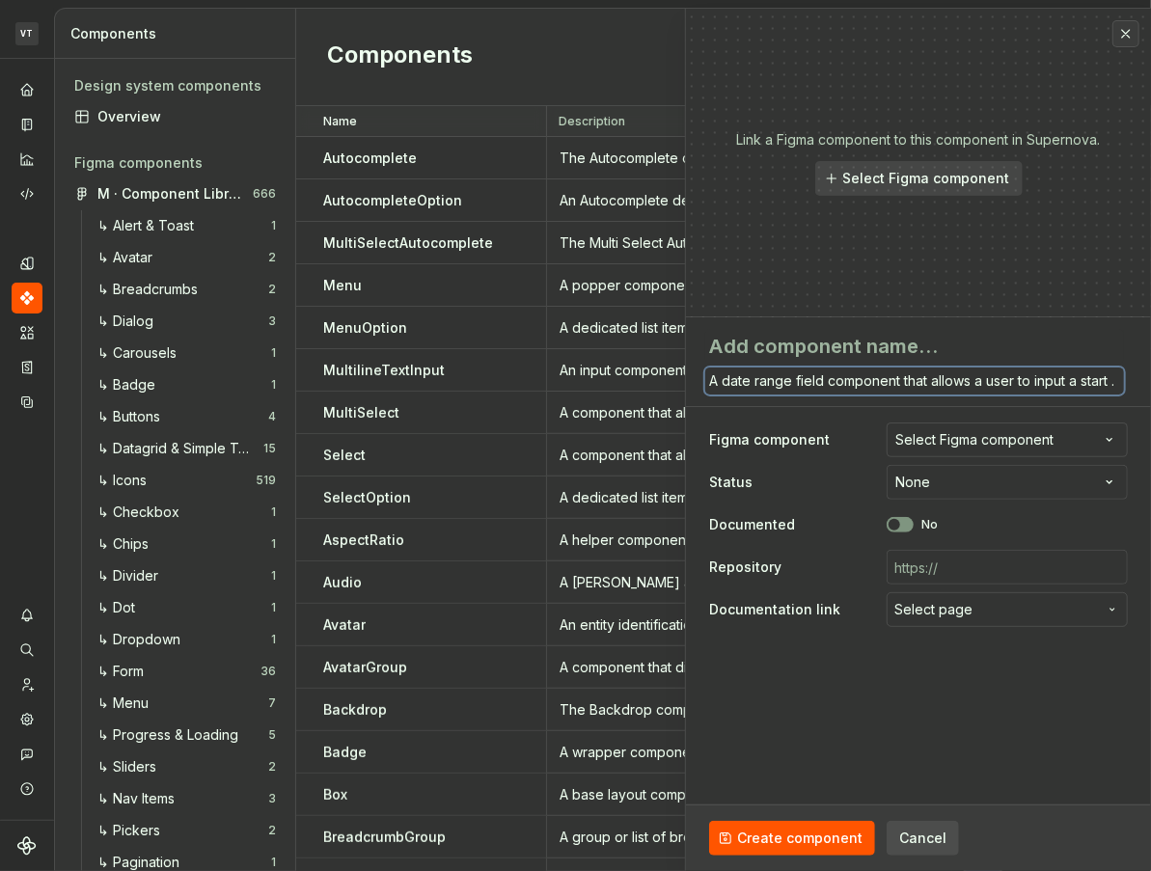
type textarea "A date range field component that allows a user to input a start a."
type textarea "*"
type textarea "A date range field component that allows a user to input a start an."
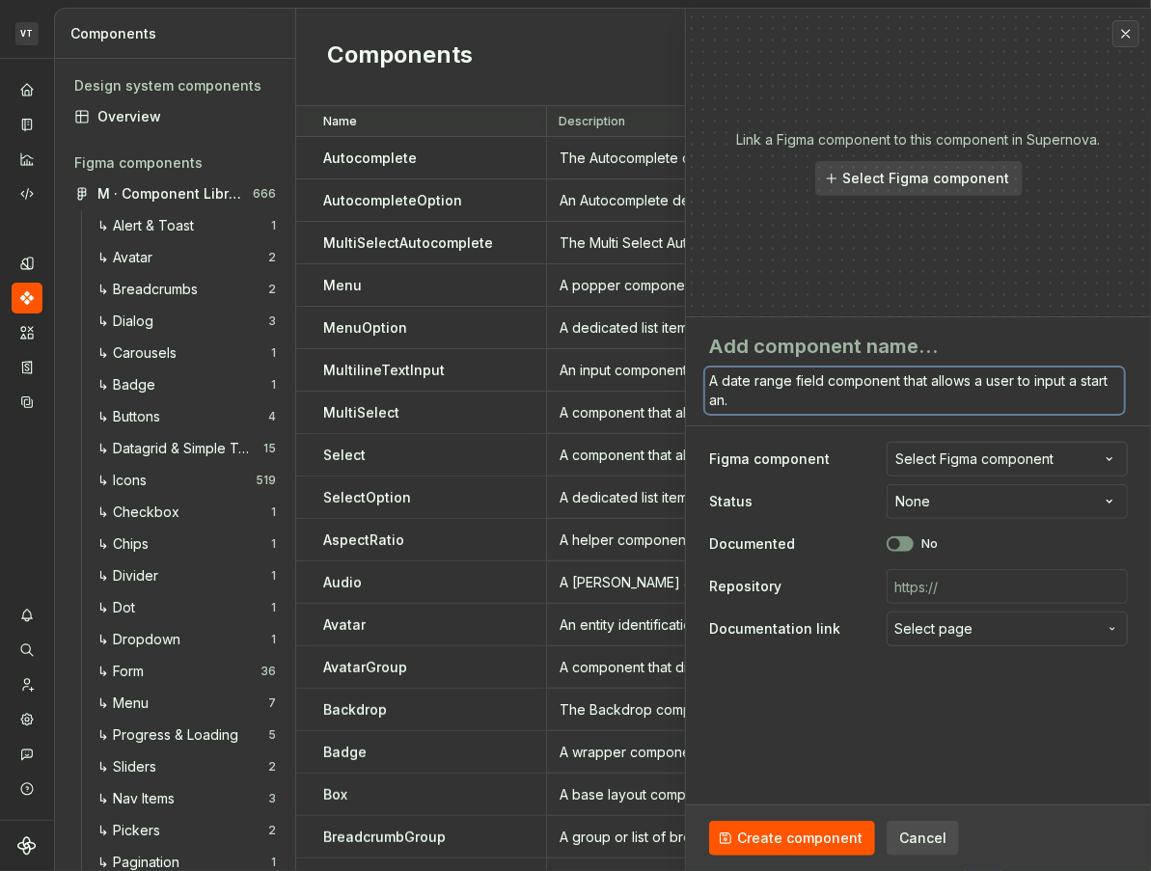
type textarea "*"
type textarea "A date range field component that allows a user to input a start and."
type textarea "*"
type textarea "A date range field component that allows a user to input a start and ."
type textarea "*"
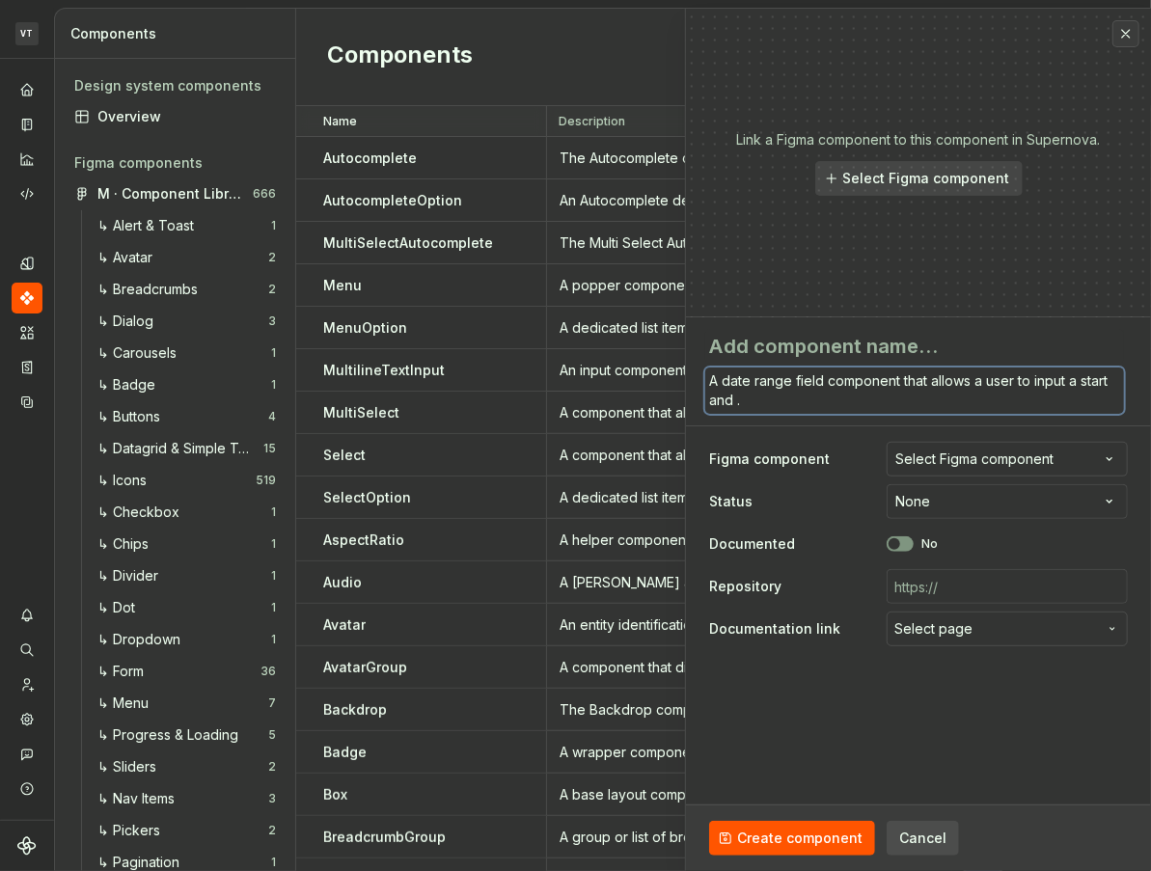
type textarea "A date range field component that allows a user to input a start and e."
type textarea "*"
type textarea "A date range field component that allows a user to input a start and en."
type textarea "*"
type textarea "A date range field component that allows a user to input a start and end."
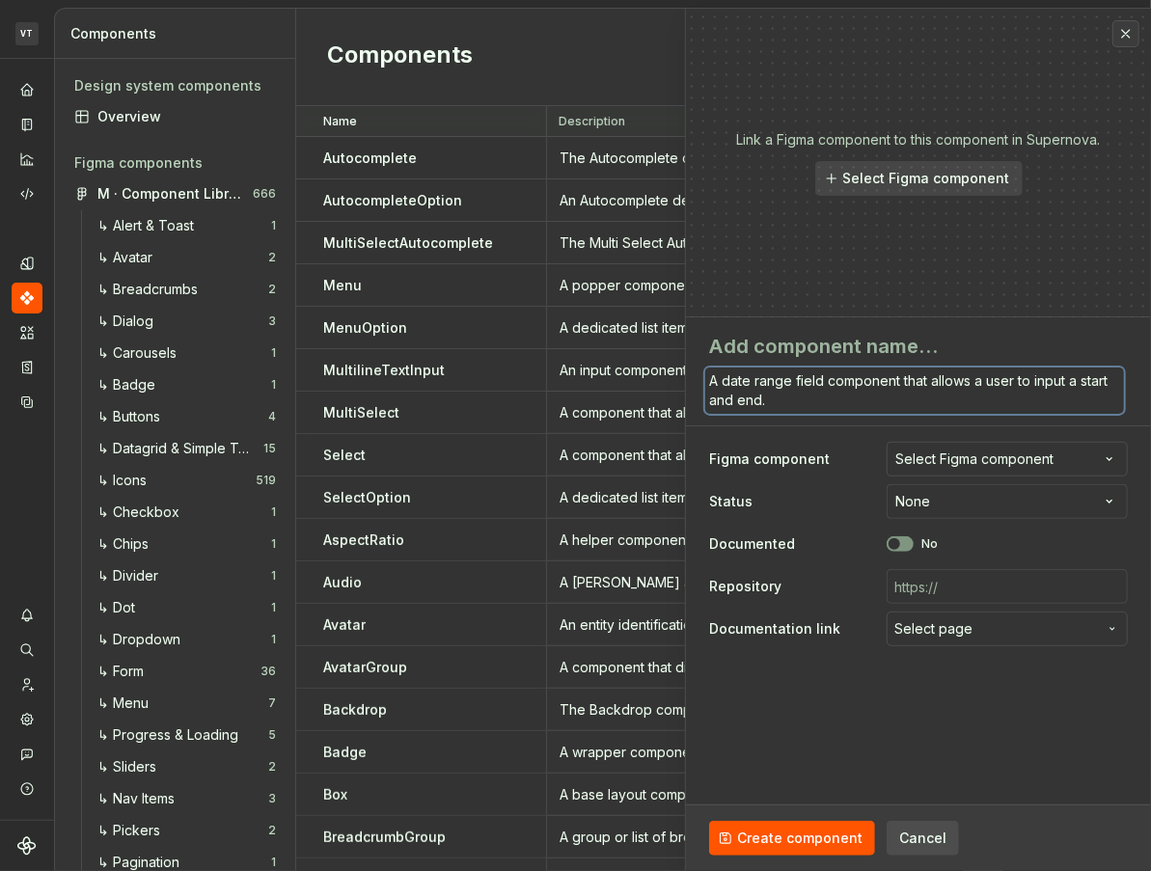
type textarea "*"
type textarea "A date range field component that allows a user to input a start and end ."
type textarea "*"
type textarea "A date range field component that allows a user to input a start and end d."
type textarea "*"
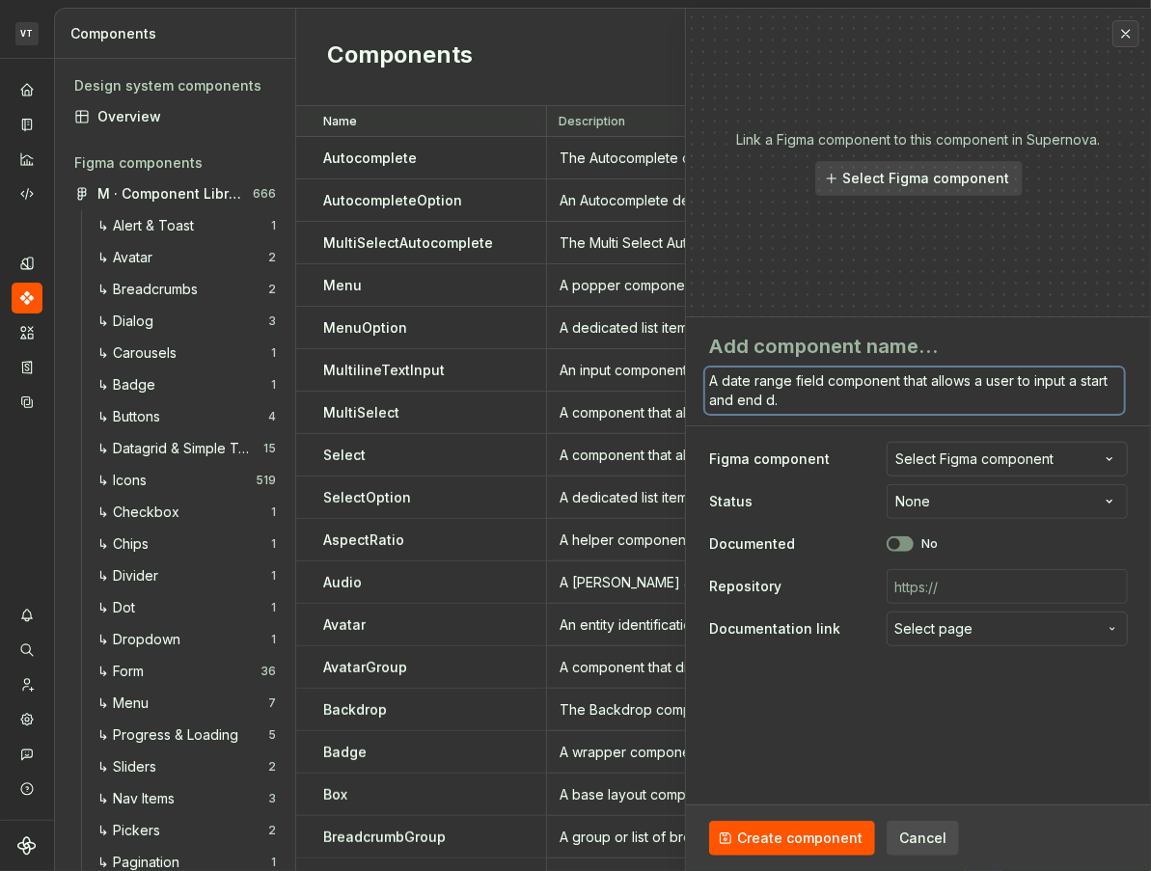
type textarea "A date range field component that allows a user to input a start and end da."
type textarea "*"
type textarea "A date range field component that allows a user to input a start and end dat."
type textarea "*"
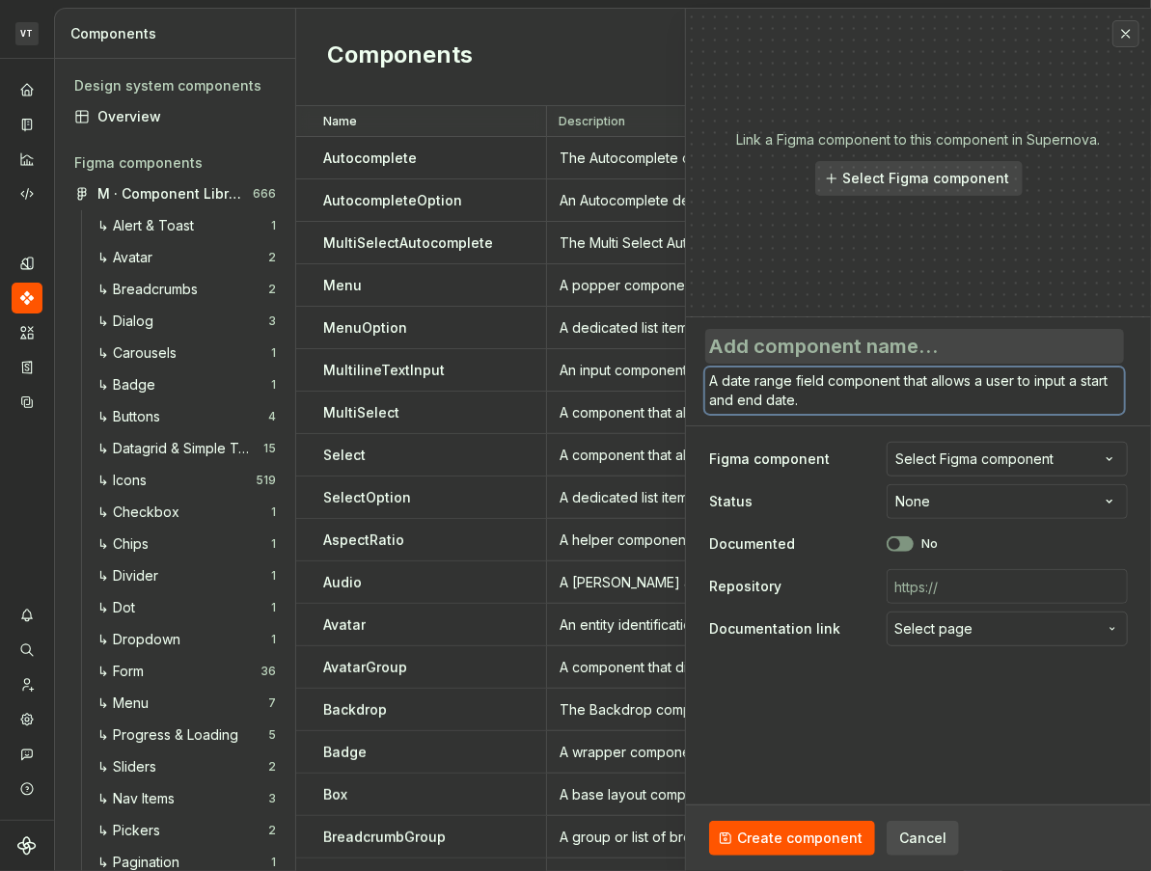
type textarea "A date range field component that allows a user to input a start and end date."
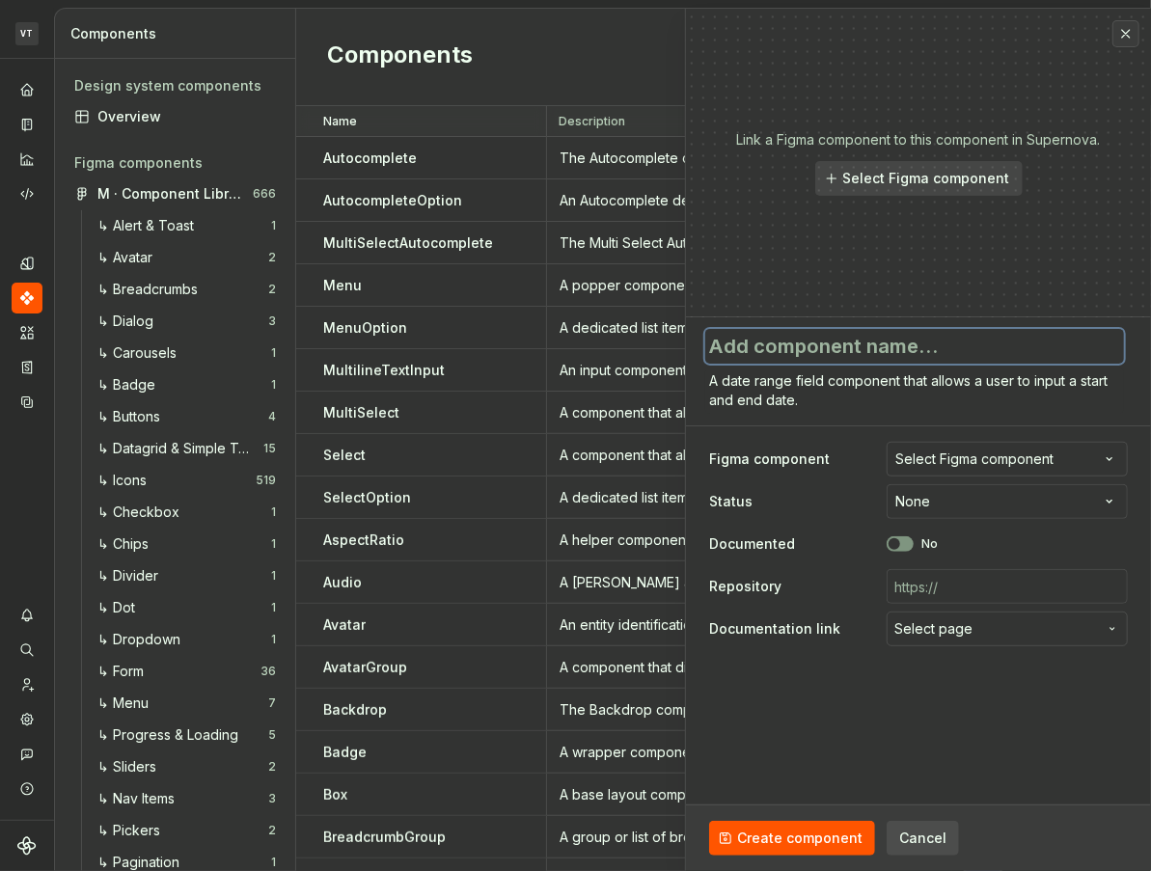
click at [797, 349] on textarea at bounding box center [914, 346] width 419 height 35
type textarea "*"
type textarea "D"
type textarea "*"
type textarea "Da"
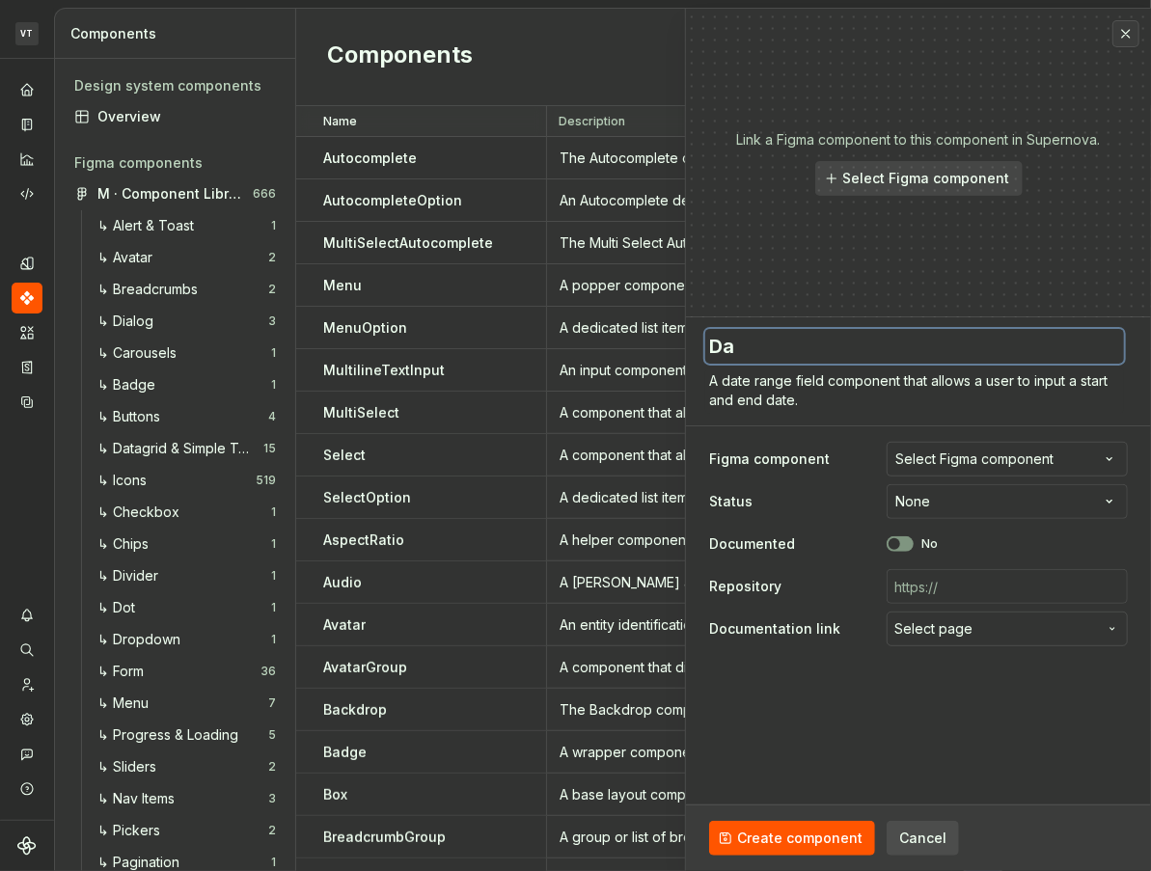
type textarea "*"
type textarea "Dat"
type textarea "*"
type textarea "Date"
type textarea "*"
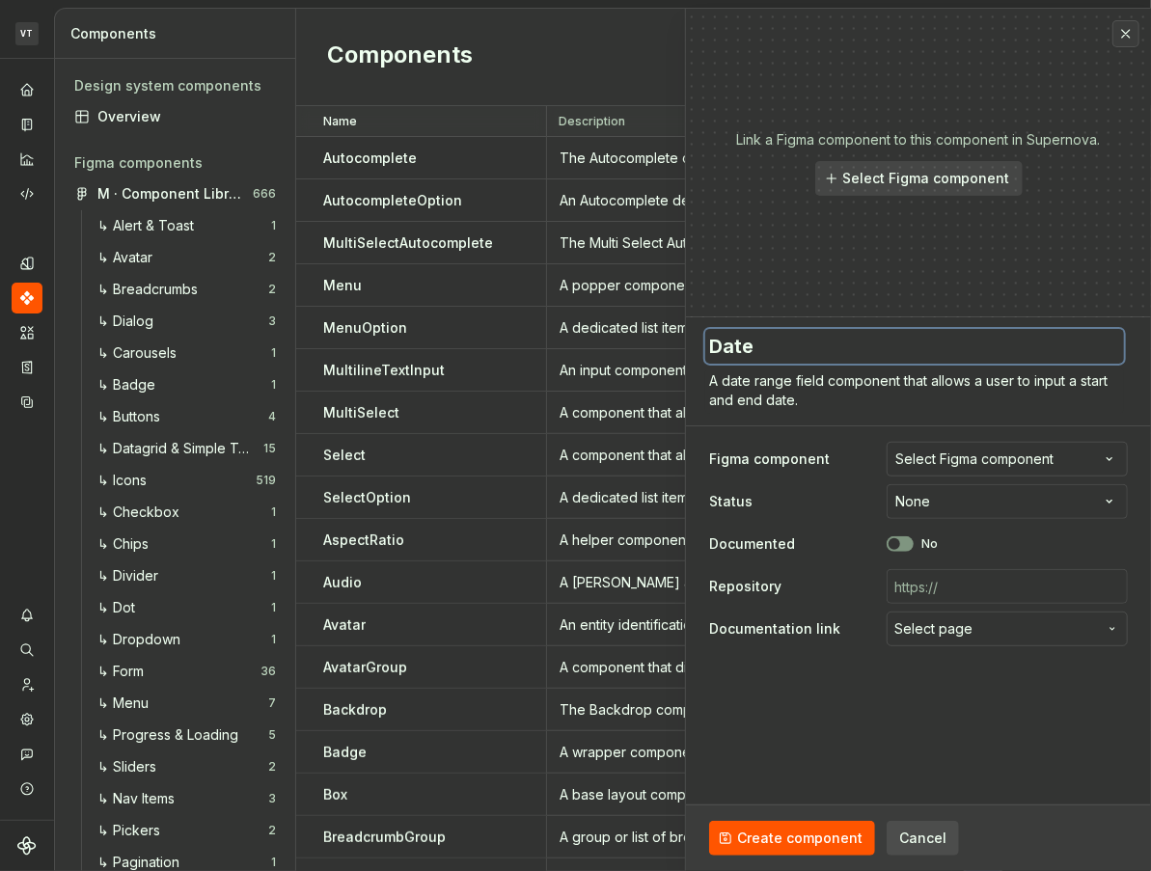
type textarea "Date"
type textarea "*"
type textarea "Date R"
type textarea "*"
type textarea "Date Ra"
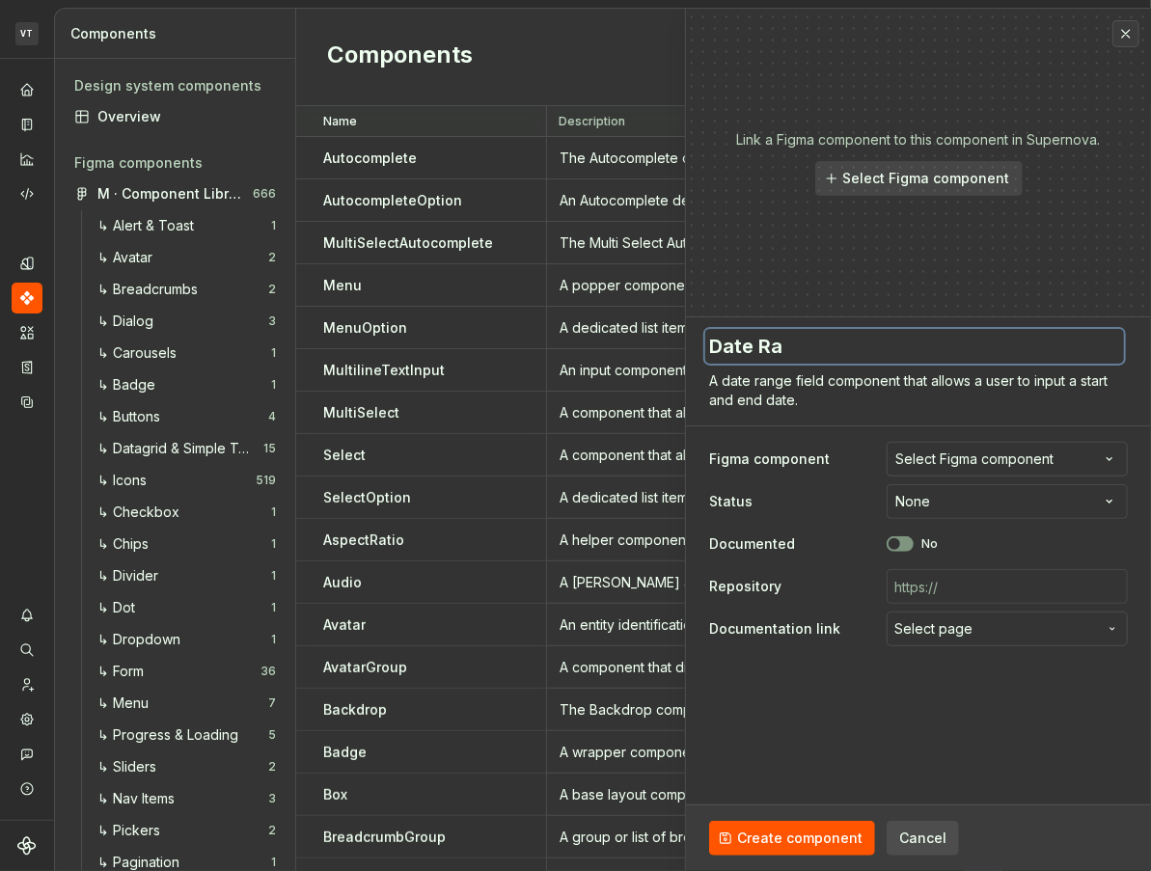
type textarea "*"
type textarea "Date Ran"
type textarea "*"
type textarea "Date Rang"
type textarea "*"
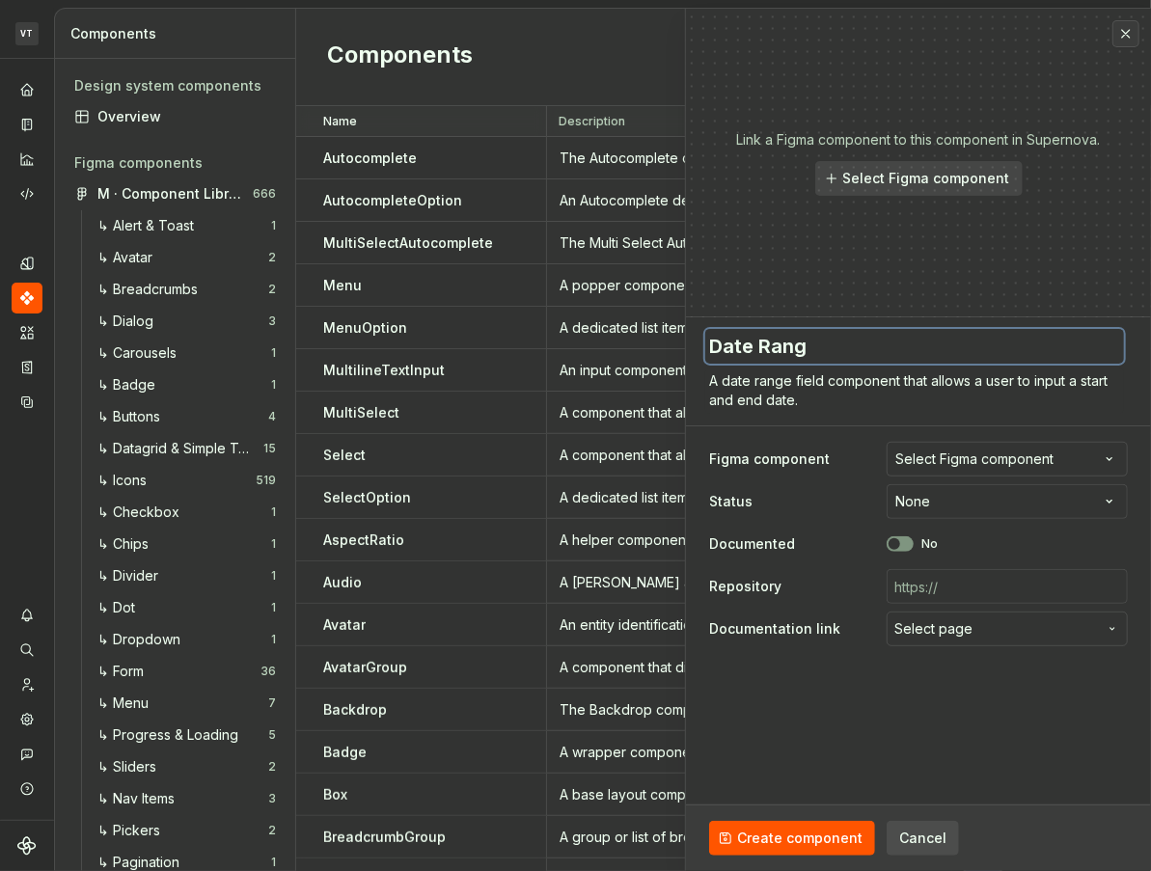
type textarea "Date Range"
type textarea "*"
type textarea "Date Range"
type textarea "*"
type textarea "Date Range P"
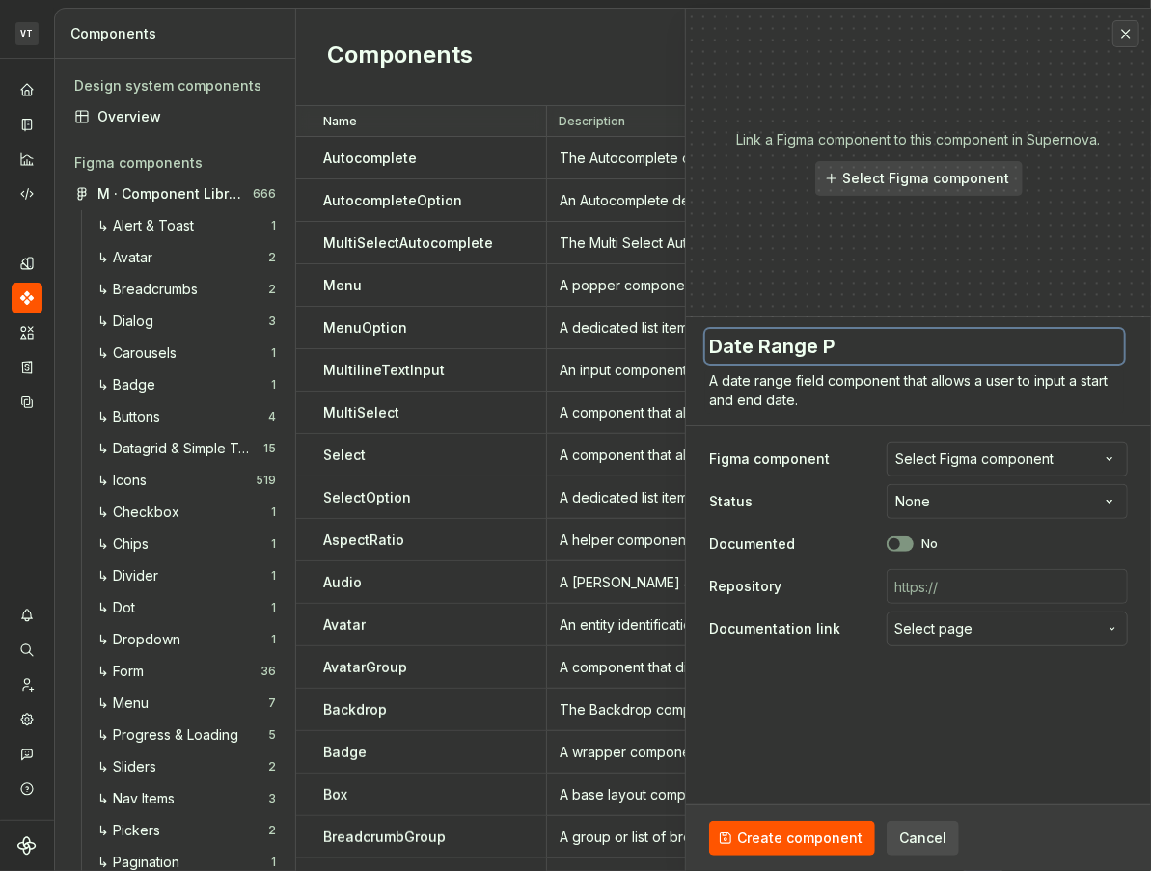
type textarea "*"
type textarea "Date Range Pi"
type textarea "*"
type textarea "Date Range Pic"
type textarea "*"
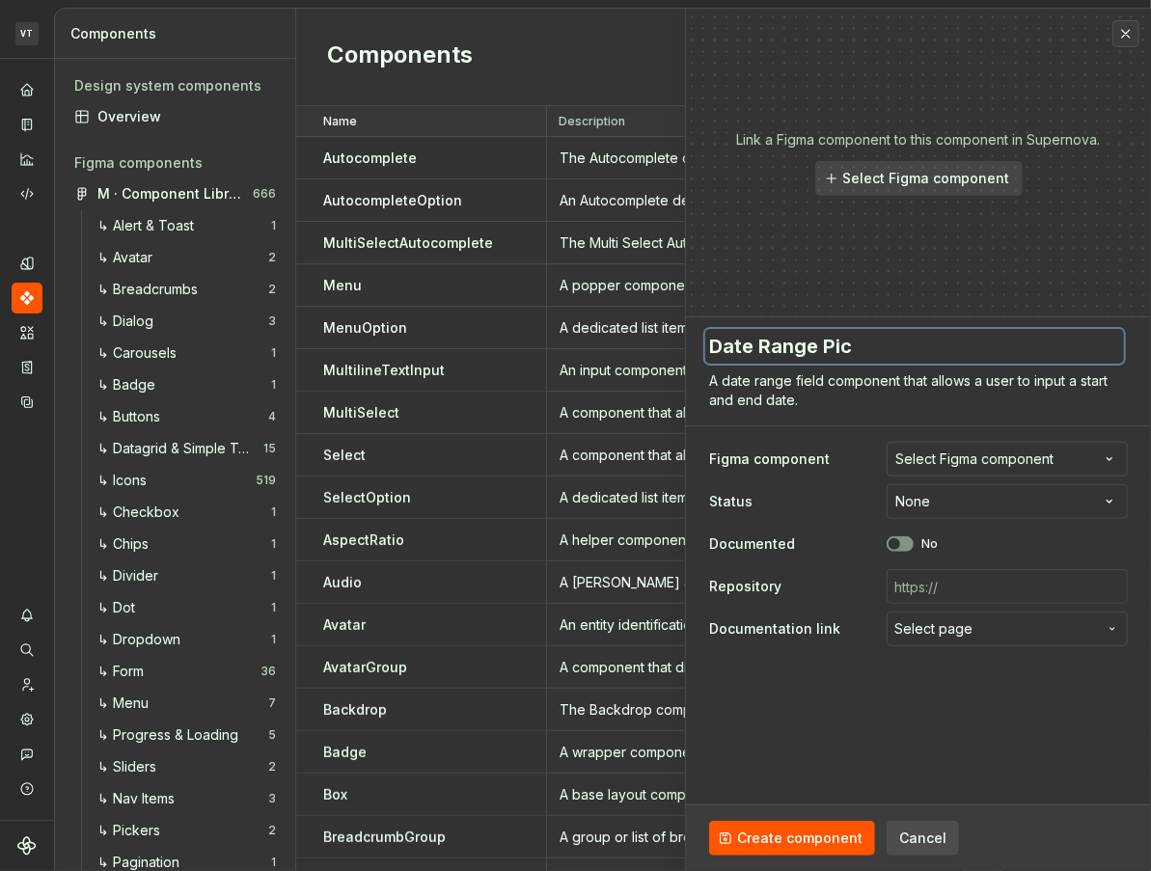
type textarea "Date Range Pick"
type textarea "*"
type textarea "Date Range Picke"
type textarea "*"
type textarea "Date Range Picker"
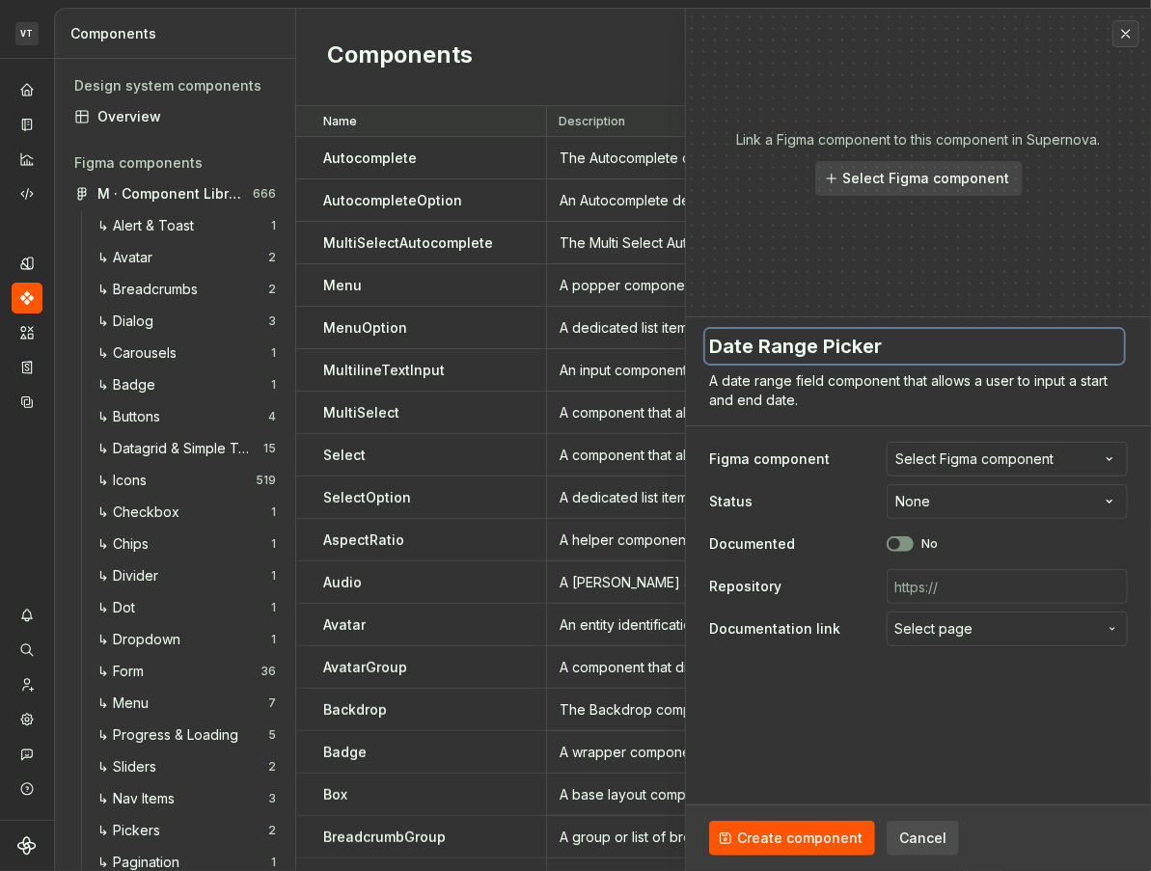
type textarea "*"
type textarea "Date Range Picker"
type textarea "*"
type textarea "Date Range Picker R"
type textarea "*"
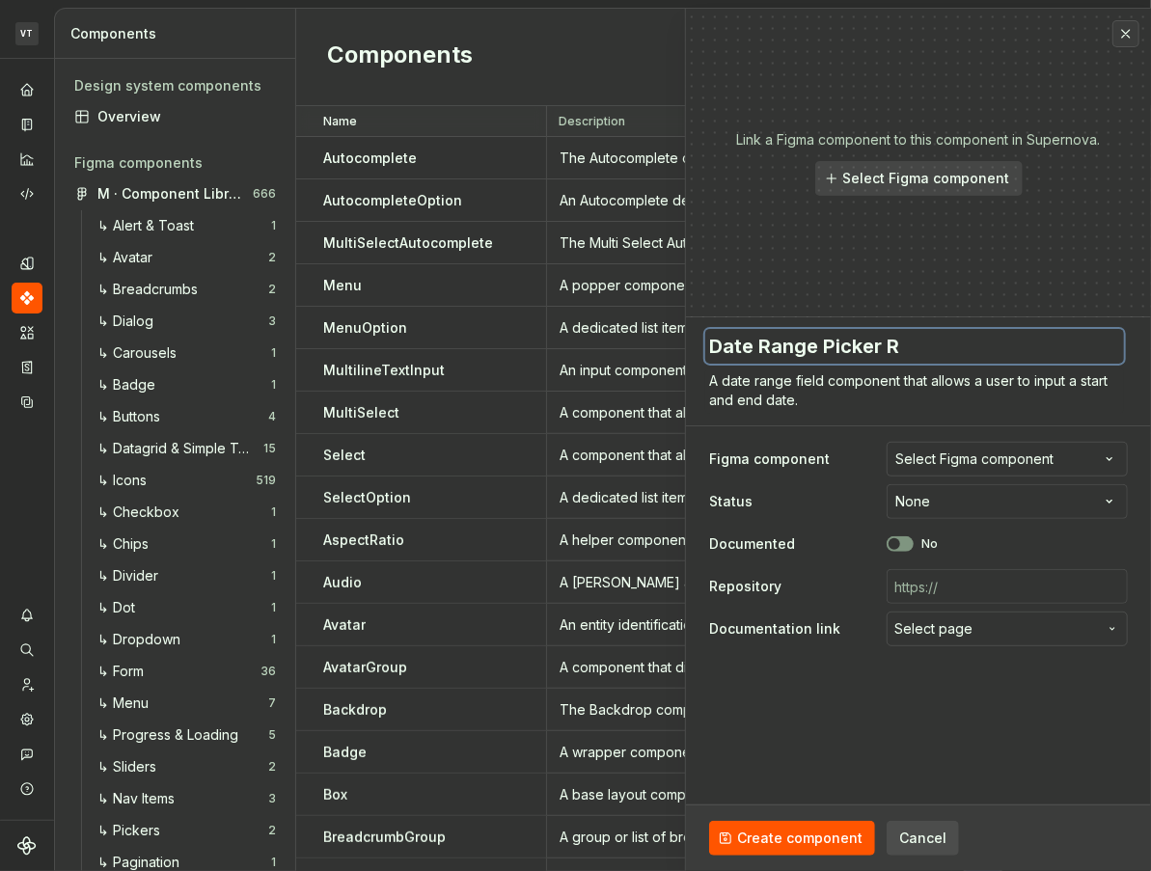
type textarea "Date Range Picker"
type textarea "*"
type textarea "Date Range Picker F"
type textarea "*"
type textarea "Date Range Picker Fi"
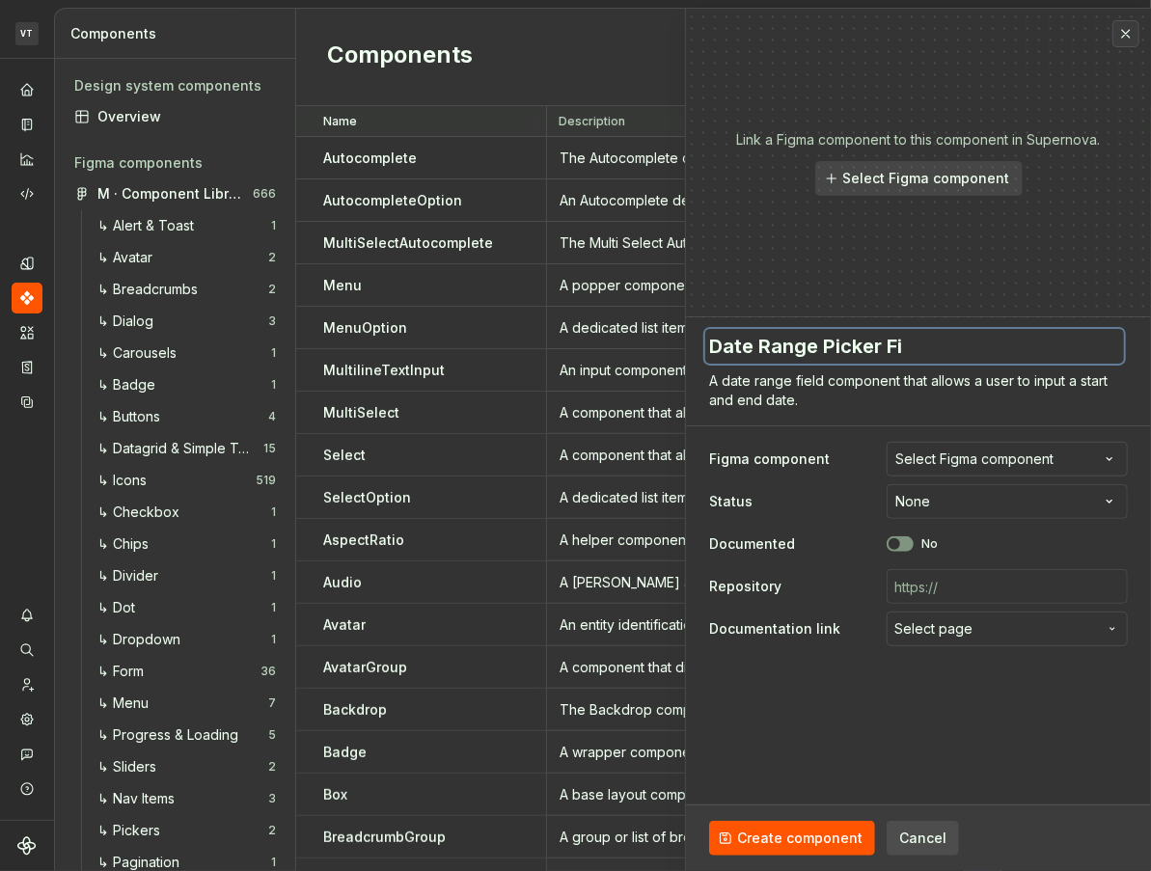
type textarea "*"
type textarea "Date Range Picker Fie"
type textarea "*"
type textarea "Date Range [GEOGRAPHIC_DATA]"
type textarea "*"
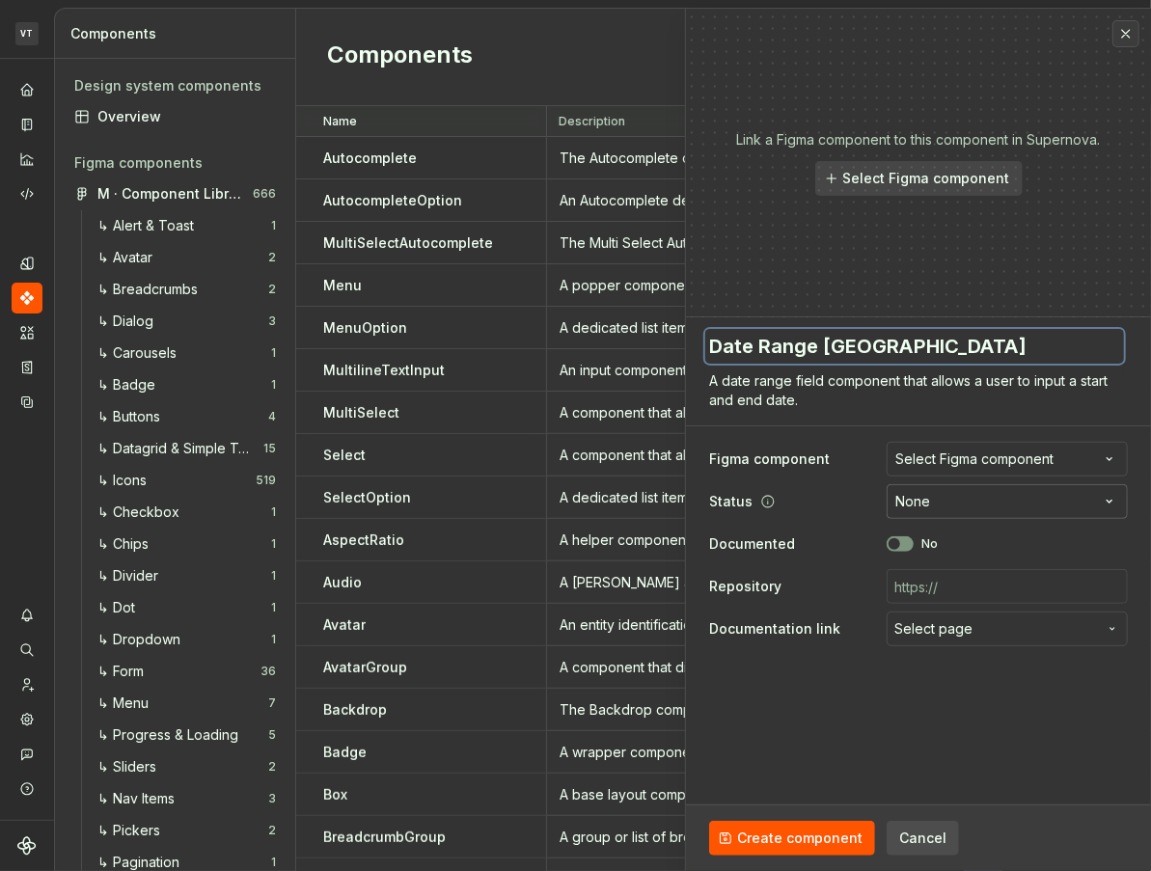
type textarea "Date Range [GEOGRAPHIC_DATA]"
click at [962, 499] on html "VT [PERSON_NAME] VA Design system data Components Design system components Over…" at bounding box center [575, 435] width 1151 height 871
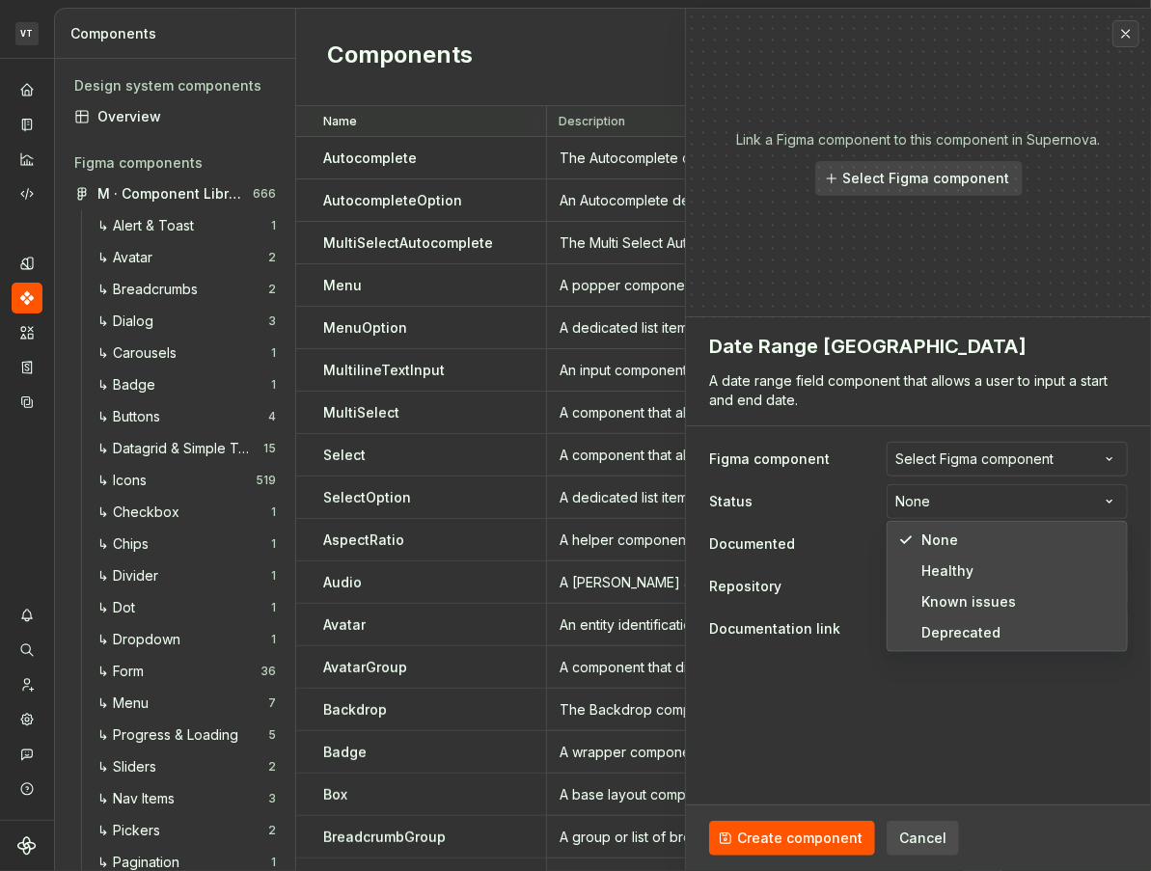
select select "**********"
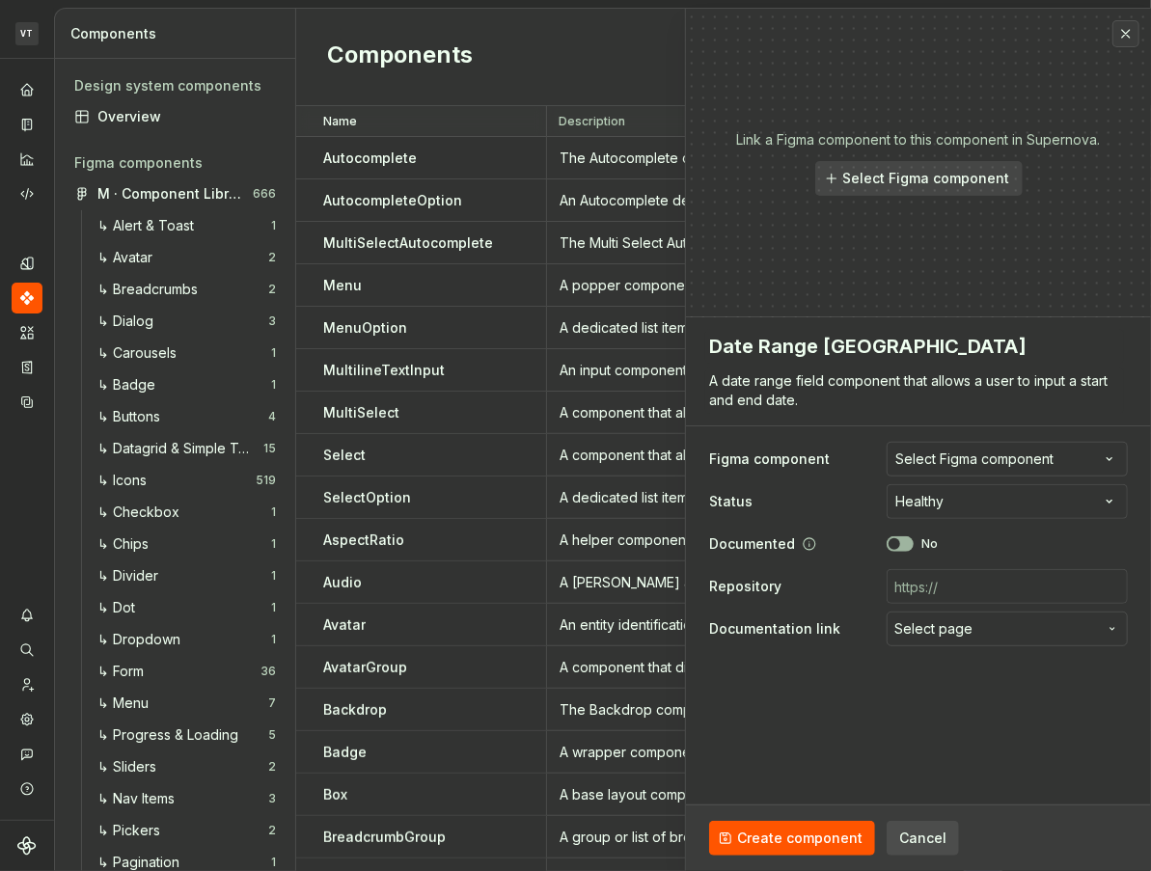
click at [893, 547] on span "button" at bounding box center [895, 545] width 12 height 12
type textarea "*"
click at [926, 635] on span "Select page" at bounding box center [934, 629] width 78 height 19
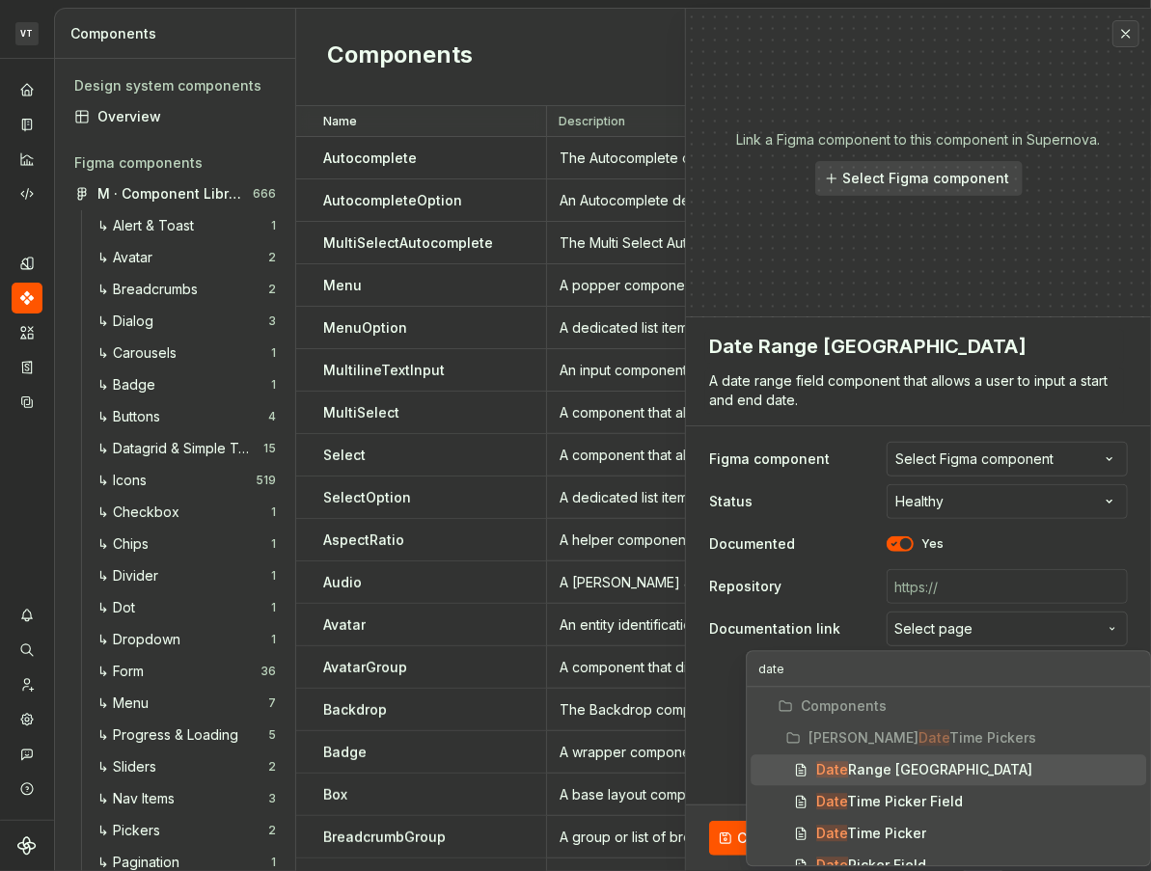
type input "date"
click at [981, 774] on div "Date Range [GEOGRAPHIC_DATA]" at bounding box center [977, 769] width 322 height 19
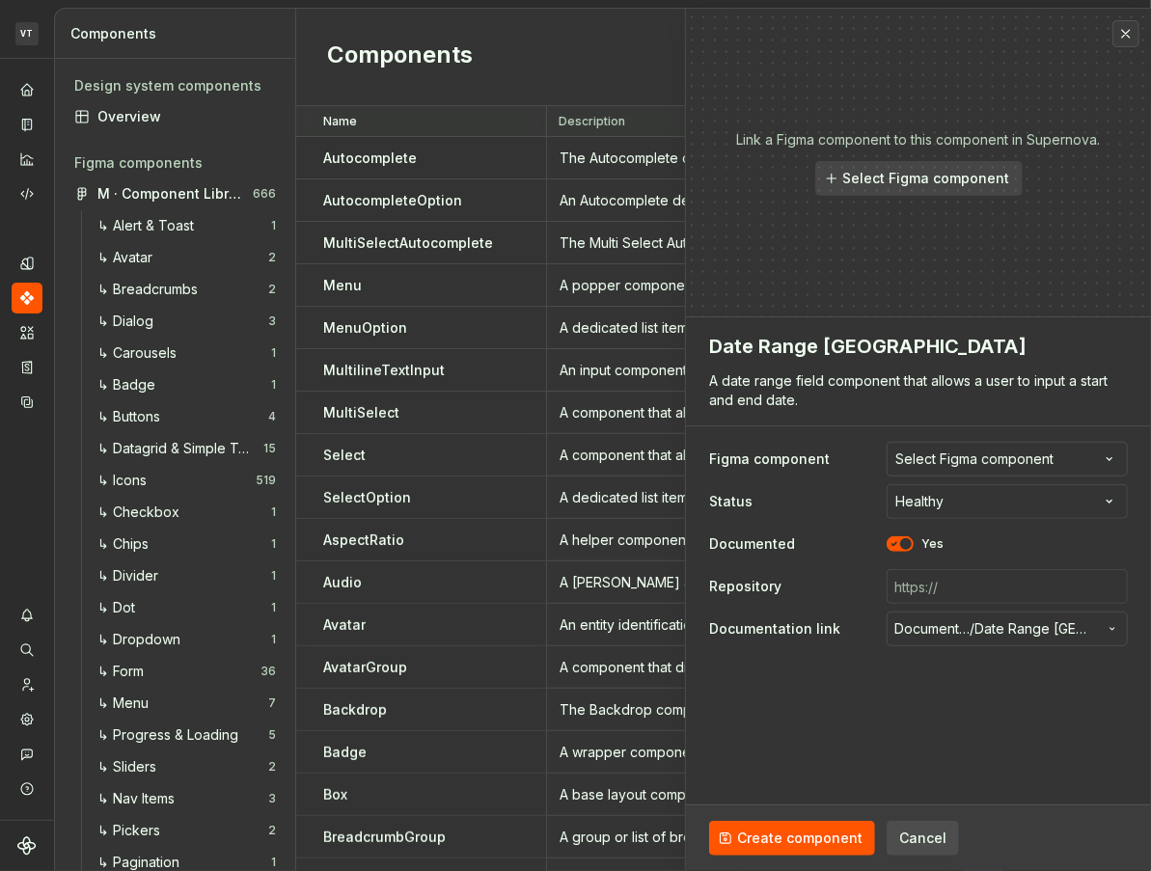
click at [973, 749] on fieldset "**********" at bounding box center [918, 595] width 465 height 554
drag, startPoint x: 767, startPoint y: 843, endPoint x: 786, endPoint y: 786, distance: 60.7
click at [786, 786] on fieldset "**********" at bounding box center [918, 595] width 465 height 554
click at [790, 406] on textarea "A date range field component that allows a user to input a start and end date." at bounding box center [914, 391] width 419 height 46
click at [876, 385] on textarea "A date range field component that allows a user to input a start and end date." at bounding box center [914, 391] width 419 height 46
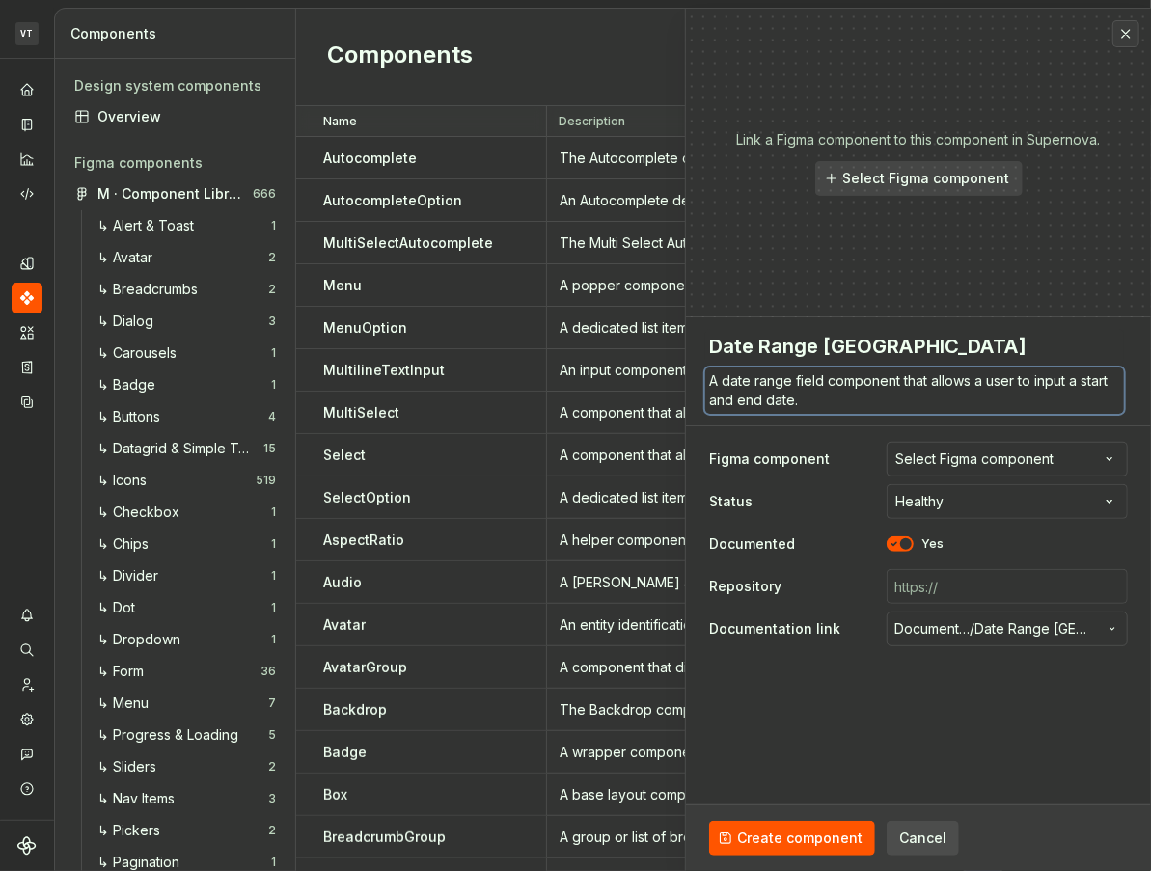
click at [866, 381] on textarea "A date range field component that allows a user to input a start and end date." at bounding box center [914, 391] width 419 height 46
type textarea "*"
type textarea "A date range field that allows a user to input a start and end date."
type textarea "*"
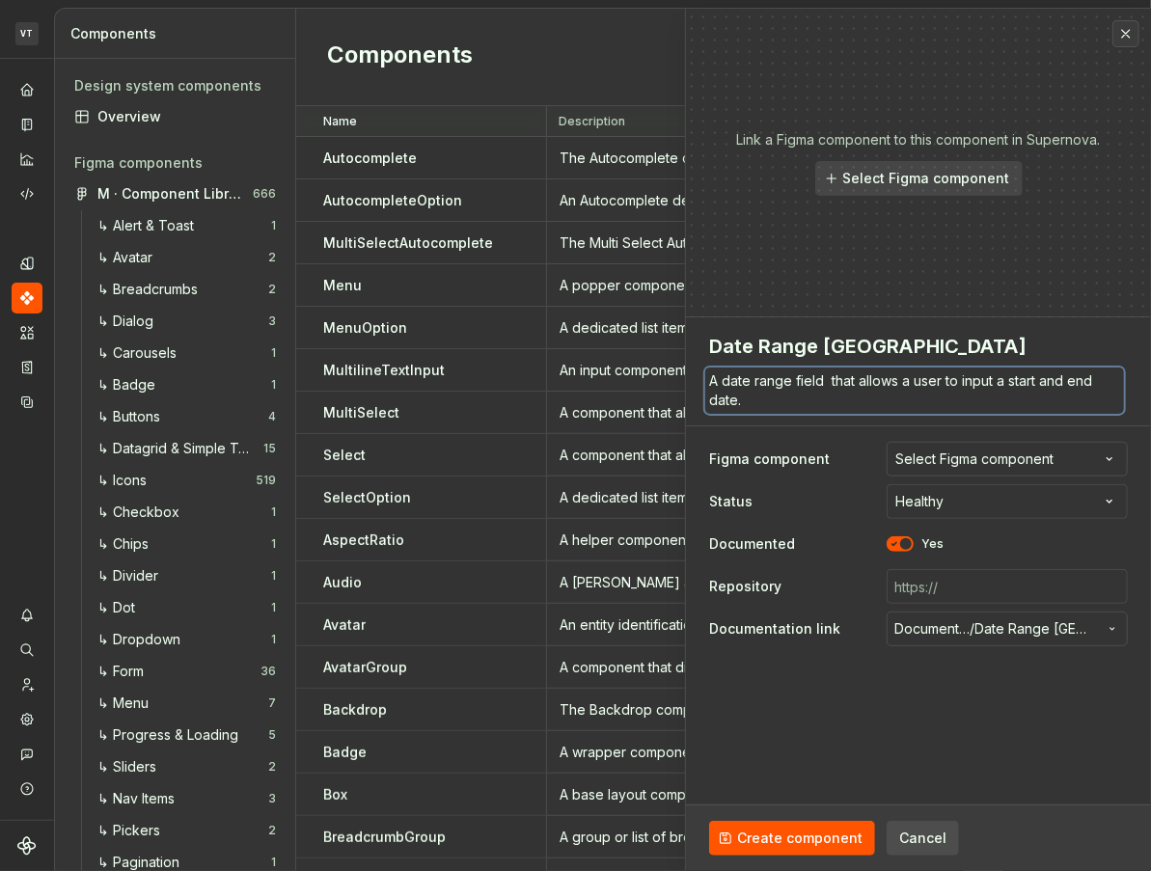
type textarea "A date range field that allows a user to input a start and end date."
click at [777, 383] on textarea "A date range field that allows a user to input a start and end date." at bounding box center [914, 391] width 419 height 46
type textarea "*"
type textarea "A date field that allows a user to input a start and end date."
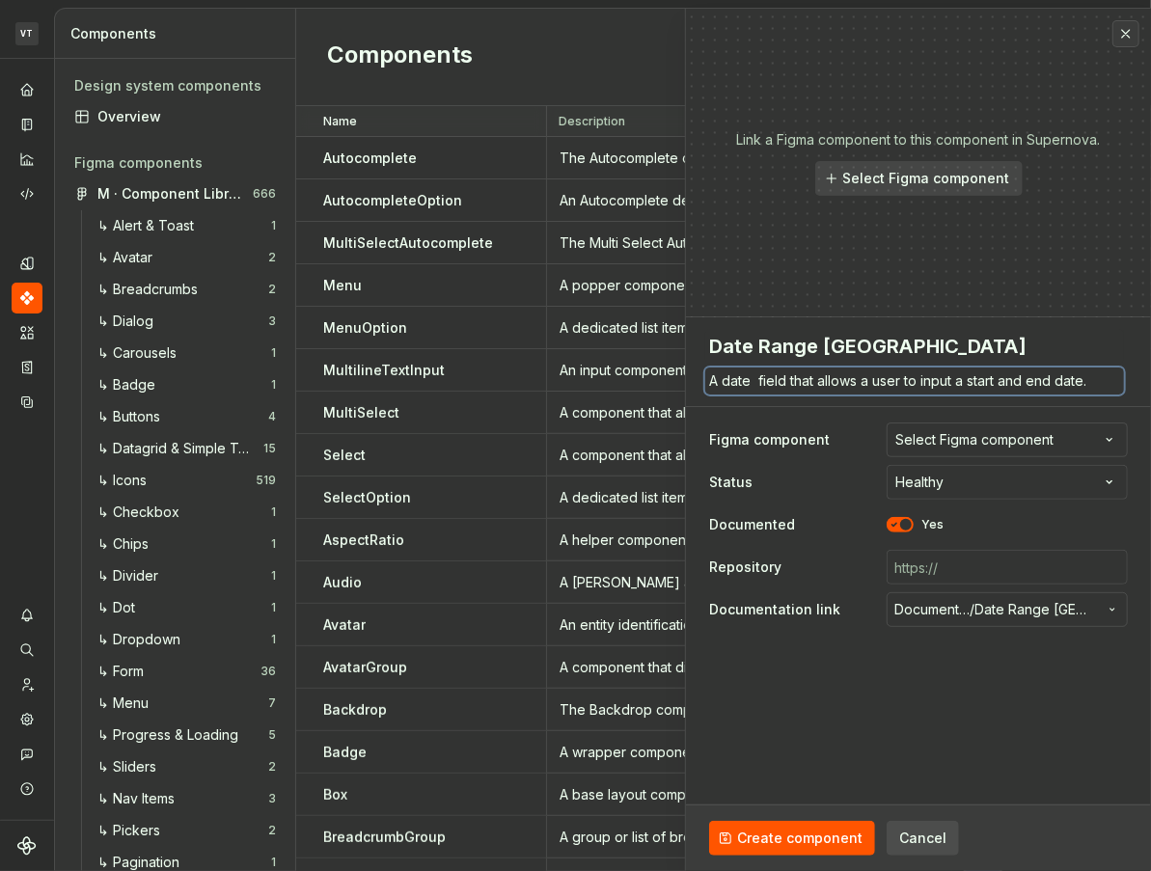
type textarea "*"
click at [846, 376] on textarea "A date field that allows a user to input a start and end date." at bounding box center [914, 381] width 419 height 27
type textarea "A date field that allows a user to input a start and end date."
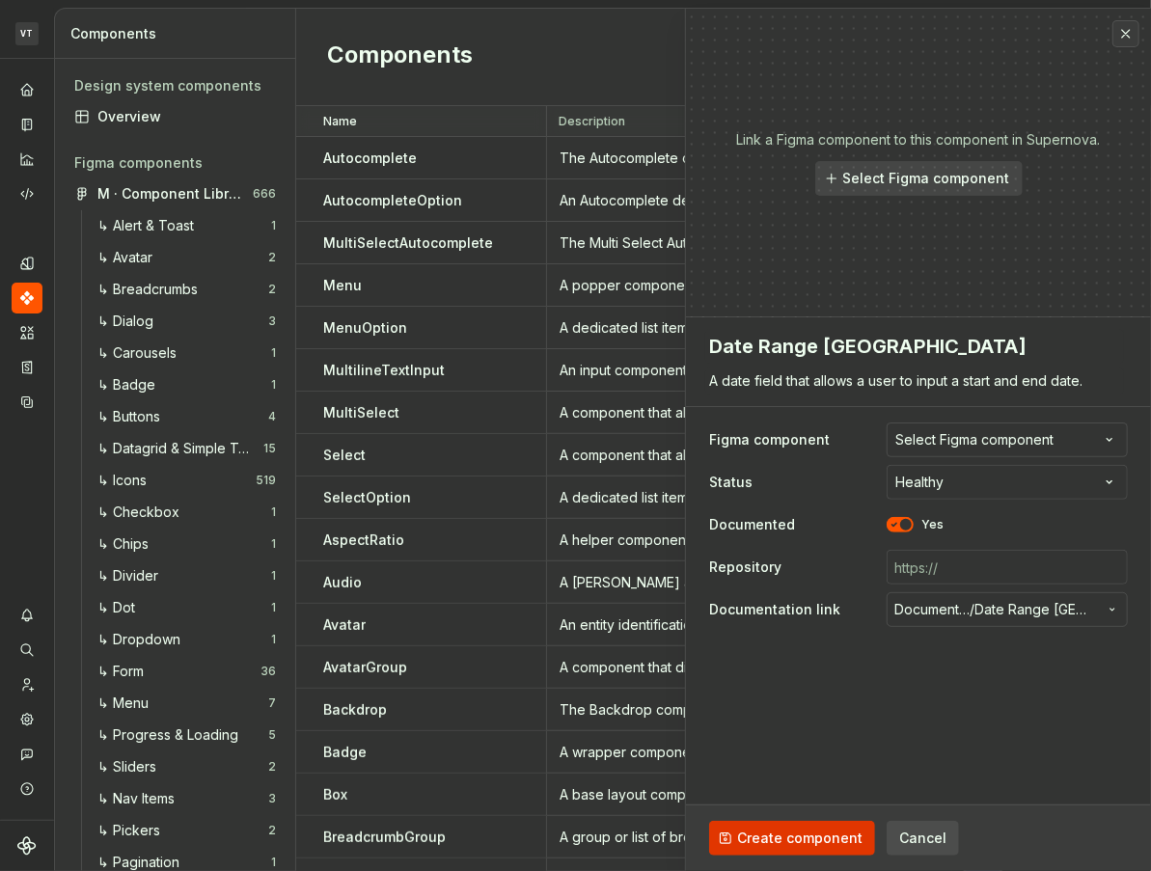
click at [777, 844] on span "Create component" at bounding box center [799, 838] width 125 height 19
type textarea "*"
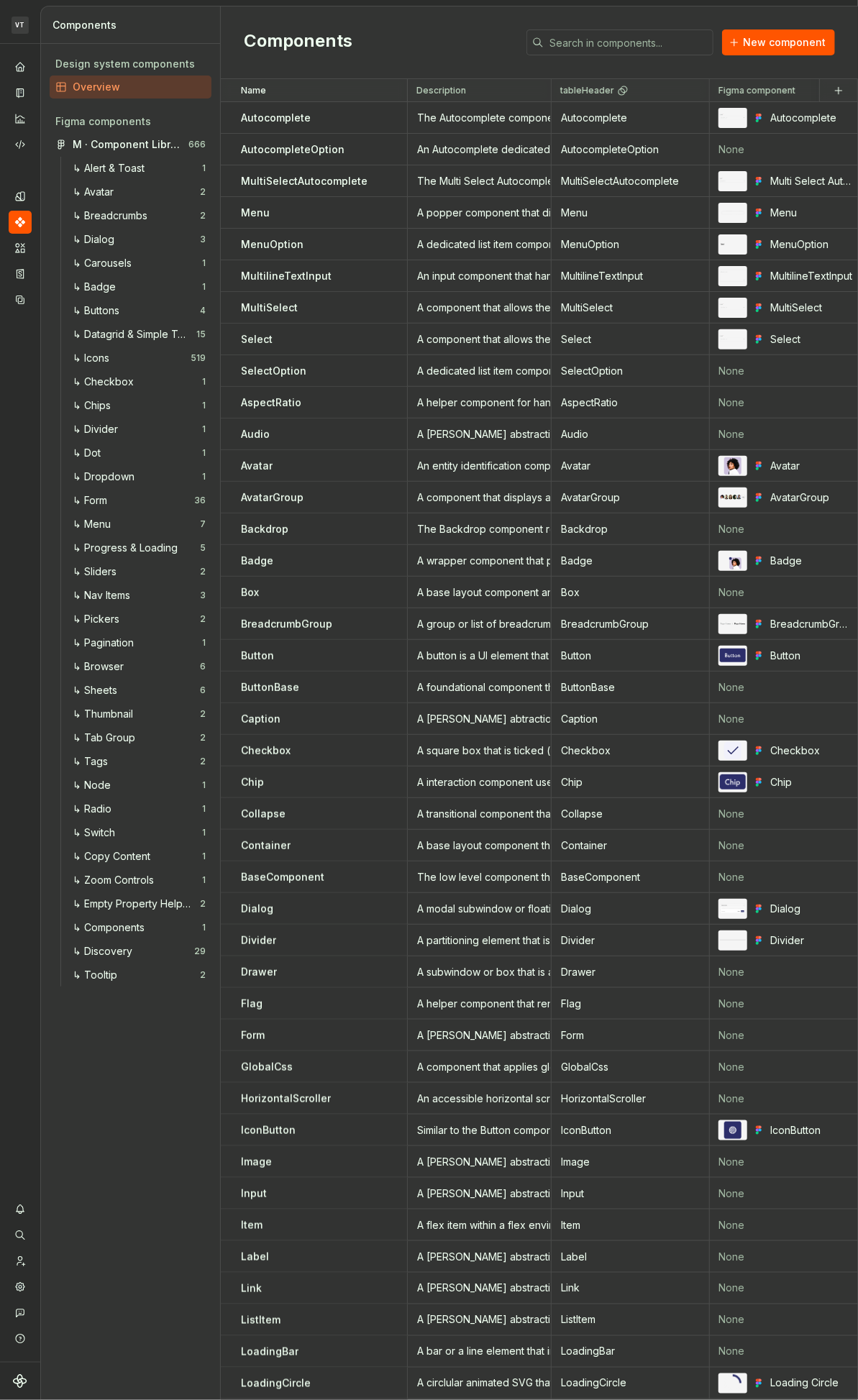
click at [375, 17] on div "Components New component" at bounding box center [539, 42] width 637 height 72
click at [415, 20] on div "Components New component" at bounding box center [539, 42] width 637 height 72
click at [367, 19] on div "Components New component" at bounding box center [539, 42] width 637 height 72
click at [373, 19] on div "Components New component" at bounding box center [539, 42] width 637 height 72
click at [386, 21] on div "Components New component" at bounding box center [539, 42] width 637 height 72
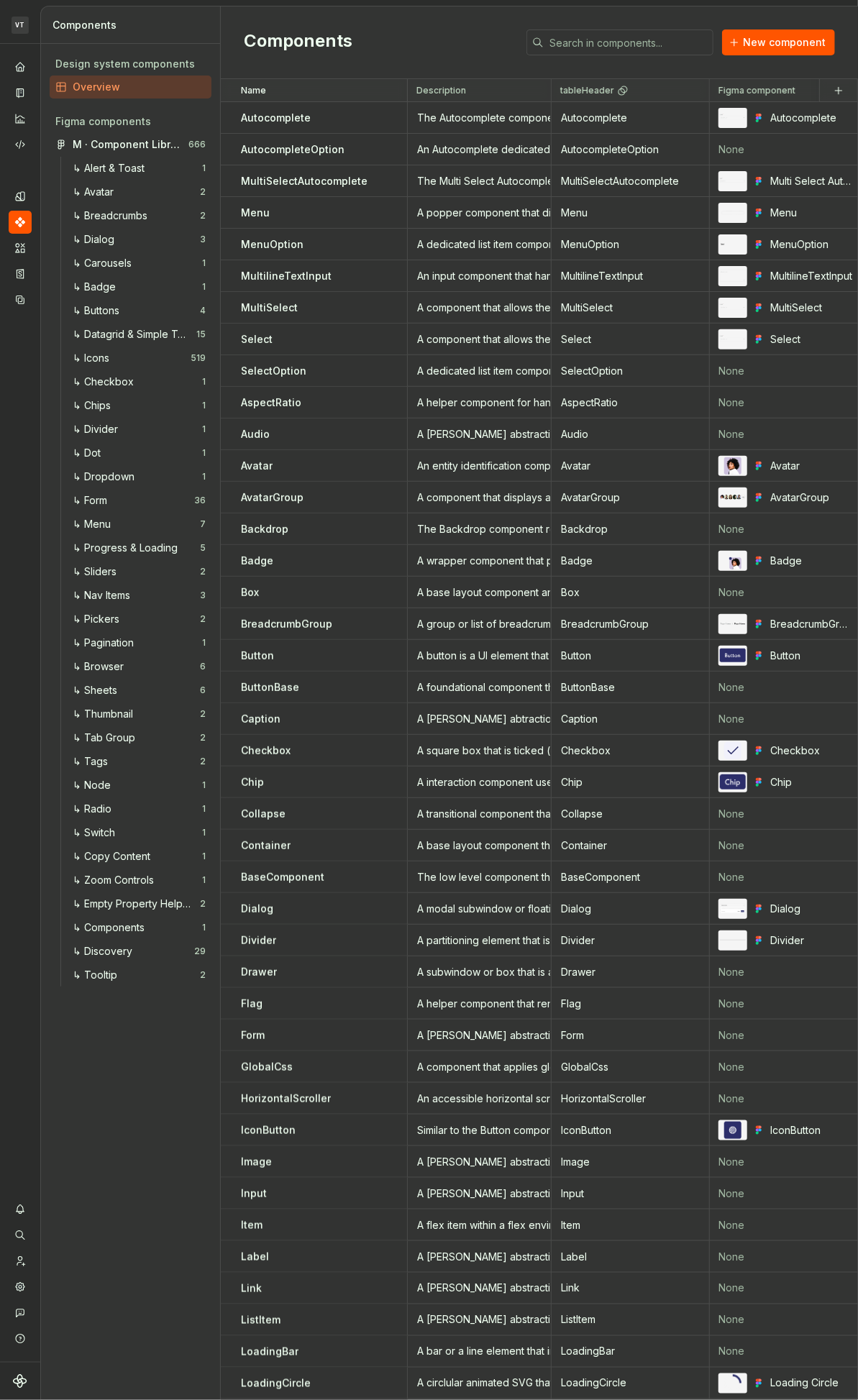
click at [376, 22] on div "Components New component" at bounding box center [539, 42] width 637 height 72
